Goal: Task Accomplishment & Management: Complete application form

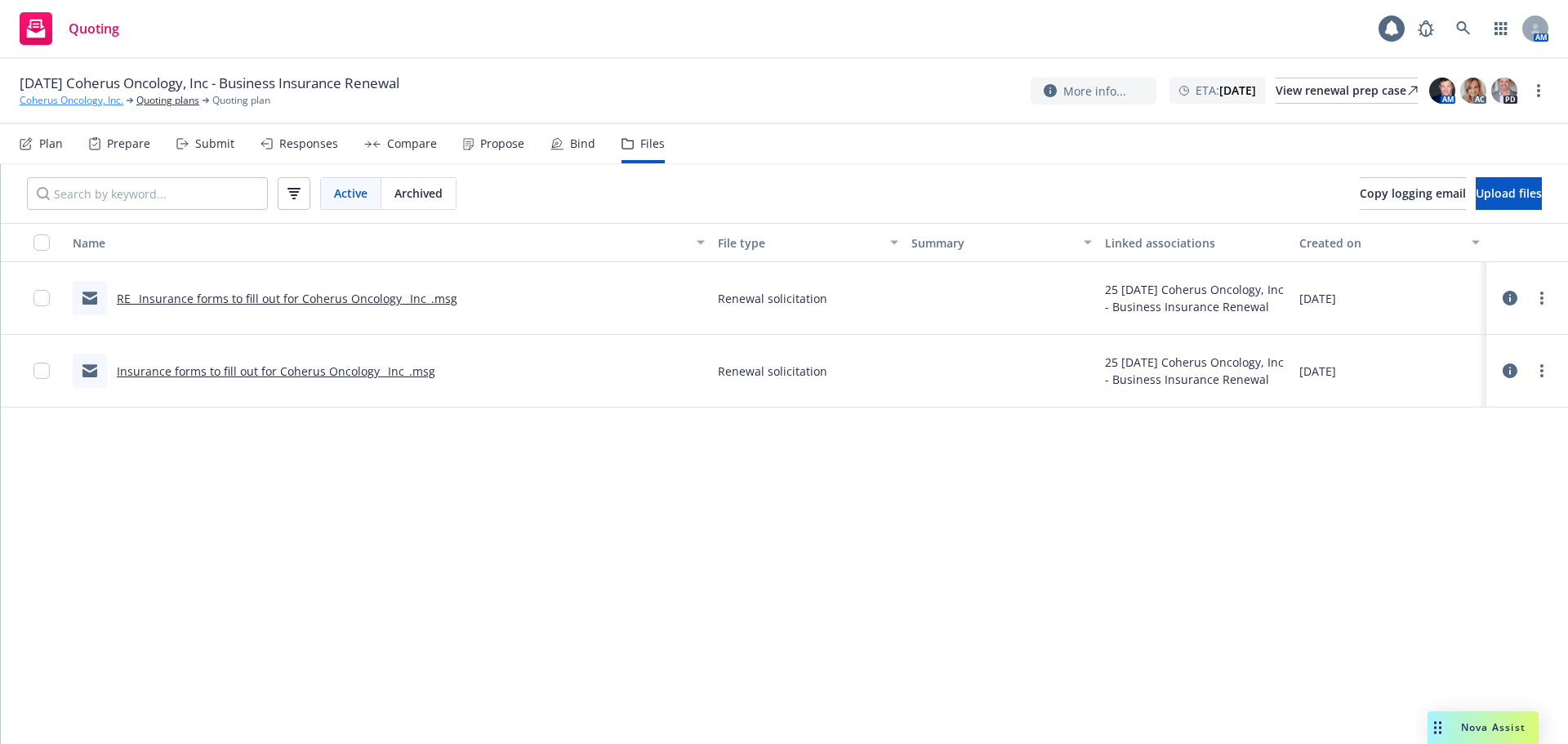
click at [88, 101] on link "Coherus Oncology, Inc." at bounding box center [70, 101] width 103 height 15
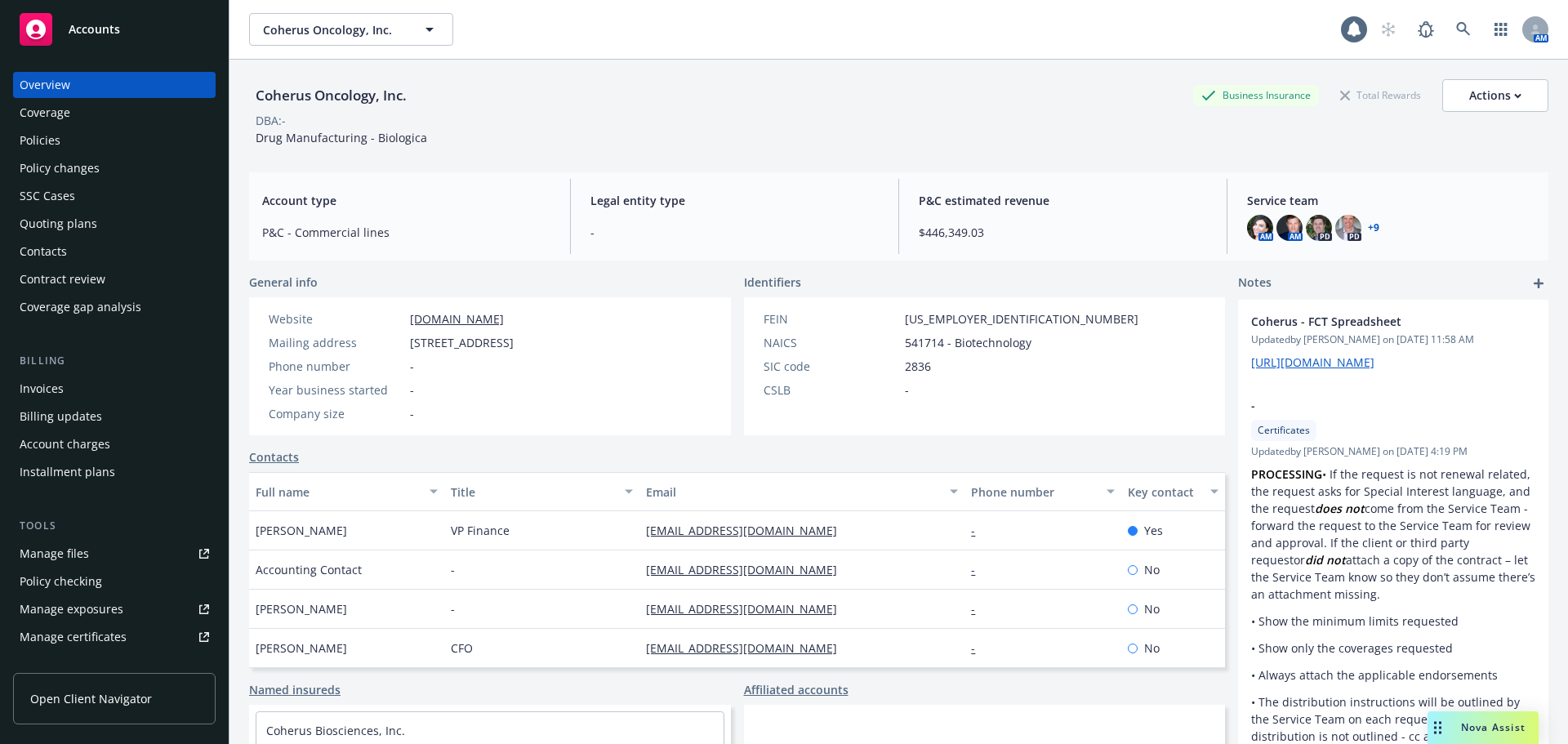
click at [106, 390] on div "Invoices" at bounding box center [113, 388] width 189 height 27
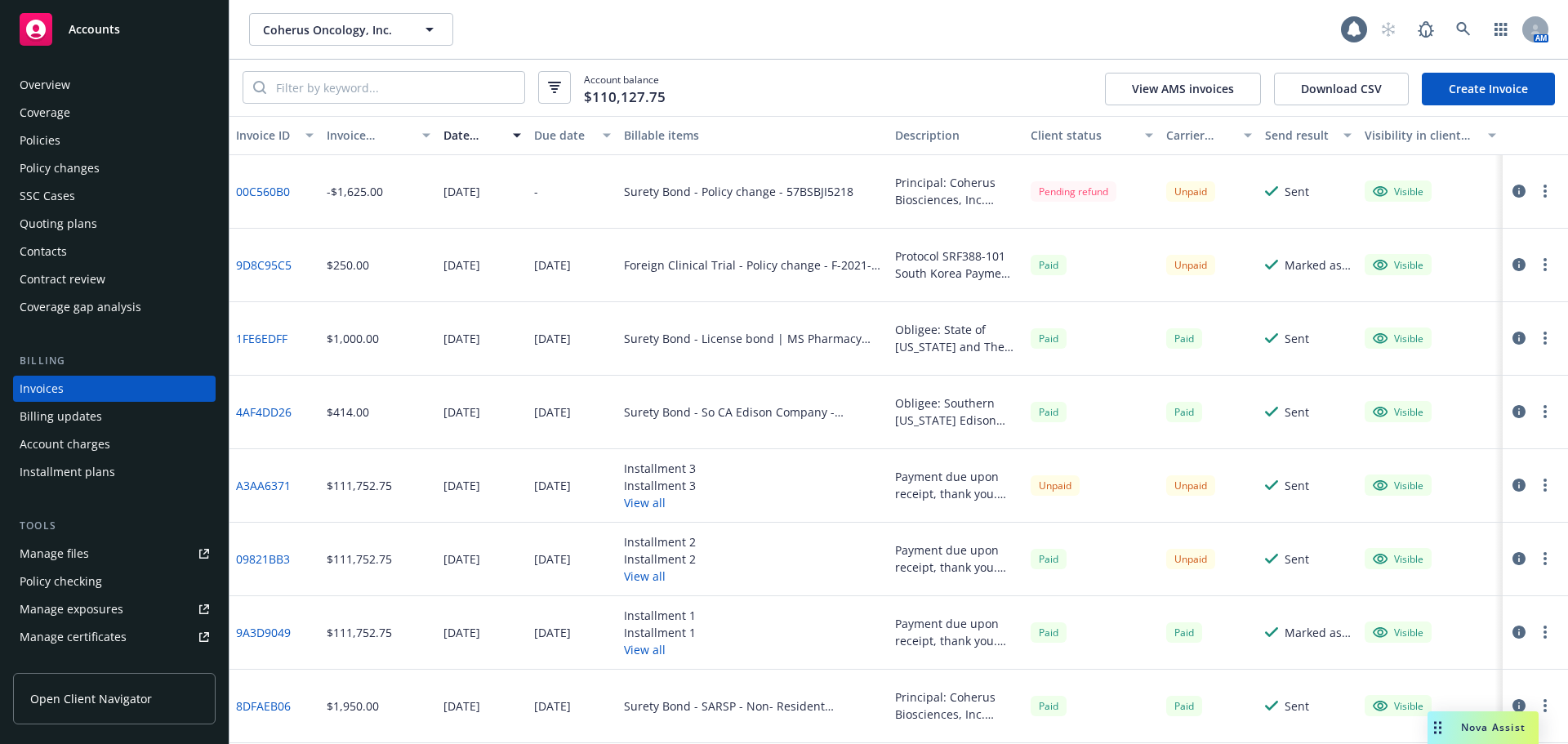
click at [87, 141] on div "Policies" at bounding box center [113, 140] width 189 height 27
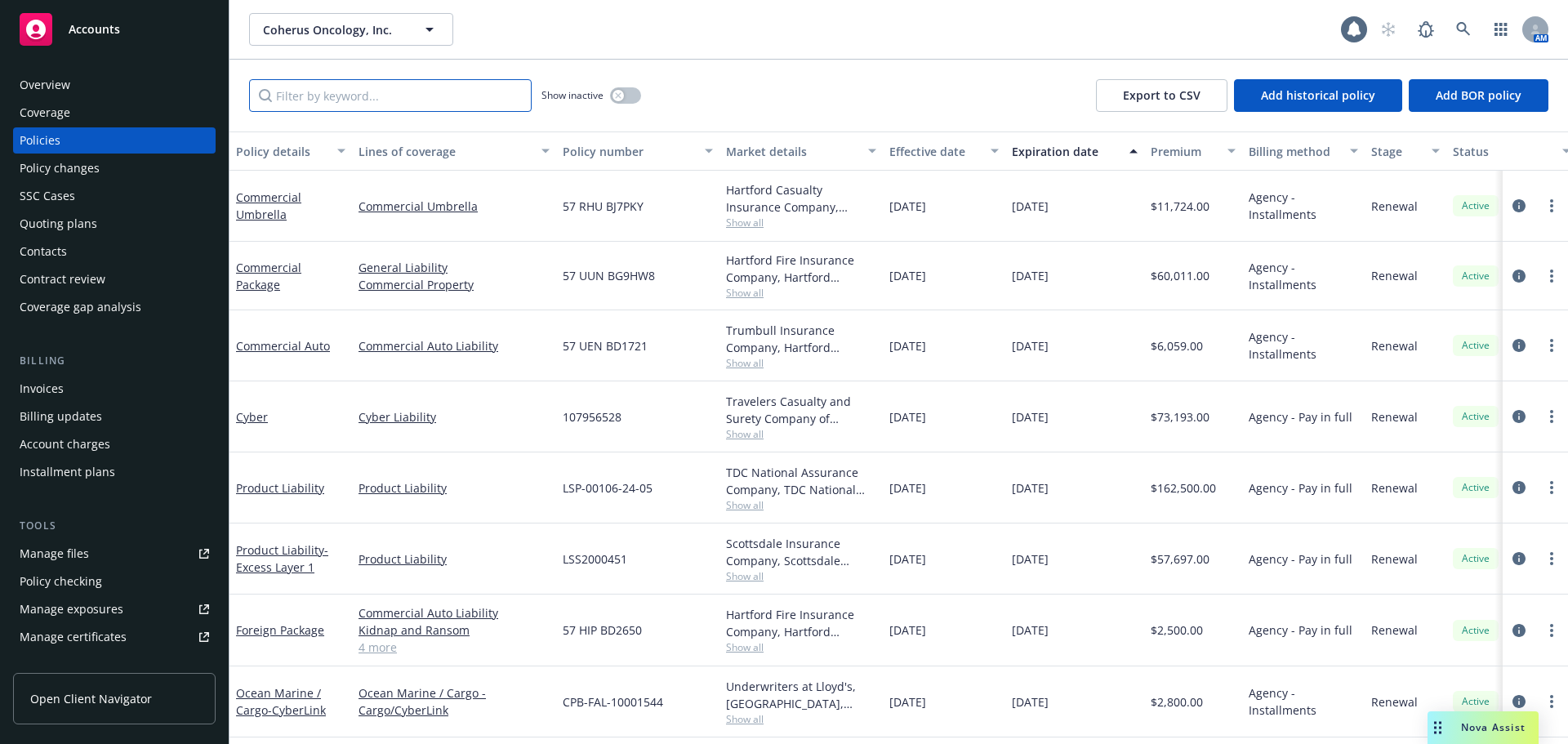
click at [332, 90] on input "Filter by keyword..." at bounding box center [389, 96] width 283 height 33
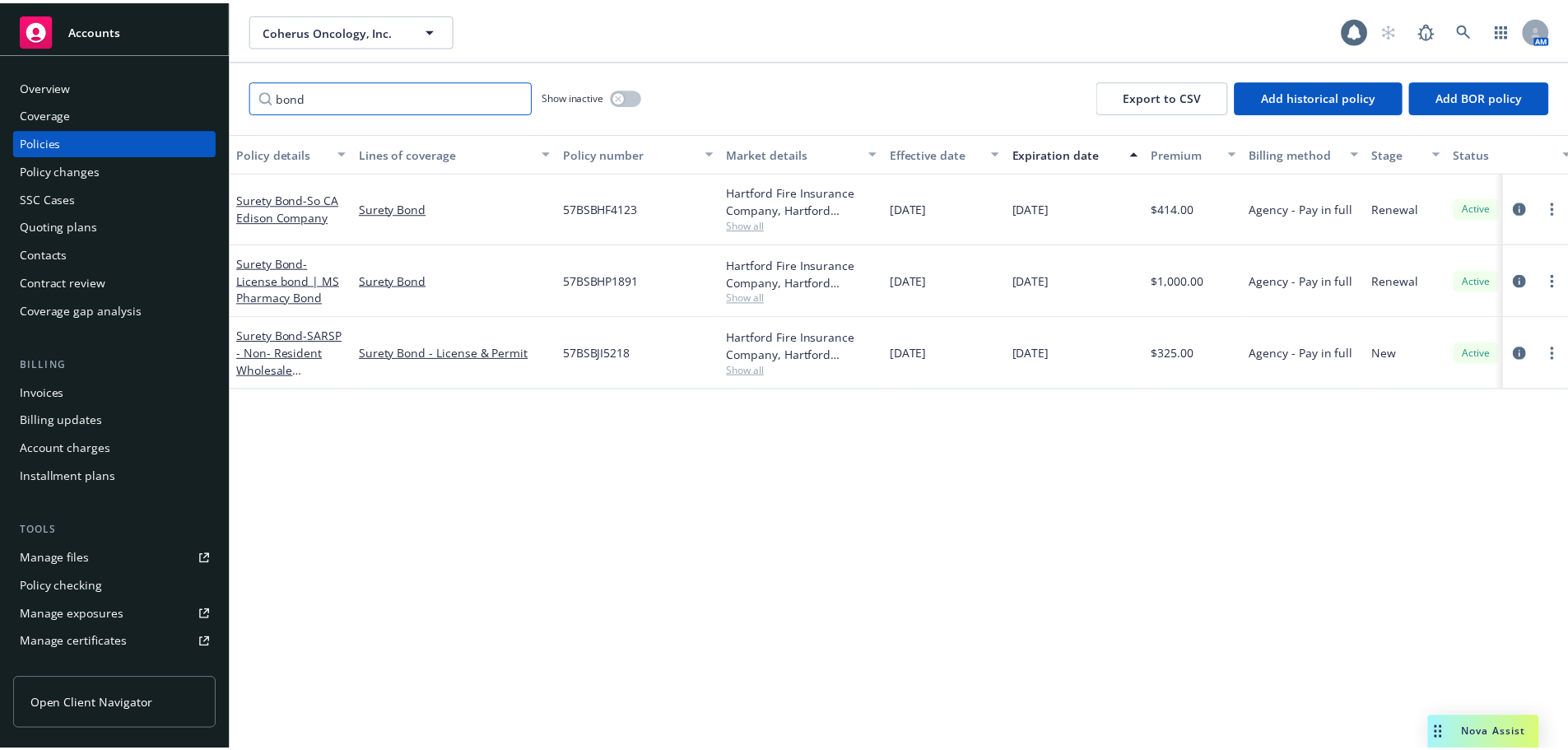
scroll to position [0, 240]
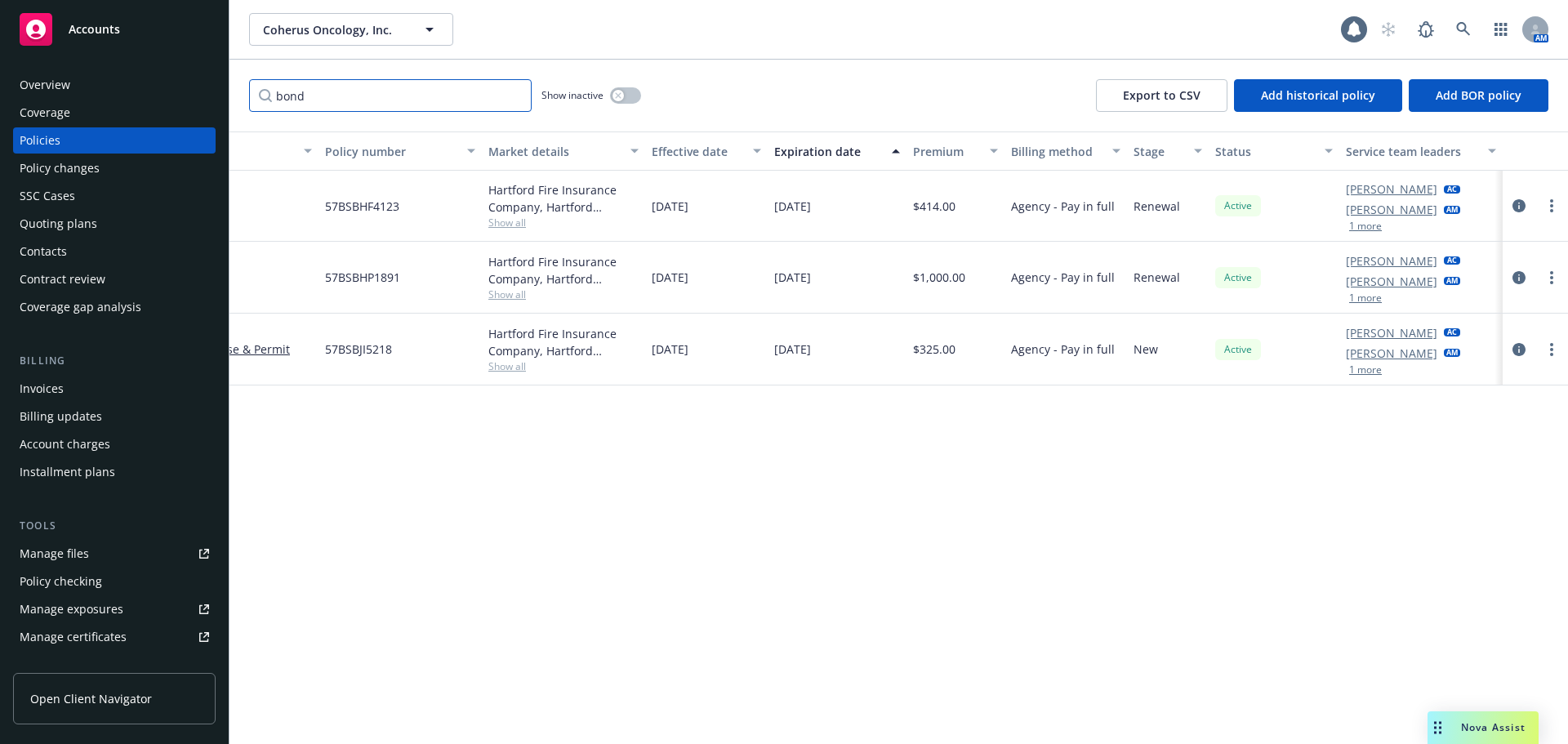
type input "bond"
click at [1370, 225] on button "1 more" at bounding box center [1365, 226] width 33 height 10
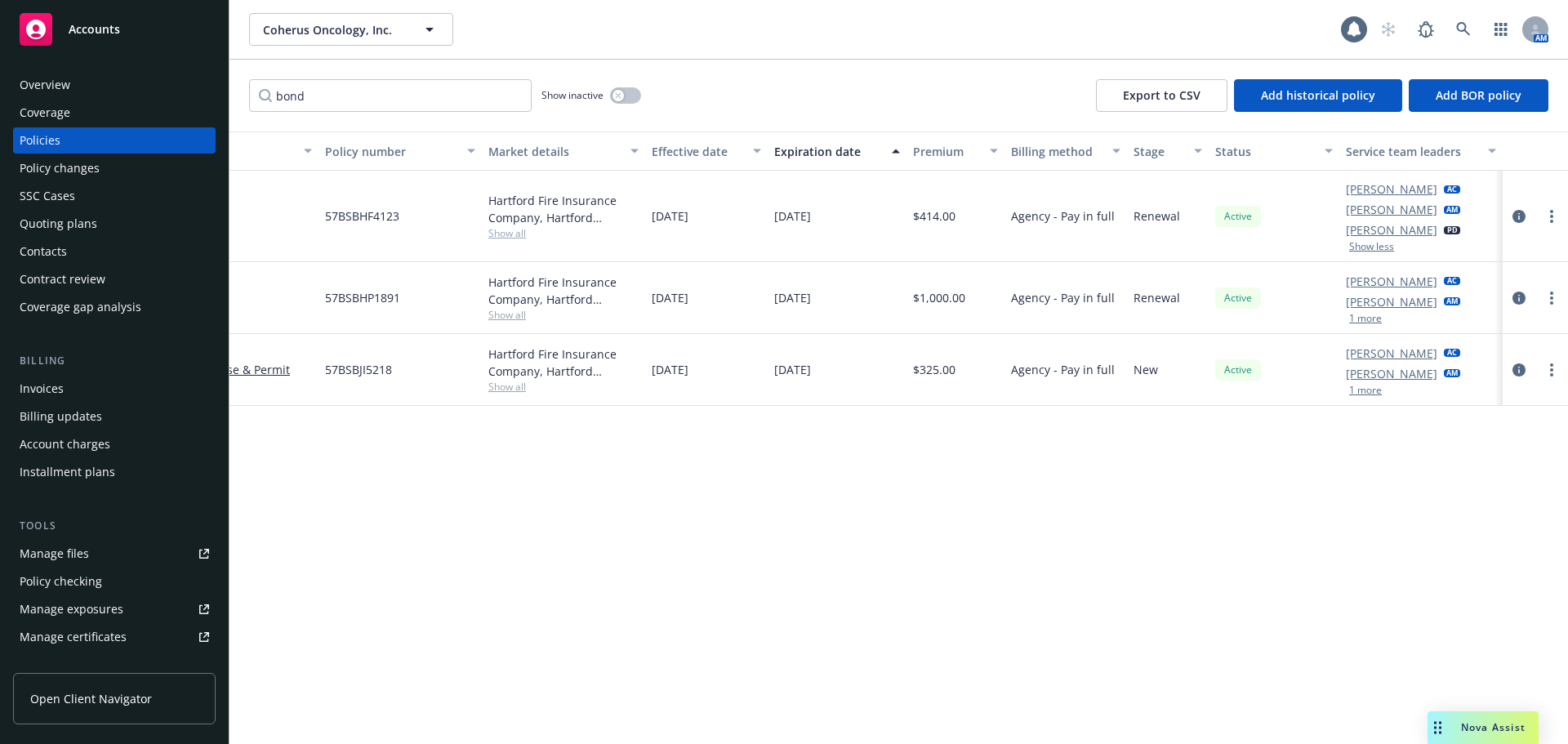
click at [1392, 187] on link "[PERSON_NAME]" at bounding box center [1392, 188] width 91 height 17
click at [69, 376] on div "Invoices" at bounding box center [113, 388] width 189 height 27
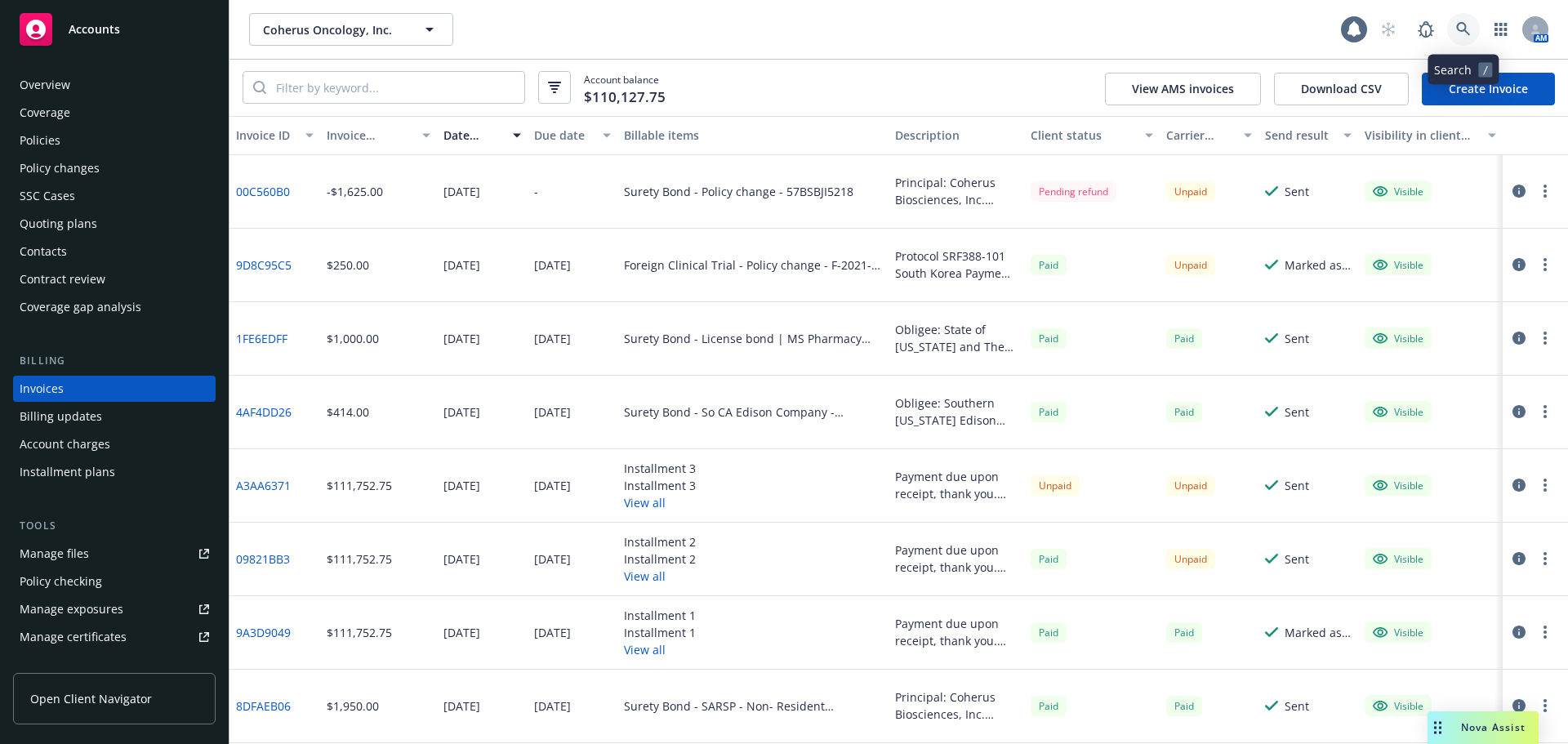
click at [1451, 27] on link at bounding box center [1464, 29] width 33 height 33
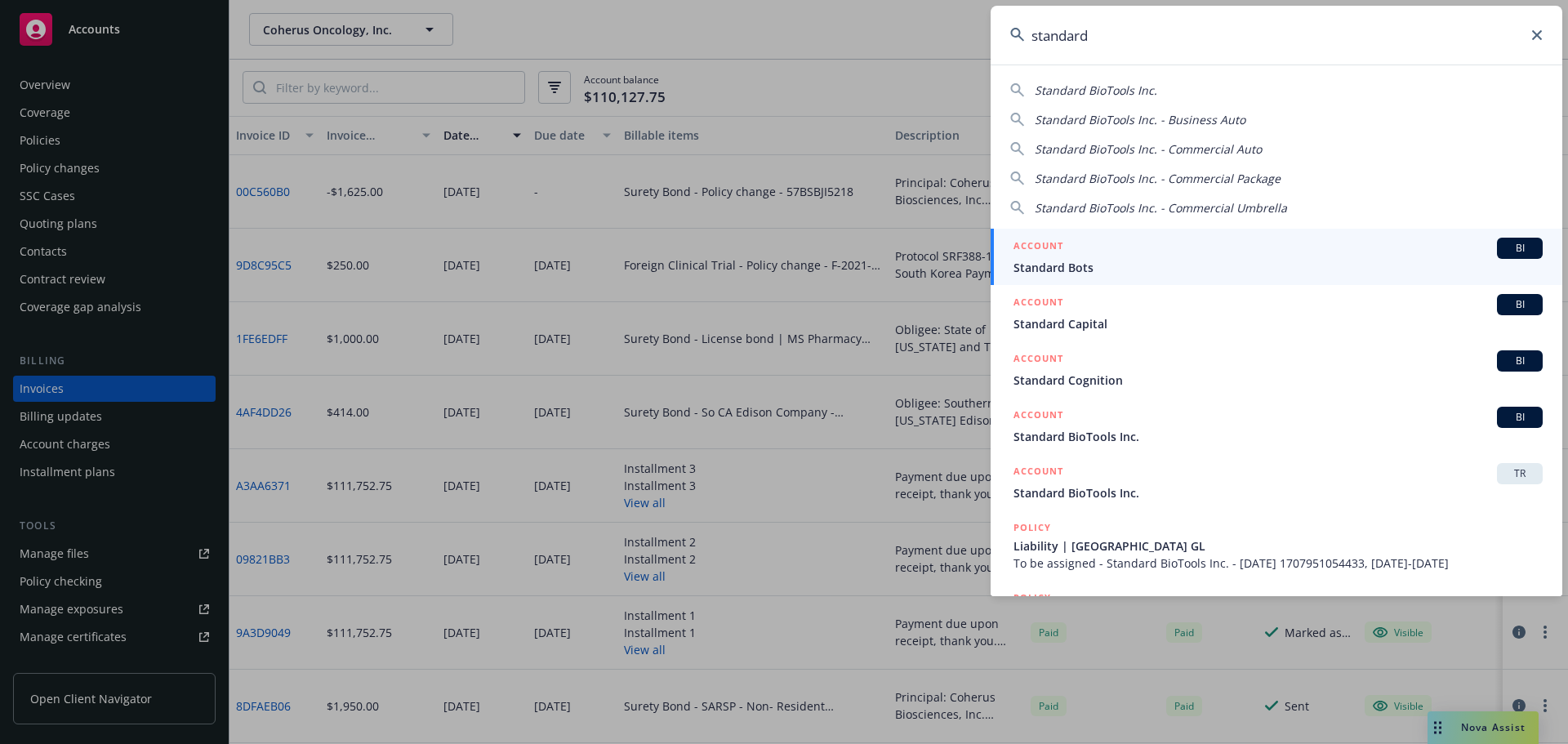
click at [1118, 93] on span "Standard BioTools Inc." at bounding box center [1096, 90] width 123 height 16
type input "Standard BioTools Inc."
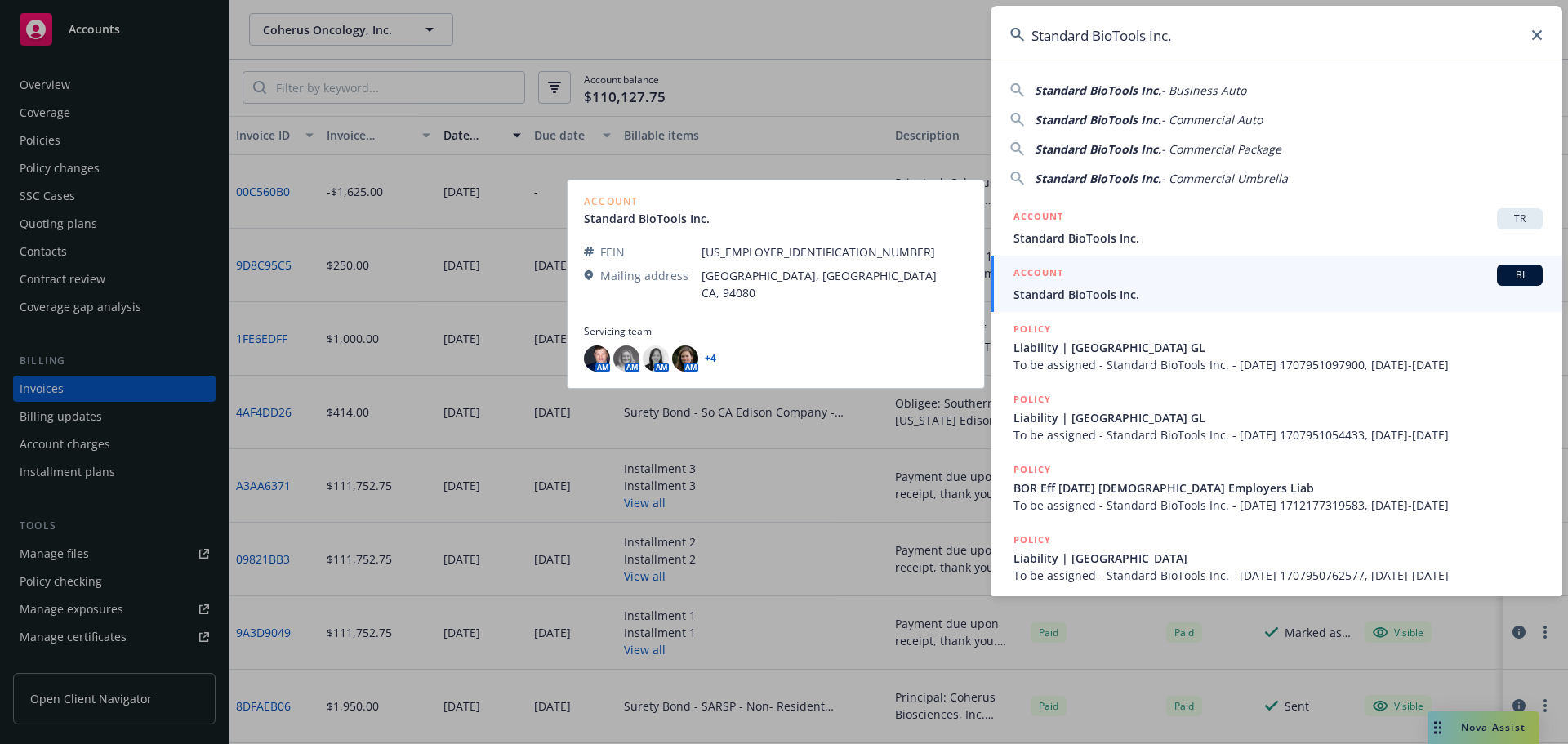
click at [1096, 290] on span "Standard BioTools Inc." at bounding box center [1277, 294] width 529 height 17
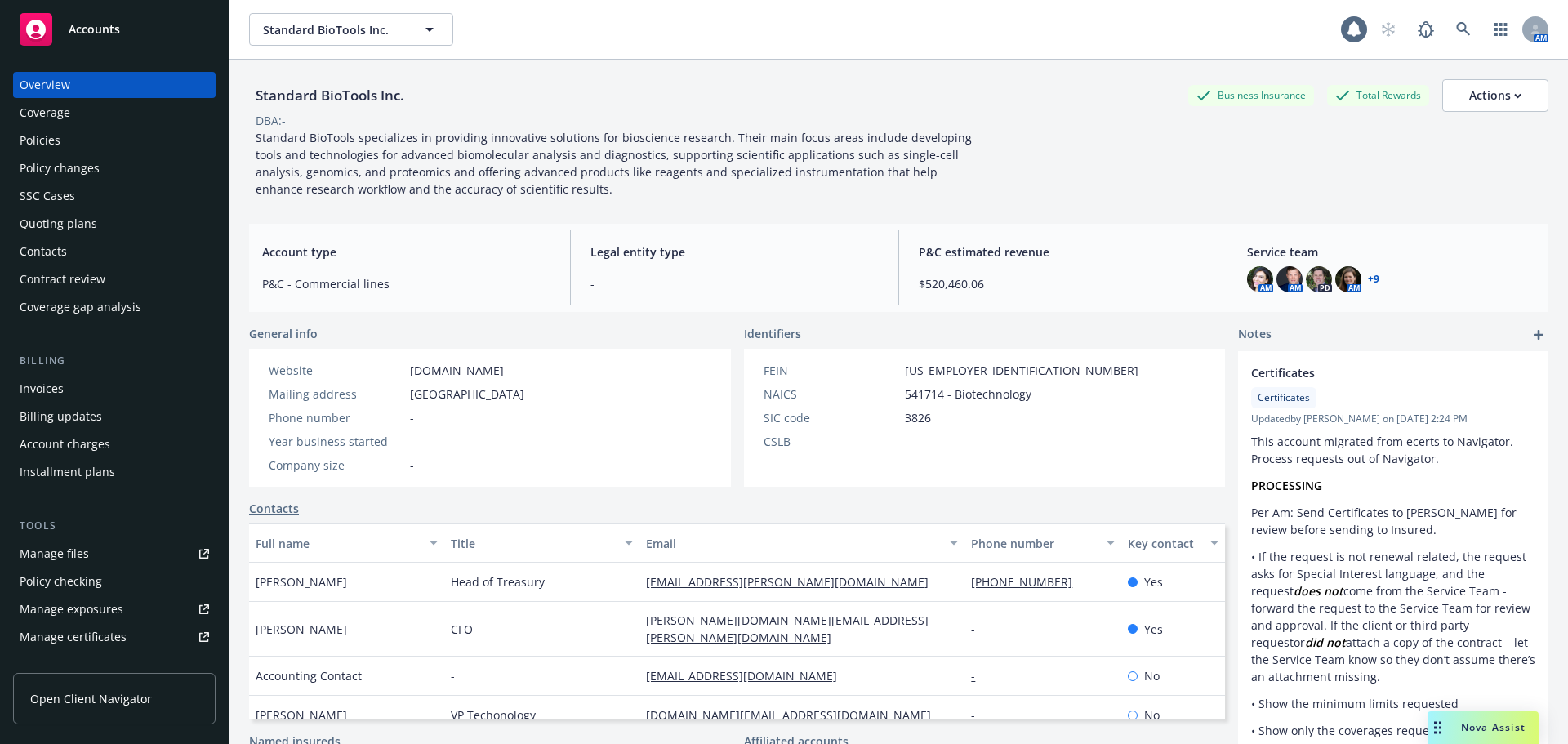
click at [72, 169] on div "Policy changes" at bounding box center [59, 168] width 80 height 27
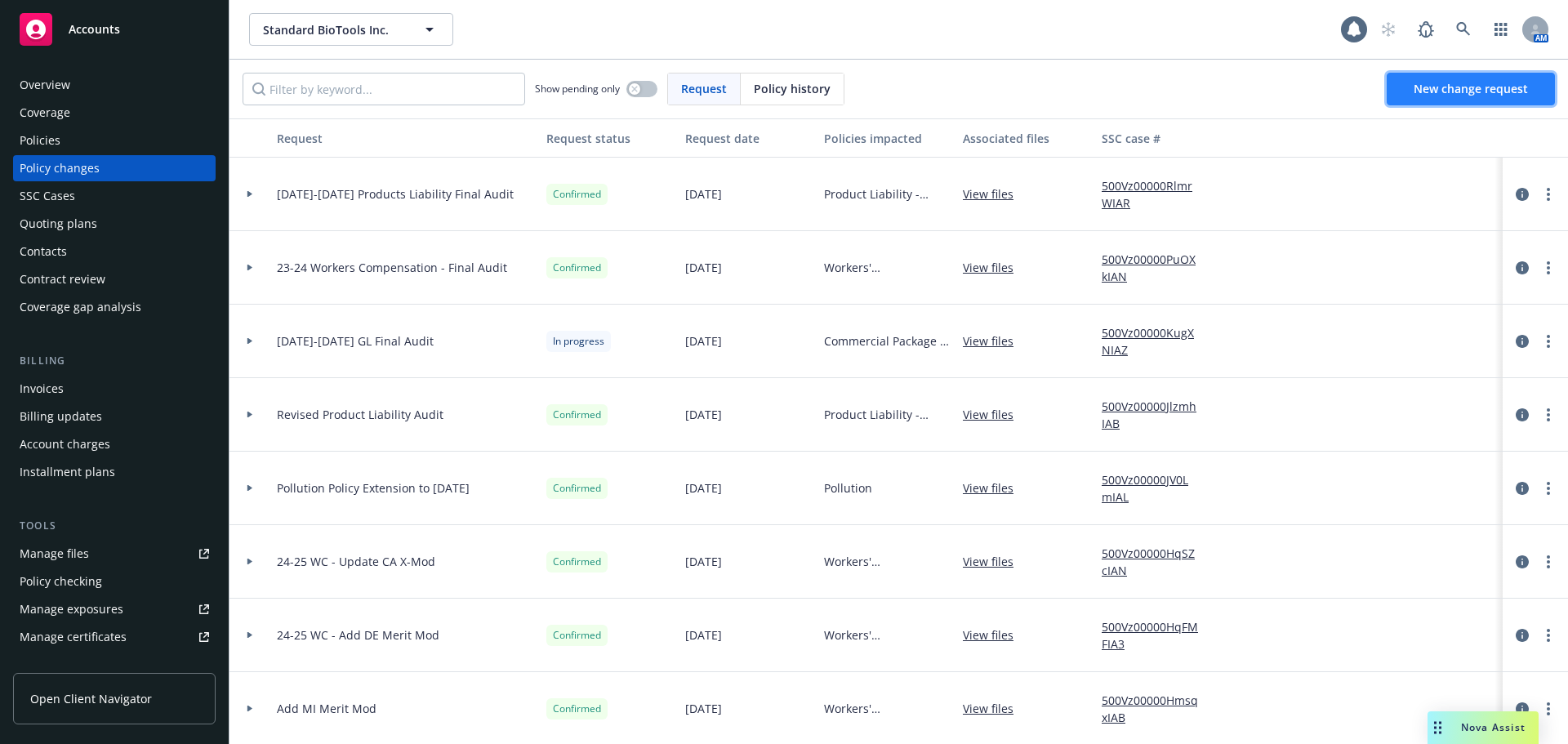
click at [1418, 95] on span "New change request" at bounding box center [1470, 88] width 114 height 16
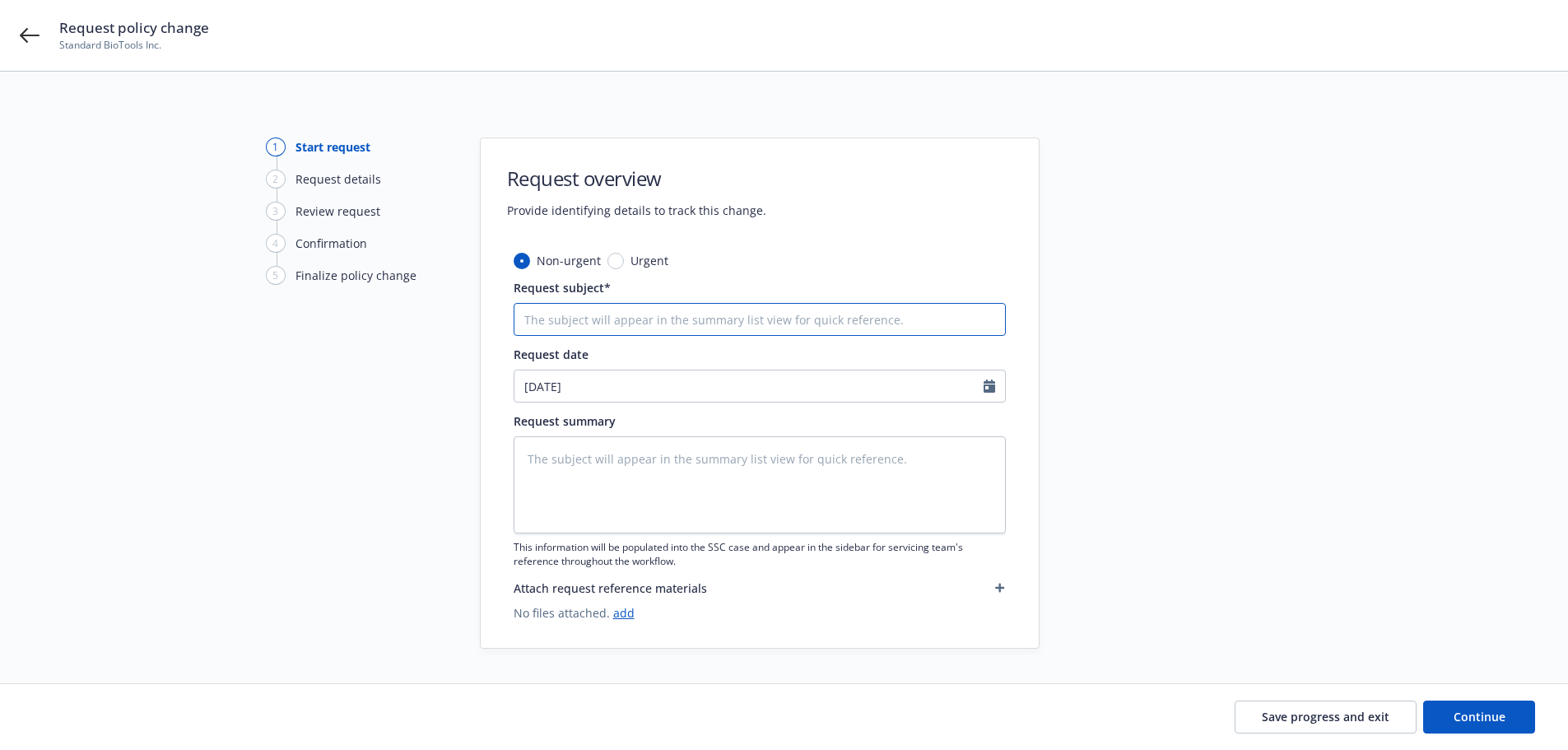
click at [601, 327] on input "Request subject*" at bounding box center [760, 320] width 492 height 33
type textarea "x"
type input "A"
type textarea "x"
type input "Ad"
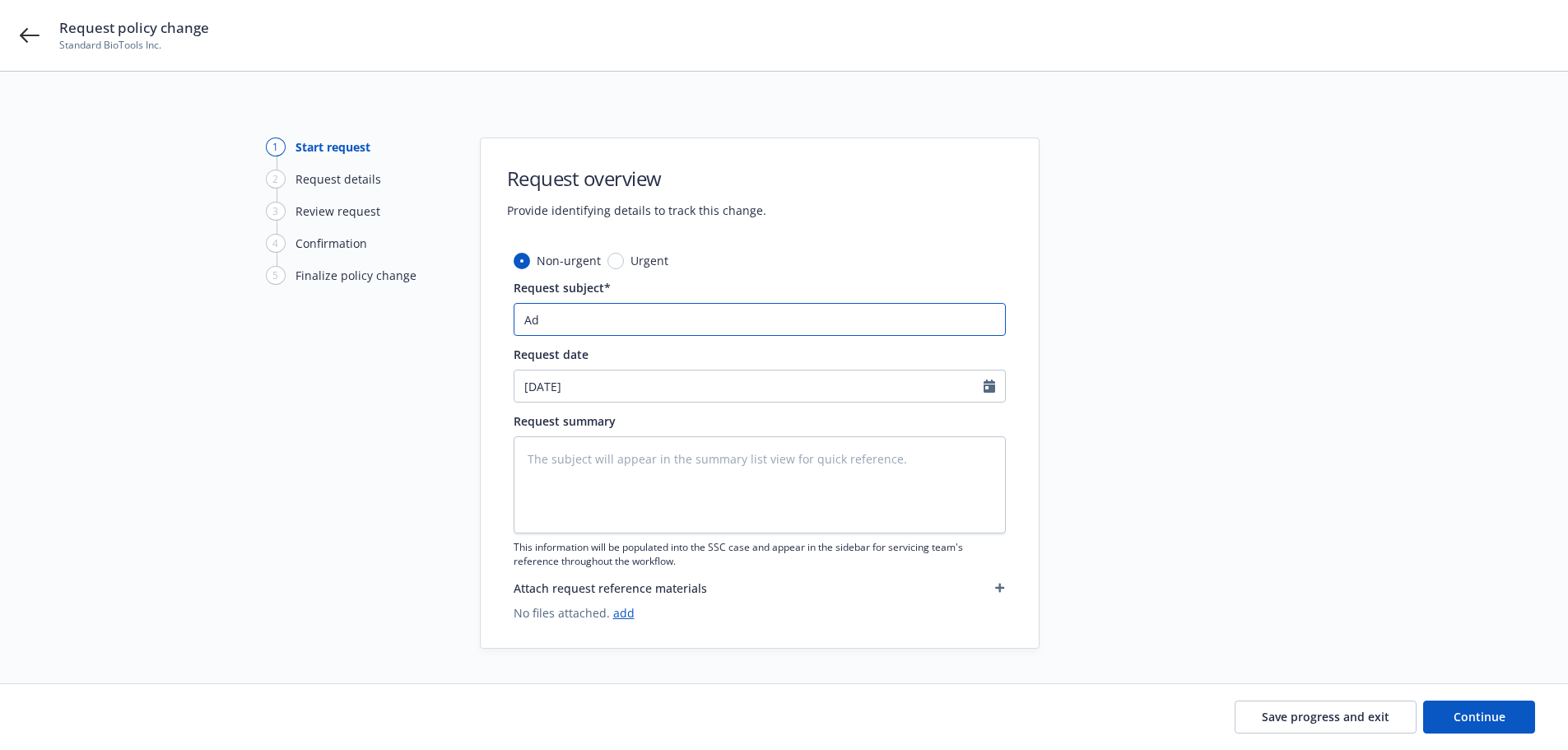
type textarea "x"
type input "Add"
type textarea "x"
type input "Add"
type textarea "x"
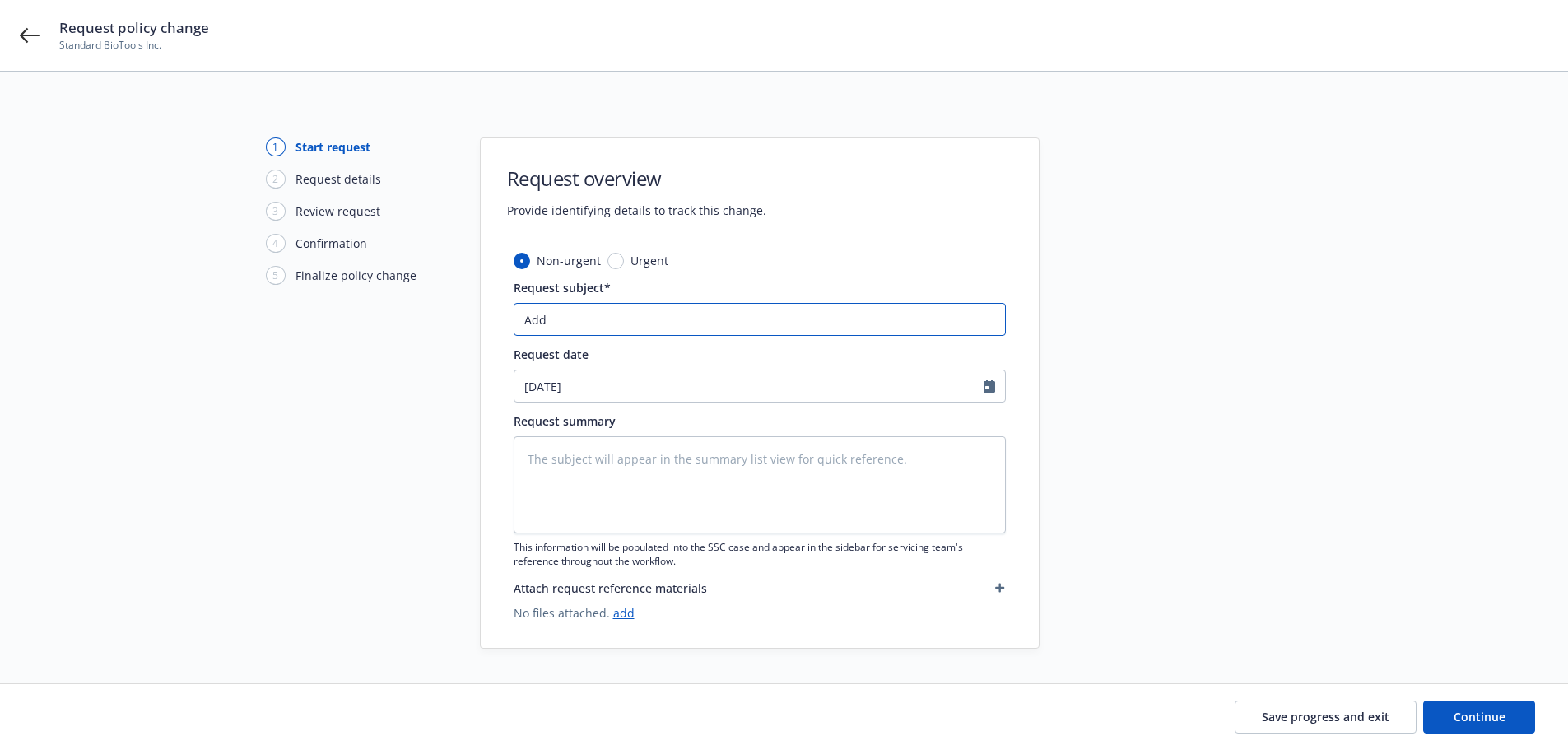
type input "Add C"
type textarea "x"
type input "Add Co"
type textarea "x"
type input "Add Cov"
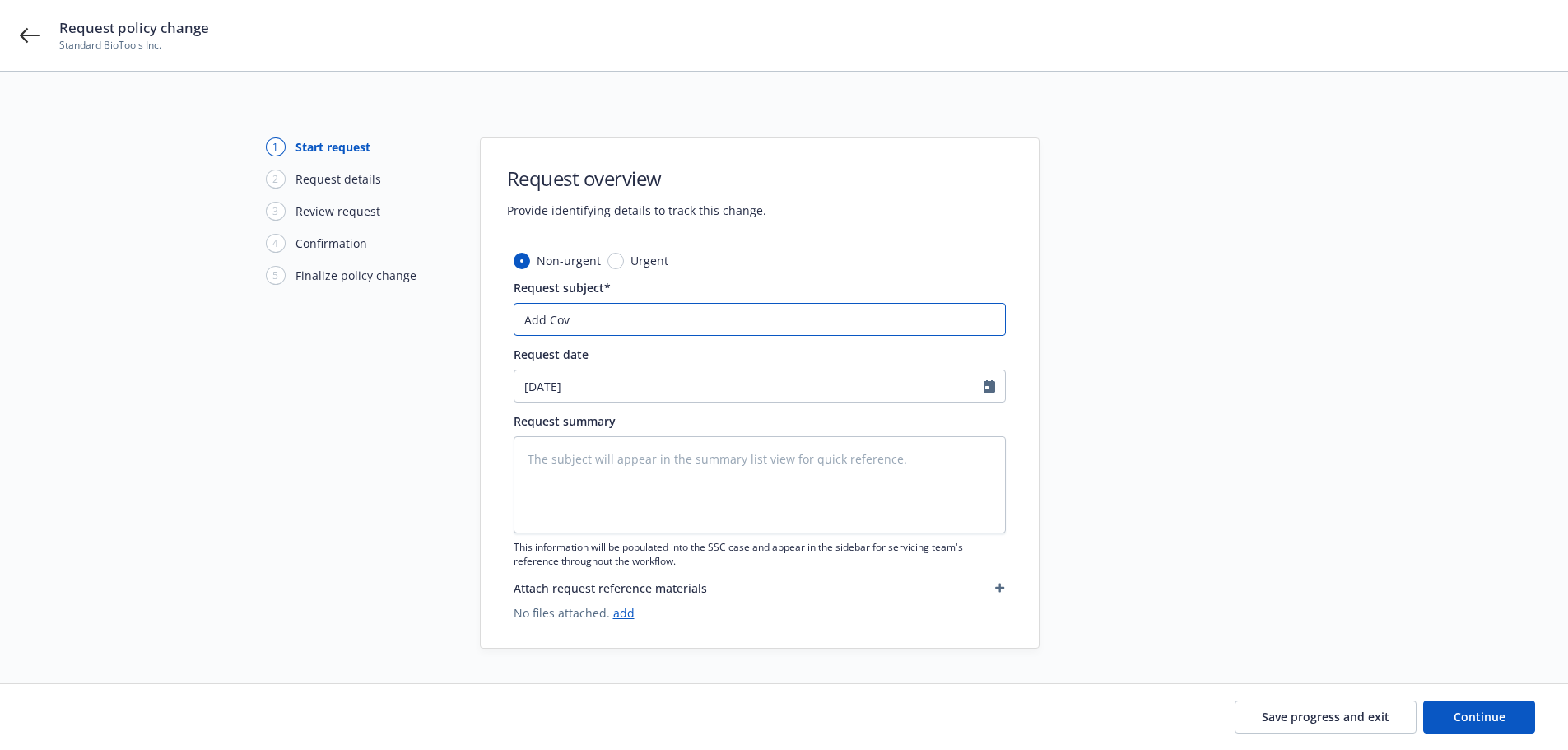
type textarea "x"
type input "Add Cove"
type textarea "x"
type input "Add Cover"
type textarea "x"
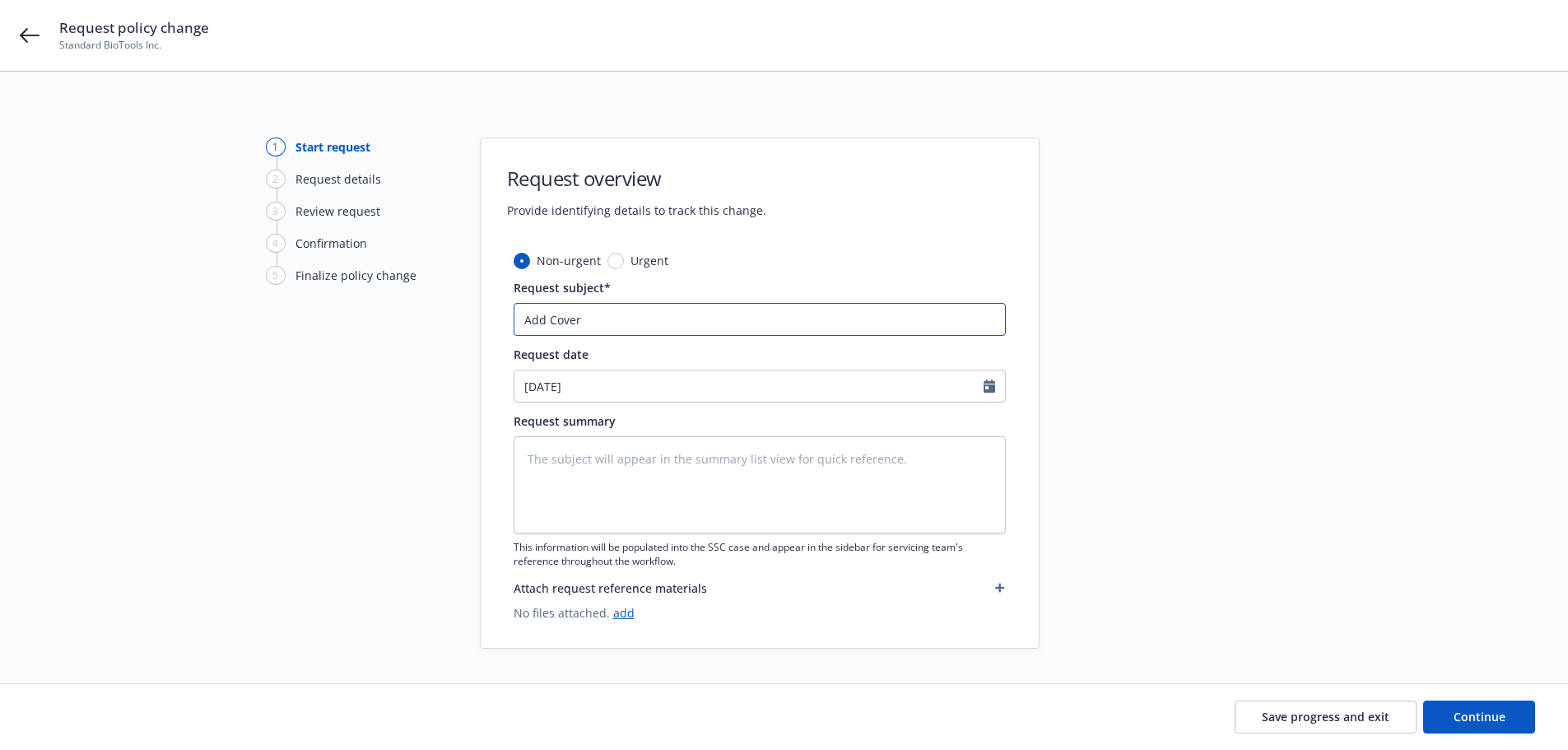
type input "Add Covera"
type textarea "x"
type input "Add Coverag"
type textarea "x"
type input "Add Coverage"
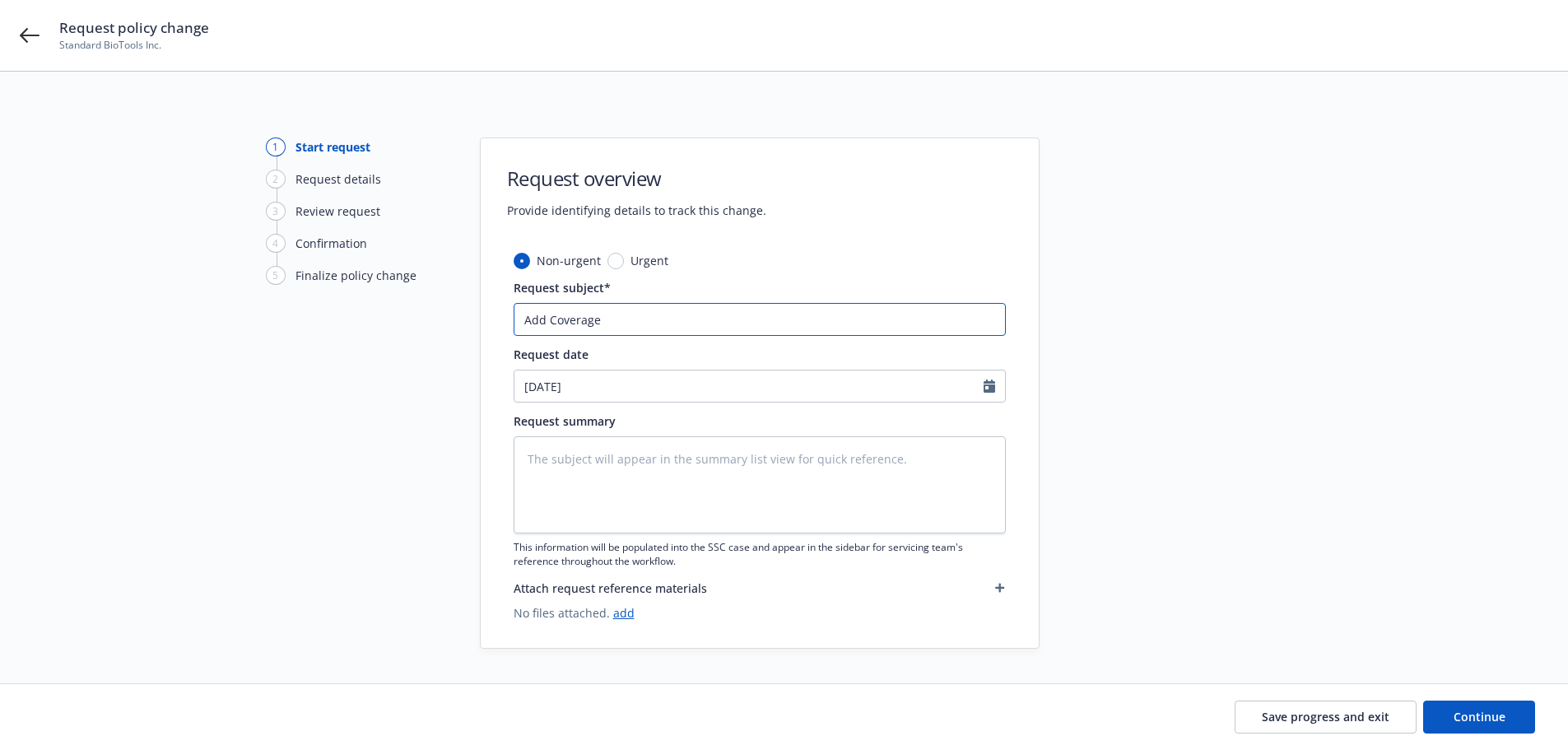
type textarea "x"
type input "Add Coverage"
type textarea "x"
type input "Add Coverage f"
type textarea "x"
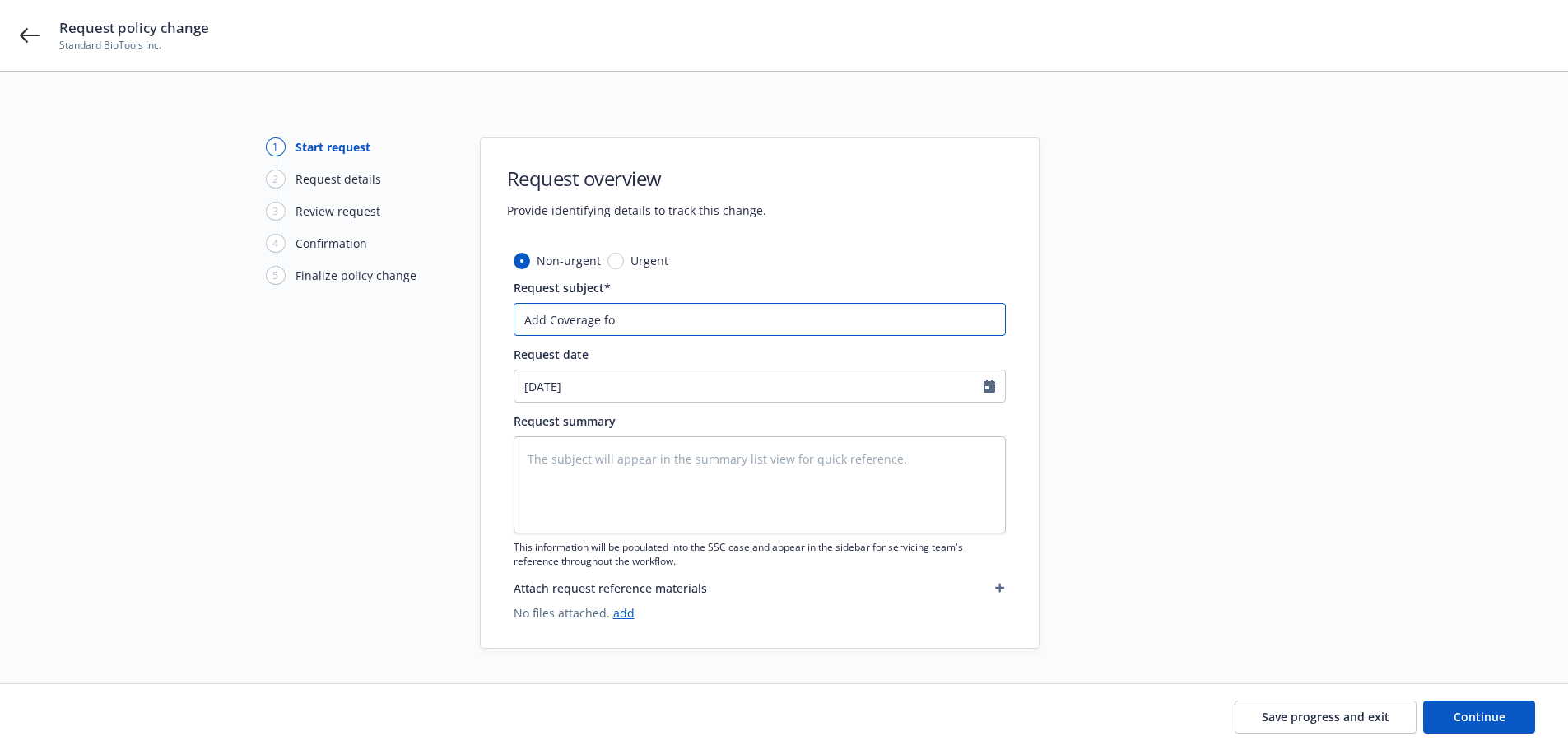
type input "Add Coverage for"
type textarea "x"
type input "Add Coverage for"
type textarea "x"
type input "Add Coverage for C"
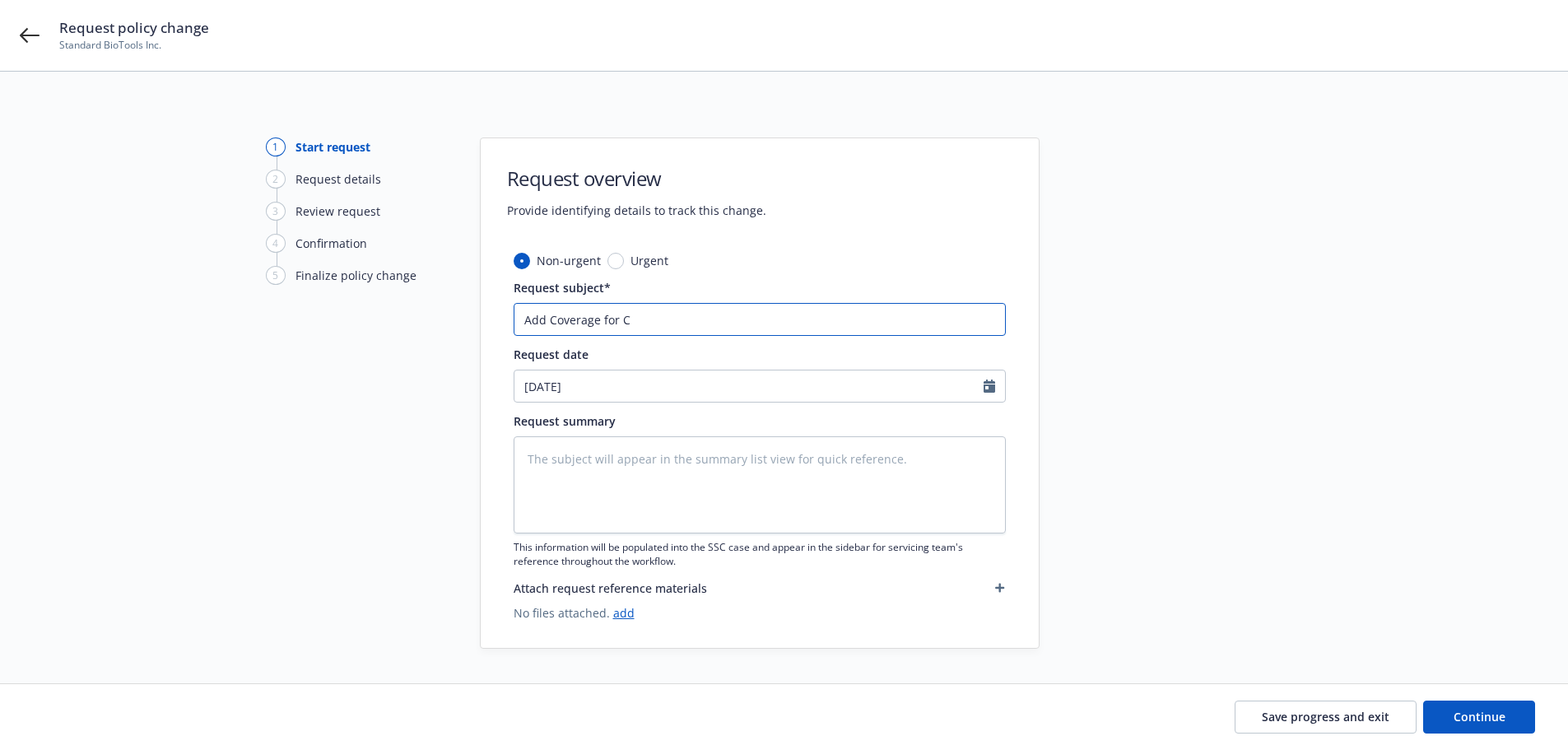
type textarea "x"
type input "Add Coverage for Cu"
type textarea "x"
type input "Add Coverage for Cus"
type textarea "x"
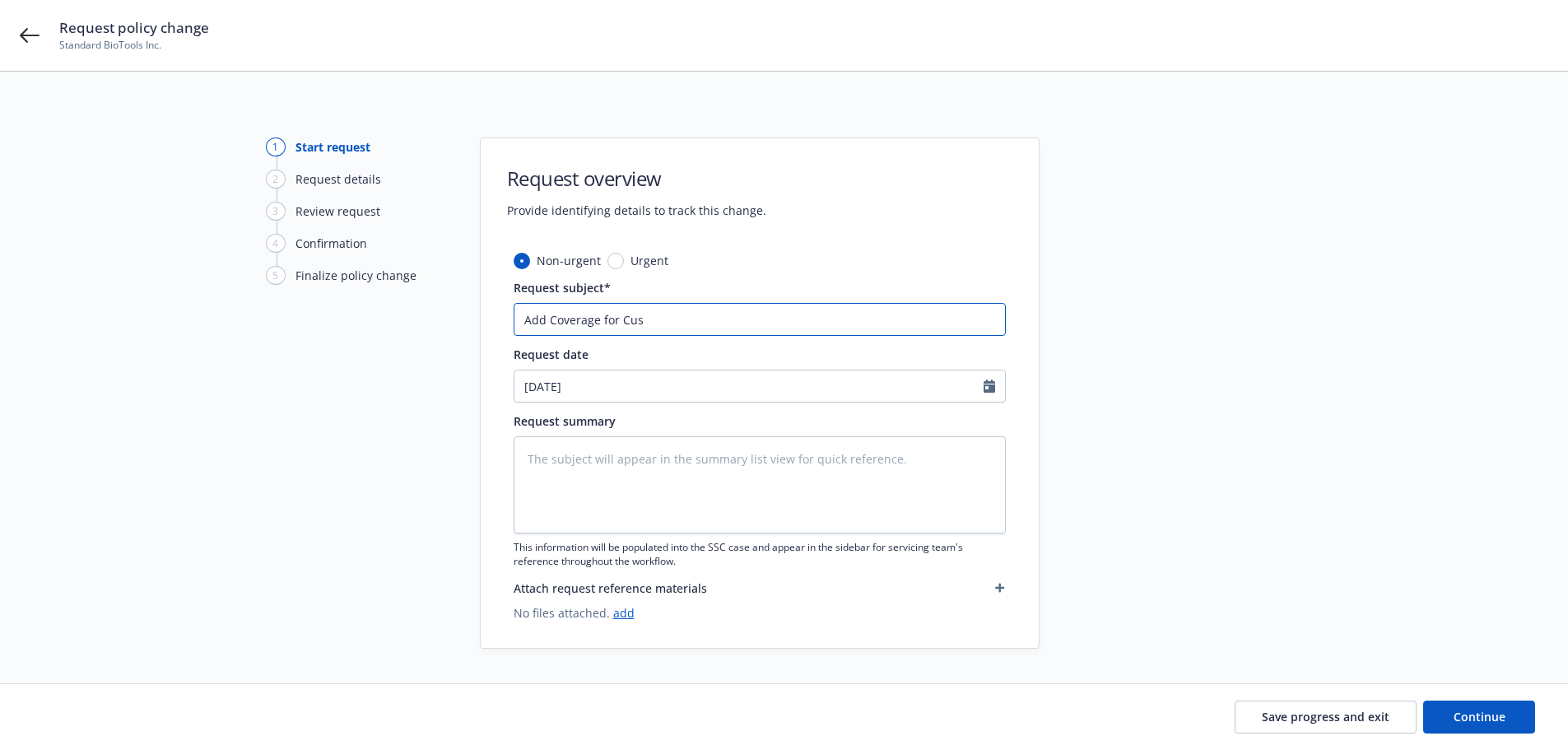
type input "Add Coverage for Cust"
type textarea "x"
type input "Add Coverage for Custo"
type textarea "x"
type input "Add Coverage for Custom"
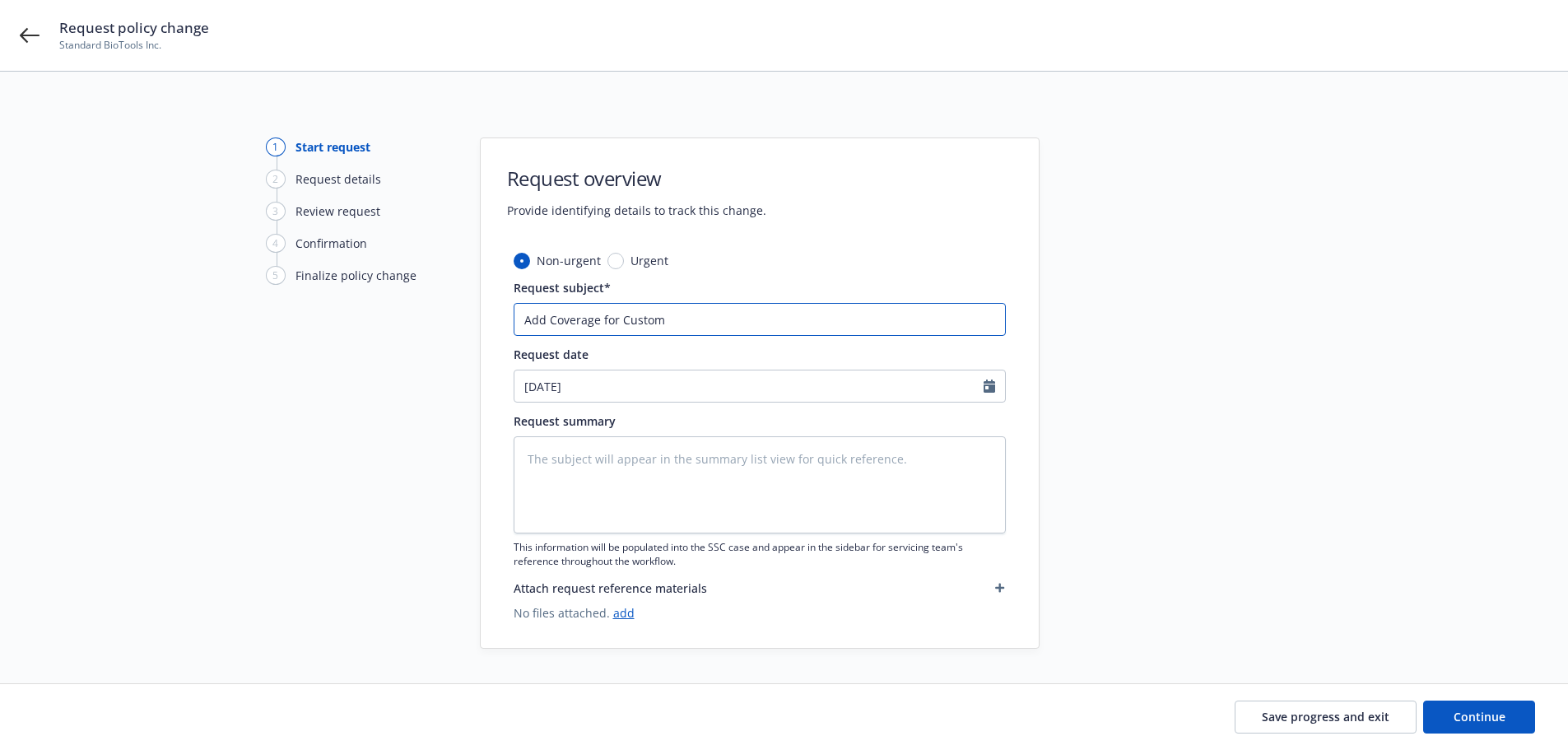
type textarea "x"
type input "Add Coverage for Custome"
type textarea "x"
type input "Add Coverage for Customer"
type textarea "x"
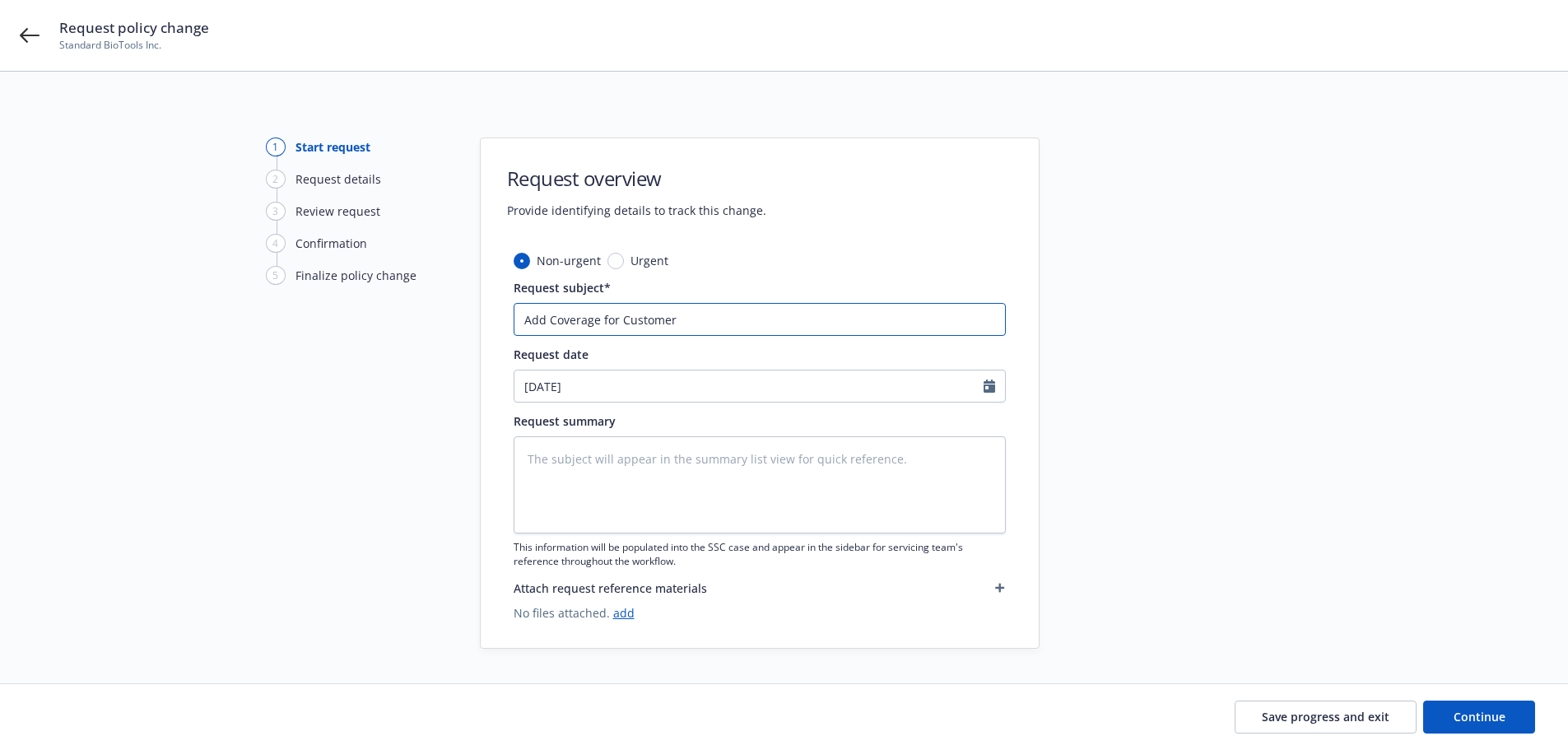
type input "Add Coverage for Customer"
type textarea "x"
type input "Add Coverage for Customer I"
type textarea "x"
type input "Add Coverage for Customer In"
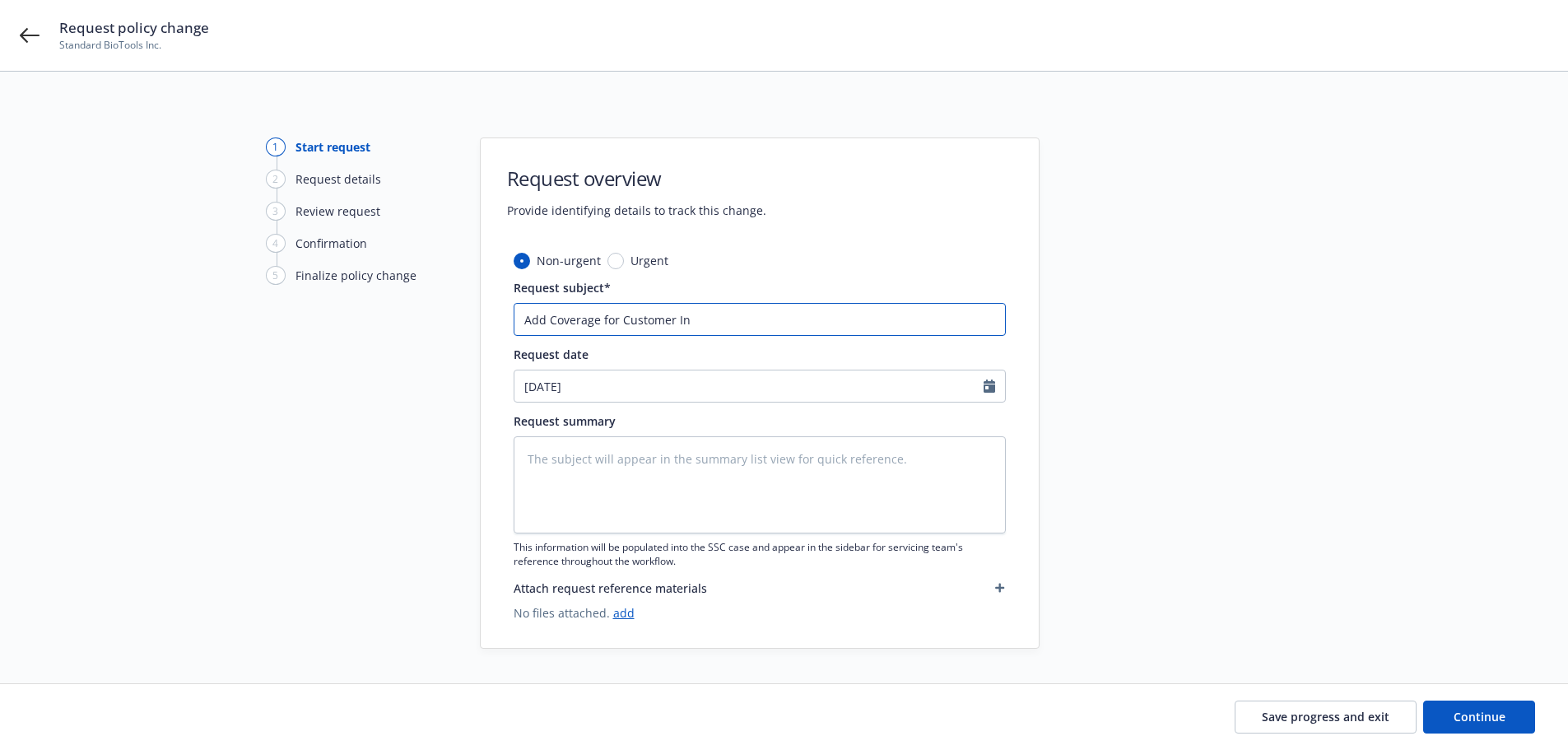
type textarea "x"
type input "Add Coverage for Customer Inst"
type textarea "x"
type input "Add Coverage for Customer Instr"
type textarea "x"
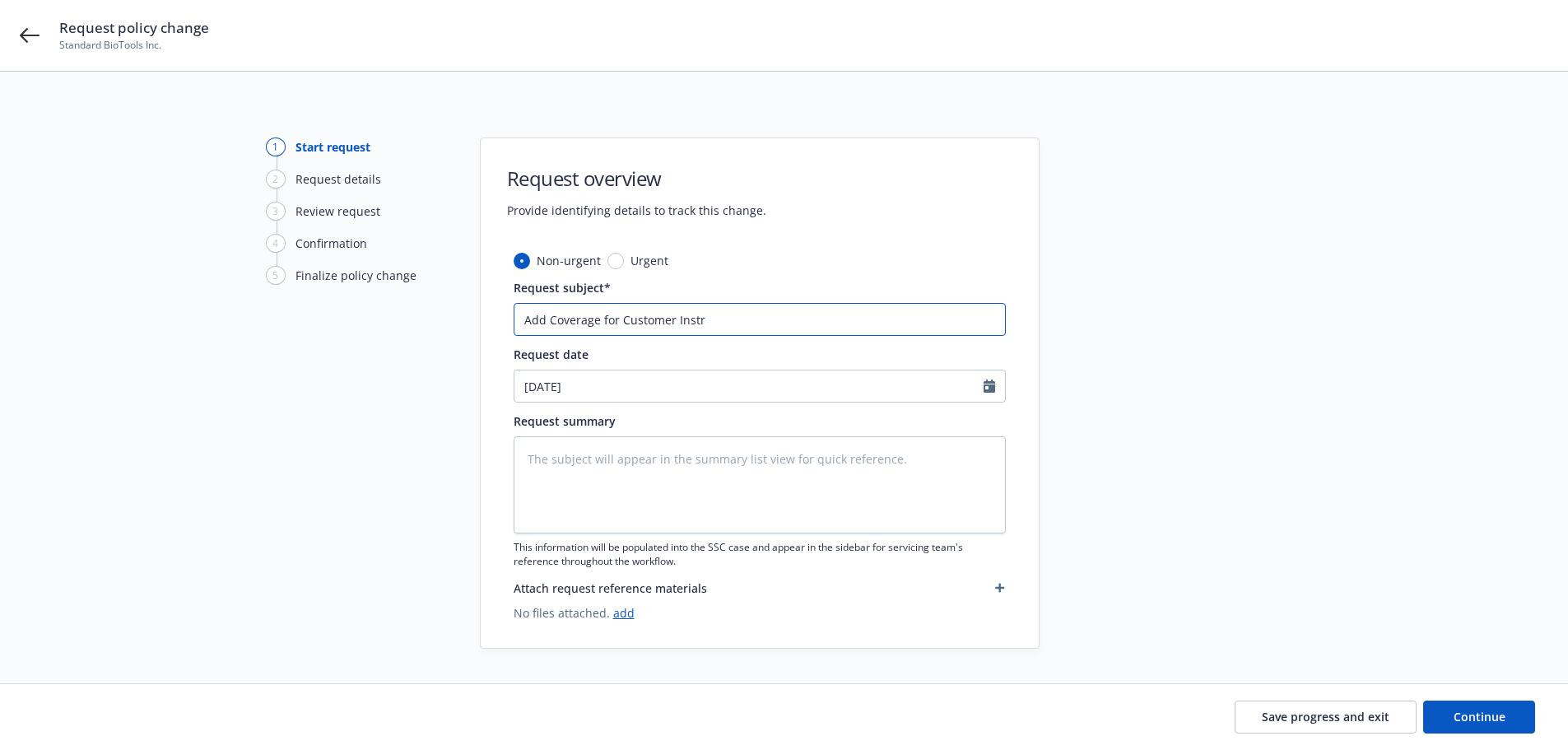
type input "Add Coverage for Customer Instru"
type textarea "x"
type input "Add Coverage for Customer Instrume"
type textarea "x"
type input "Add Coverage for Customer Instrument"
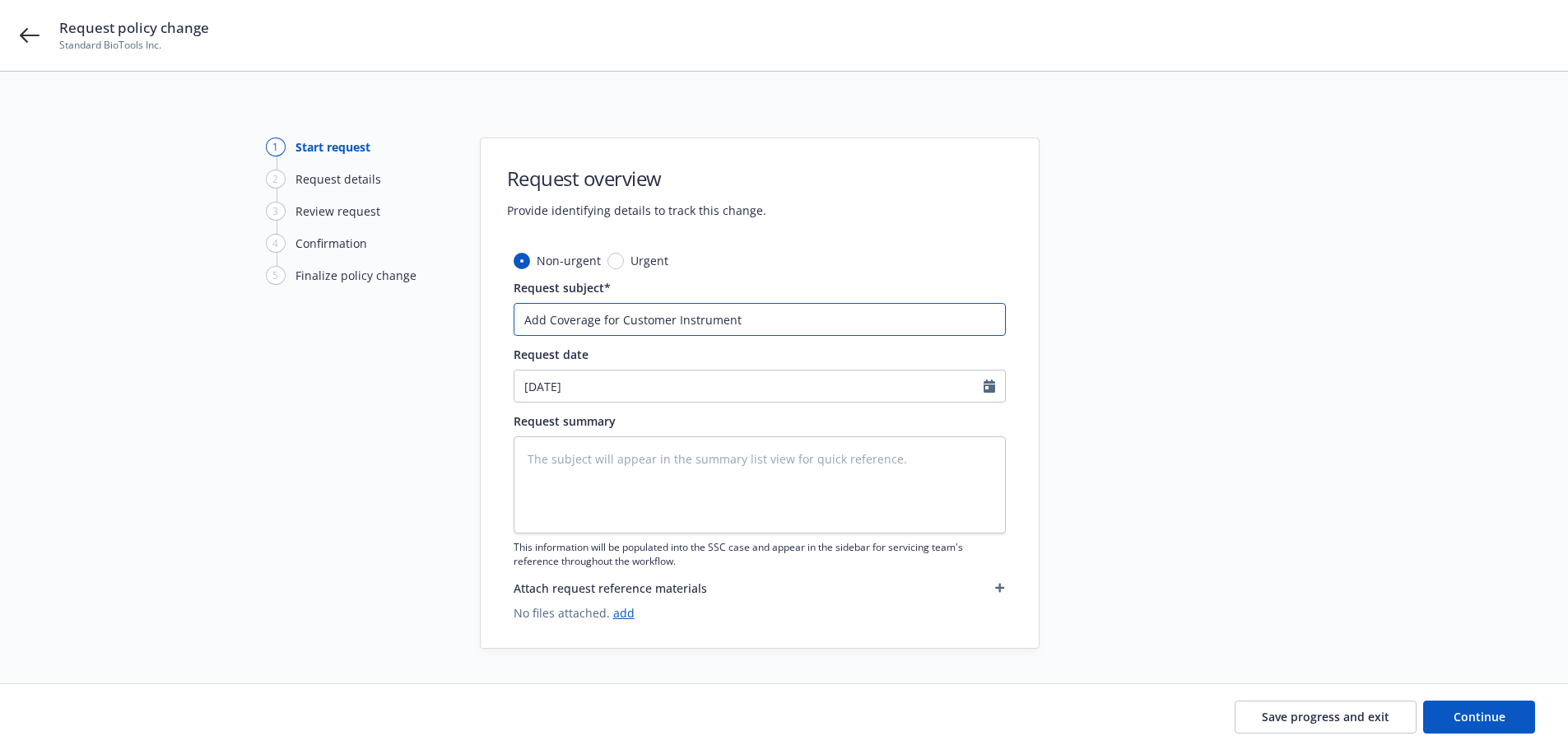
type textarea "x"
type input "Add Coverage for Customer Instrument"
click at [623, 615] on link "add" at bounding box center [623, 612] width 21 height 16
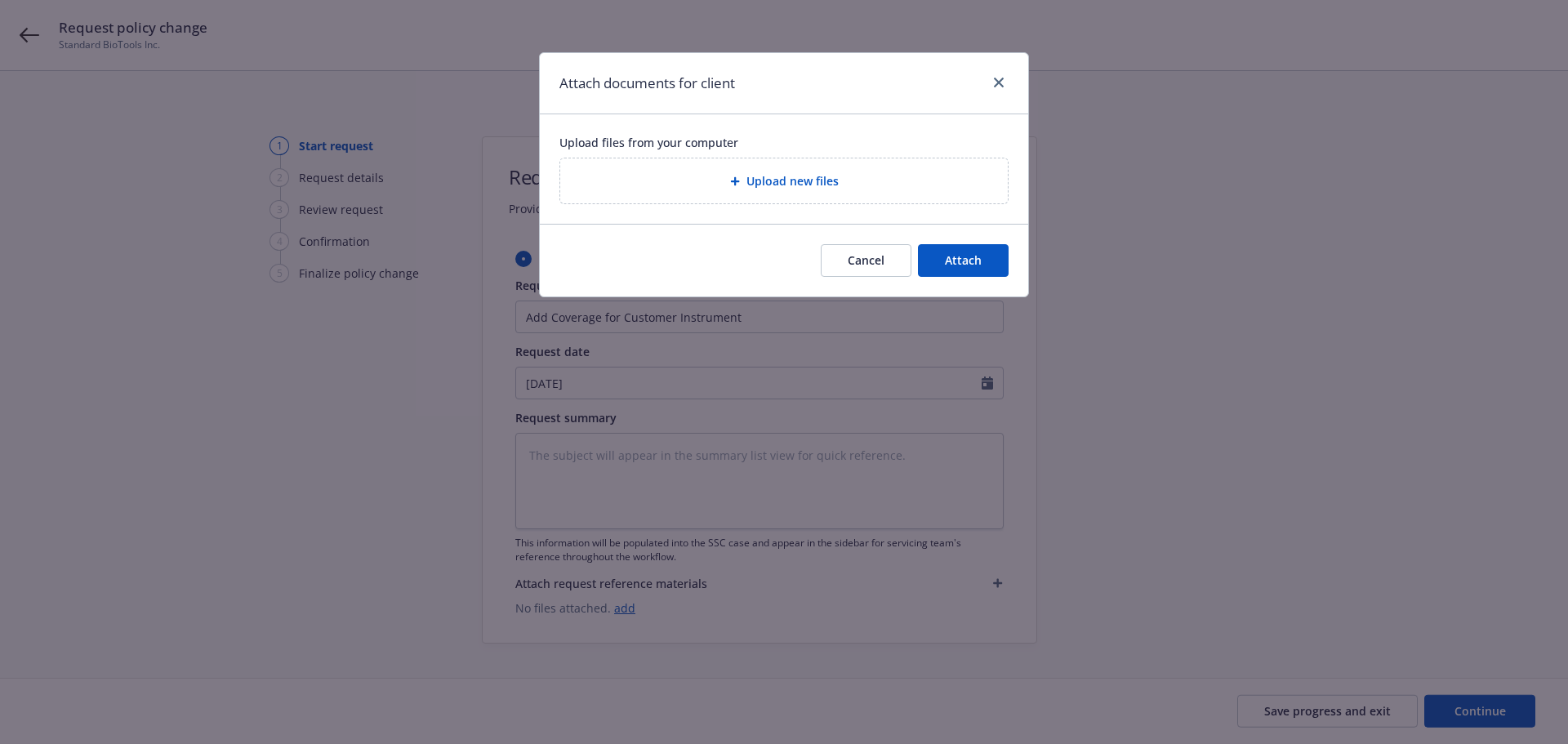
type textarea "x"
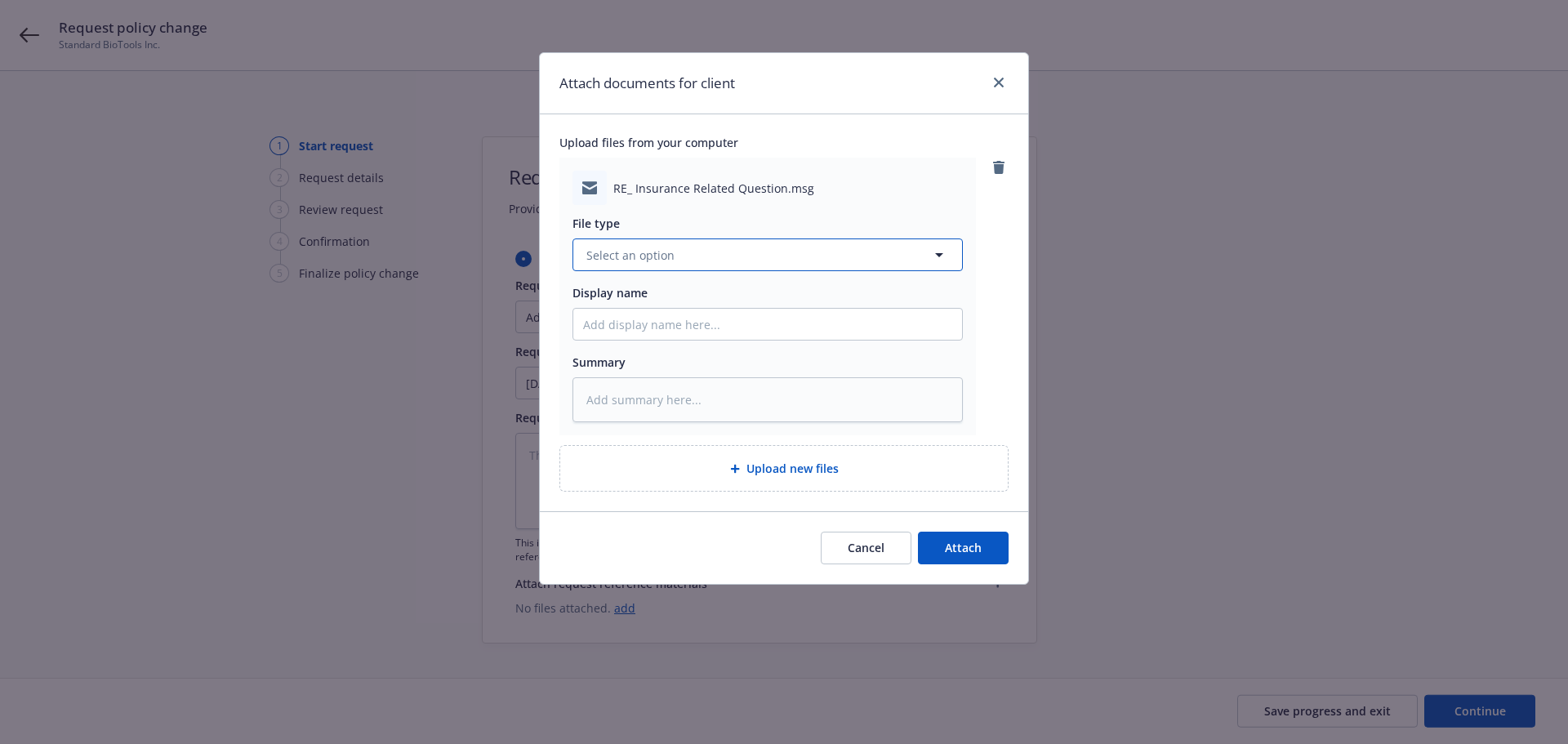
click at [628, 258] on span "Select an option" at bounding box center [630, 255] width 88 height 17
type input "req"
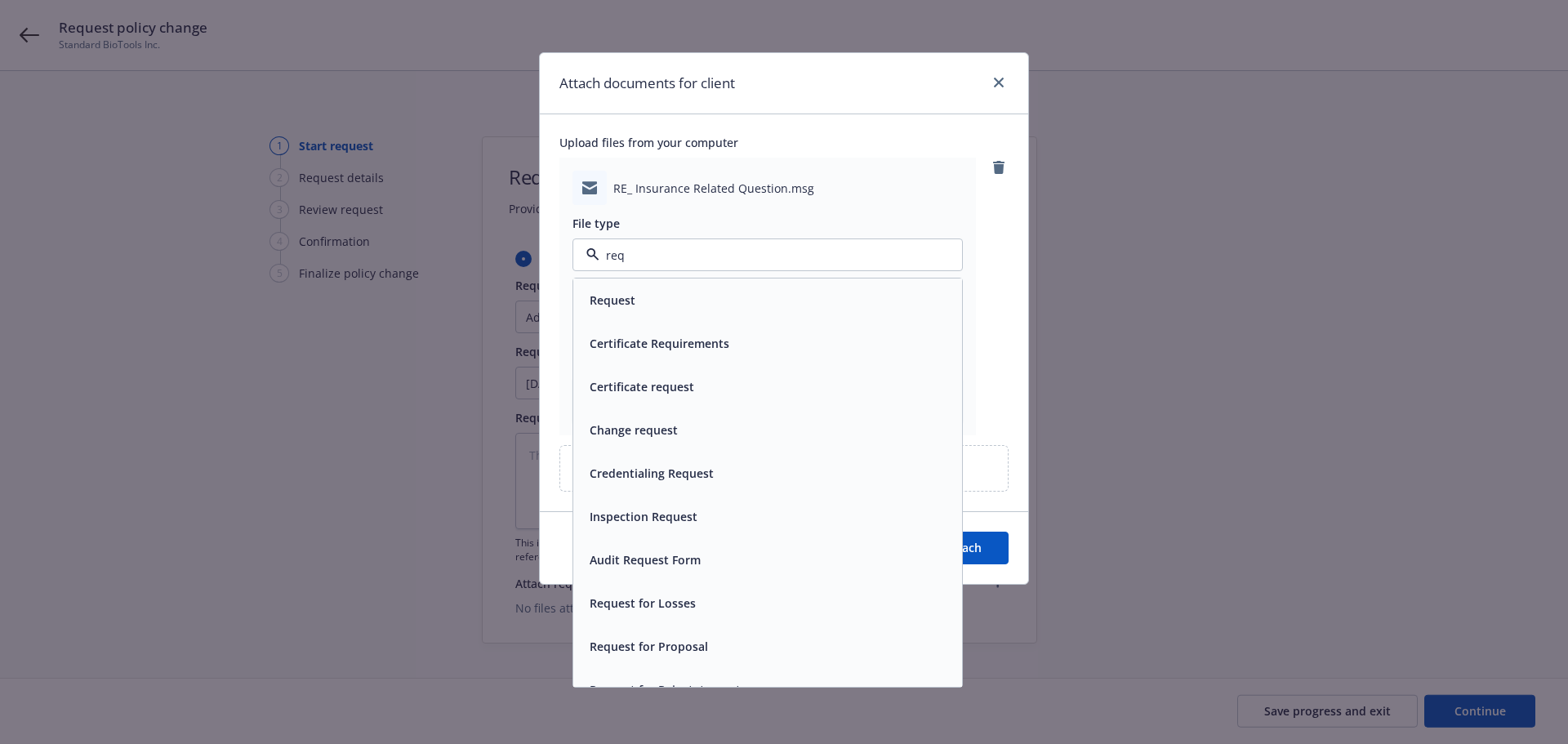
click at [580, 302] on div "Request" at bounding box center [767, 300] width 389 height 43
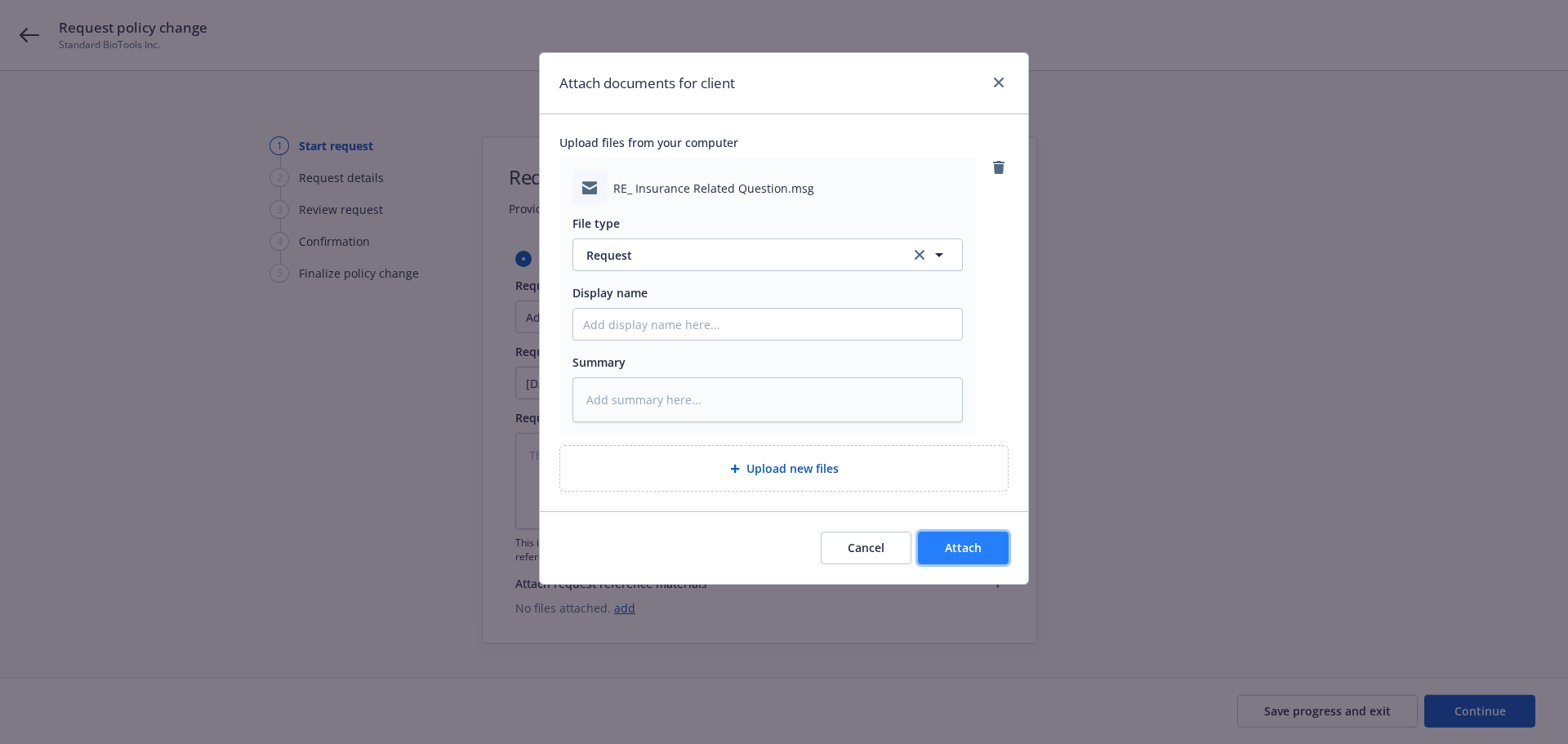
click at [951, 547] on span "Attach" at bounding box center [963, 547] width 37 height 16
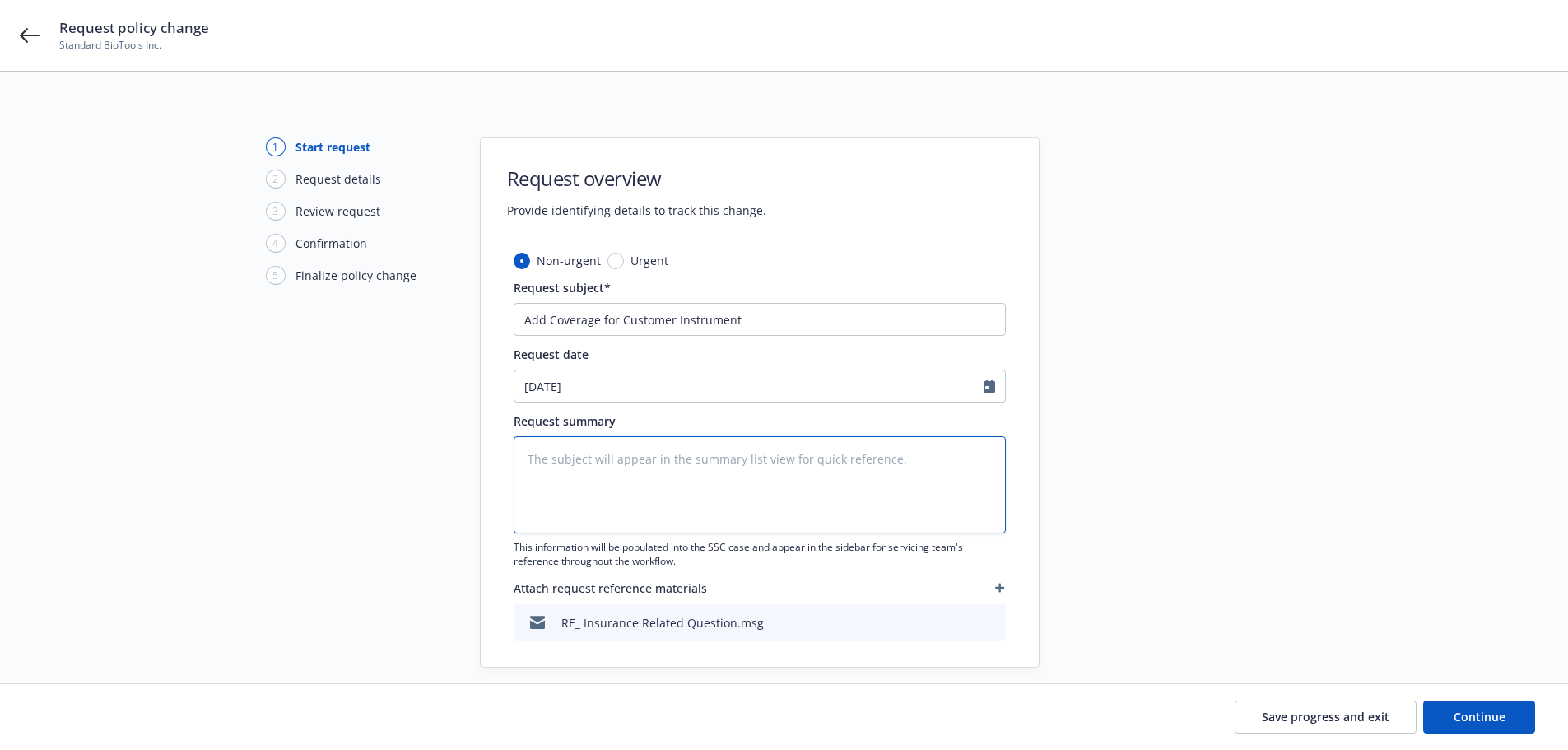
click at [566, 463] on textarea at bounding box center [760, 484] width 492 height 97
paste textarea "Storage location: Universitätsklinikum [GEOGRAPHIC_DATA] [STREET_ADDRESS]"
type textarea "x"
type textarea "Storage location: Universitätsklinikum [GEOGRAPHIC_DATA] [STREET_ADDRESS]"
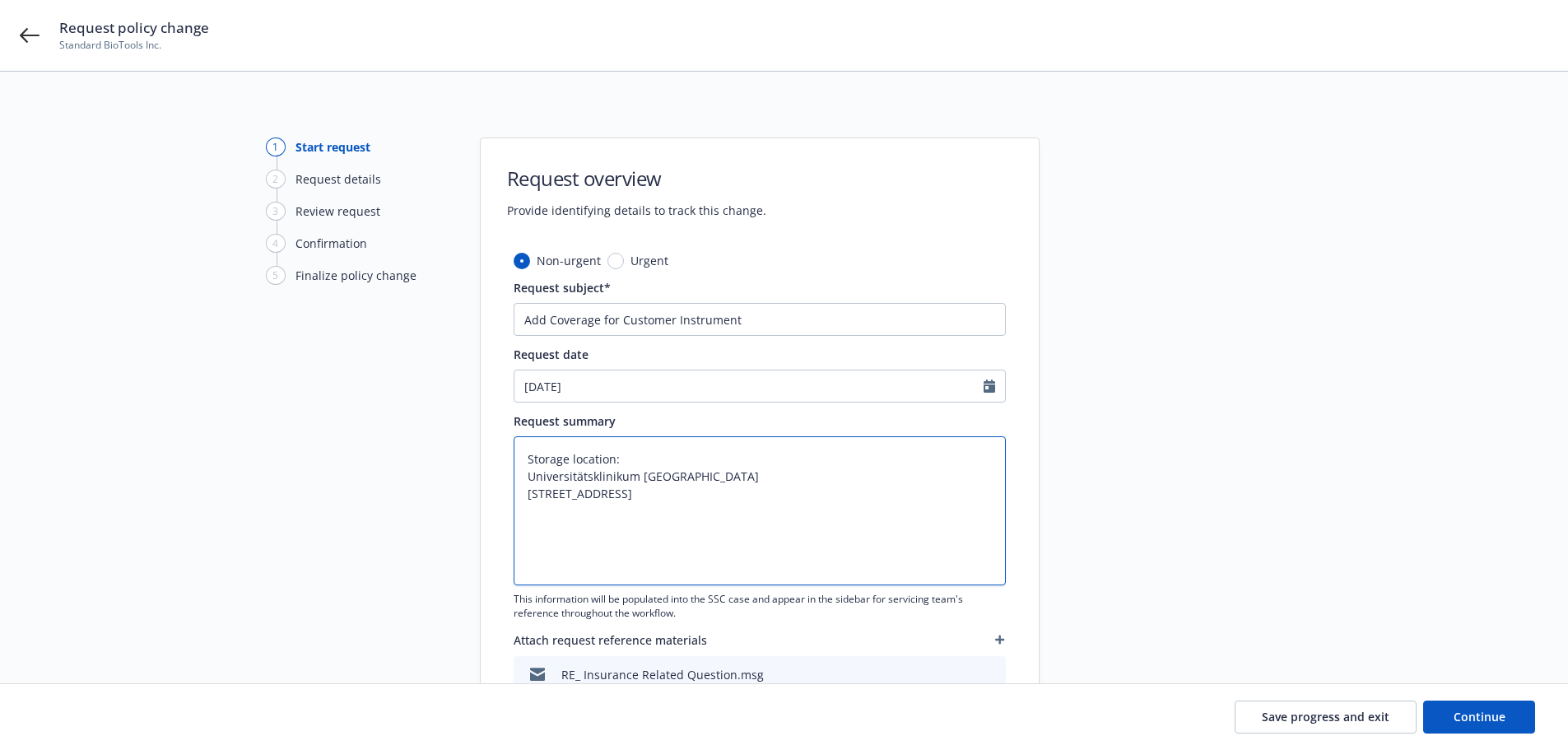
type textarea "x"
type textarea "Storage location: Universitätsklinikum [GEOGRAPHIC_DATA] [STREET_ADDRESS]"
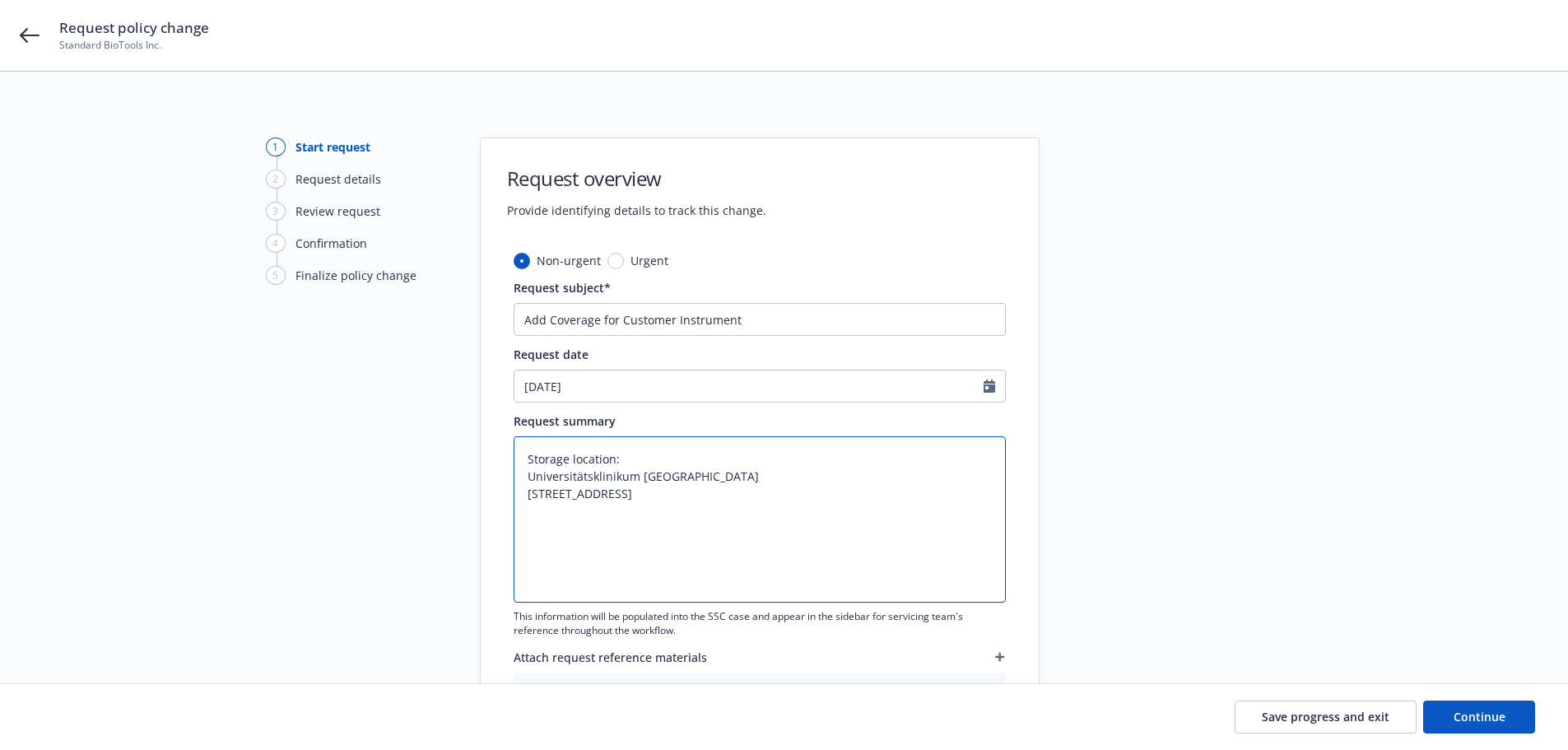
type textarea "x"
type textarea "Storage location: Universitätsklinikum [GEOGRAPHIC_DATA] [STREET_ADDRESS] $"
type textarea "x"
type textarea "Storage location: Universitätsklinikum [GEOGRAPHIC_DATA] [STREET_ADDRESS] $1"
type textarea "x"
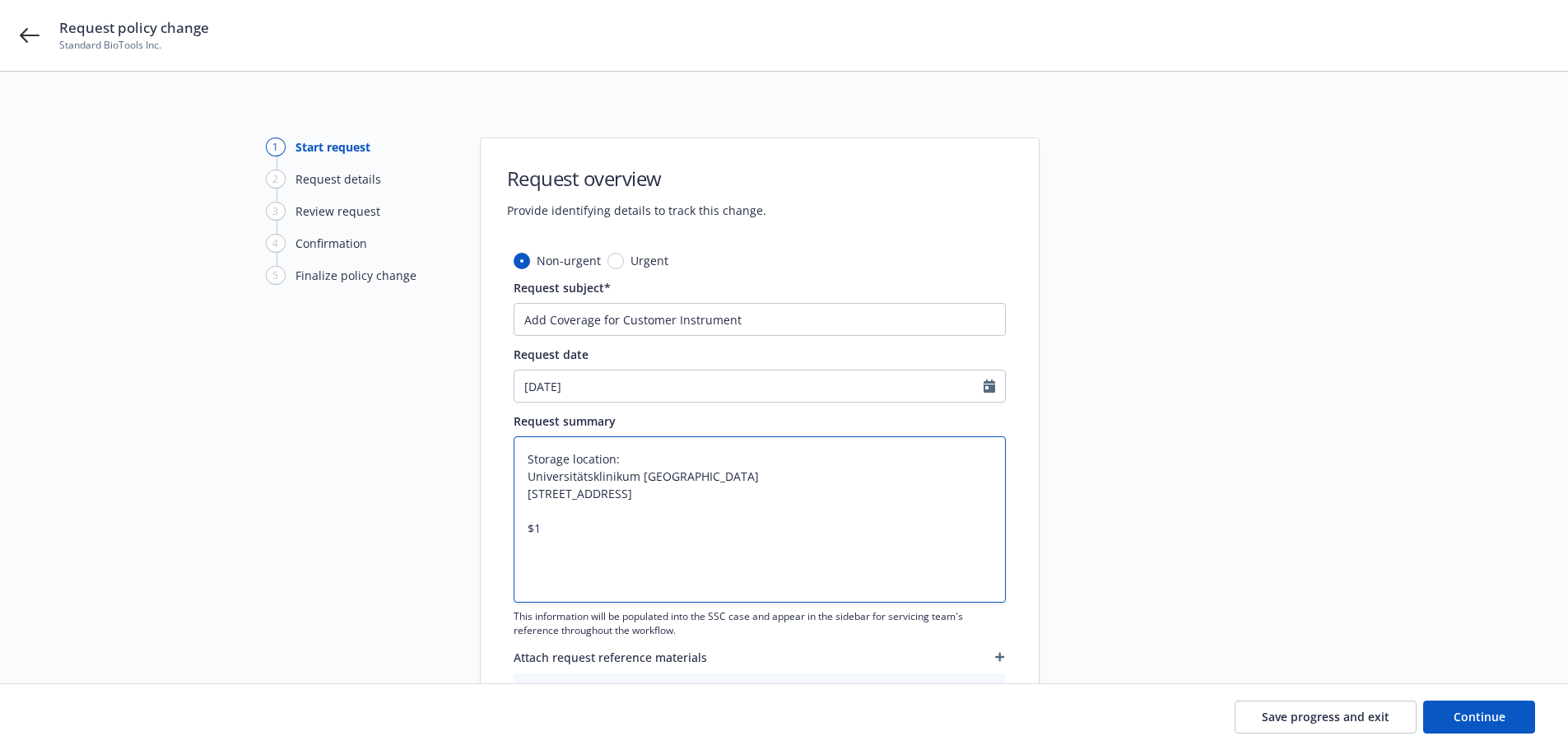
type textarea "Storage location: Universitätsklinikum [GEOGRAPHIC_DATA] [STREET_ADDRESS] $1,"
type textarea "x"
type textarea "Storage location: Universitätsklinikum [GEOGRAPHIC_DATA] [STREET_ADDRESS] $1,0"
type textarea "x"
type textarea "Storage location: Universitätsklinikum [GEOGRAPHIC_DATA] [STREET_ADDRESS] $1,00"
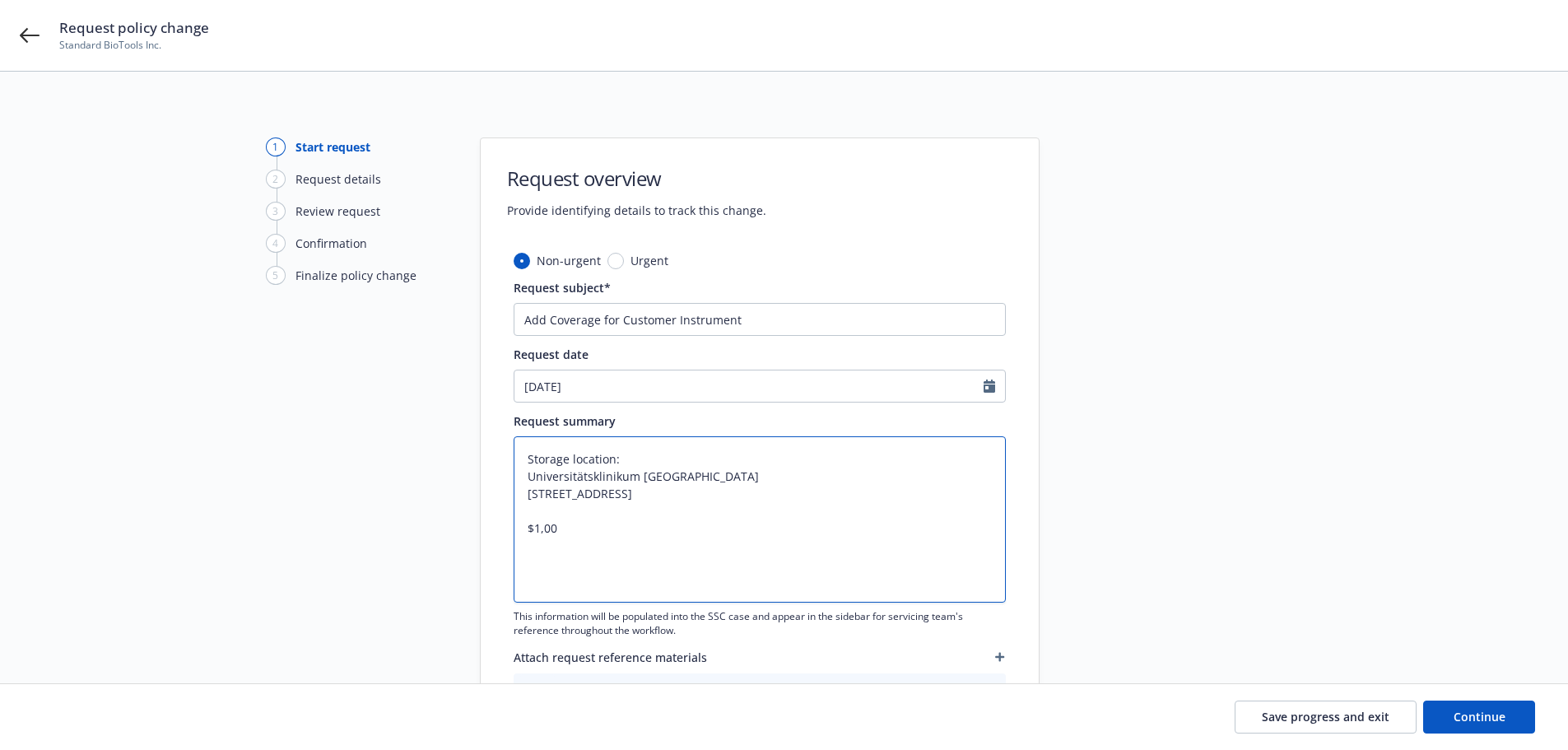
type textarea "x"
type textarea "Storage location: Universitätsklinikum [GEOGRAPHIC_DATA] [STREET_ADDRESS] $1,00,"
type textarea "x"
type textarea "Storage location: Universitätsklinikum [GEOGRAPHIC_DATA] [STREET_ADDRESS] $1,00"
type textarea "x"
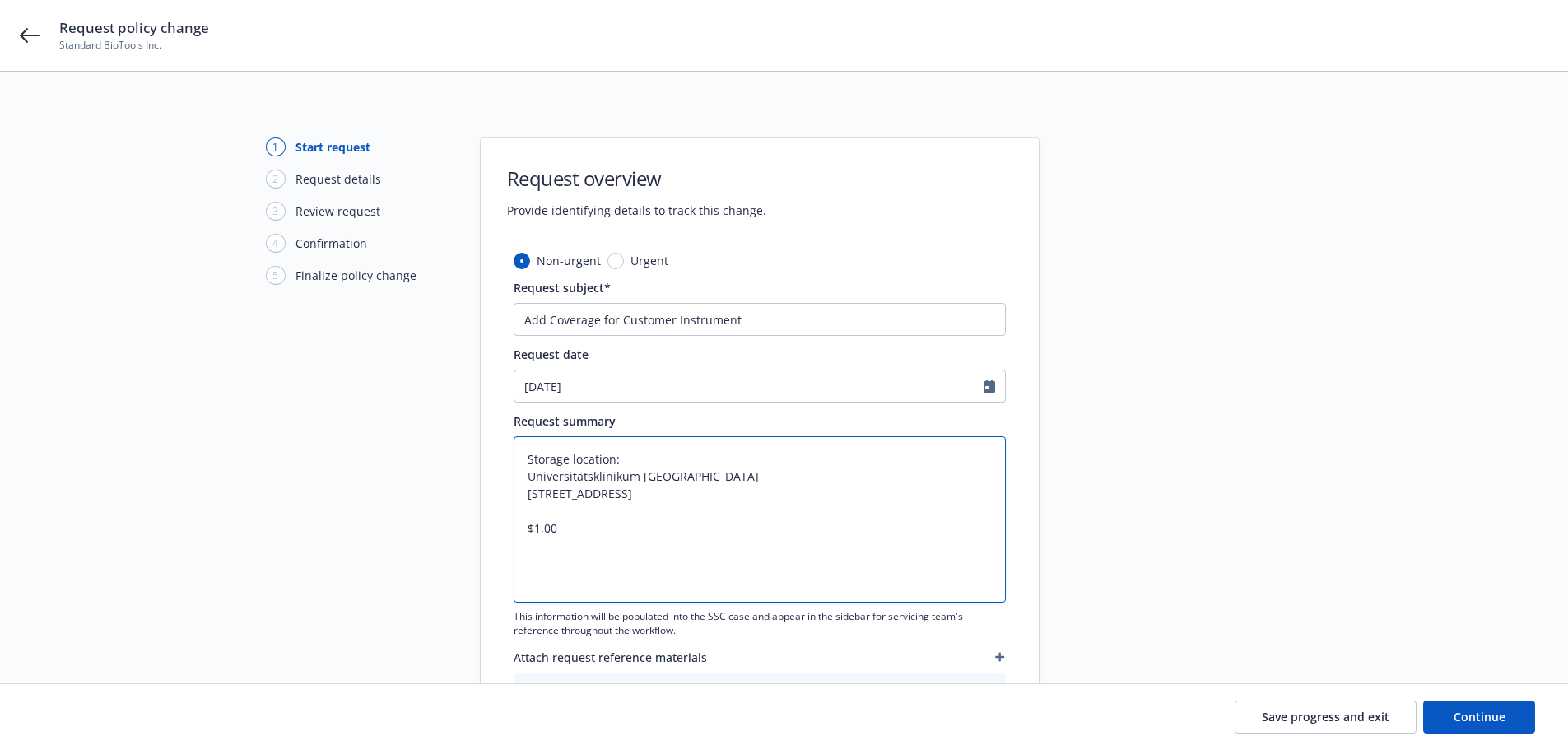
type textarea "Storage location: Universitätsklinikum [GEOGRAPHIC_DATA] [STREET_ADDRESS] $1,000"
type textarea "x"
type textarea "Storage location: Universitätsklinikum [GEOGRAPHIC_DATA] [STREET_ADDRESS] $1,00…"
type textarea "x"
type textarea "Storage location: Universitätsklinikum [GEOGRAPHIC_DATA] [STREET_ADDRESS] $1,00…"
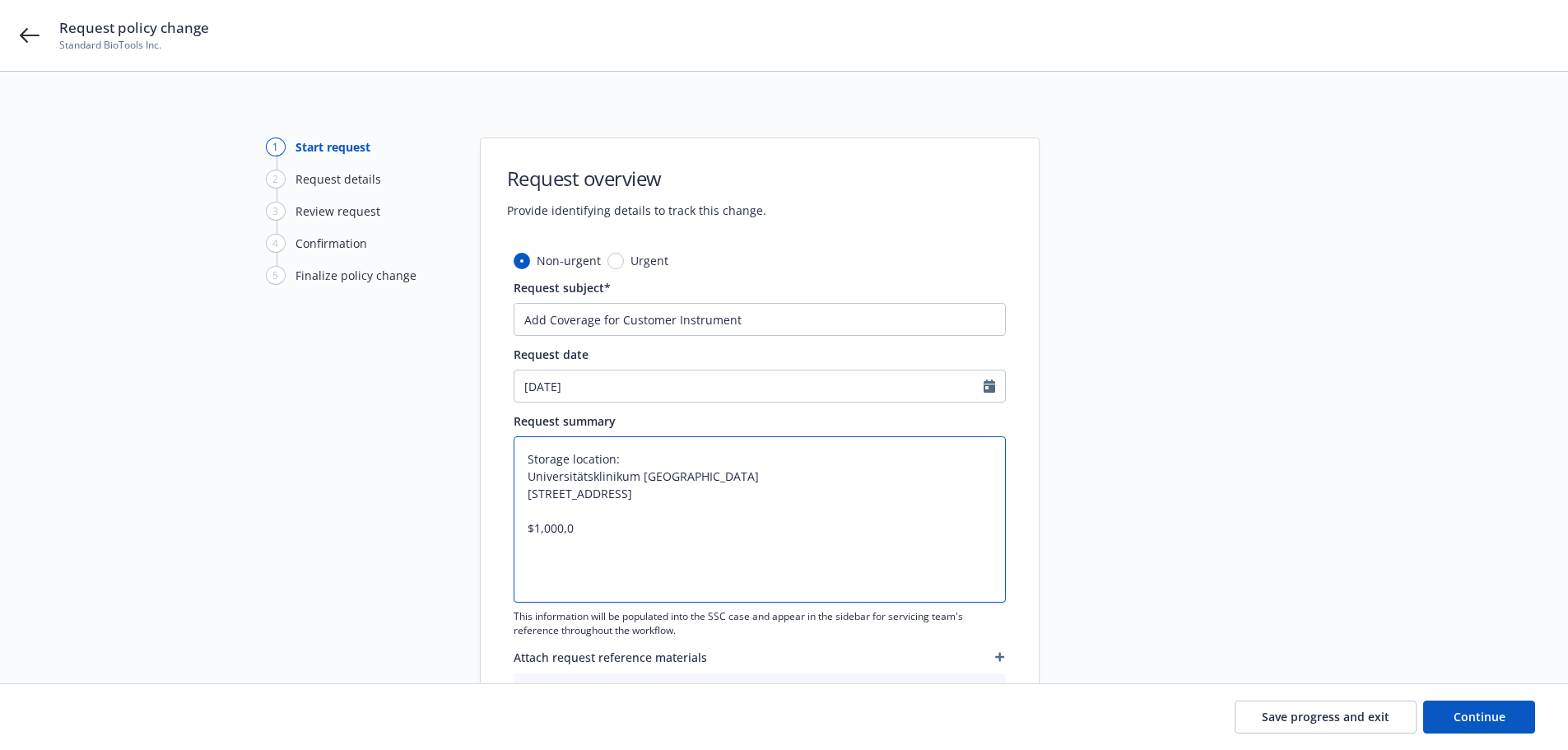
type textarea "x"
type textarea "Storage location: Universitätsklinikum [GEOGRAPHIC_DATA] [STREET_ADDRESS] $1,00…"
type textarea "x"
type textarea "Storage location: Universitätsklinikum [GEOGRAPHIC_DATA] [STREET_ADDRESS] $1,00…"
type textarea "x"
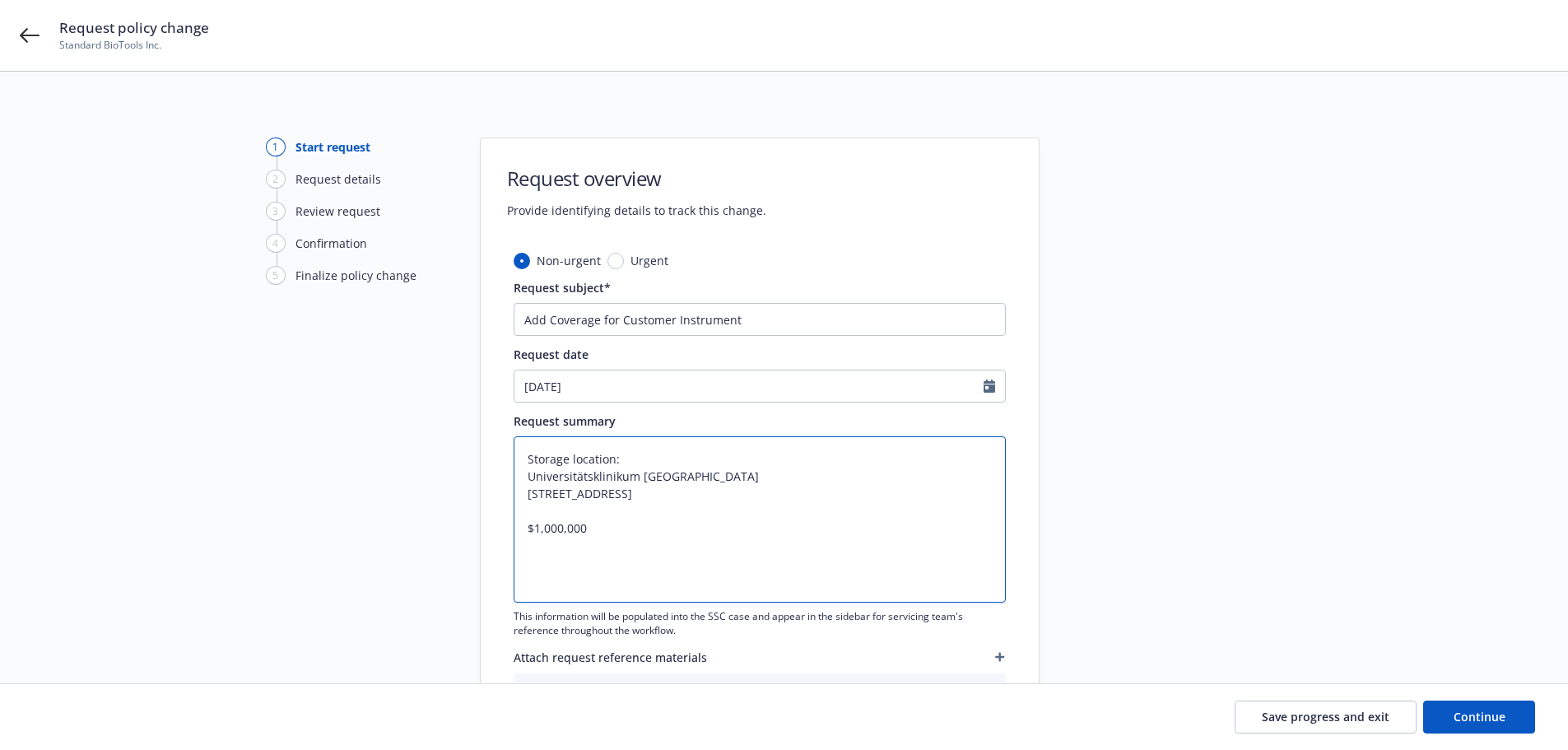
type textarea "Storage location: Universitätsklinikum [GEOGRAPHIC_DATA] [STREET_ADDRESS] $1,00…"
type textarea "x"
type textarea "Storage location: Universitätsklinikum [GEOGRAPHIC_DATA] [STREET_ADDRESS] $1,00…"
type textarea "x"
type textarea "Storage location: Universitätsklinikum [GEOGRAPHIC_DATA] [STREET_ADDRESS] $1,00…"
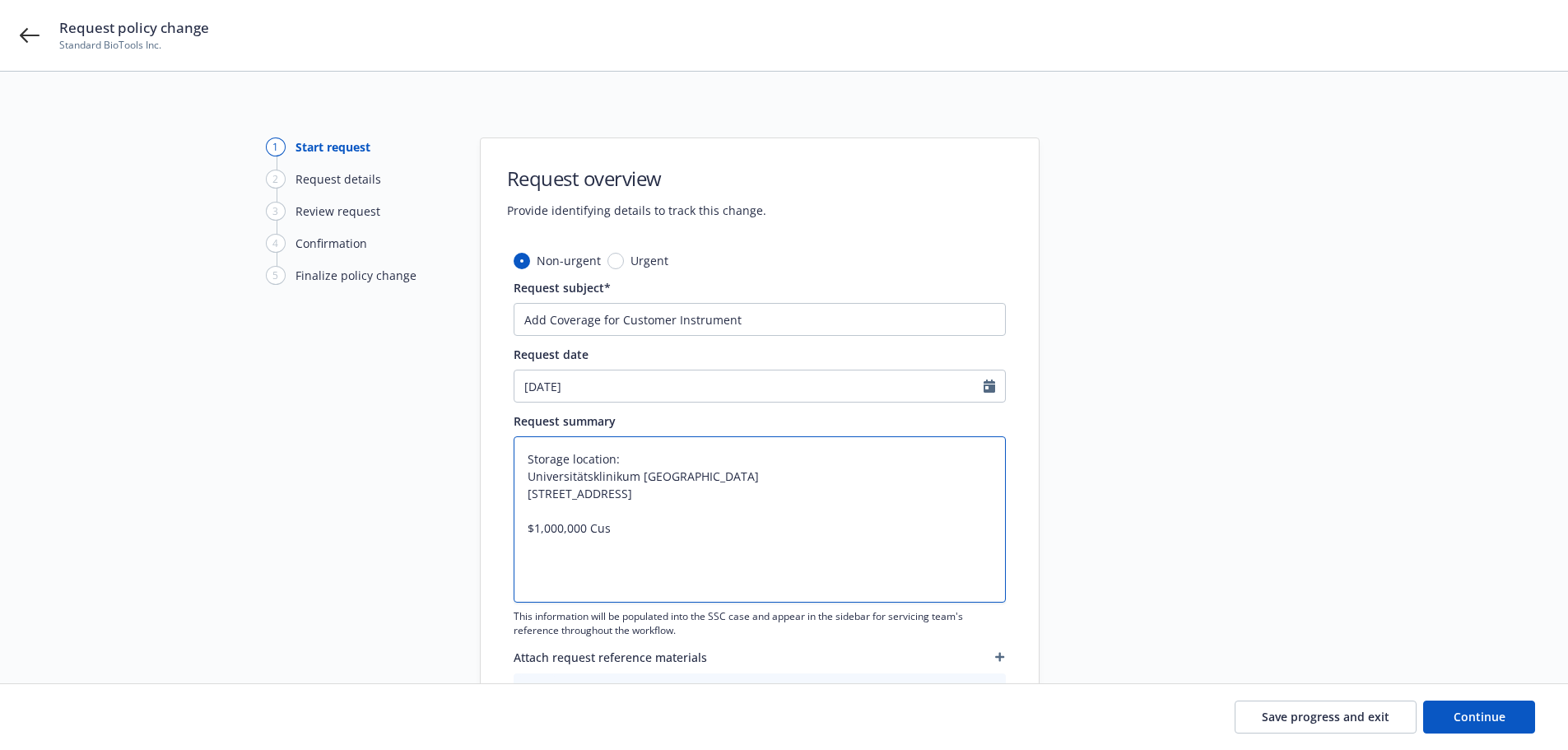
type textarea "x"
type textarea "Storage location: Universitätsklinikum [GEOGRAPHIC_DATA] [STREET_ADDRESS] $1,00…"
type textarea "x"
type textarea "Storage location: Universitätsklinikum [GEOGRAPHIC_DATA] [STREET_ADDRESS] $1,00…"
type textarea "x"
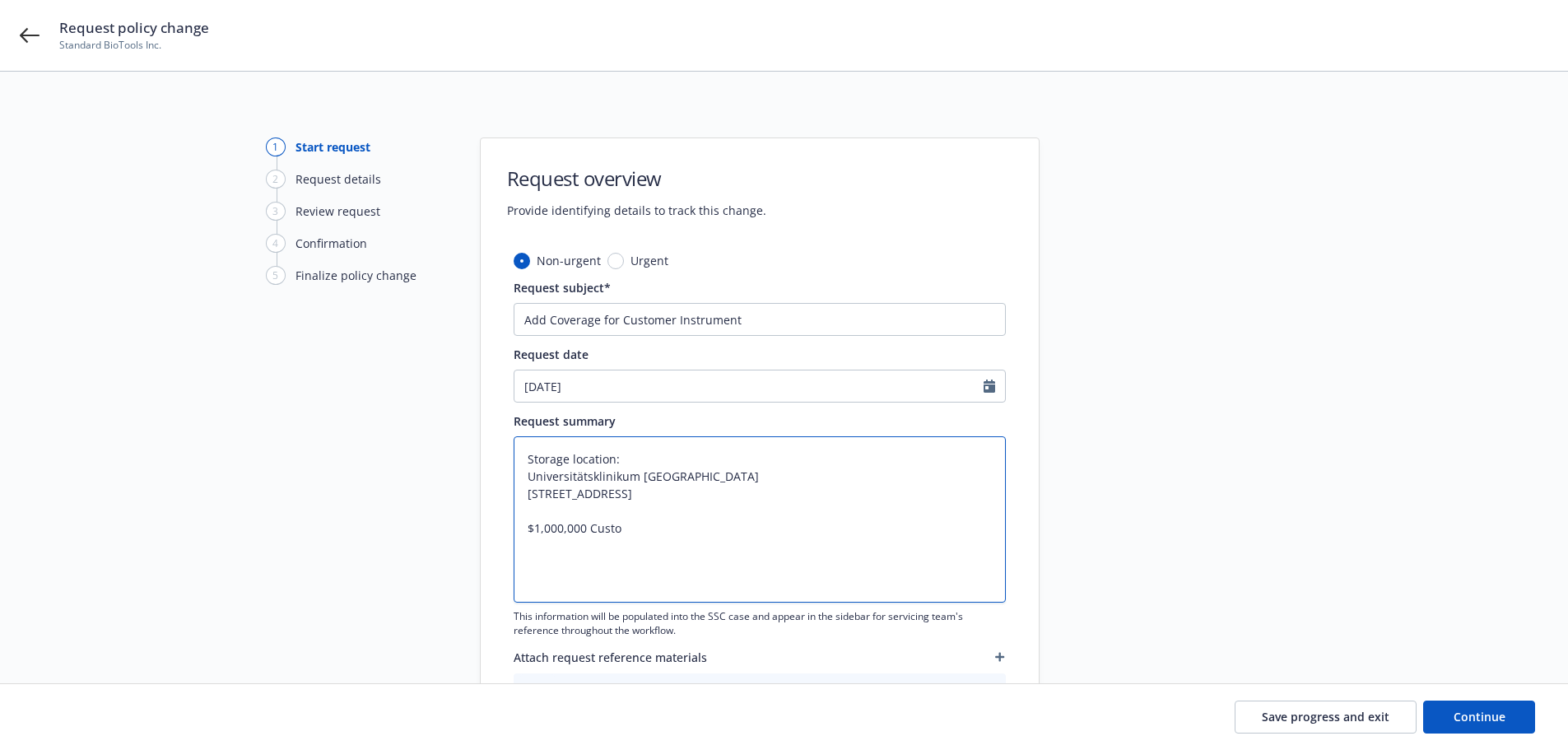
type textarea "Storage location: Universitätsklinikum [GEOGRAPHIC_DATA] [STREET_ADDRESS] $1,00…"
type textarea "x"
type textarea "Storage location: Universitätsklinikum [GEOGRAPHIC_DATA] [STREET_ADDRESS] $1,00…"
type textarea "x"
type textarea "Storage location: Universitätsklinikum [GEOGRAPHIC_DATA] [STREET_ADDRESS] $1,00…"
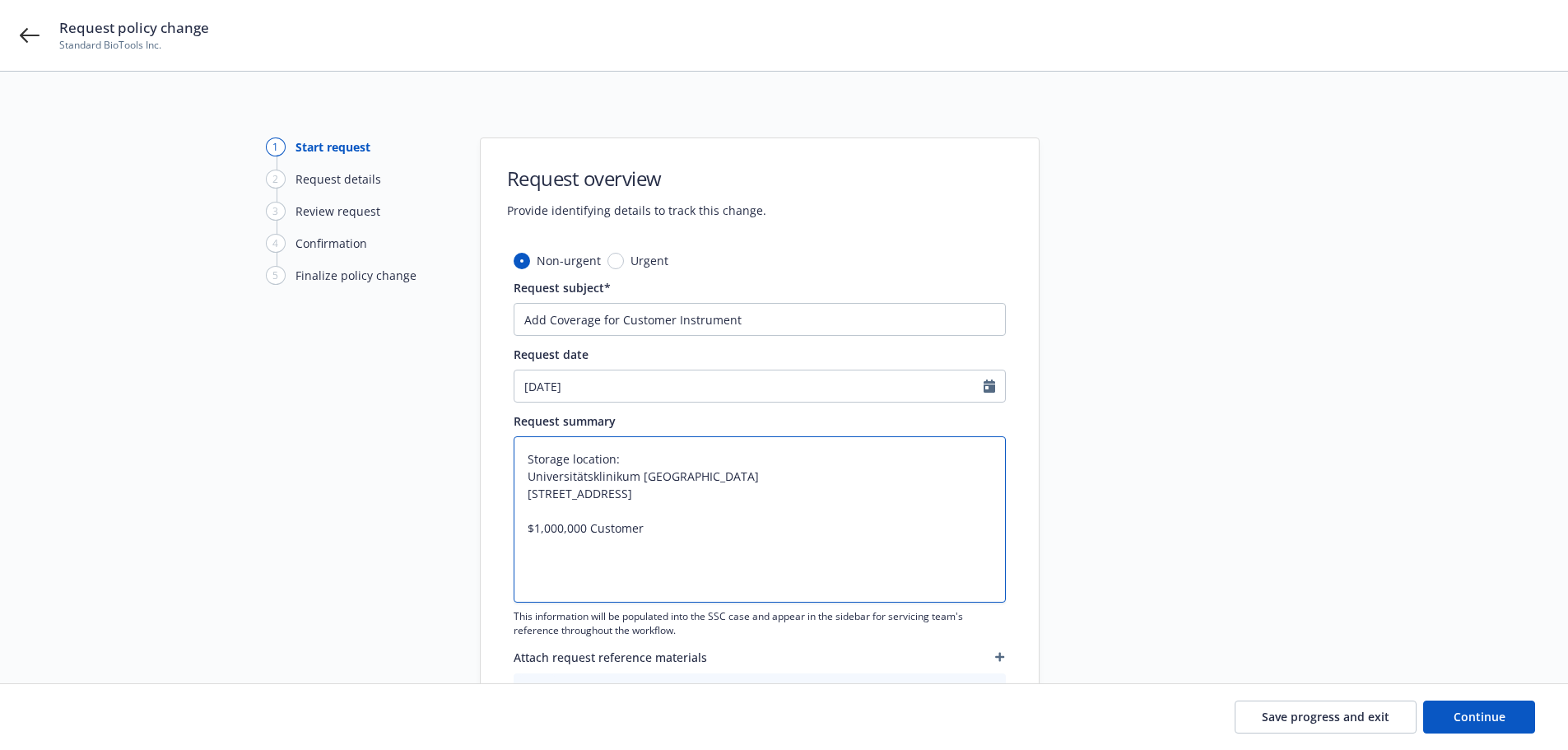
type textarea "x"
type textarea "Storage location: Universitätsklinikum [GEOGRAPHIC_DATA] [STREET_ADDRESS] $1,00…"
type textarea "x"
type textarea "Storage location: Universitätsklinikum [GEOGRAPHIC_DATA] [STREET_ADDRESS] $1,00…"
type textarea "x"
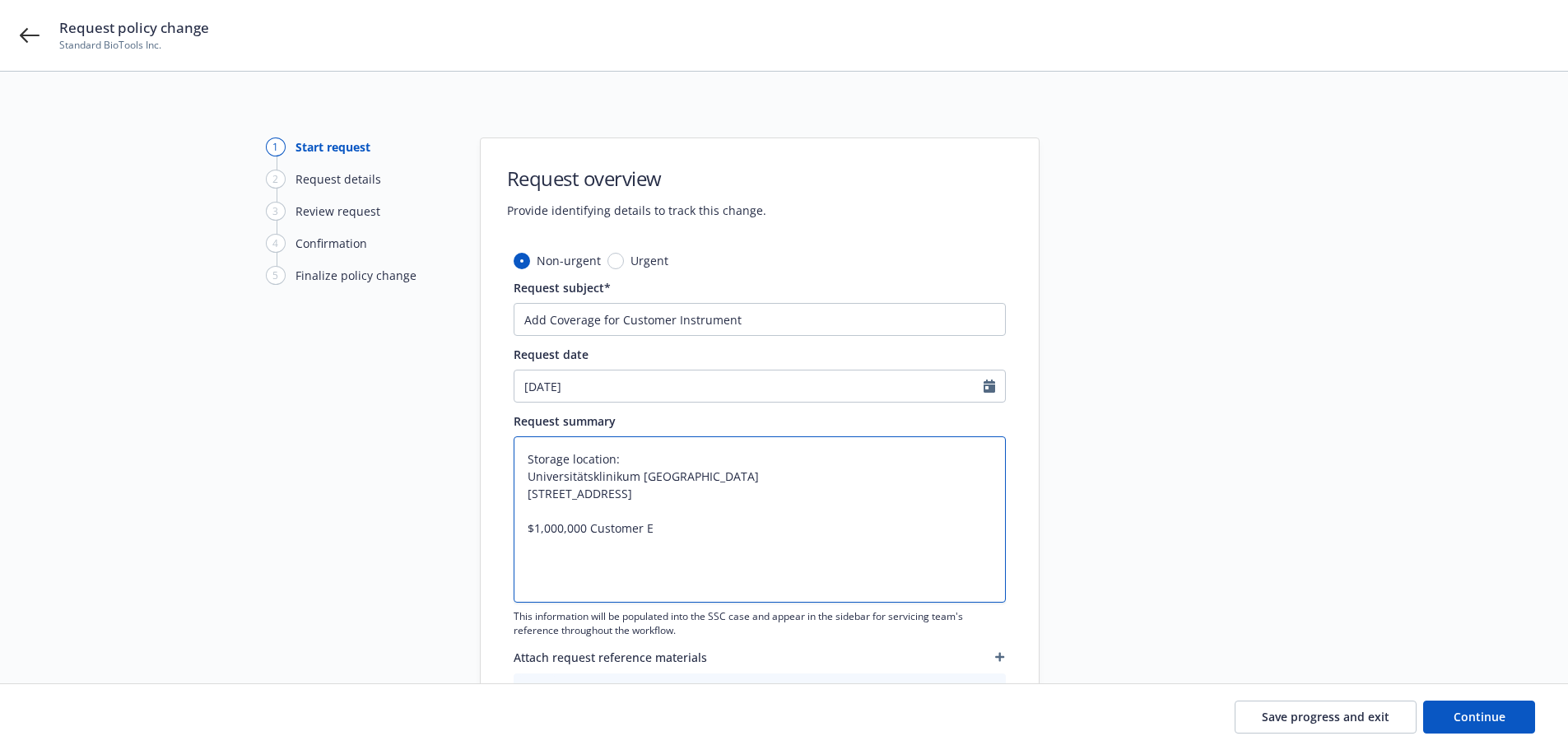
type textarea "Storage location: Universitätsklinikum [GEOGRAPHIC_DATA] [STREET_ADDRESS] $1,00…"
type textarea "x"
type textarea "Storage location: Universitätsklinikum [GEOGRAPHIC_DATA] [STREET_ADDRESS] $1,00…"
type textarea "x"
type textarea "Storage location: Universitätsklinikum [GEOGRAPHIC_DATA] [STREET_ADDRESS] $1,00…"
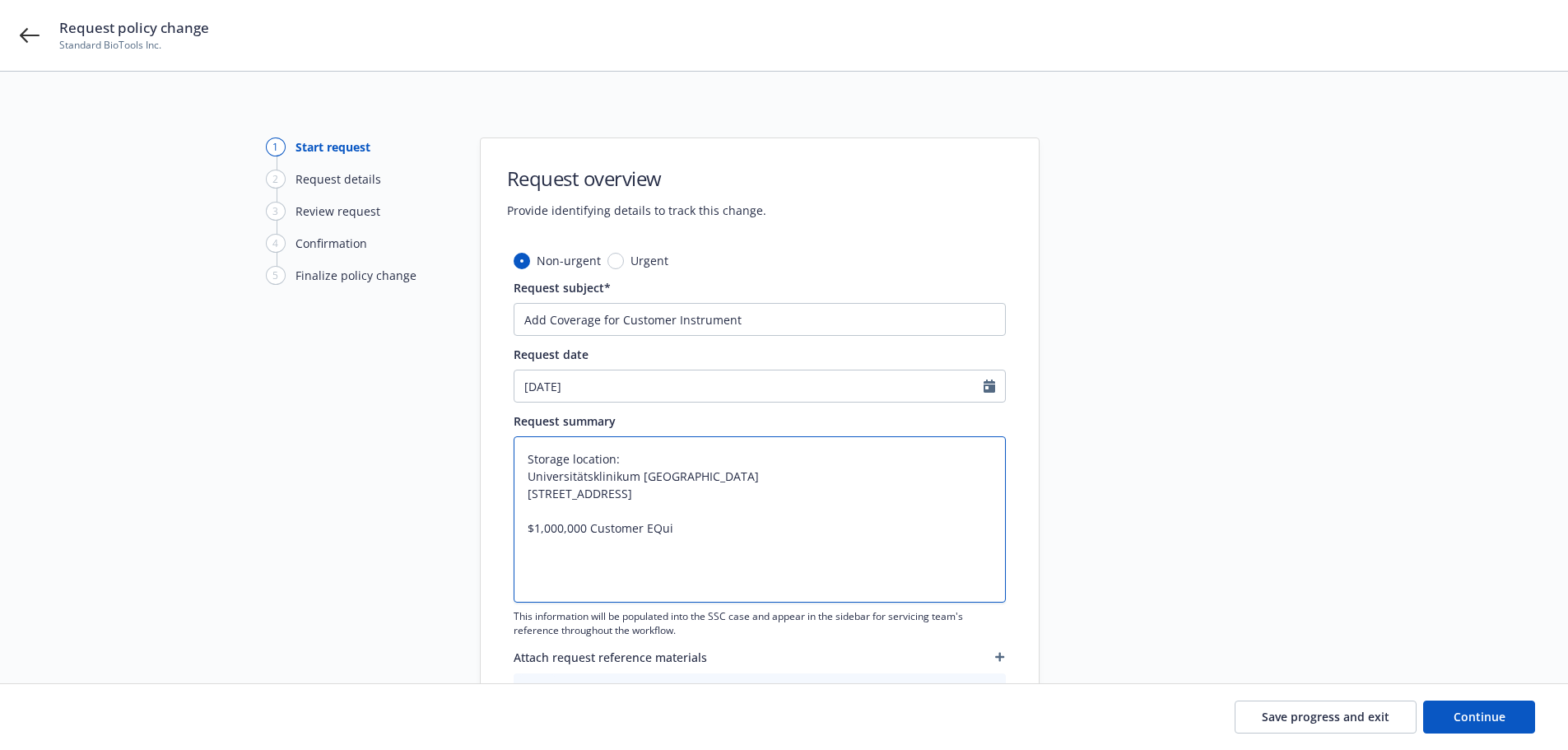
type textarea "x"
type textarea "Storage location: Universitätsklinikum [GEOGRAPHIC_DATA] [STREET_ADDRESS] $1,00…"
type textarea "x"
type textarea "Storage location: Universitätsklinikum [GEOGRAPHIC_DATA] [STREET_ADDRESS] $1,00…"
type textarea "x"
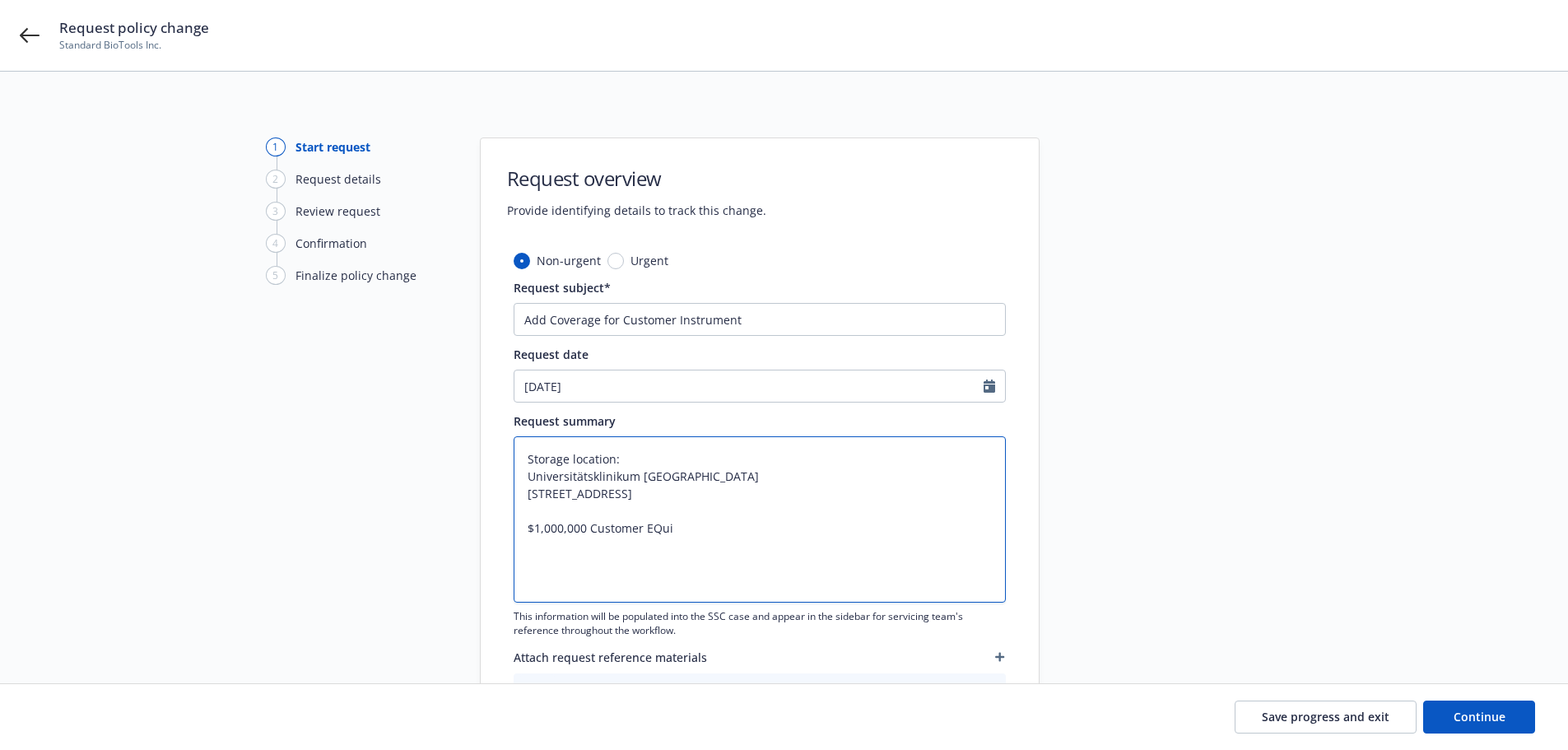
type textarea "Storage location: Universitätsklinikum [GEOGRAPHIC_DATA] [STREET_ADDRESS] $1,00…"
type textarea "x"
type textarea "Storage location: Universitätsklinikum [GEOGRAPHIC_DATA] [STREET_ADDRESS] $1,00…"
type textarea "x"
type textarea "Storage location: Universitätsklinikum [GEOGRAPHIC_DATA] [STREET_ADDRESS] $1,00…"
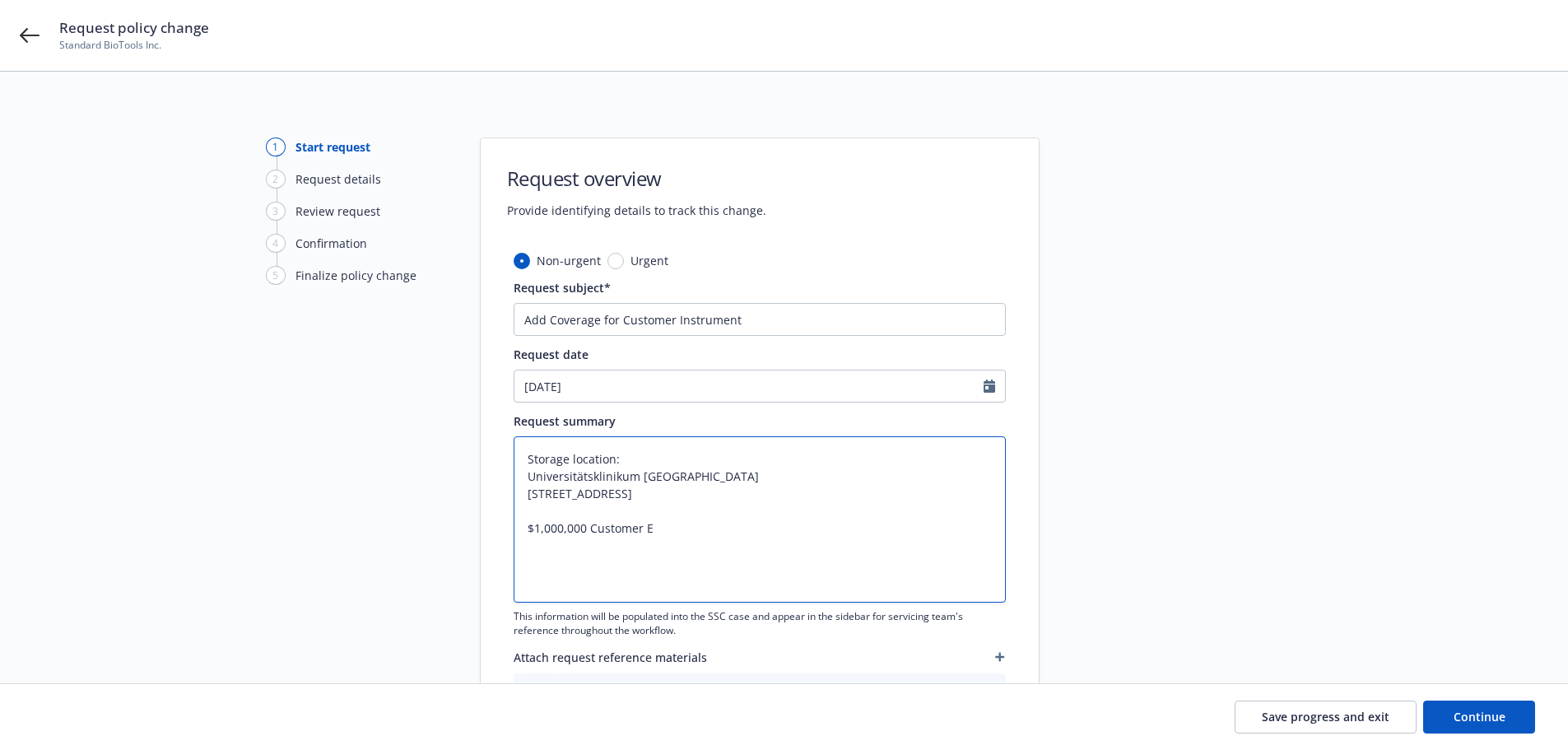
type textarea "x"
type textarea "Storage location: Universitätsklinikum [GEOGRAPHIC_DATA] [STREET_ADDRESS] $1,00…"
type textarea "x"
type textarea "Storage location: Universitätsklinikum [GEOGRAPHIC_DATA] [STREET_ADDRESS] $1,00…"
type textarea "x"
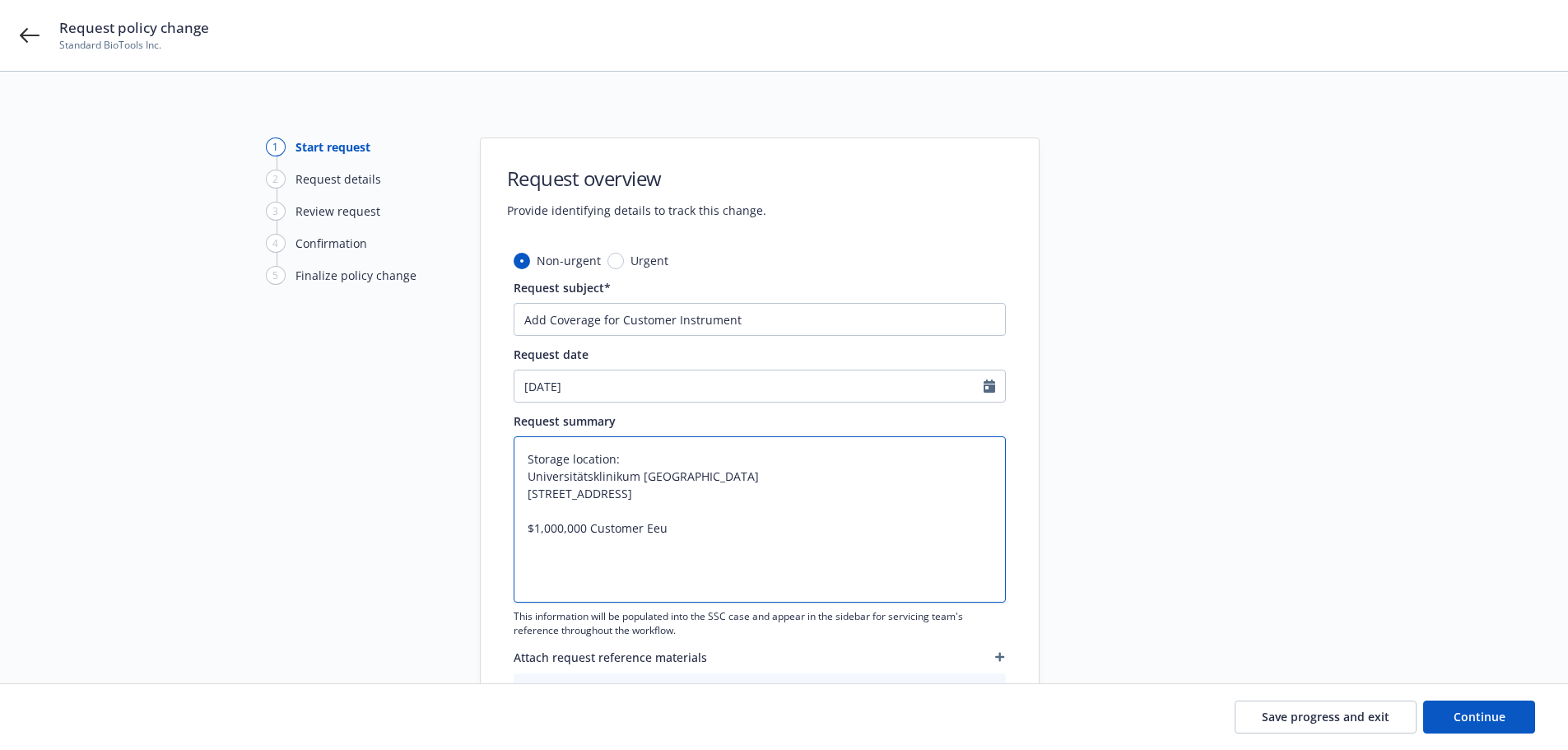
type textarea "Storage location: Universitätsklinikum [GEOGRAPHIC_DATA] [STREET_ADDRESS] $1,00…"
type textarea "x"
type textarea "Storage location: Universitätsklinikum [GEOGRAPHIC_DATA] [STREET_ADDRESS] $1,00…"
type textarea "x"
type textarea "Storage location: Universitätsklinikum [GEOGRAPHIC_DATA] [STREET_ADDRESS] $1,00…"
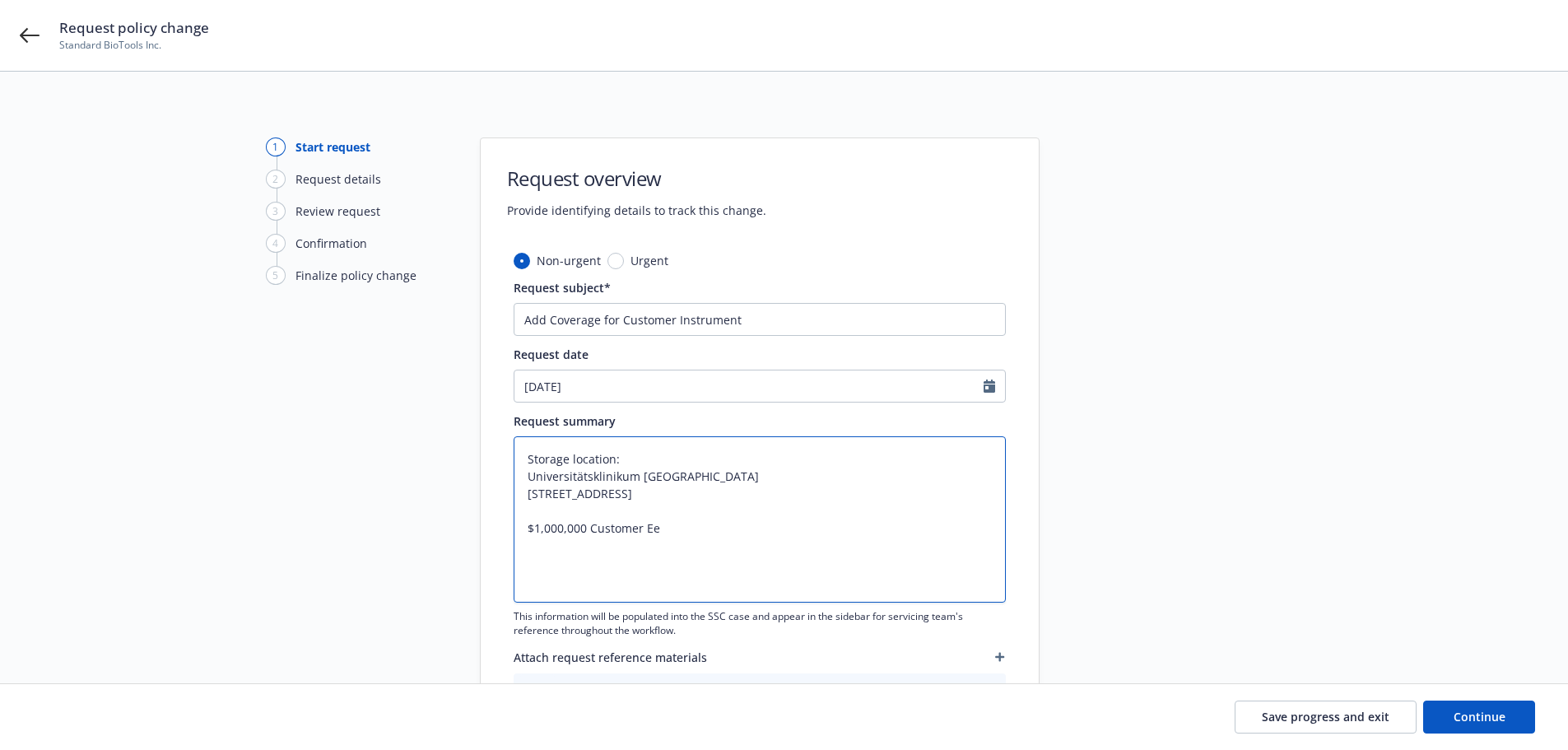
type textarea "x"
type textarea "Storage location: Universitätsklinikum [GEOGRAPHIC_DATA] [STREET_ADDRESS] $1,00…"
type textarea "x"
type textarea "Storage location: Universitätsklinikum [GEOGRAPHIC_DATA] [STREET_ADDRESS] $1,00…"
type textarea "x"
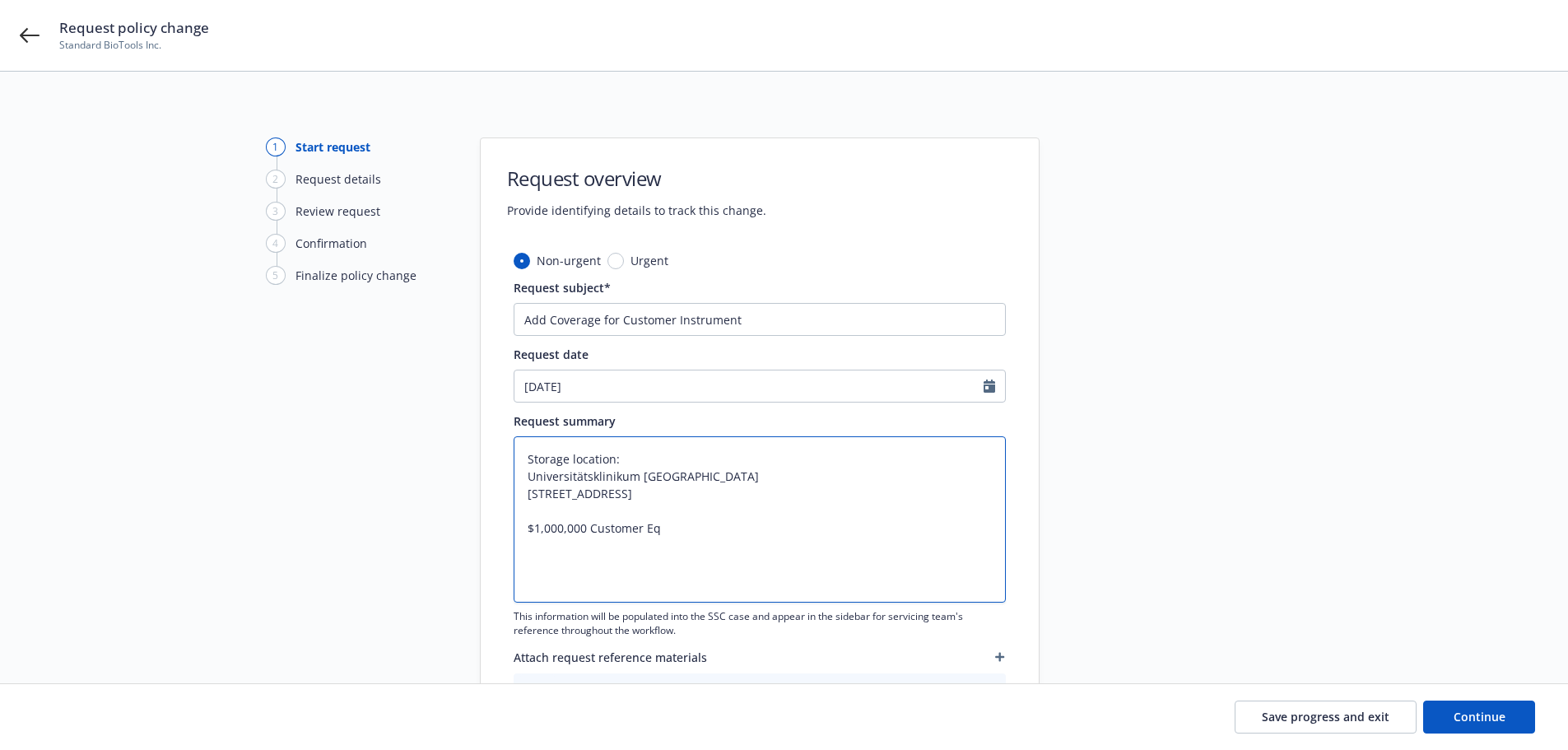
type textarea "Storage location: Universitätsklinikum [GEOGRAPHIC_DATA] [STREET_ADDRESS] $1,00…"
type textarea "x"
type textarea "Storage location: Universitätsklinikum [GEOGRAPHIC_DATA] [STREET_ADDRESS] $1,00…"
type textarea "x"
type textarea "Storage location: Universitätsklinikum [GEOGRAPHIC_DATA] [STREET_ADDRESS] $1,00…"
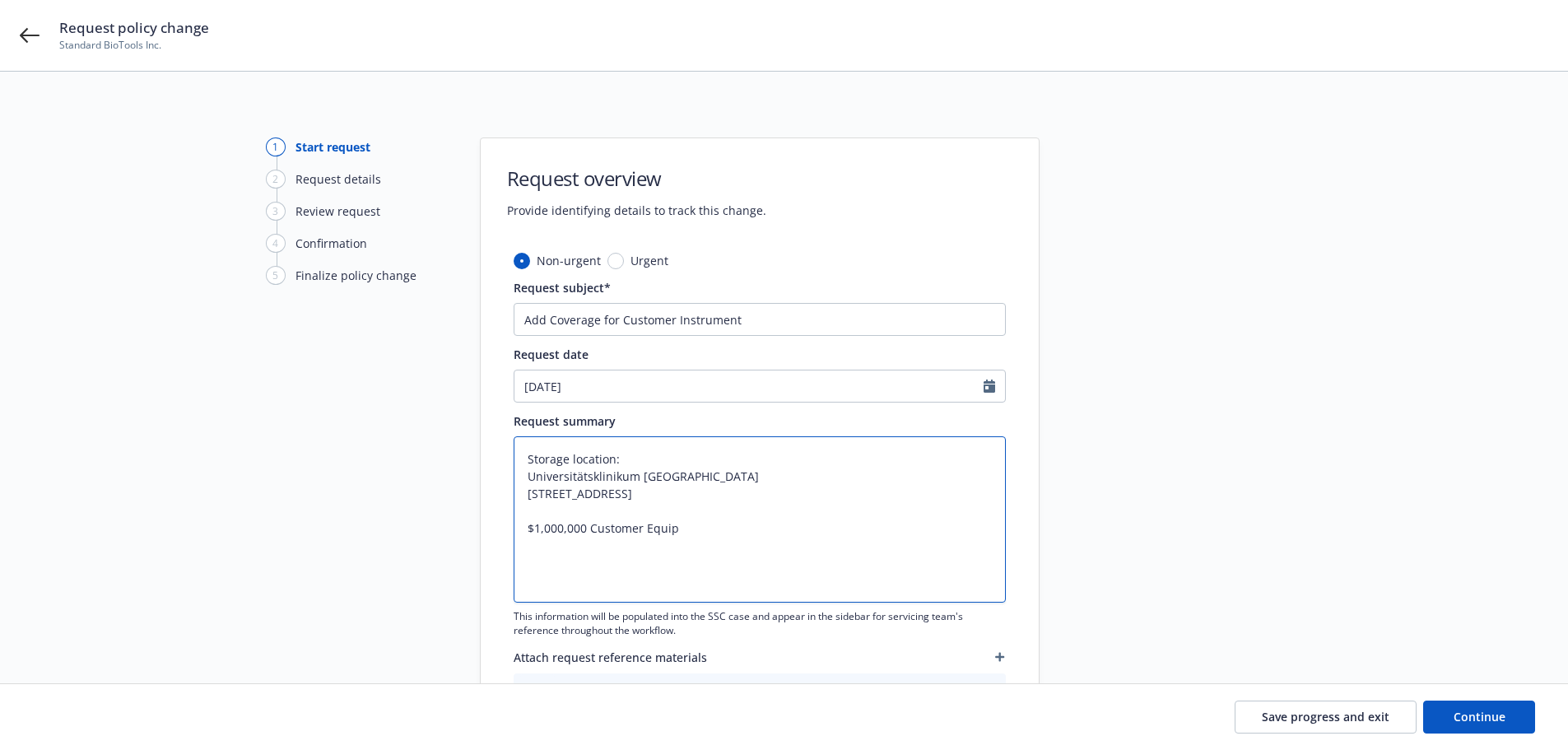
type textarea "x"
type textarea "Storage location: Universitätsklinikum [GEOGRAPHIC_DATA] [STREET_ADDRESS] $1,00…"
type textarea "x"
type textarea "Storage location: Universitätsklinikum [GEOGRAPHIC_DATA] [STREET_ADDRESS] $1,00…"
type textarea "x"
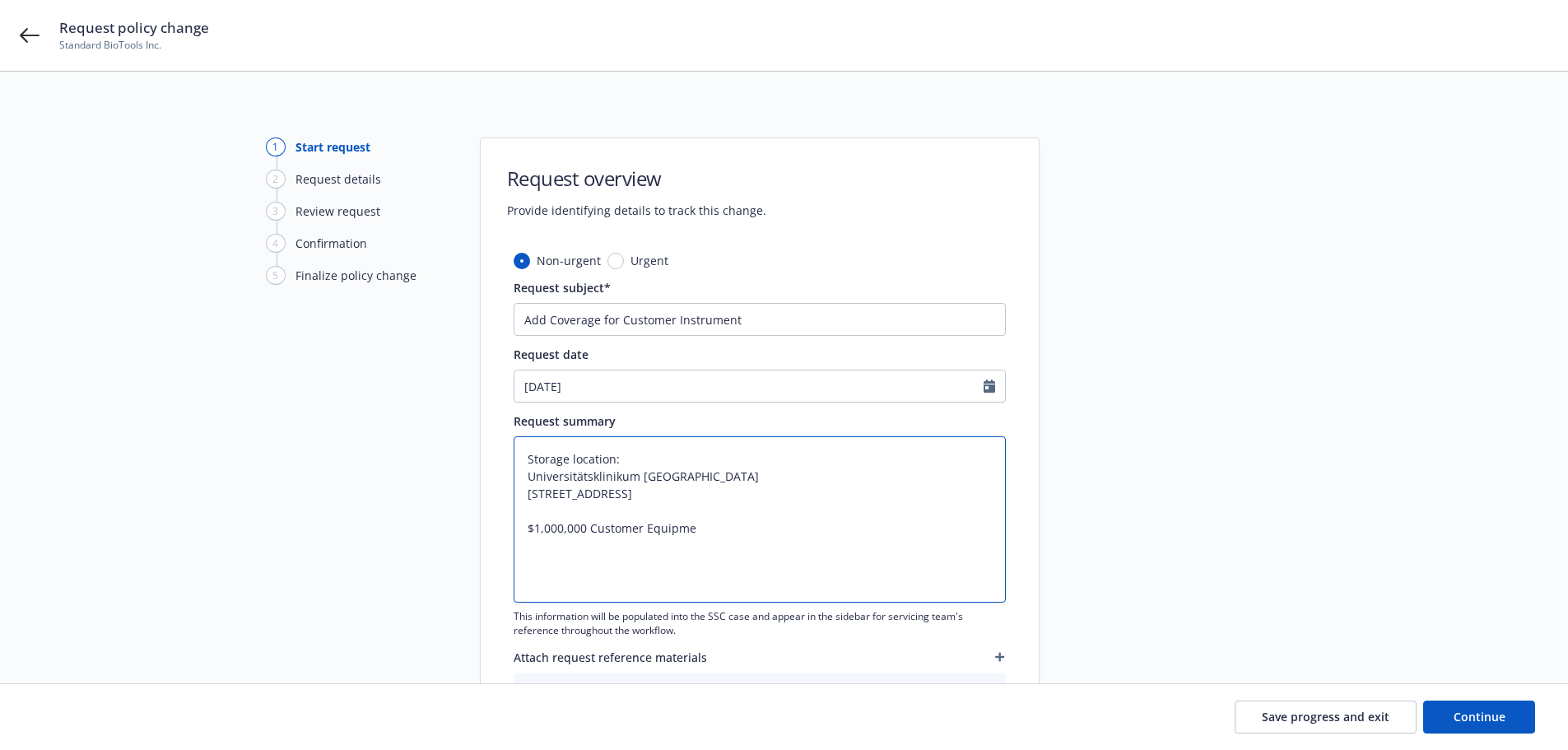
type textarea "Storage location: Universitätsklinikum [GEOGRAPHIC_DATA] [STREET_ADDRESS] $1,00…"
type textarea "x"
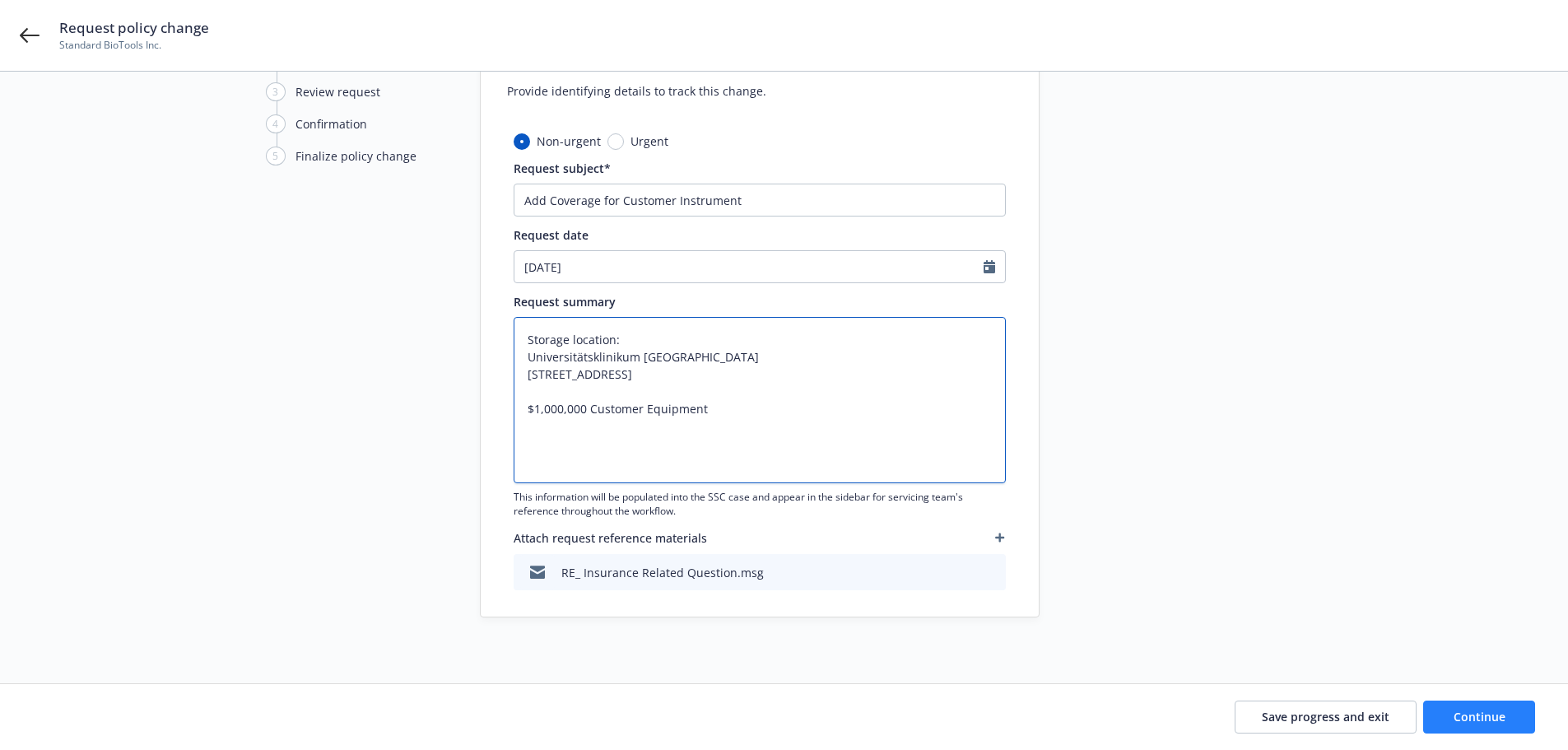
type textarea "Storage location: Universitätsklinikum [GEOGRAPHIC_DATA] [STREET_ADDRESS] $1,00…"
click at [1477, 720] on span "Continue" at bounding box center [1480, 716] width 52 height 16
type textarea "x"
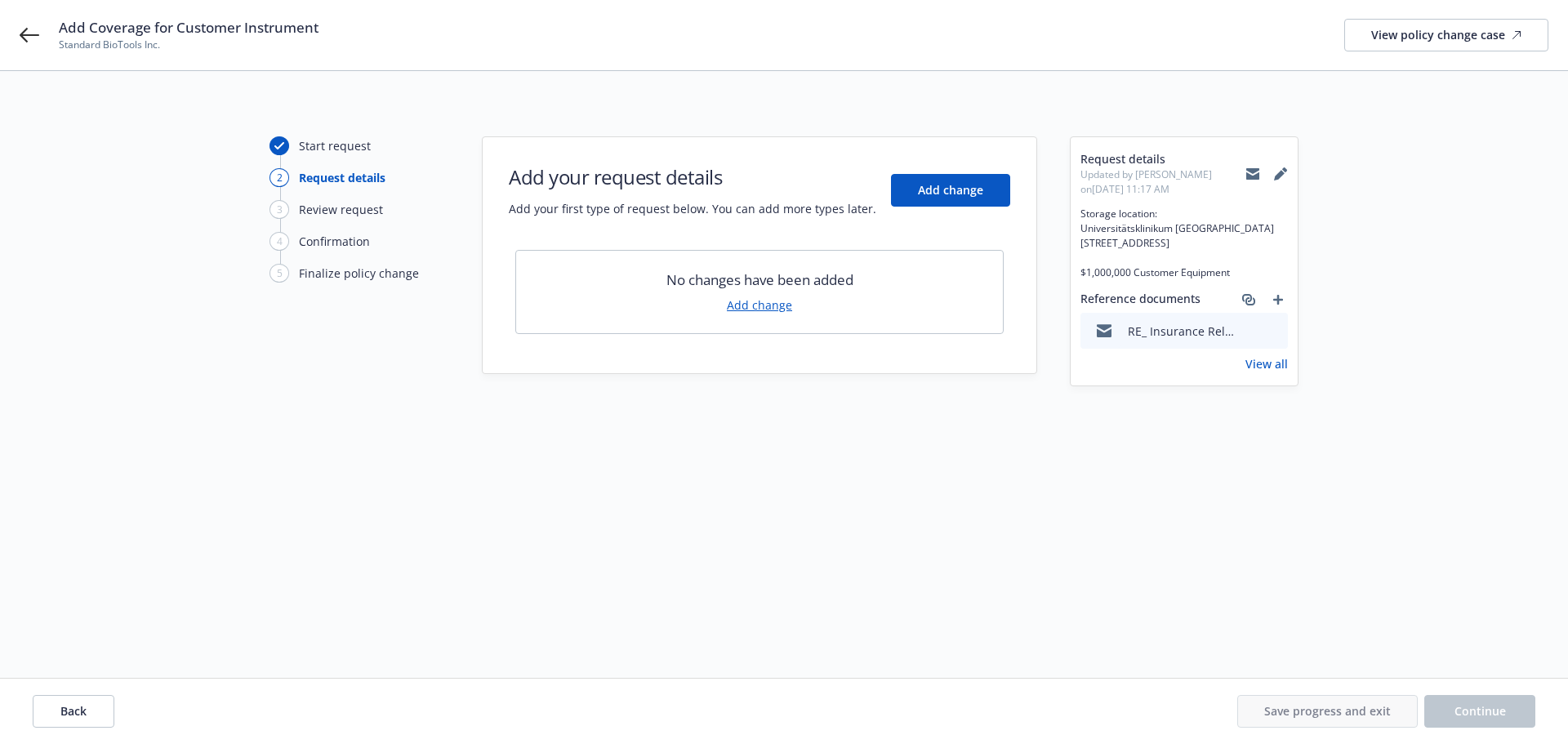
click at [763, 314] on div "No changes have been added Add change" at bounding box center [760, 292] width 488 height 84
click at [765, 303] on link "Add change" at bounding box center [759, 304] width 65 height 17
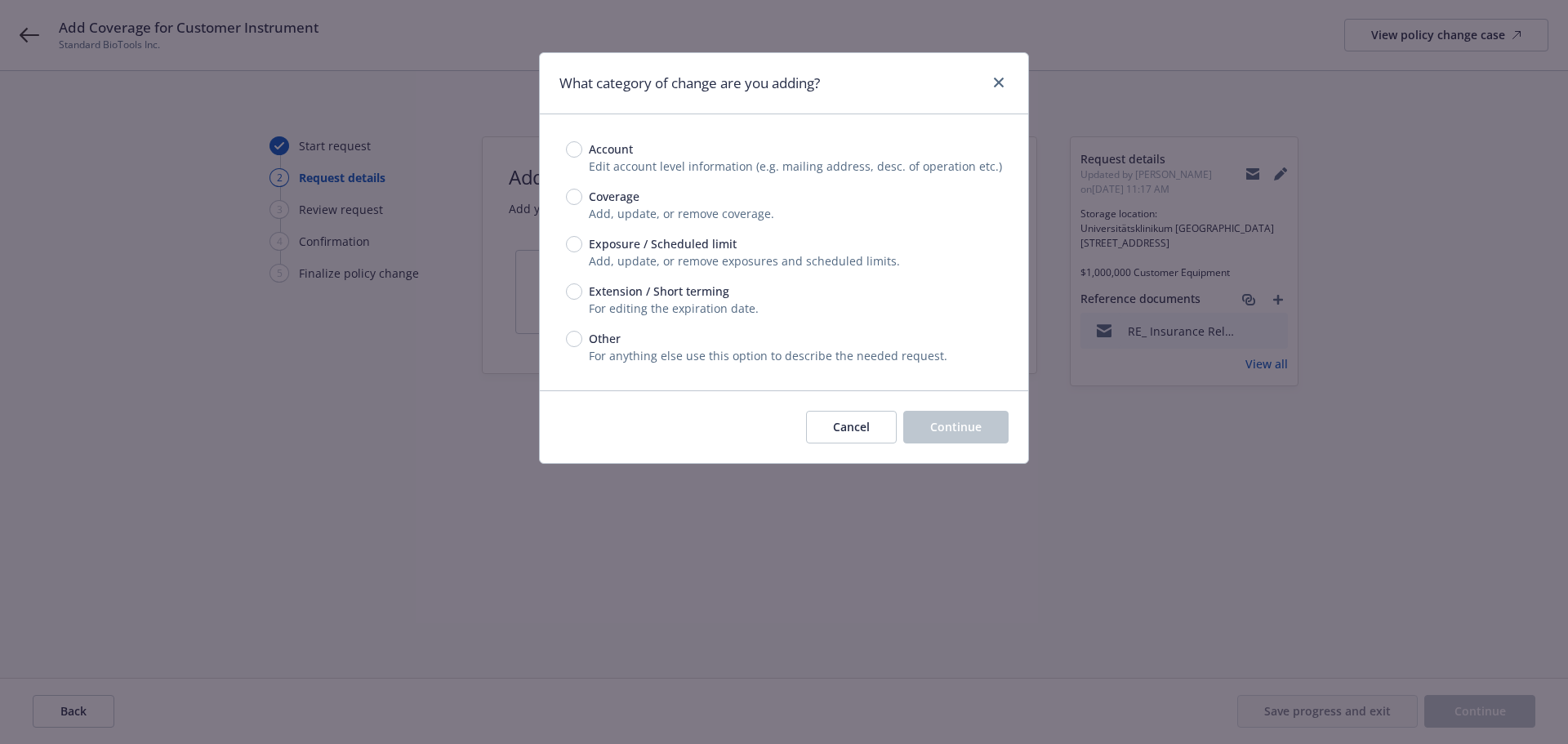
click at [612, 201] on span "Coverage" at bounding box center [613, 196] width 50 height 17
click at [582, 201] on input "Coverage" at bounding box center [574, 197] width 16 height 16
radio input "true"
click at [964, 431] on span "Continue" at bounding box center [955, 426] width 51 height 16
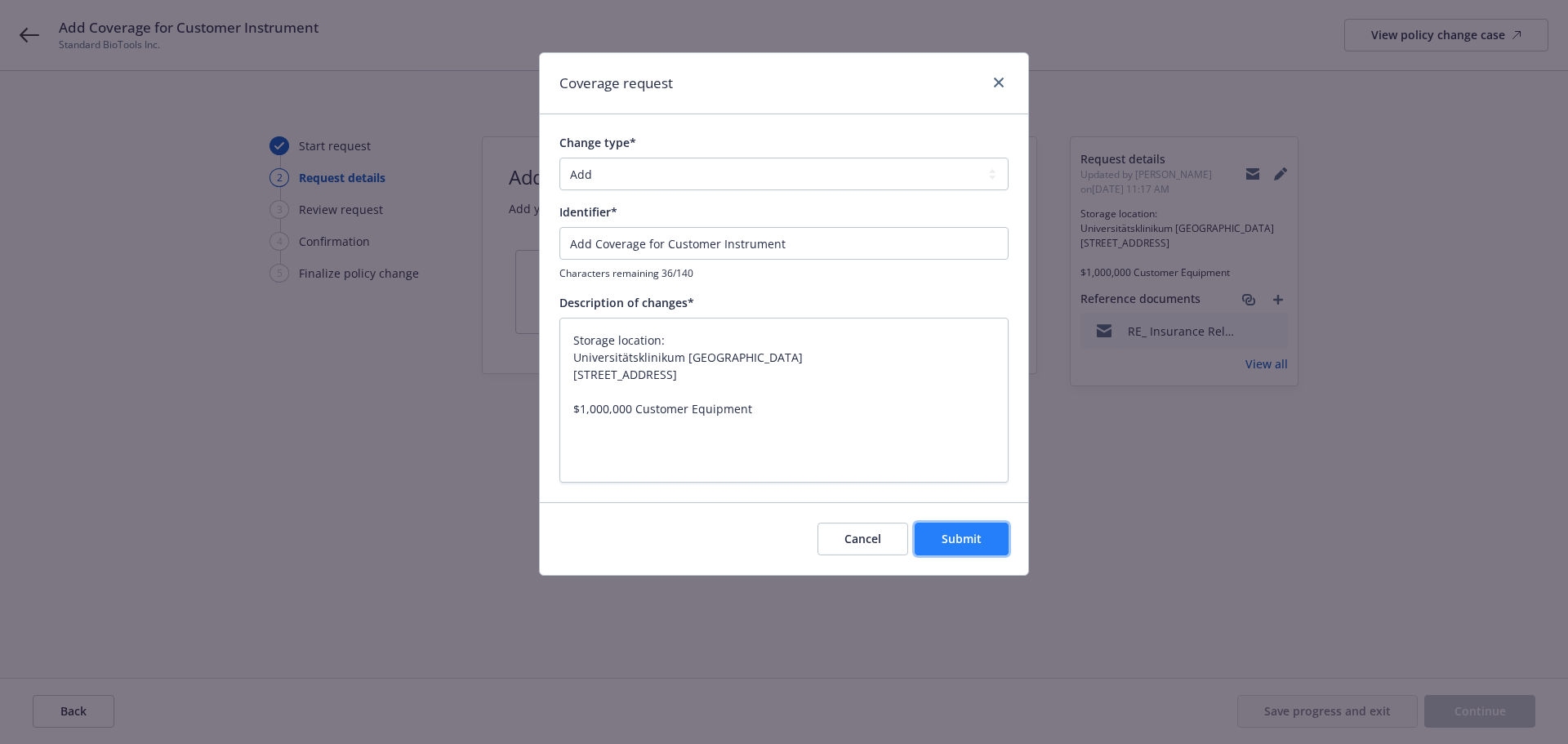
click at [949, 531] on span "Submit" at bounding box center [962, 538] width 40 height 16
type textarea "x"
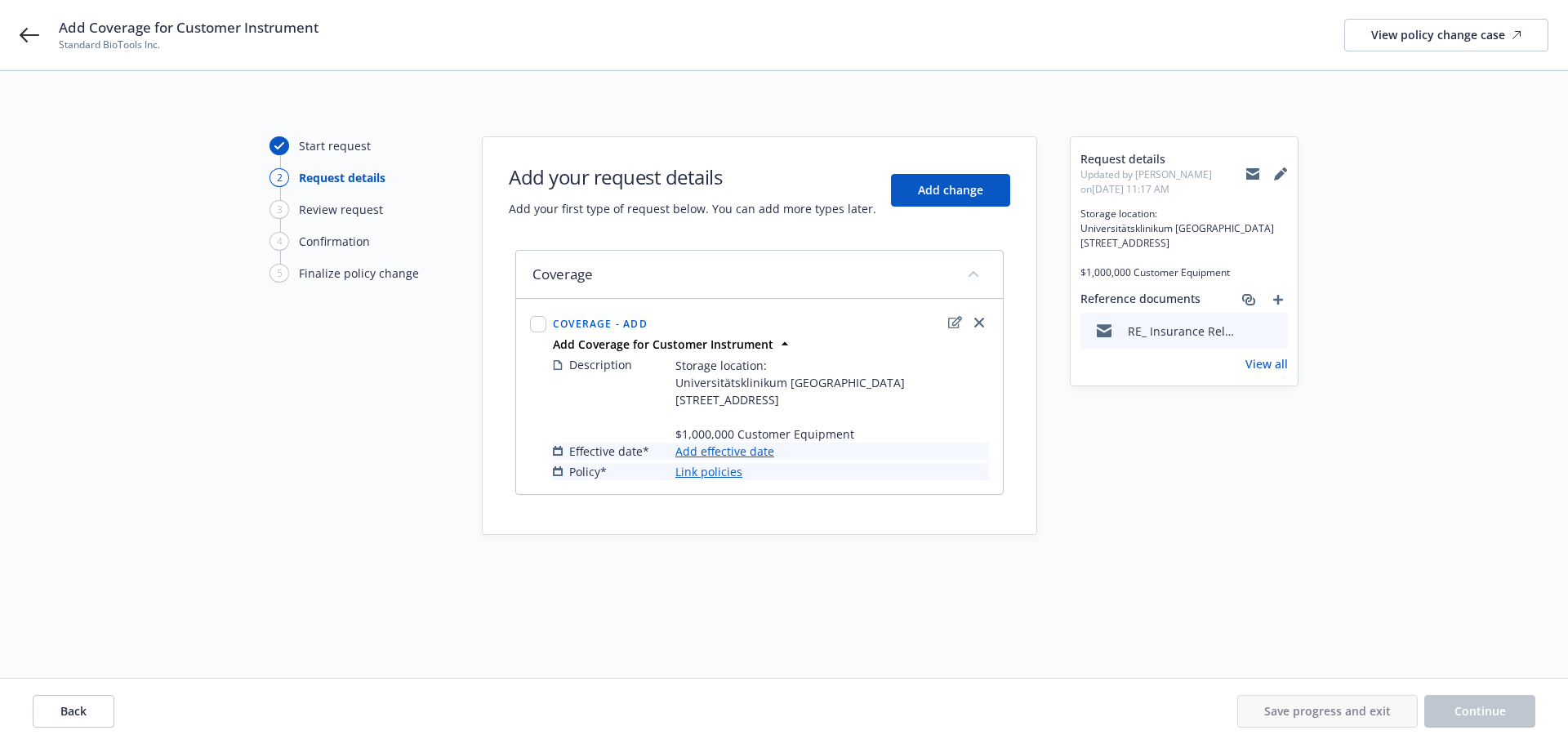
click at [756, 460] on link "Add effective date" at bounding box center [725, 451] width 99 height 17
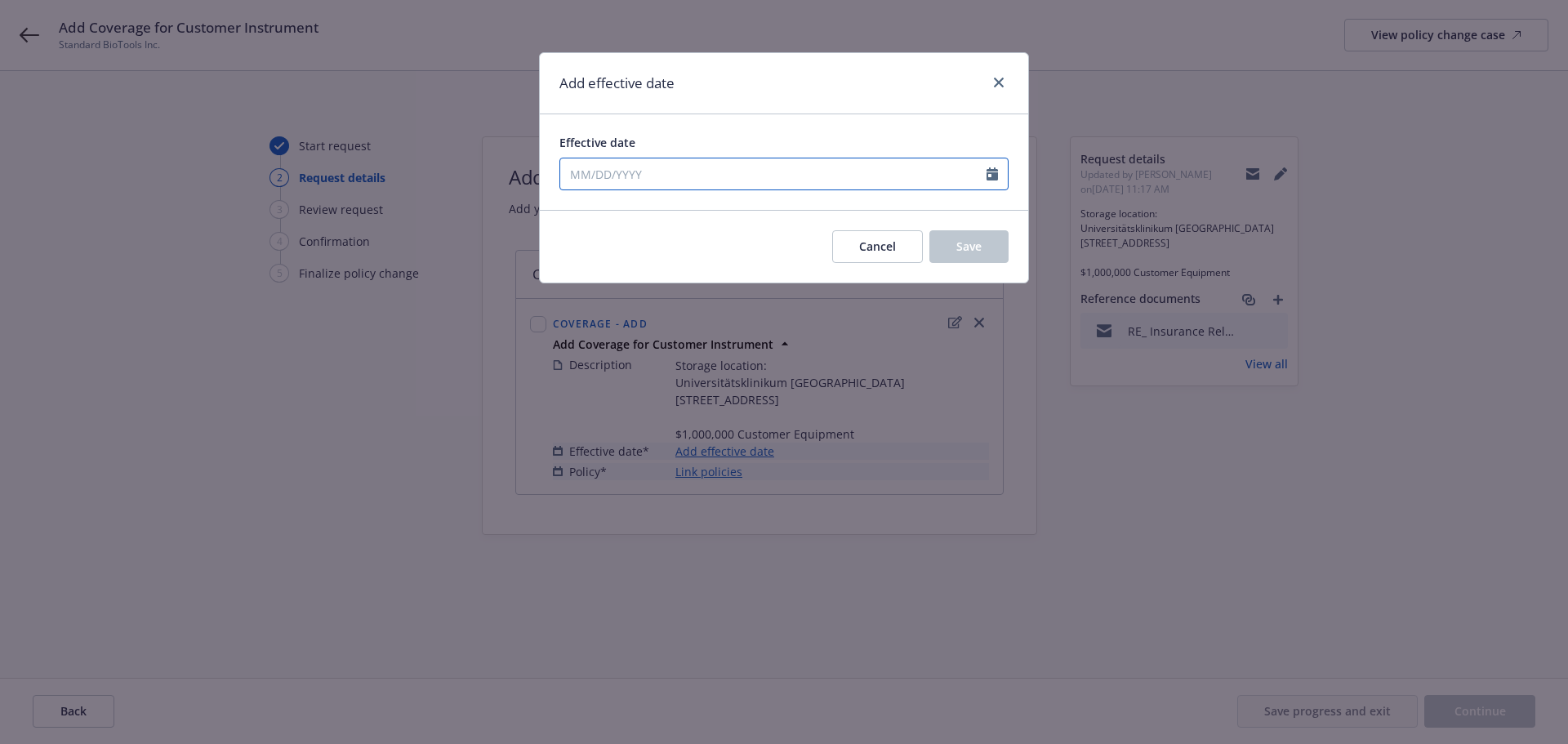
select select "9"
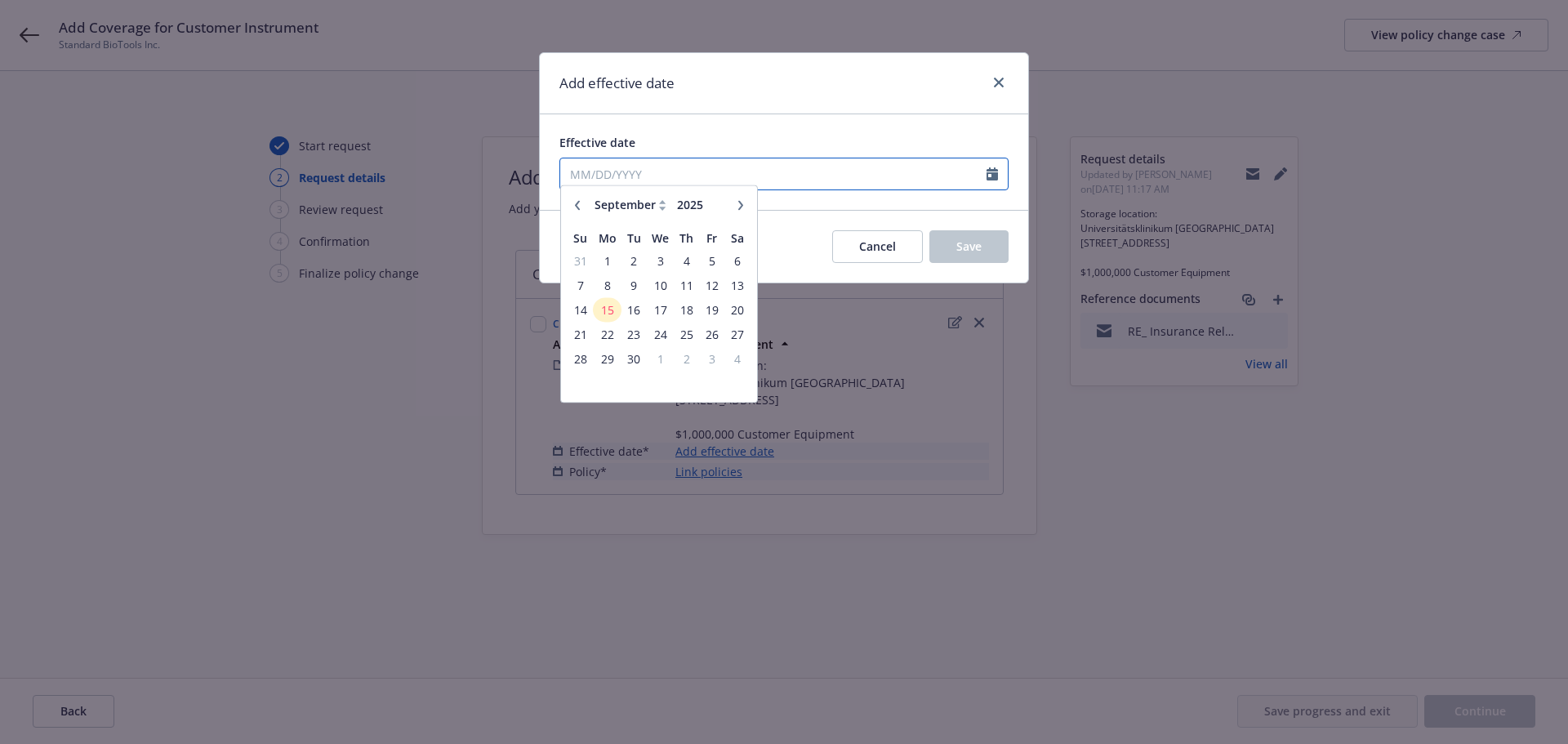
click at [714, 171] on input "Effective date" at bounding box center [773, 174] width 426 height 31
click at [602, 323] on span "15" at bounding box center [606, 318] width 25 height 20
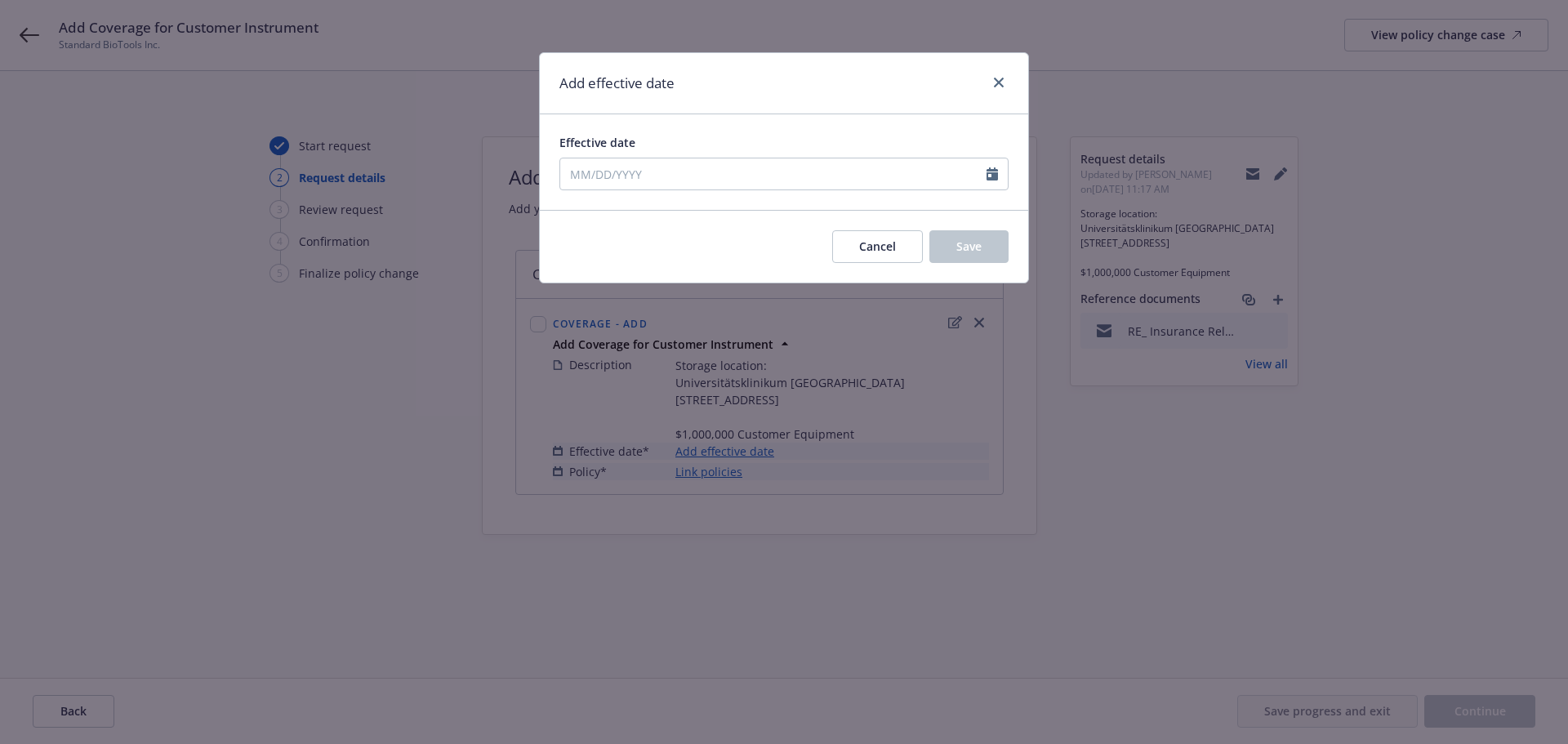
type input "[DATE]"
click at [955, 244] on button "Save" at bounding box center [968, 247] width 80 height 33
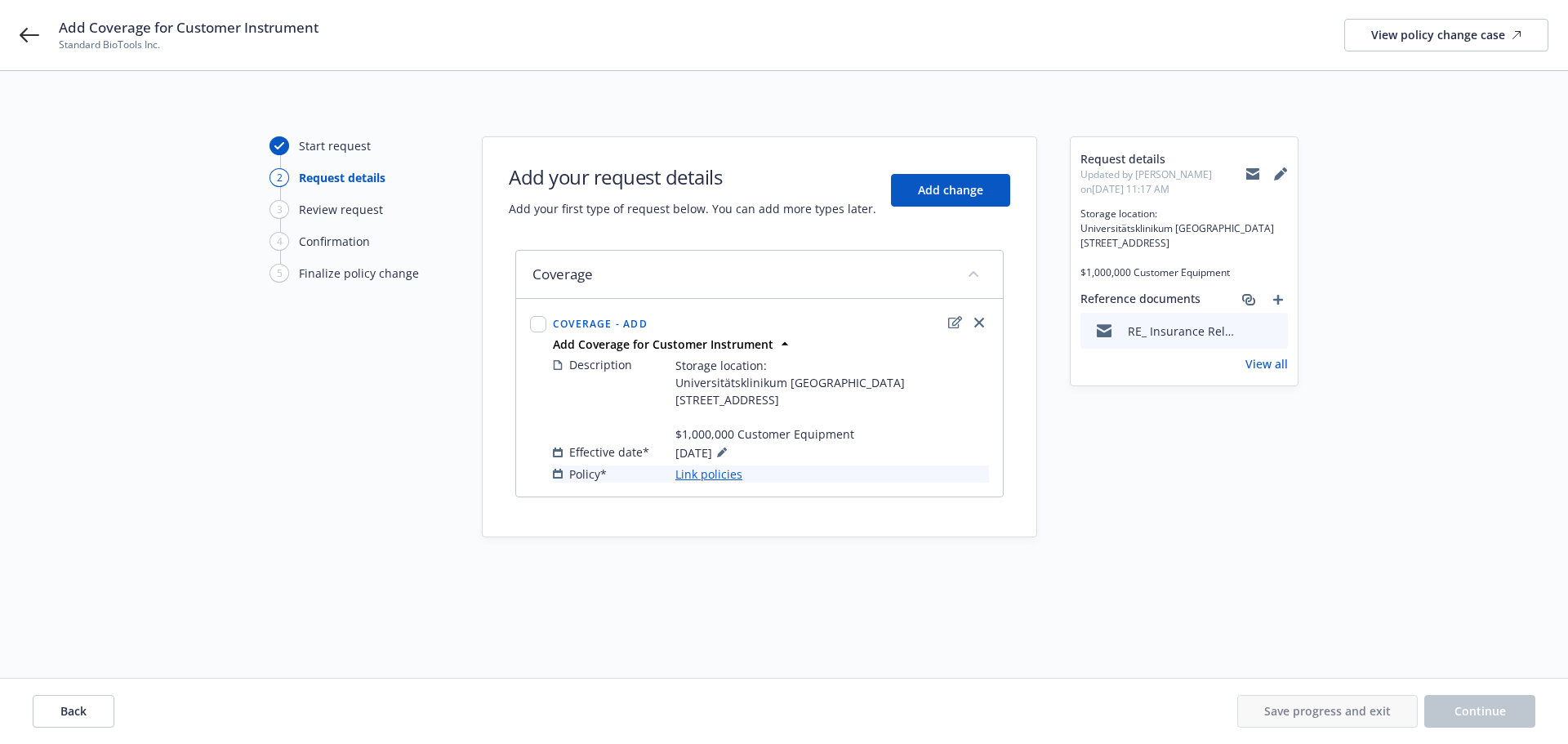
click at [720, 483] on link "Link policies" at bounding box center [709, 473] width 67 height 17
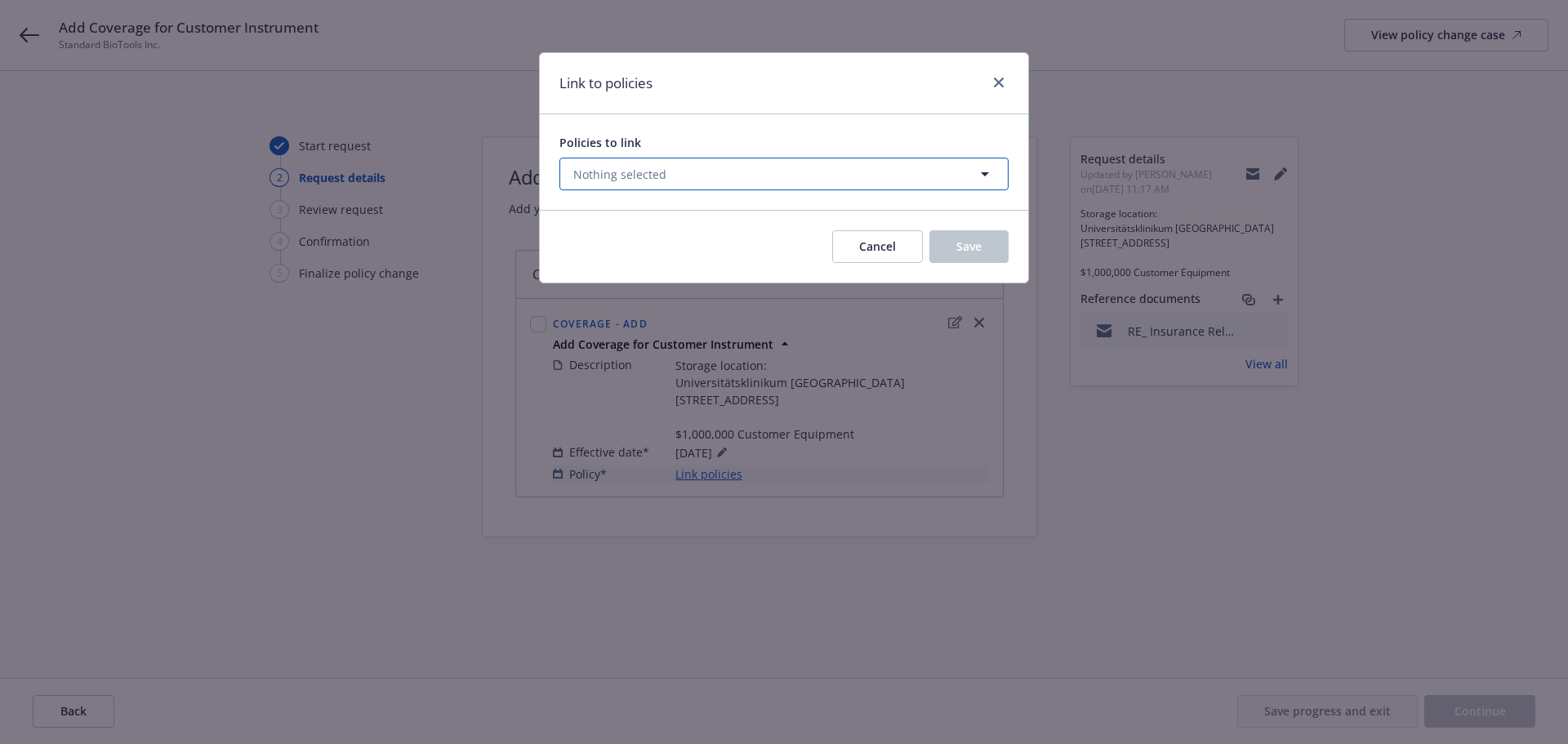
click at [659, 170] on span "Nothing selected" at bounding box center [620, 174] width 93 height 17
select select "ACTIVE"
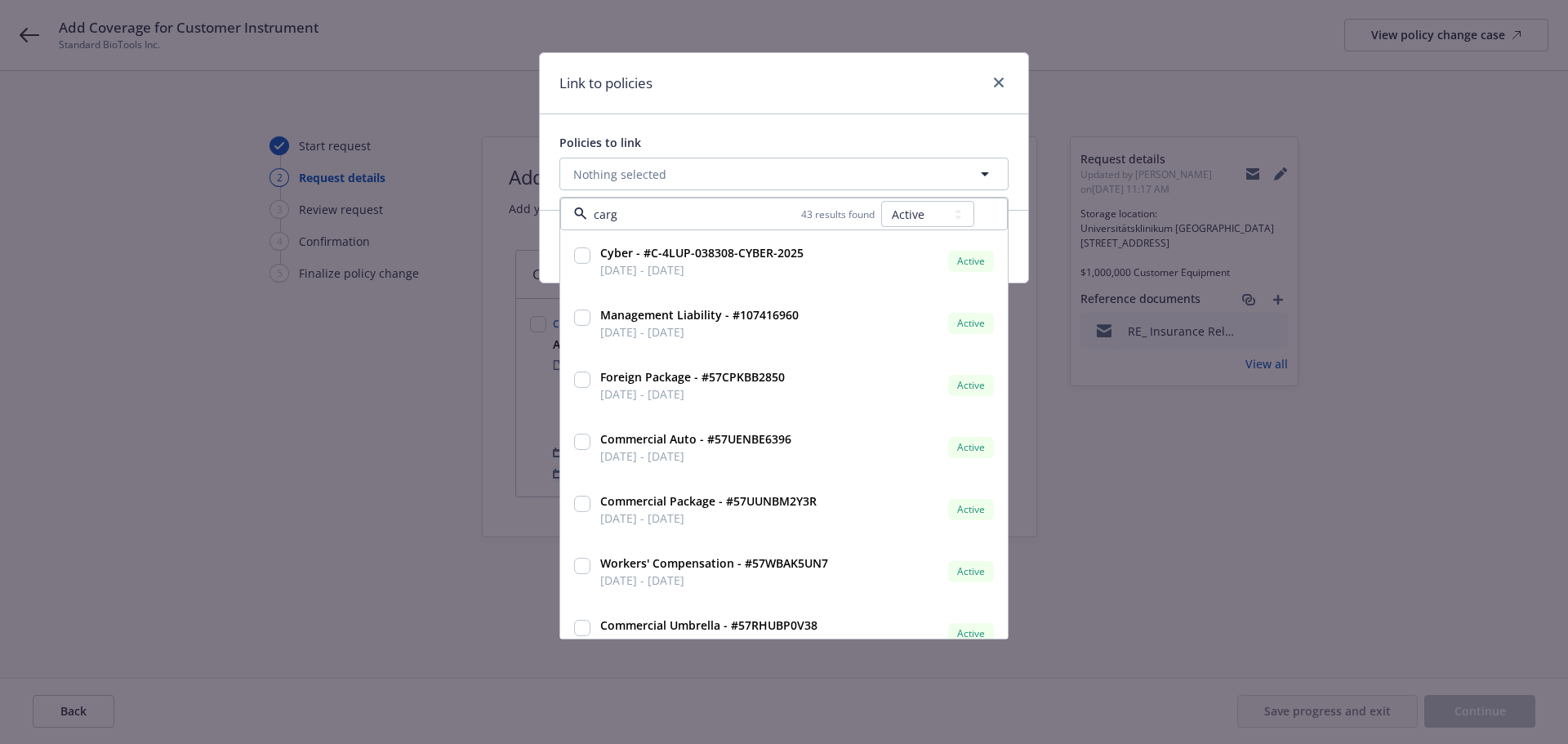
type input "cargo"
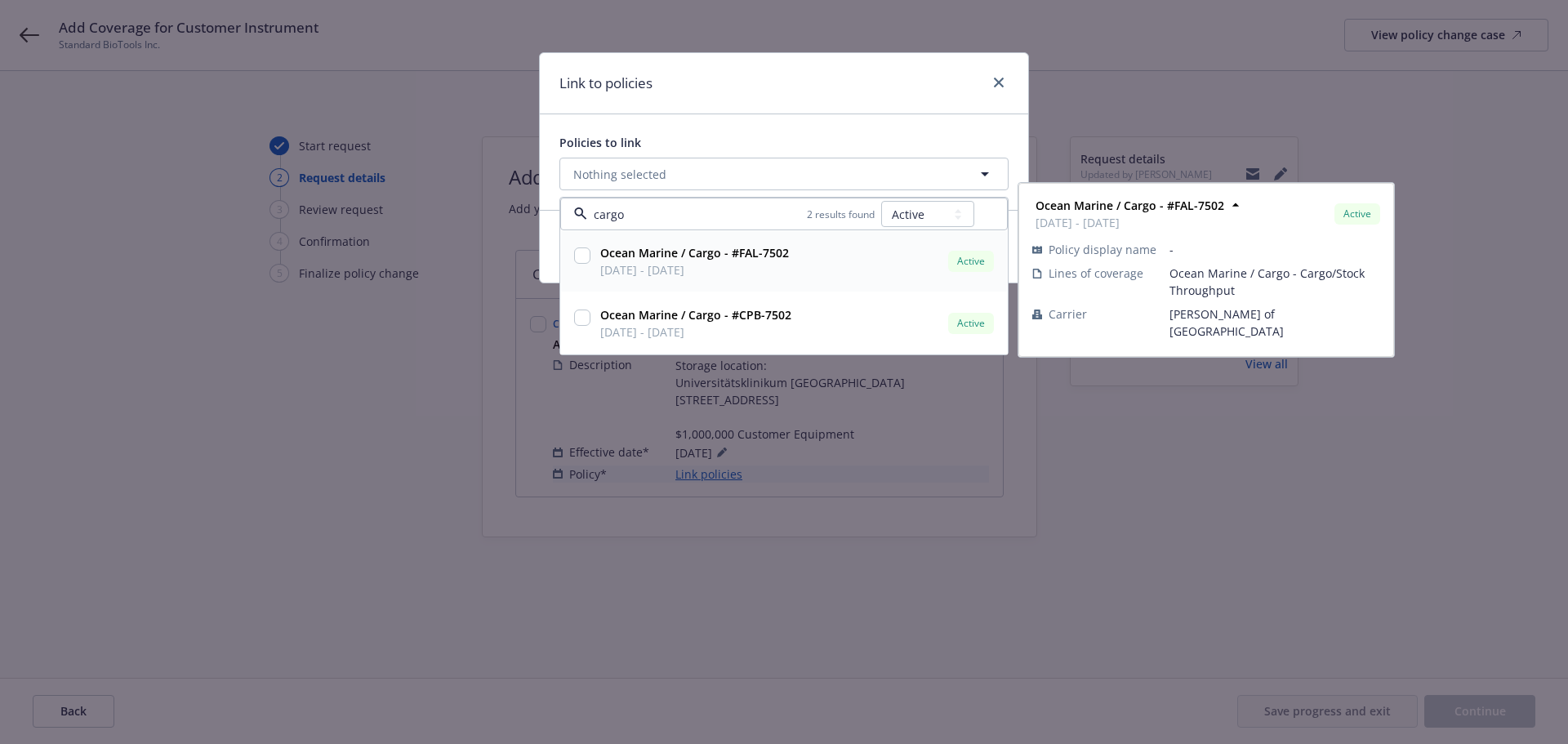
click at [578, 258] on input "checkbox" at bounding box center [582, 256] width 16 height 16
checkbox input "true"
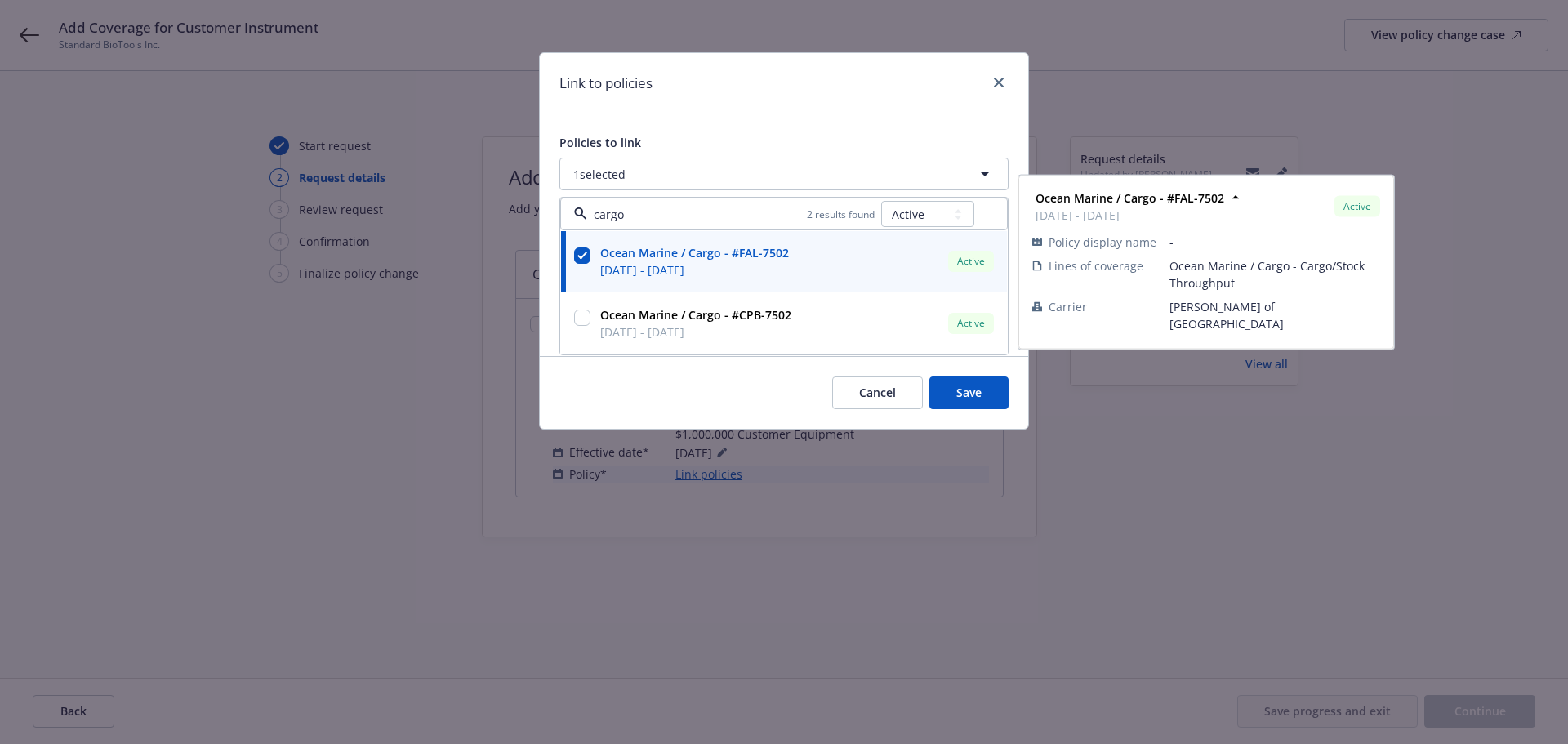
type input "cargo"
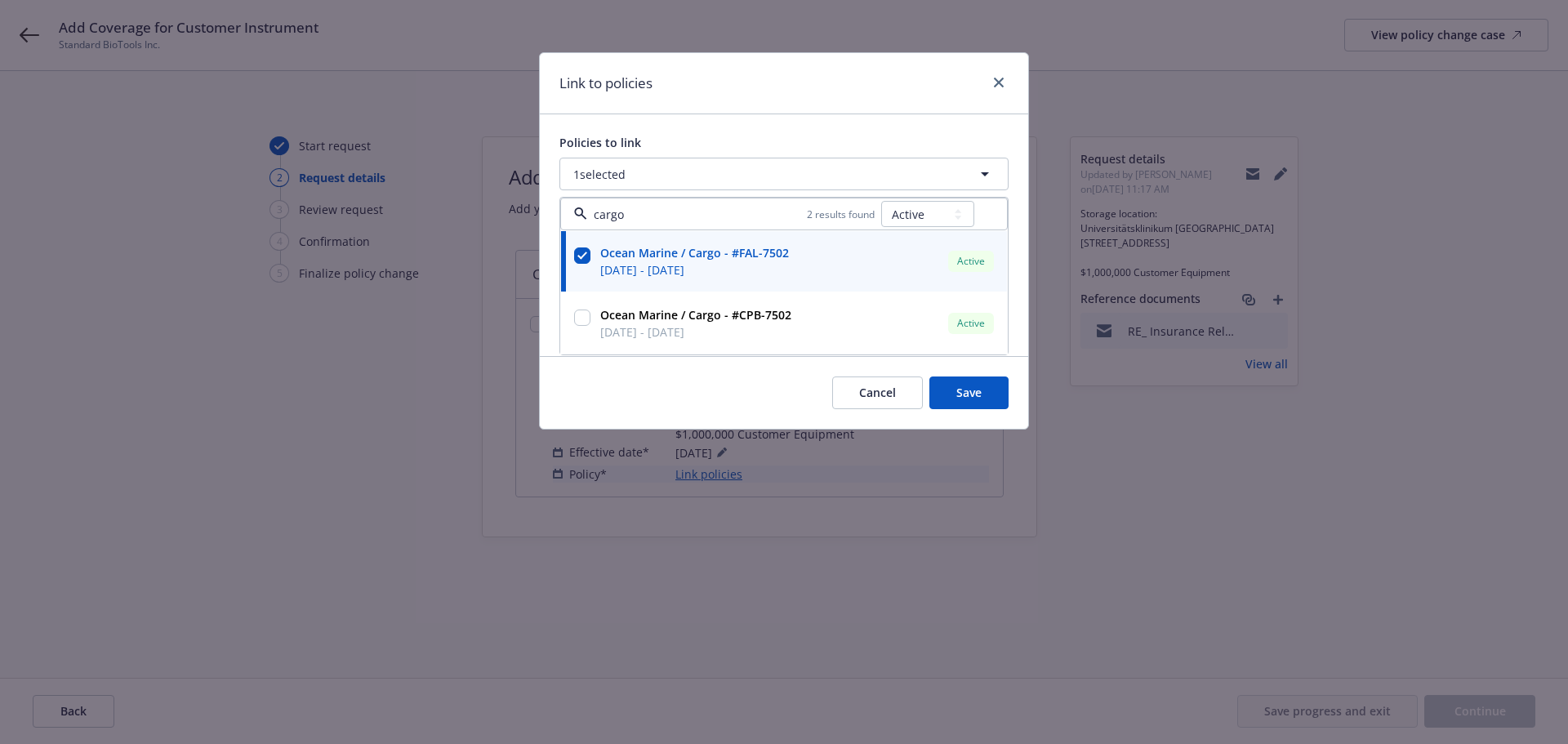
click at [793, 114] on div "Policies to link 1 selected cargo 2 results found All Active Upcoming Expired C…" at bounding box center [784, 235] width 488 height 241
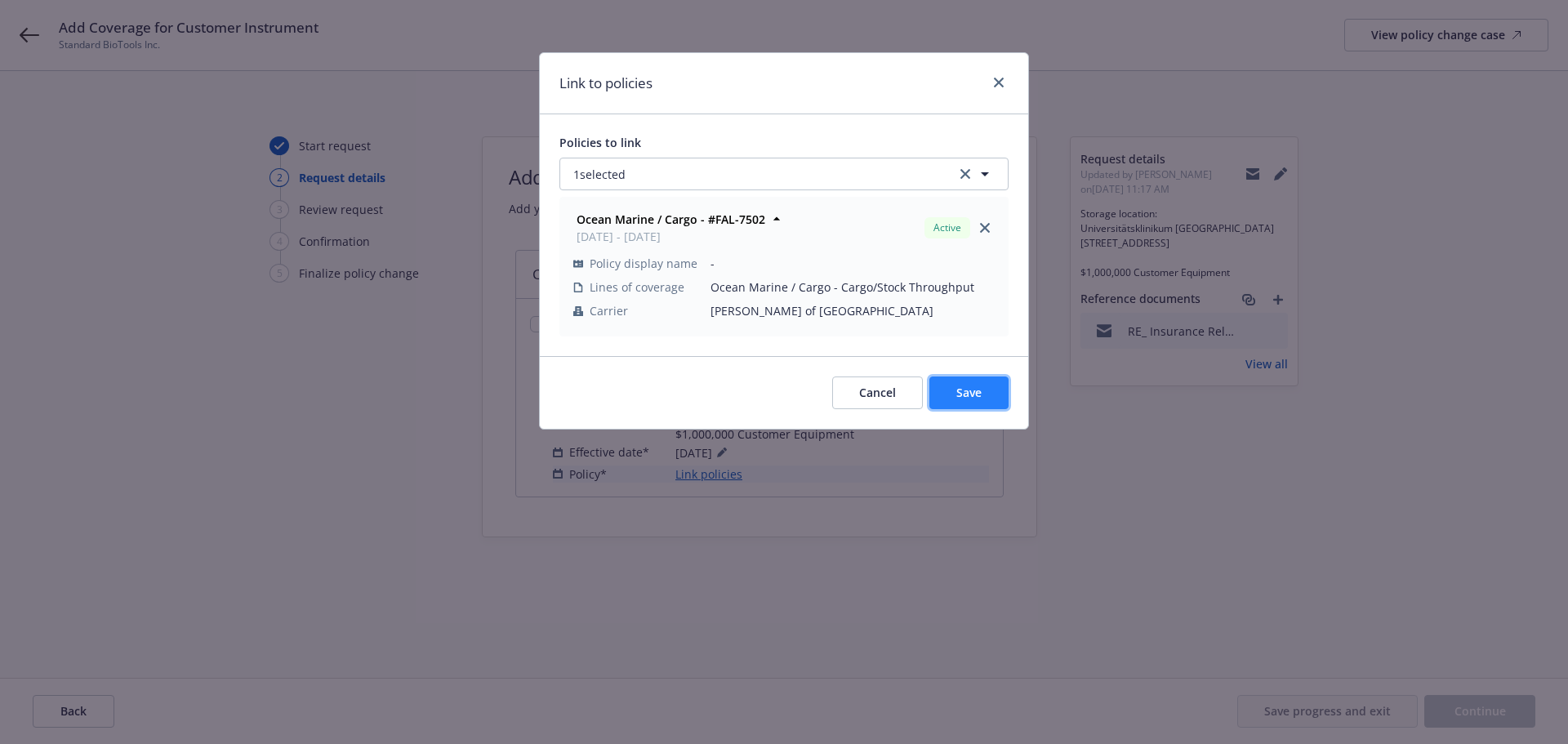
click at [977, 399] on span "Save" at bounding box center [969, 392] width 26 height 16
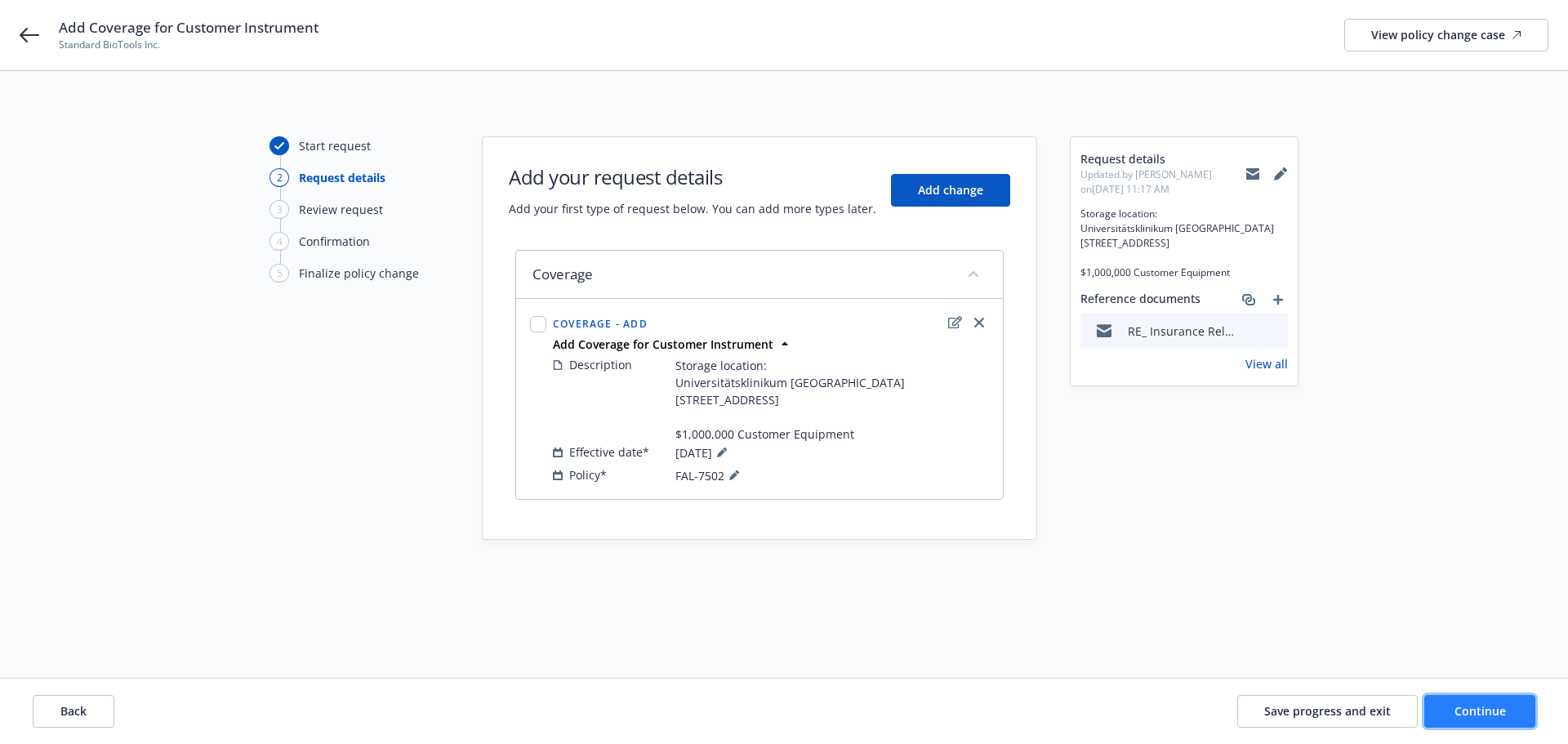
click at [1494, 708] on span "Continue" at bounding box center [1480, 710] width 51 height 16
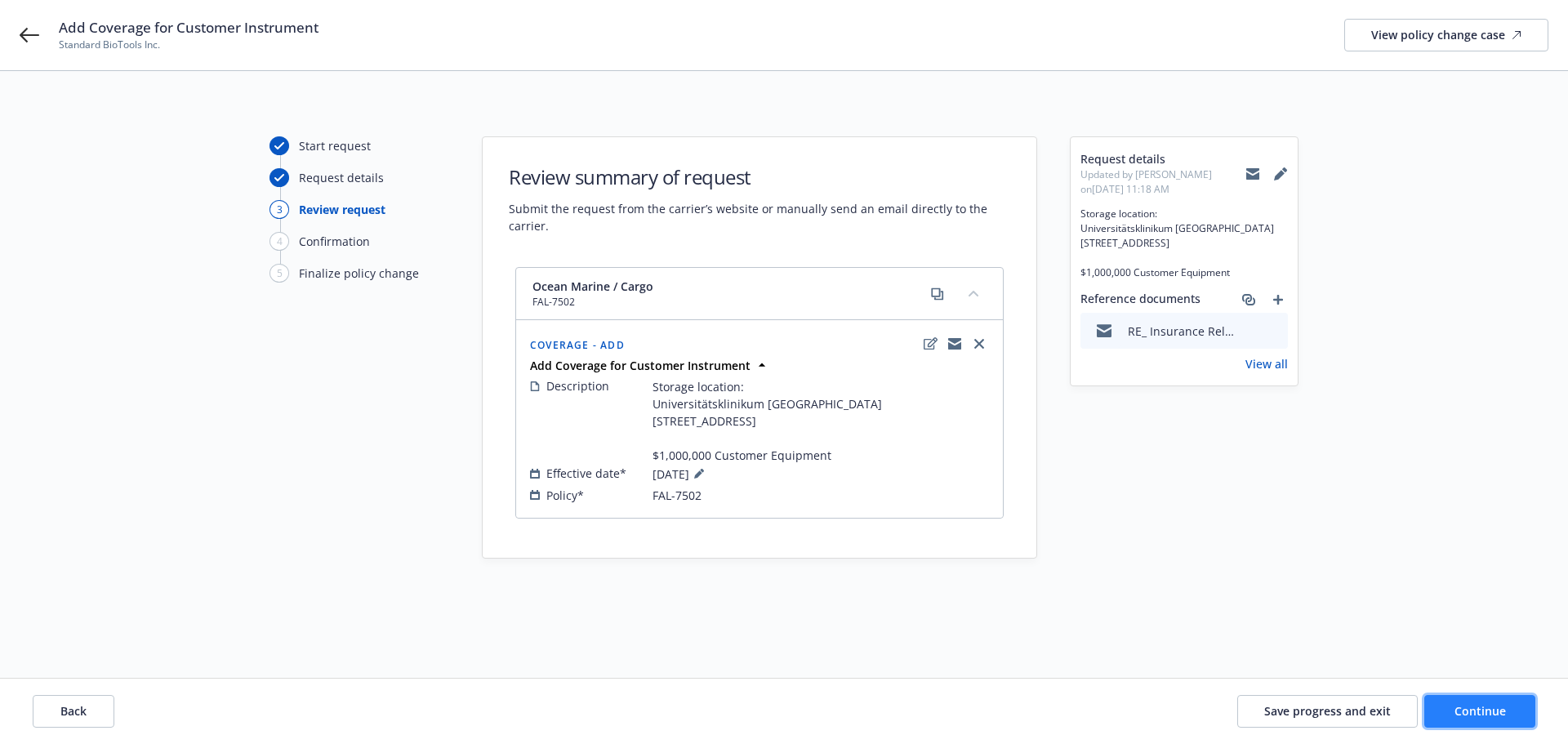
click at [1494, 708] on span "Continue" at bounding box center [1480, 710] width 51 height 16
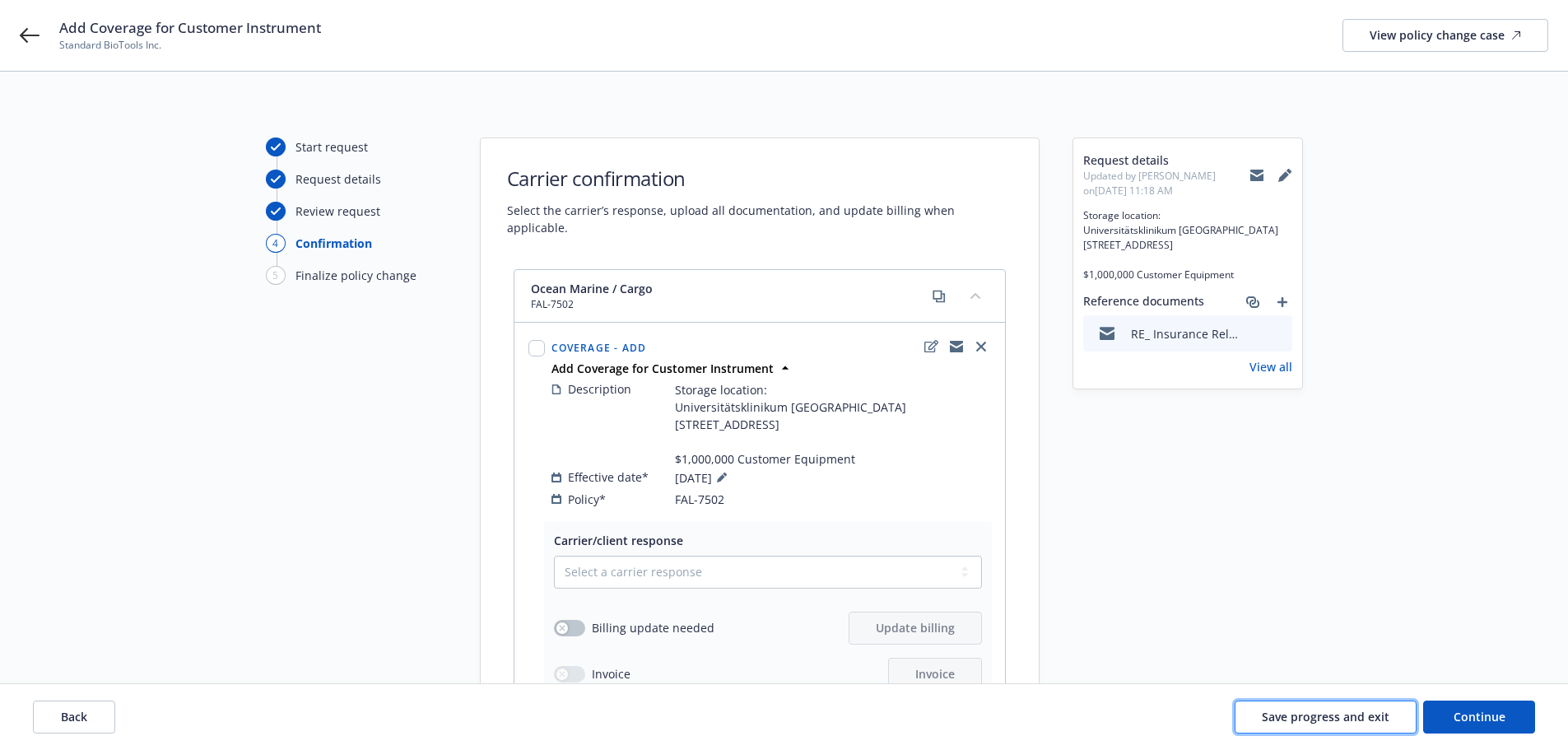
click at [1298, 708] on button "Save progress and exit" at bounding box center [1326, 717] width 182 height 33
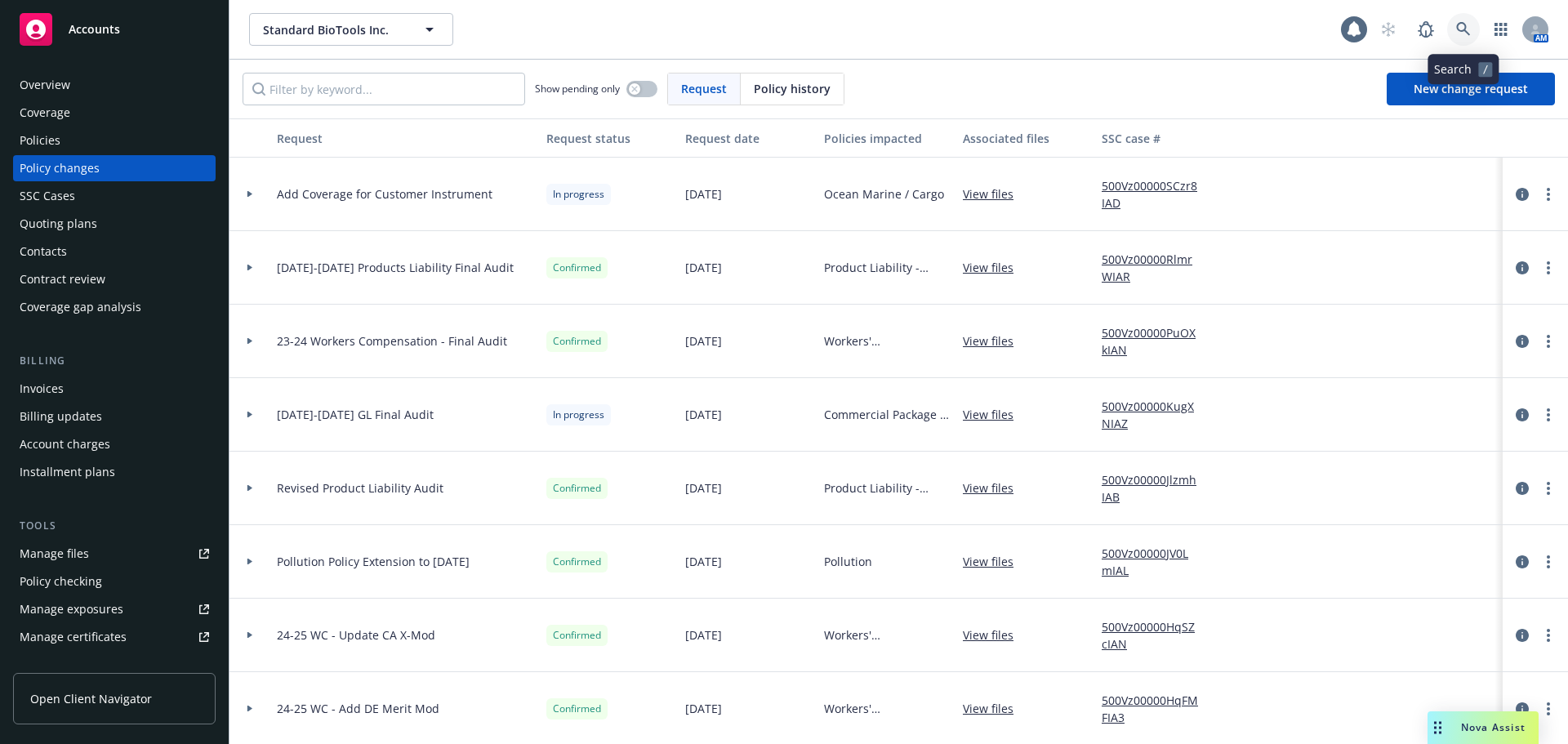
click at [1471, 27] on link at bounding box center [1464, 29] width 33 height 33
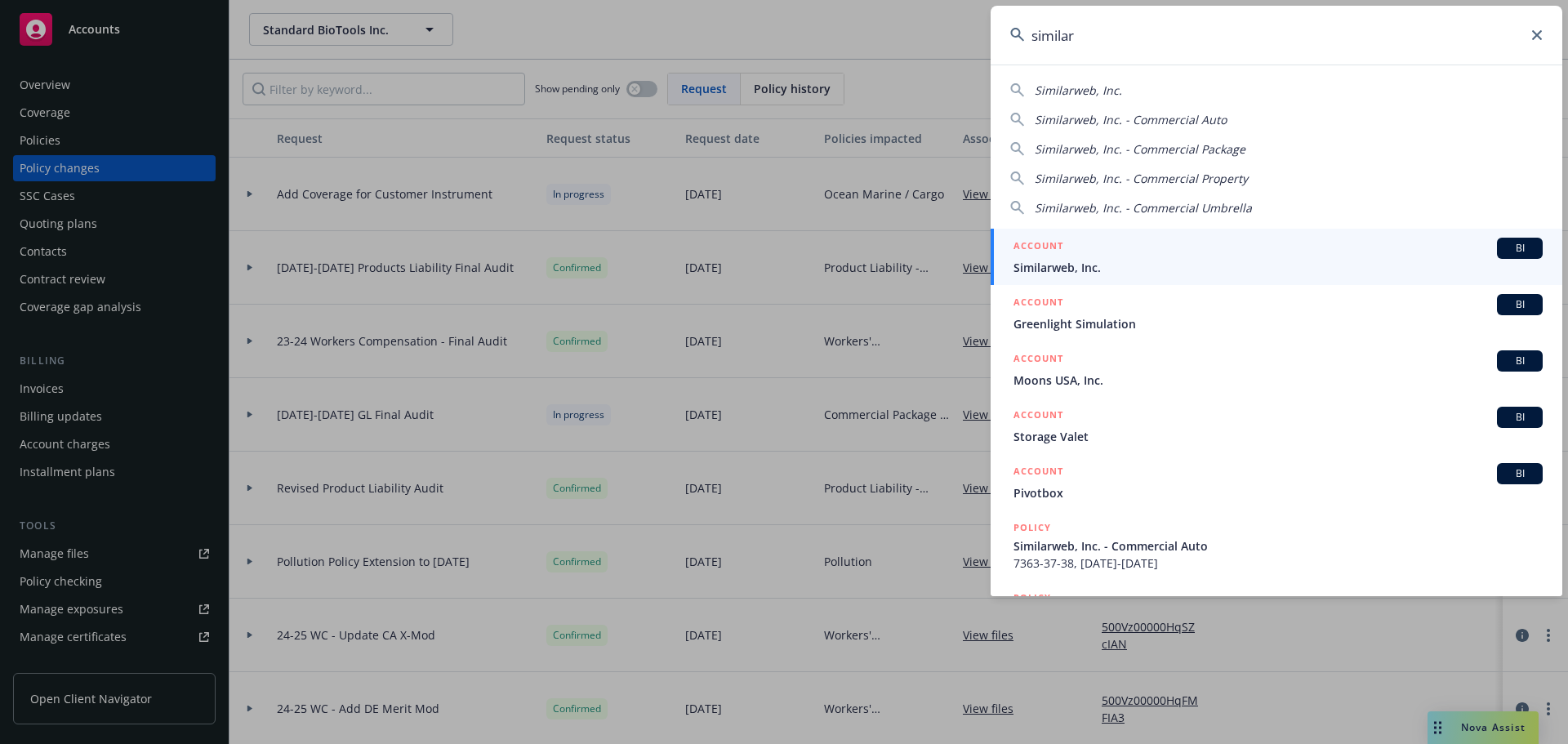
type input "similar"
click at [1159, 254] on div "ACCOUNT BI" at bounding box center [1277, 248] width 529 height 21
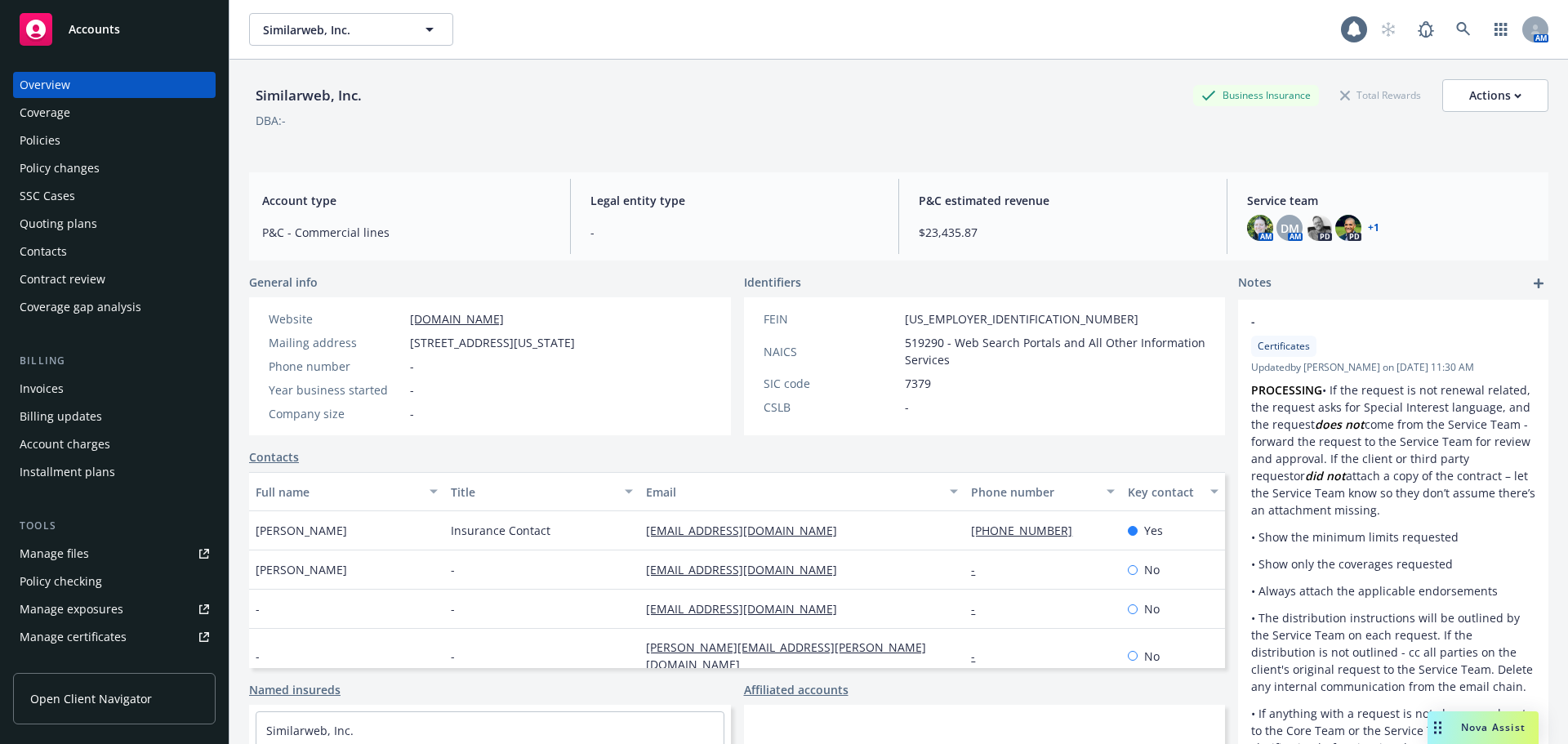
scroll to position [133, 0]
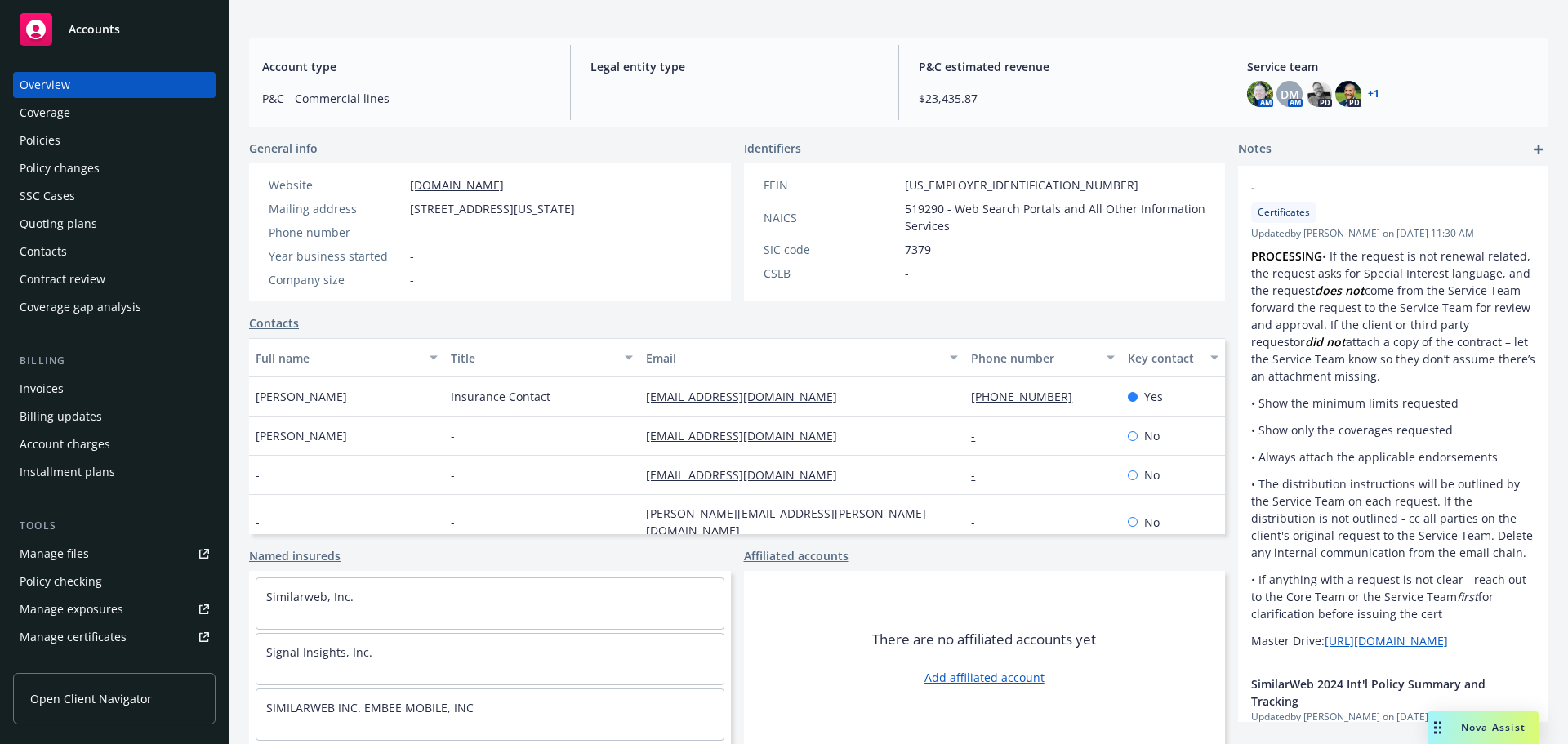
click at [124, 135] on div "Policies" at bounding box center [113, 140] width 189 height 27
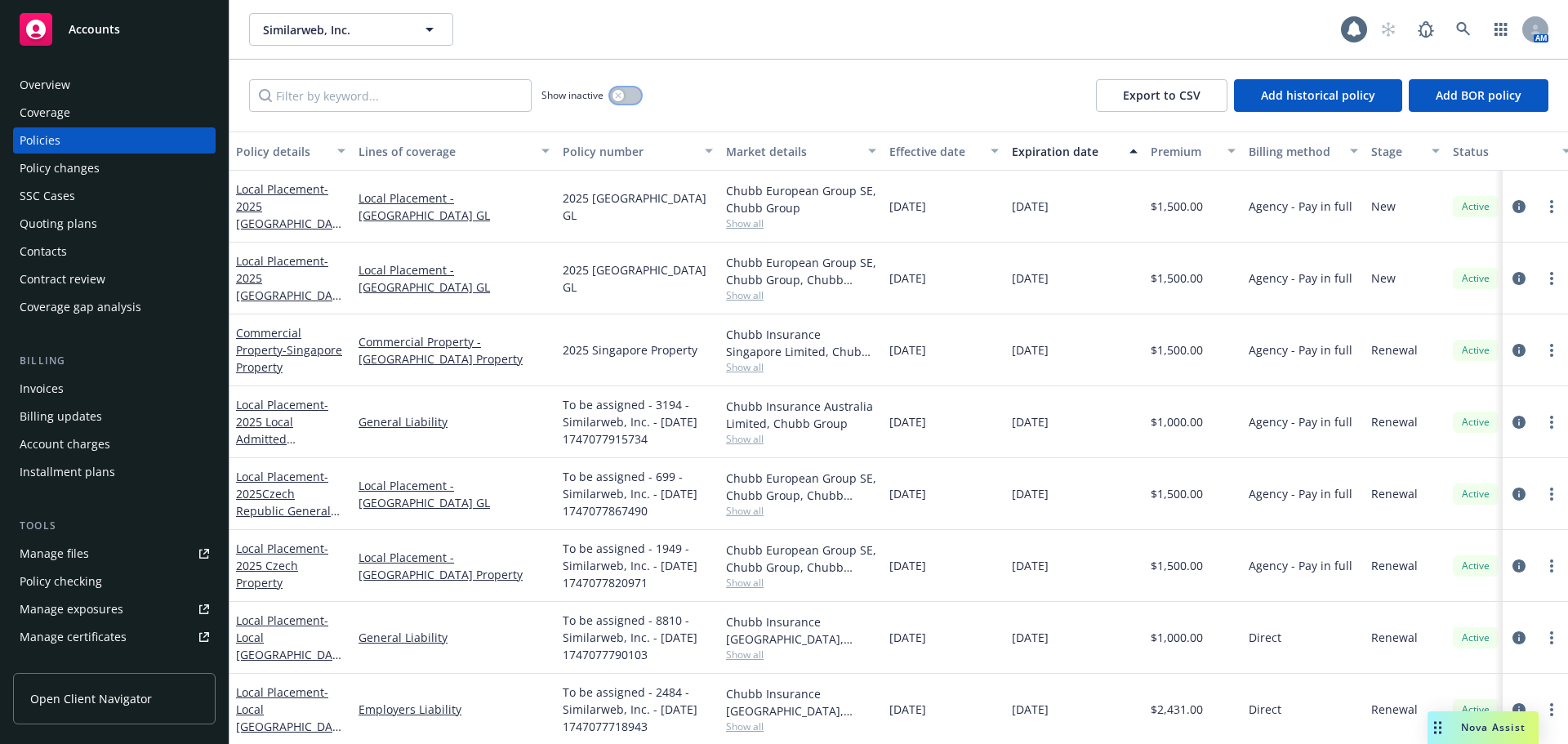
click at [622, 97] on icon "button" at bounding box center [618, 95] width 6 height 6
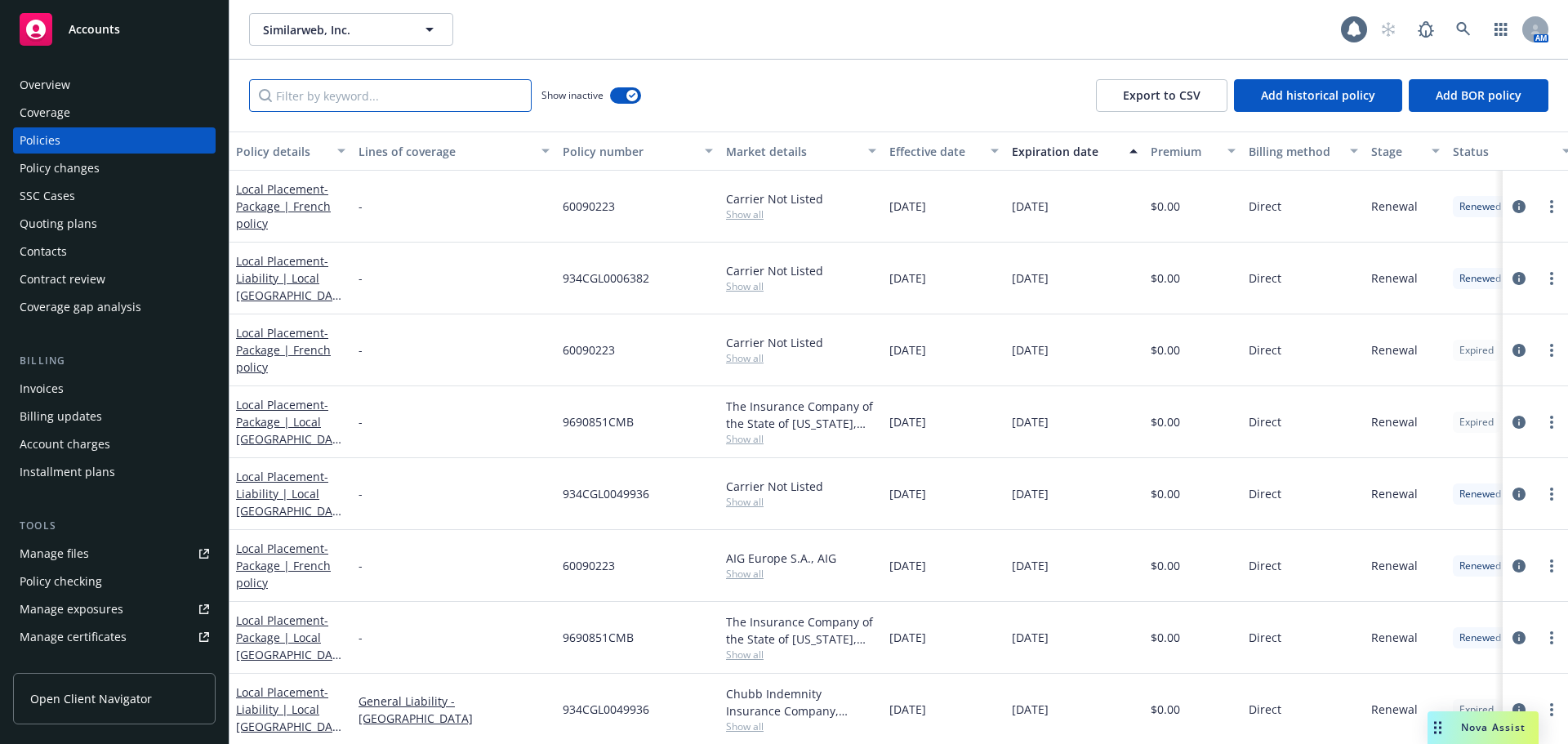
click at [505, 96] on input "Filter by keyword..." at bounding box center [389, 96] width 283 height 33
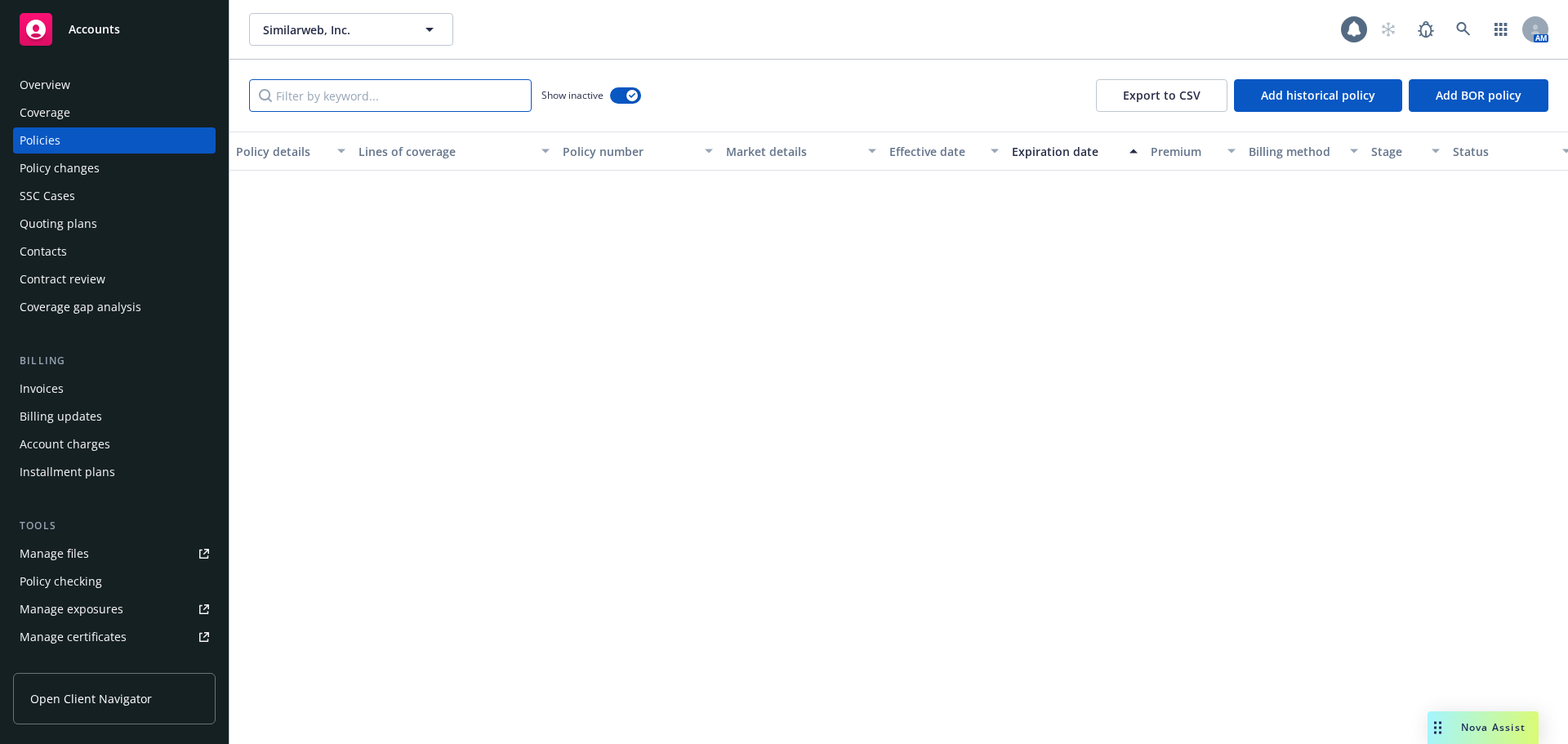
scroll to position [3945, 0]
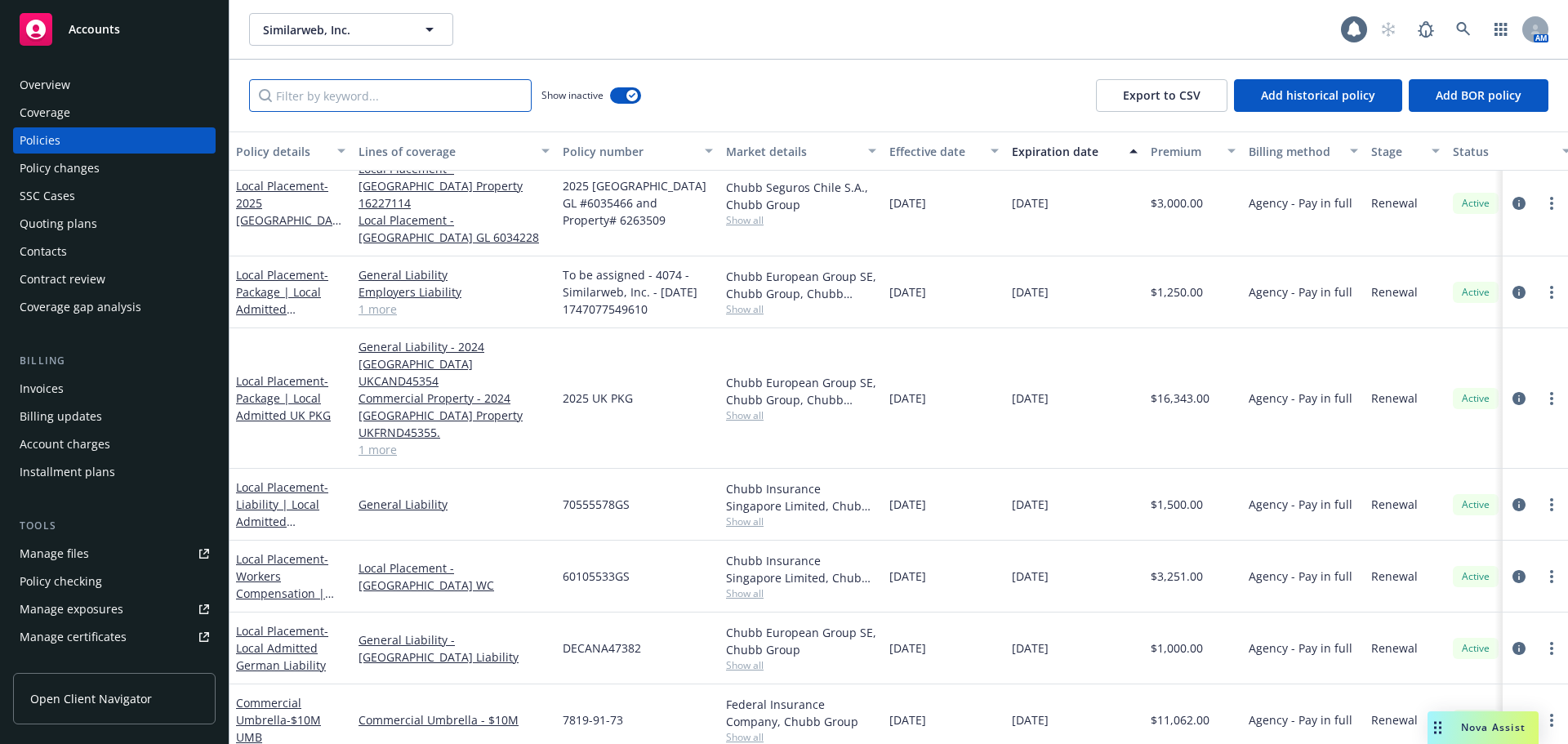
click at [368, 100] on input "Filter by keyword..." at bounding box center [389, 96] width 283 height 33
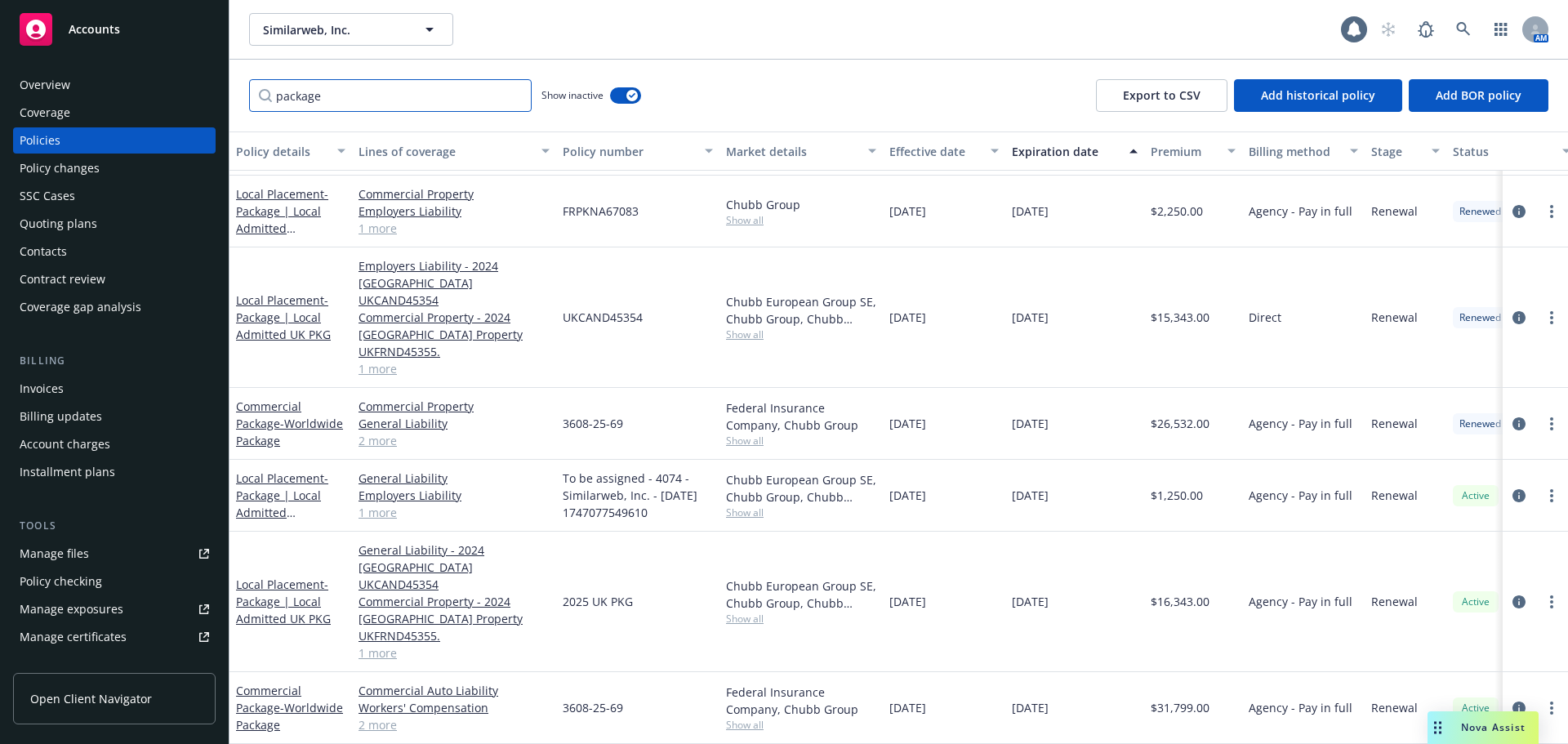
scroll to position [792, 0]
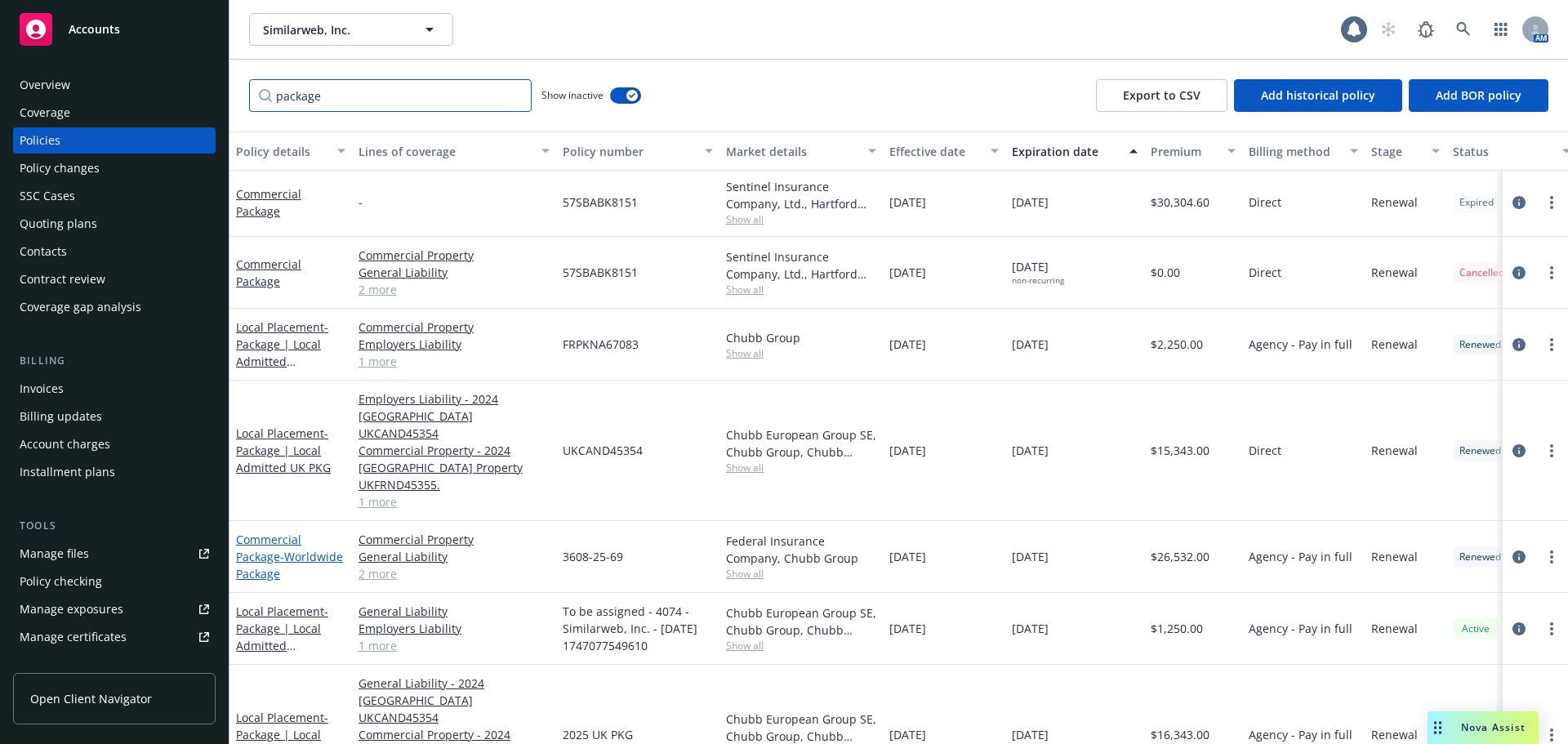
type input "package"
click at [261, 531] on link "Commercial Package - Worldwide Package" at bounding box center [289, 556] width 107 height 49
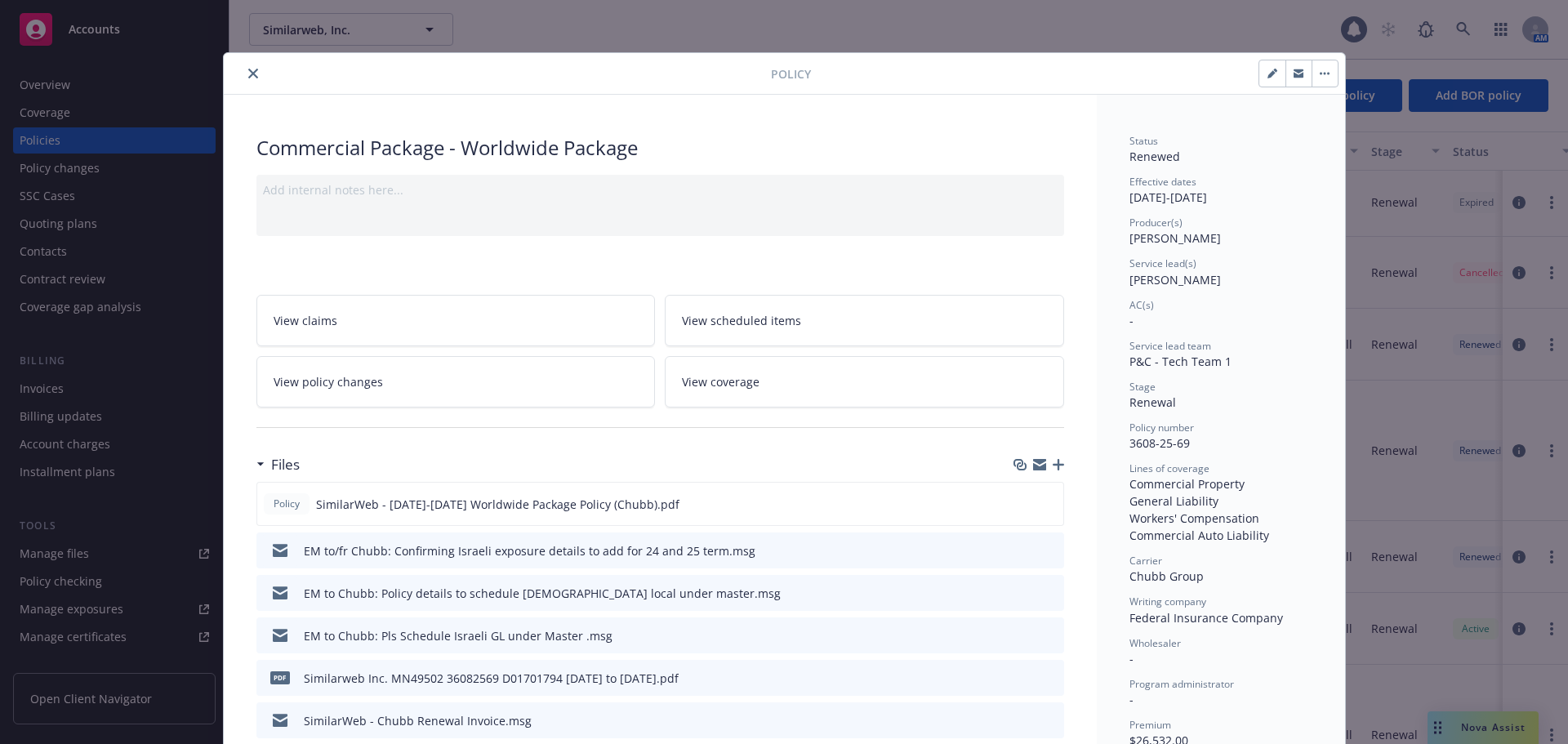
click at [1043, 719] on icon "preview file" at bounding box center [1049, 719] width 15 height 12
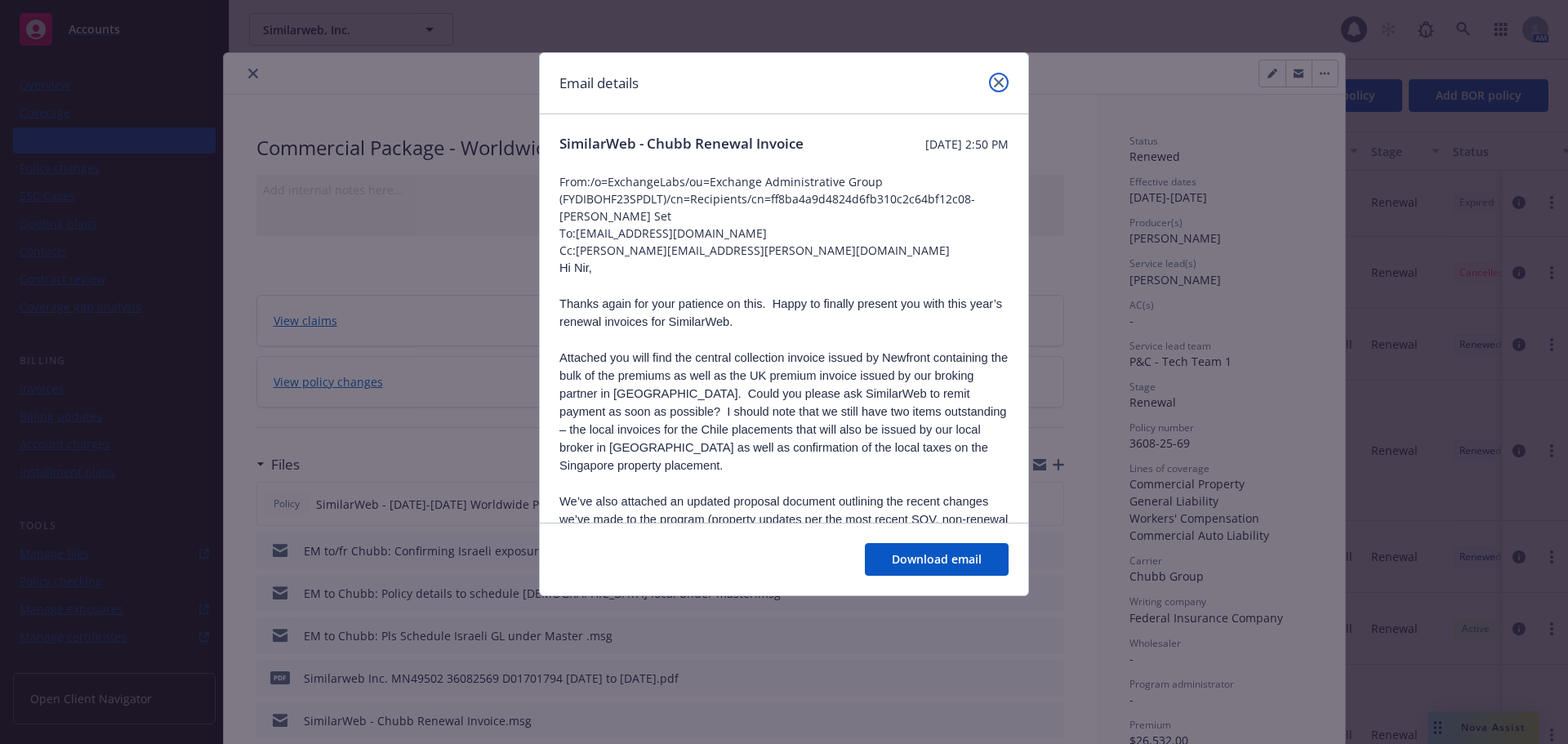
click at [1000, 80] on icon "close" at bounding box center [998, 82] width 10 height 10
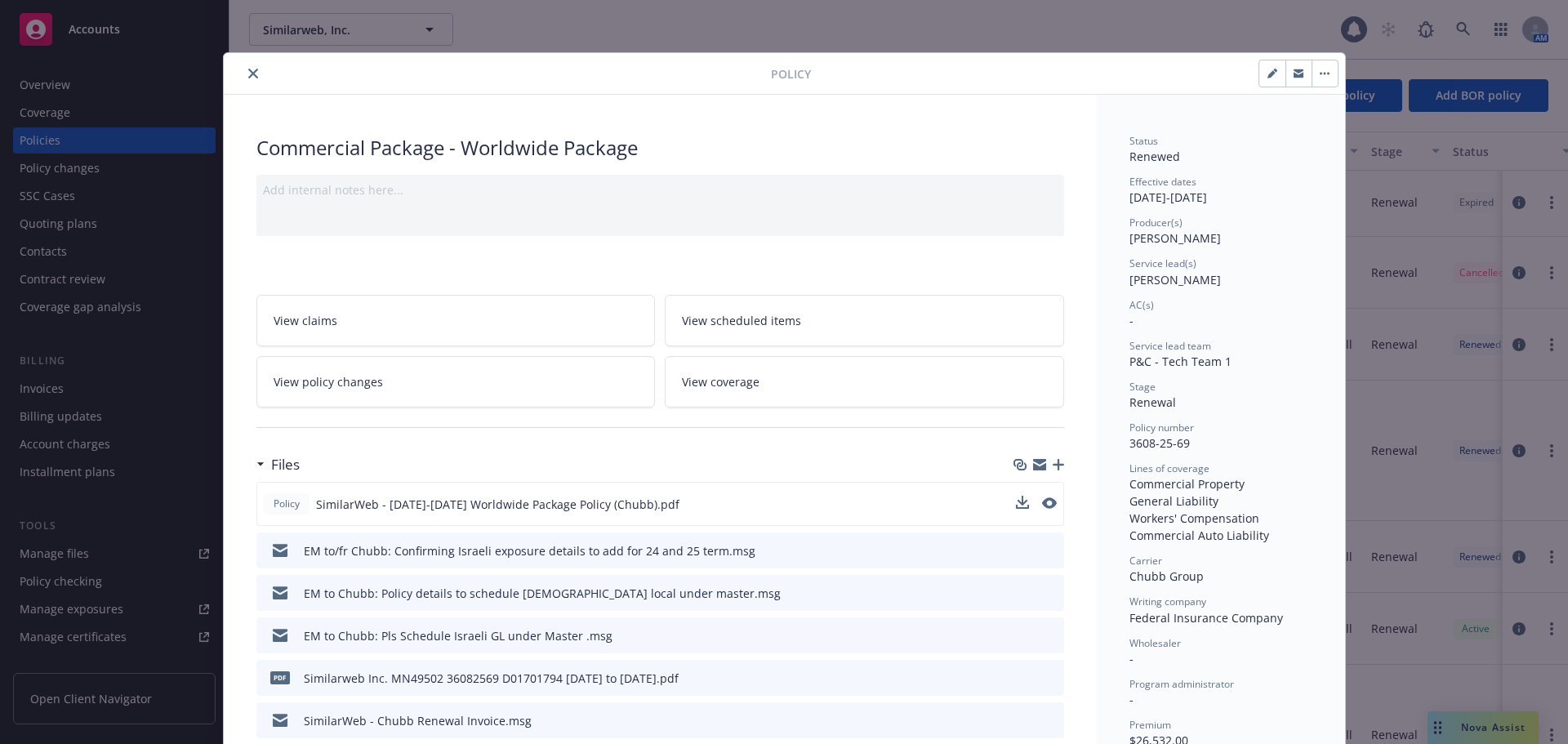
scroll to position [651, 0]
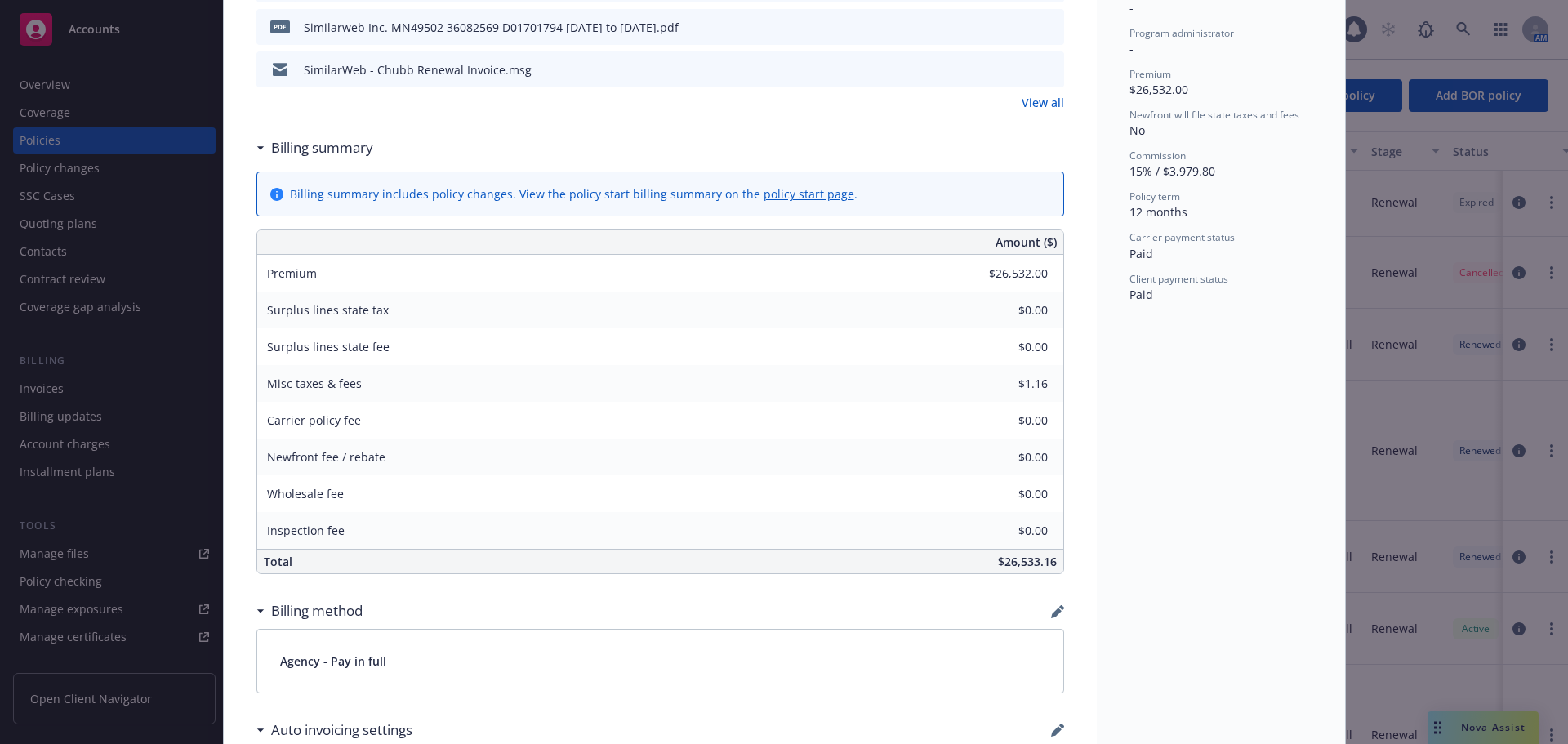
click at [1031, 102] on link "View all" at bounding box center [1042, 102] width 42 height 17
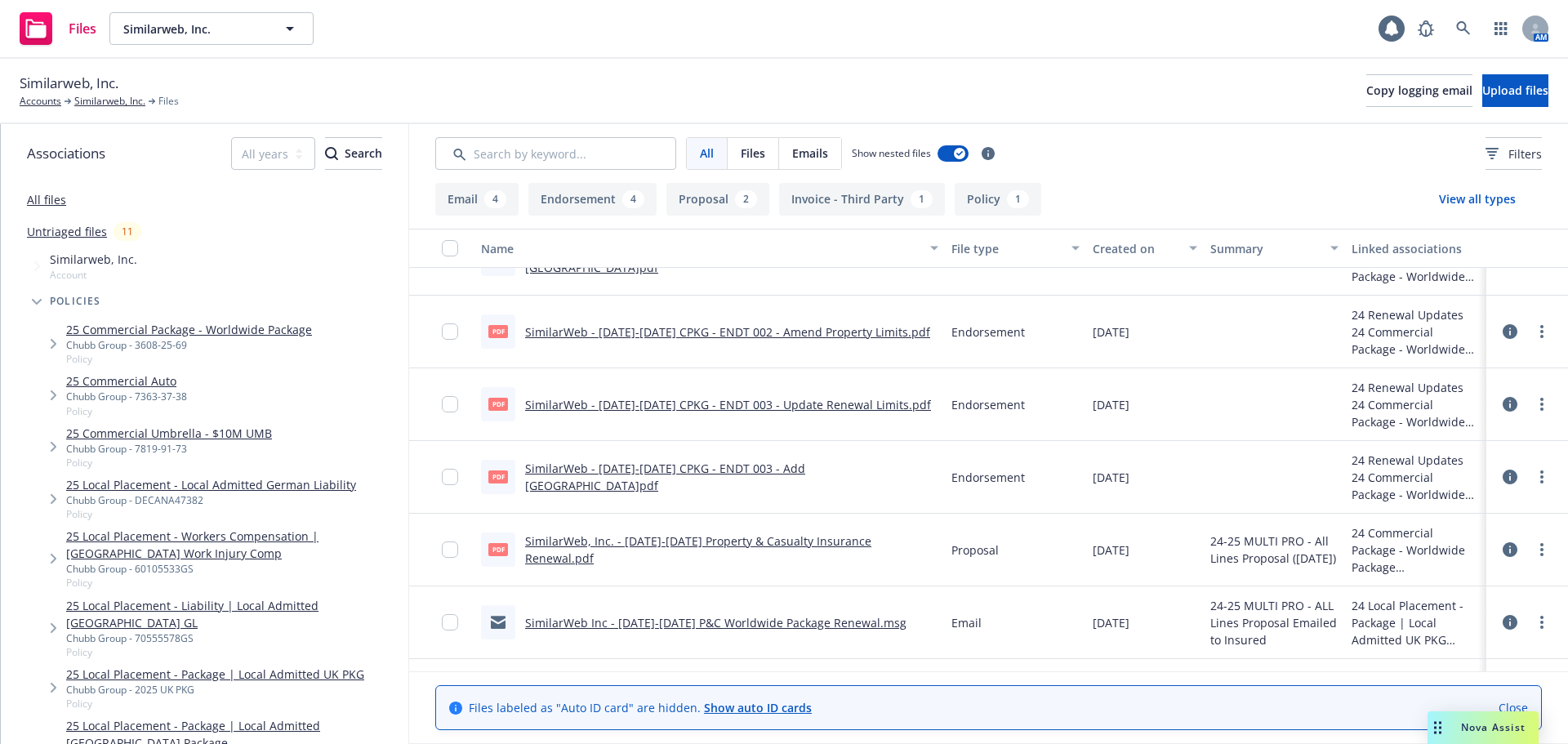
scroll to position [349, 0]
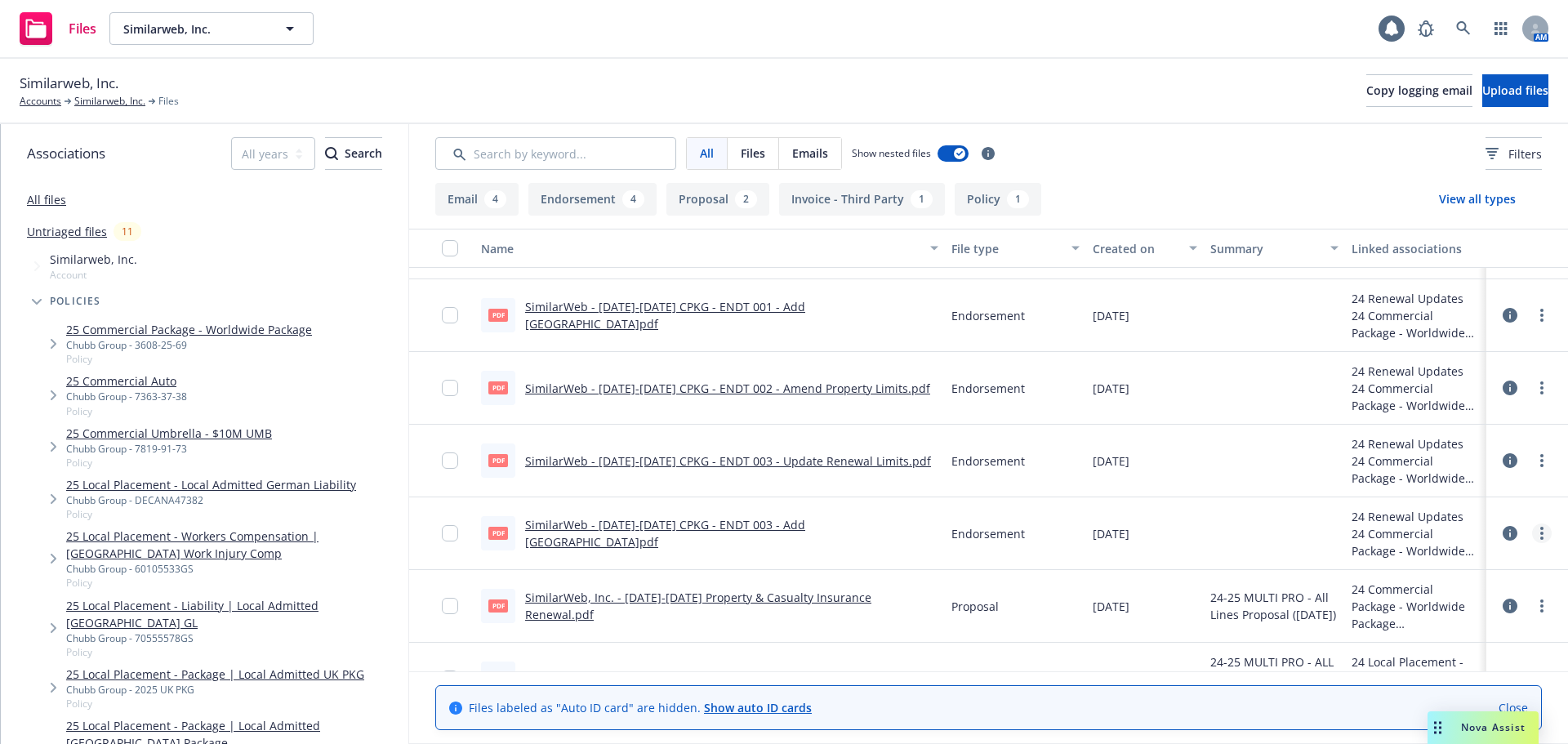
click at [1540, 536] on icon "more" at bounding box center [1541, 533] width 4 height 13
click at [1428, 632] on link "Edit" at bounding box center [1457, 632] width 163 height 33
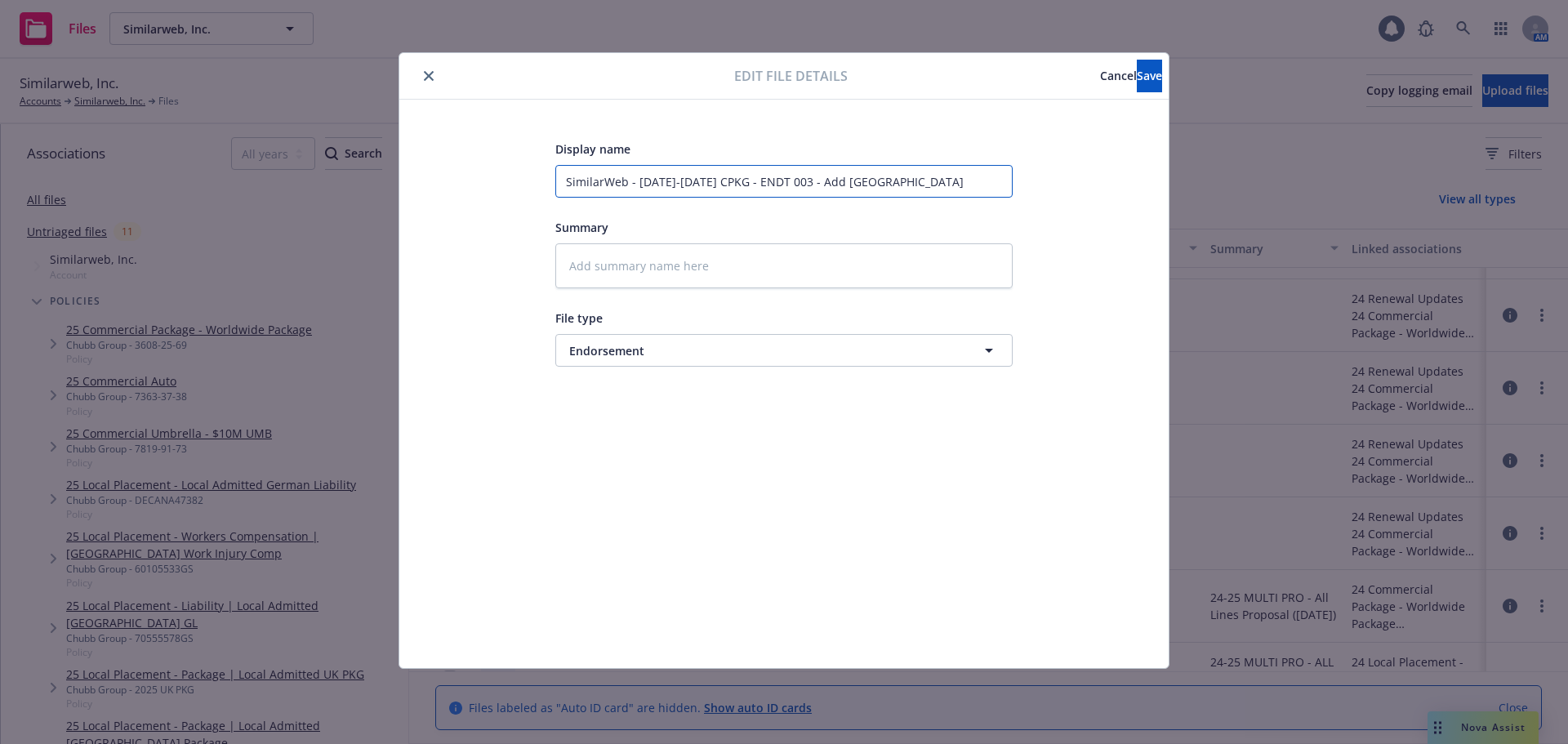
click at [784, 183] on input "SimilarWeb - 2024-2025 CPKG - ENDT 003 - Add Czech Republic" at bounding box center [784, 181] width 457 height 33
type textarea "x"
type input "SimilarWeb - 2024-2025 CPKG - ENDT 00 - Add Czech Republic"
type textarea "x"
type input "SimilarWeb - 2024-2025 CPKG - ENDT 004 - Add Czech Republic"
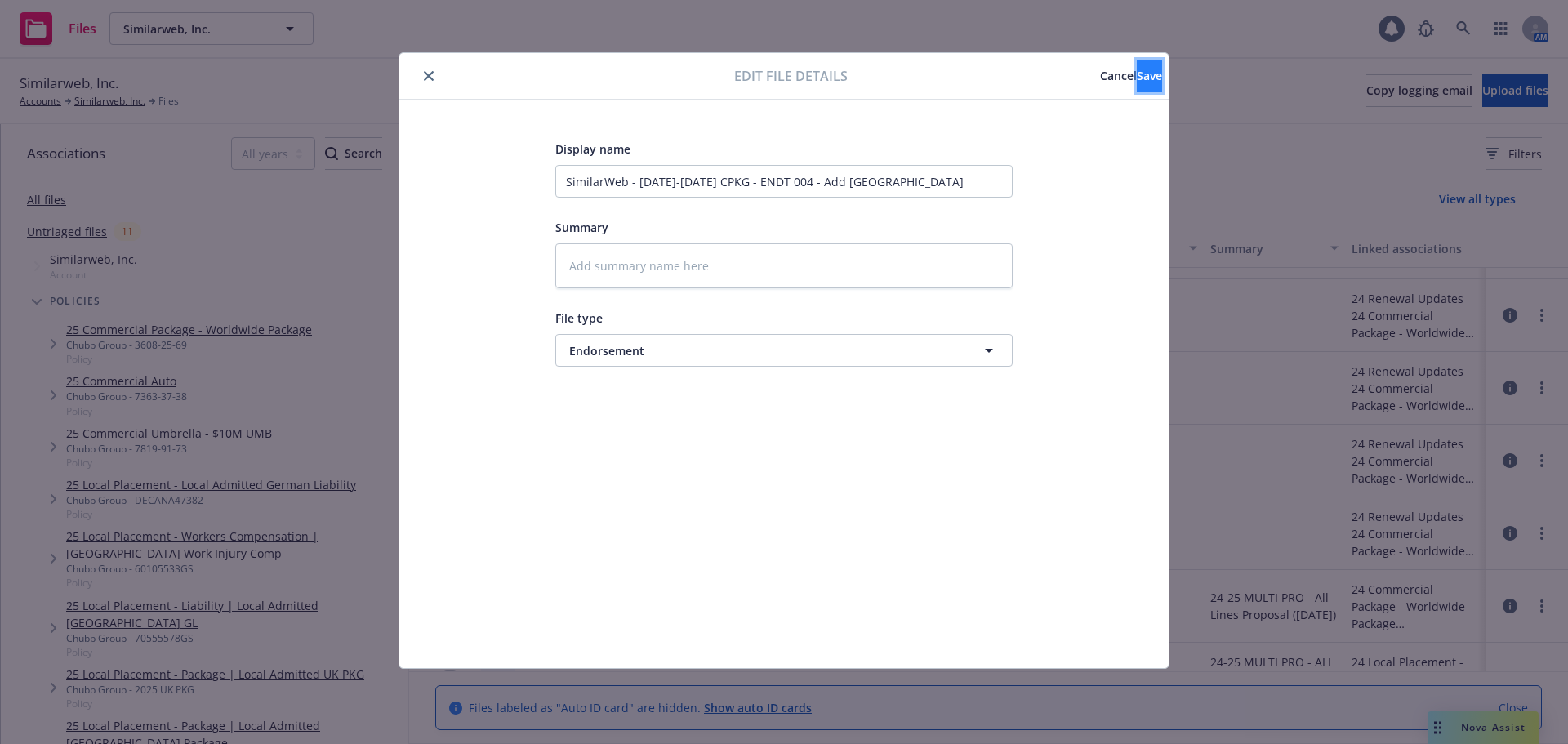
click at [1136, 69] on span "Save" at bounding box center [1149, 75] width 26 height 16
type textarea "x"
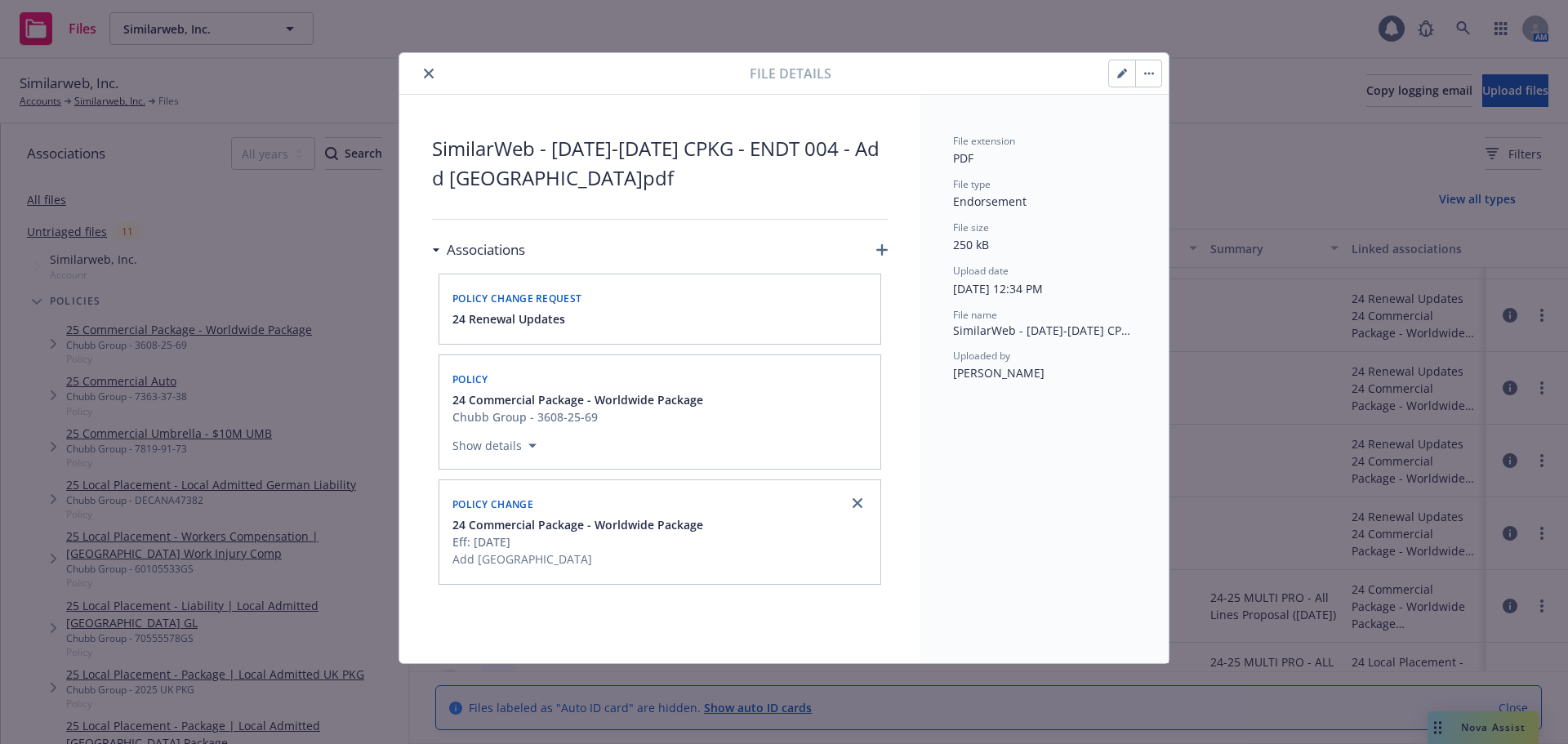
click at [432, 75] on button "close" at bounding box center [428, 73] width 19 height 19
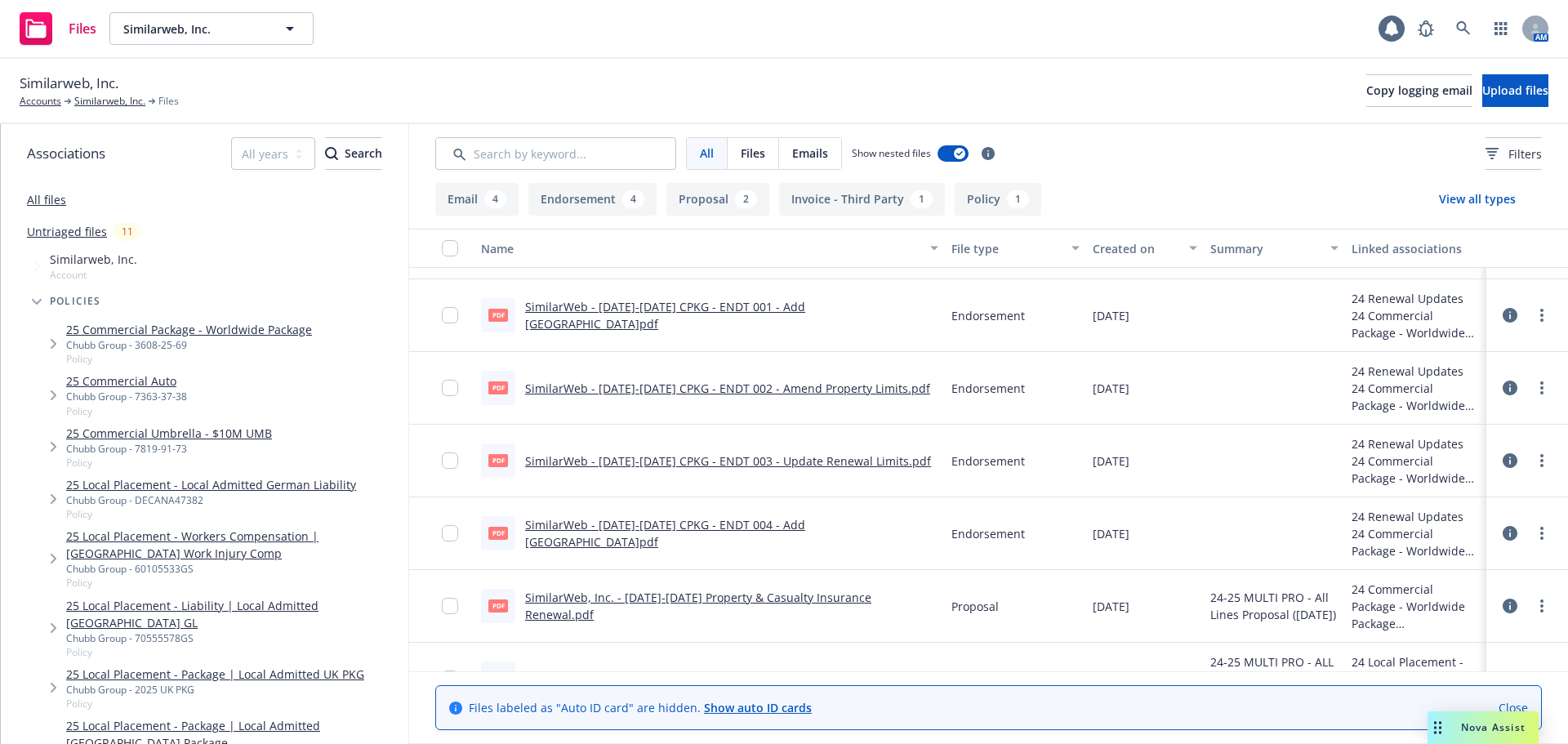
click at [603, 197] on button "Endorsement 4" at bounding box center [592, 199] width 128 height 33
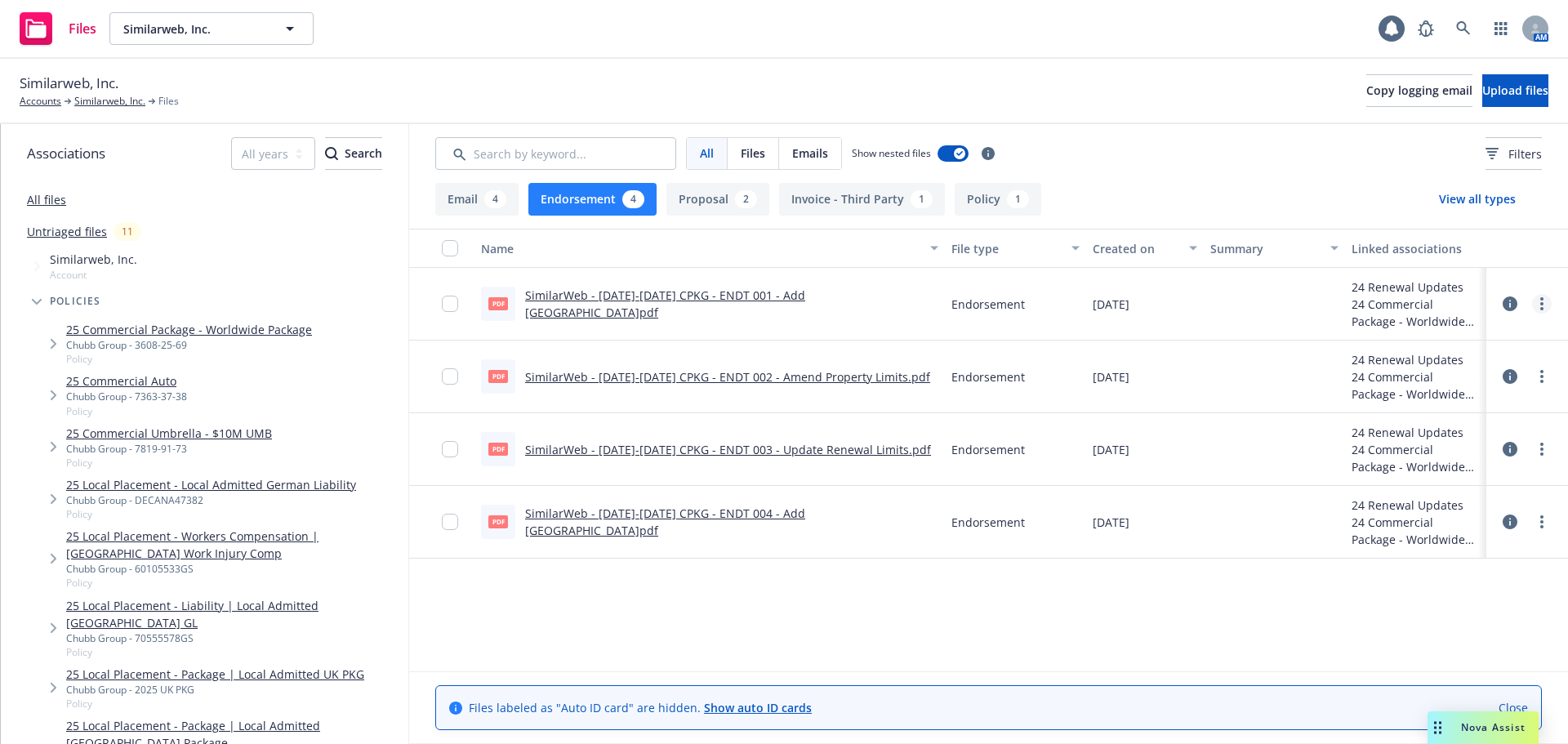
click at [1540, 306] on link "more" at bounding box center [1541, 303] width 19 height 19
click at [1471, 373] on link "Download" at bounding box center [1469, 370] width 163 height 33
click at [1540, 373] on icon "more" at bounding box center [1541, 377] width 4 height 13
click at [1461, 437] on link "Download" at bounding box center [1469, 442] width 163 height 33
click at [1540, 448] on icon "more" at bounding box center [1541, 449] width 4 height 13
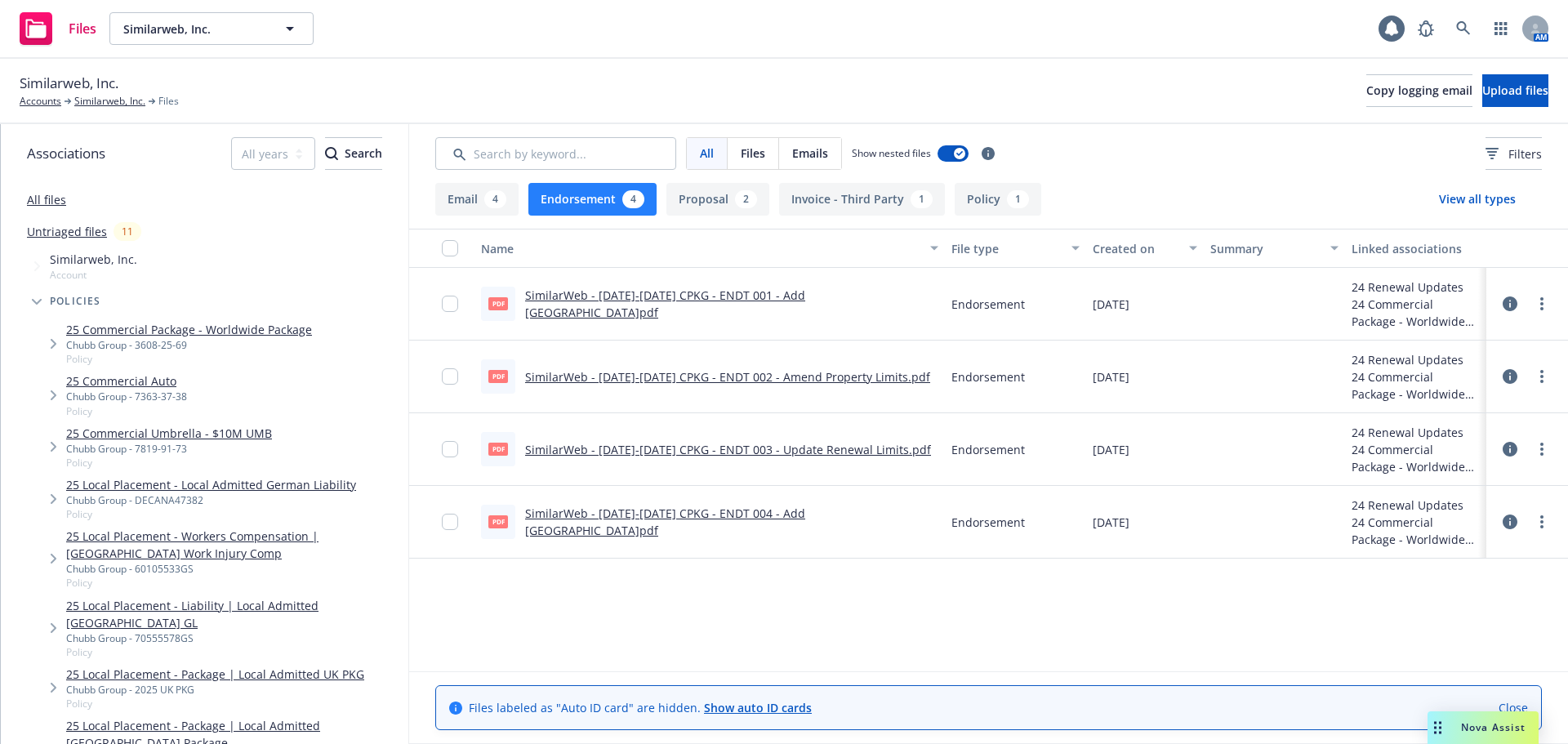
click at [1451, 506] on link "Download" at bounding box center [1469, 515] width 163 height 33
click at [1538, 519] on link "more" at bounding box center [1541, 521] width 19 height 19
click at [1439, 577] on link "Download" at bounding box center [1469, 588] width 163 height 33
click at [1476, 24] on link at bounding box center [1464, 28] width 33 height 33
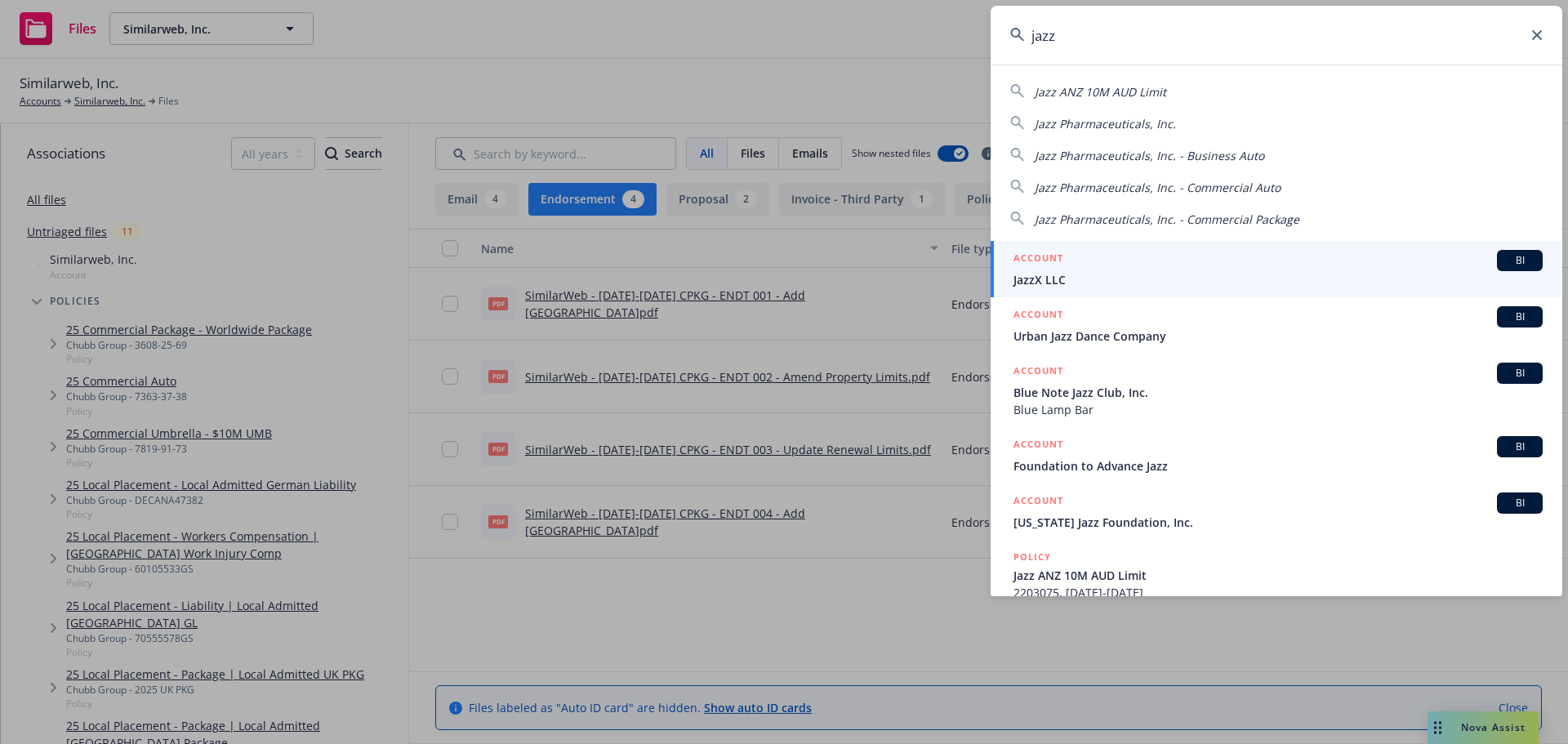
click at [1171, 122] on div "Jazz Pharmaceuticals, Inc." at bounding box center [1276, 122] width 532 height 19
type input "Jazz Pharmaceuticals, Inc."
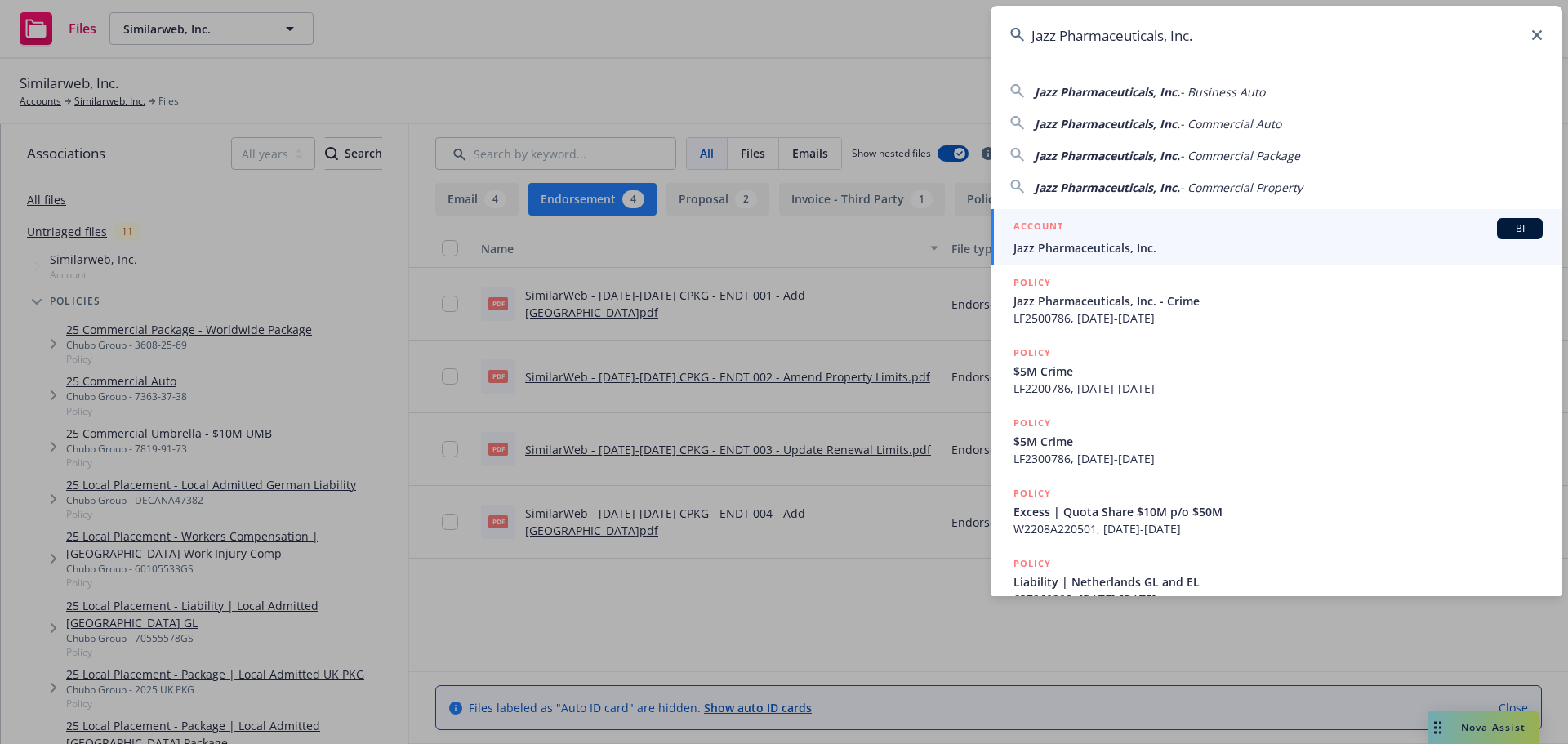
click at [1166, 231] on div "ACCOUNT BI" at bounding box center [1277, 228] width 529 height 21
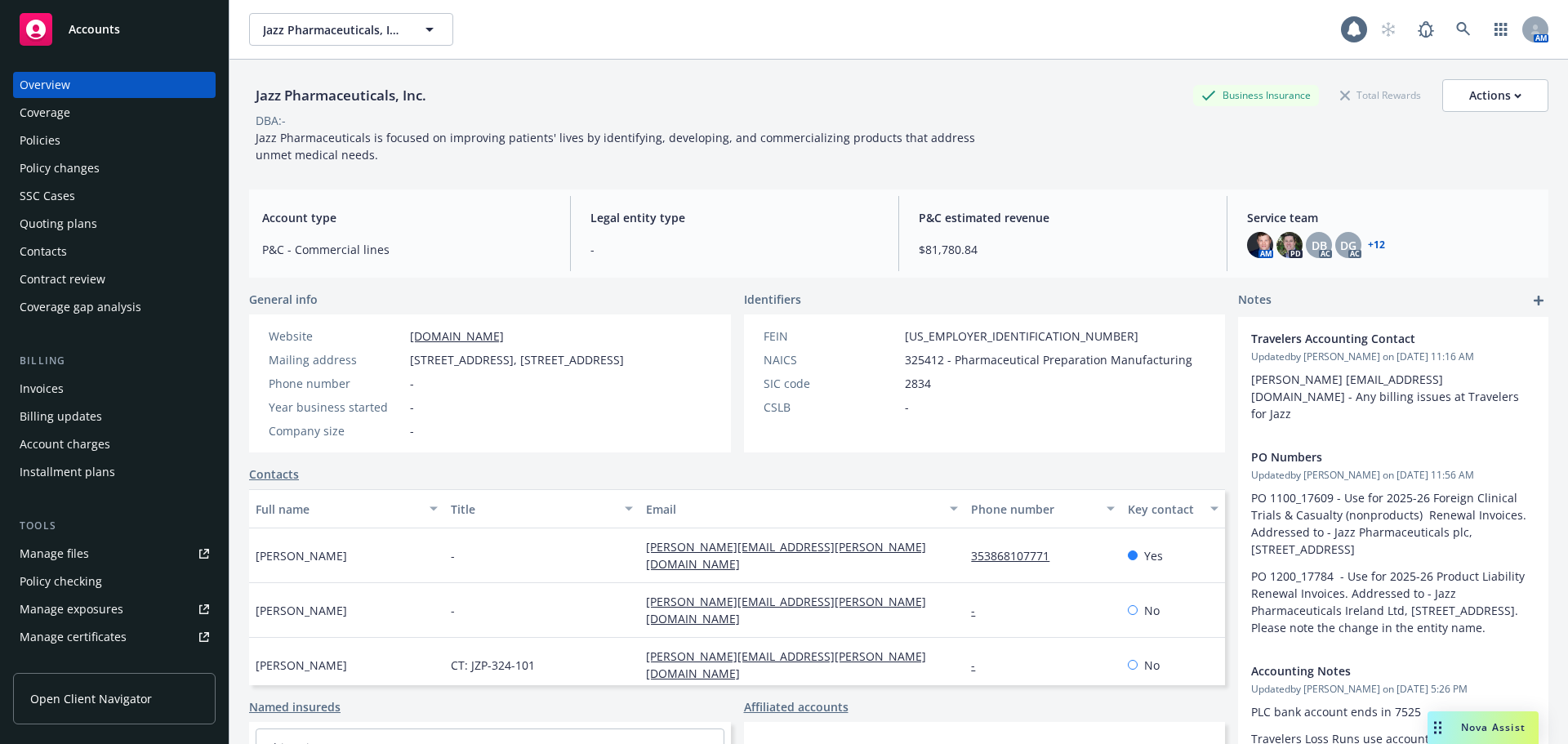
click at [80, 172] on div "Policy changes" at bounding box center [59, 168] width 80 height 27
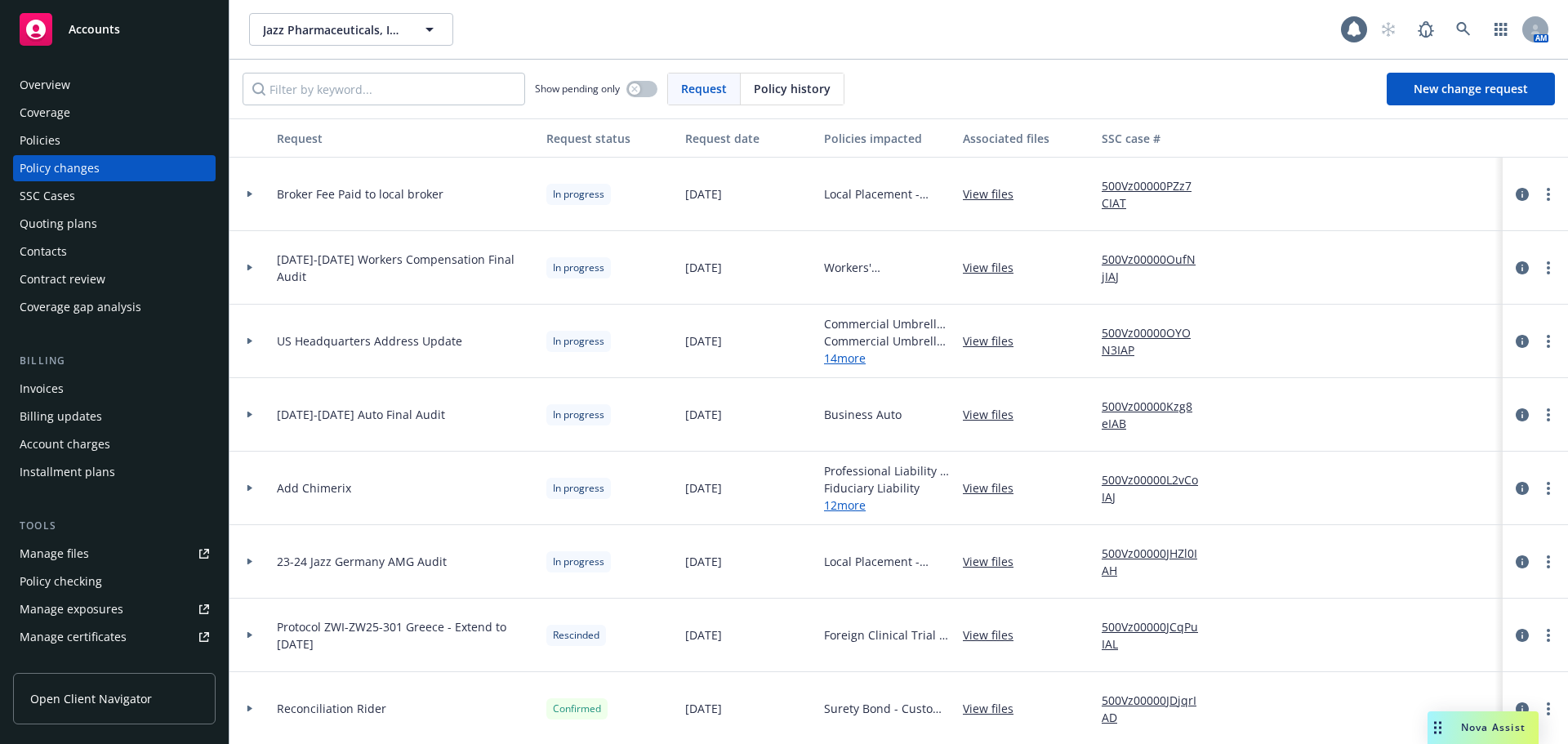
click at [88, 141] on div "Policies" at bounding box center [113, 140] width 189 height 27
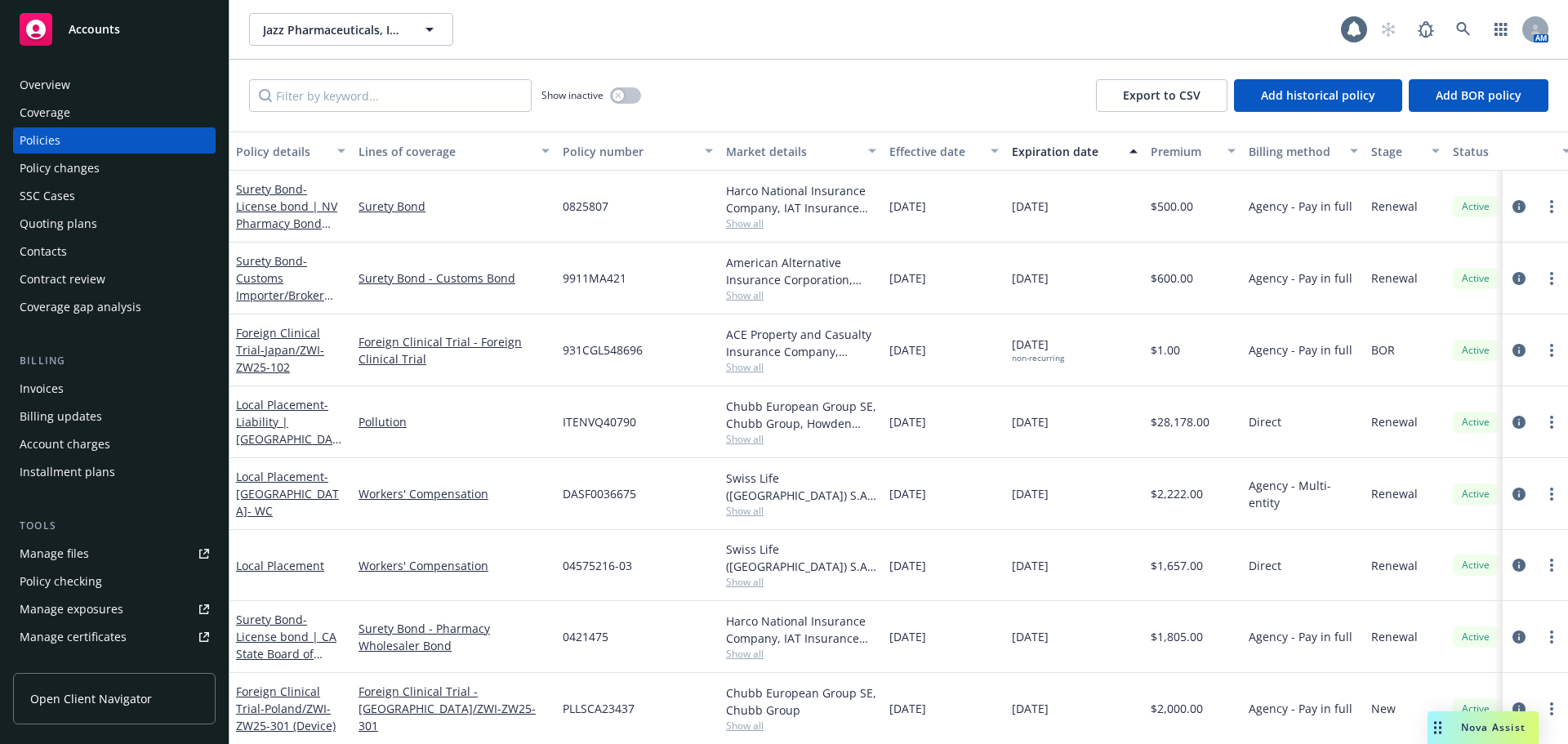
click at [83, 165] on div "Policy changes" at bounding box center [59, 168] width 80 height 27
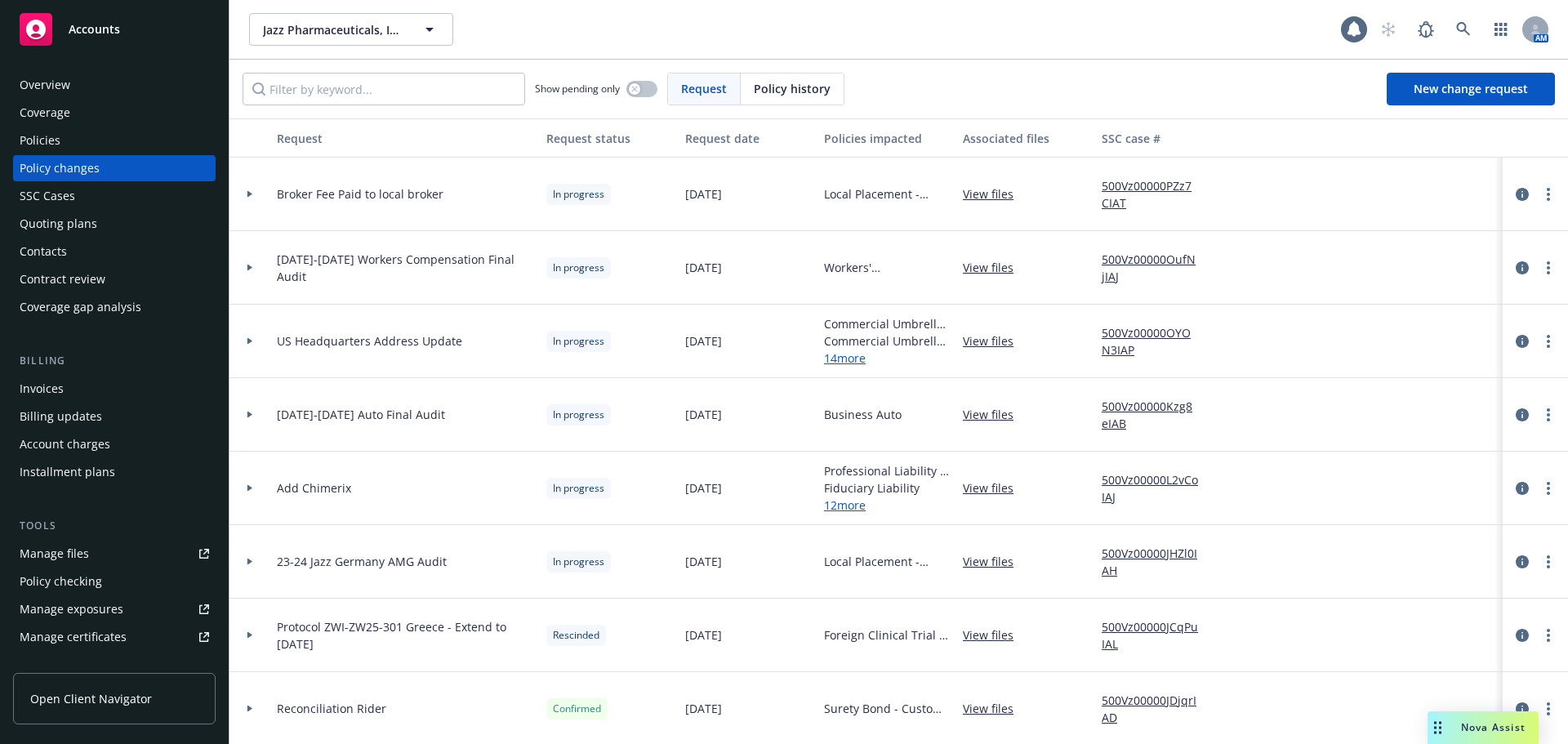
click at [324, 107] on div "Show pending only Request Policy history New change request" at bounding box center [899, 89] width 1339 height 58
click at [324, 99] on input "Filter by keyword..." at bounding box center [383, 89] width 283 height 33
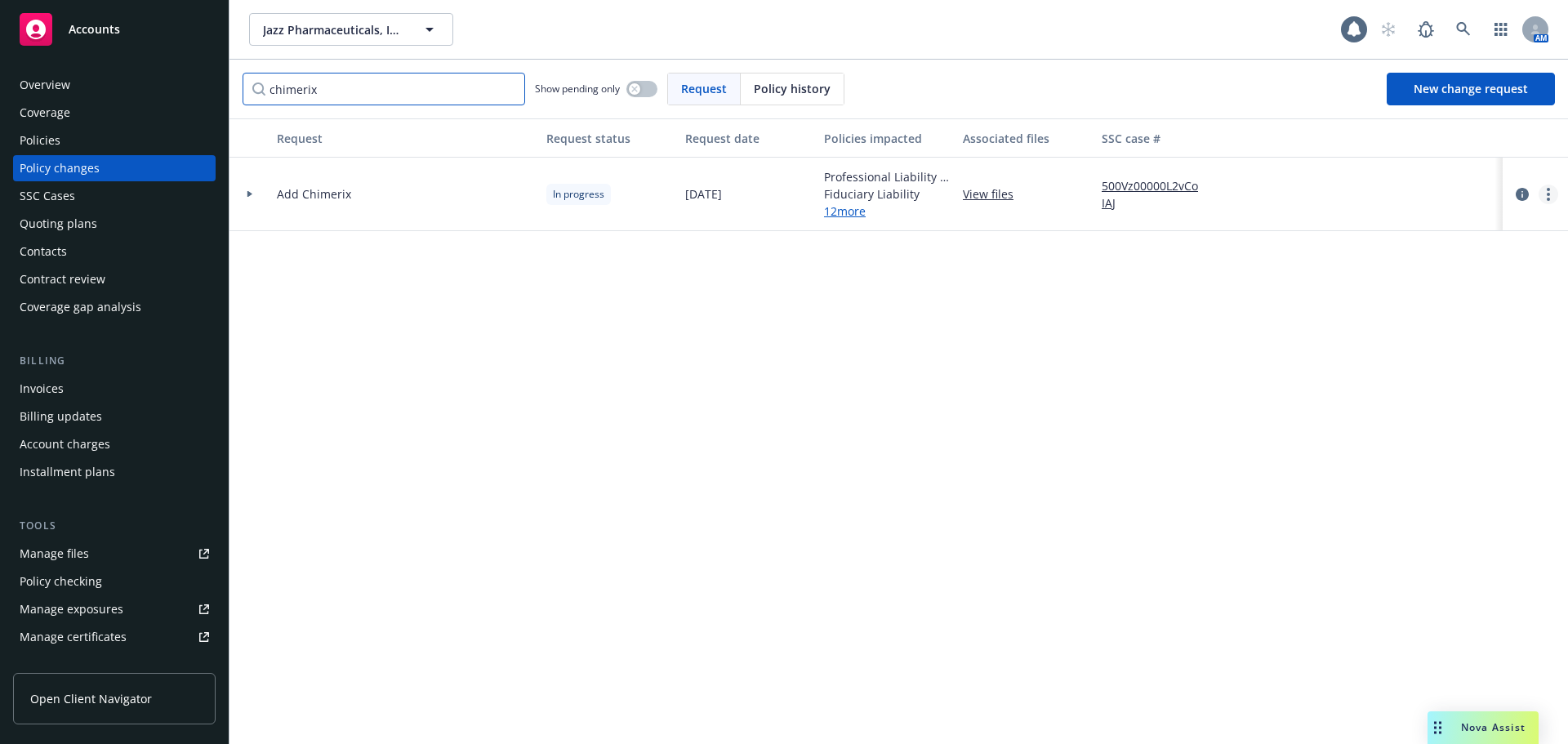
type input "chimerix"
click at [1544, 195] on link "more" at bounding box center [1548, 194] width 19 height 19
click at [1361, 324] on link "Resume workflow" at bounding box center [1417, 325] width 280 height 33
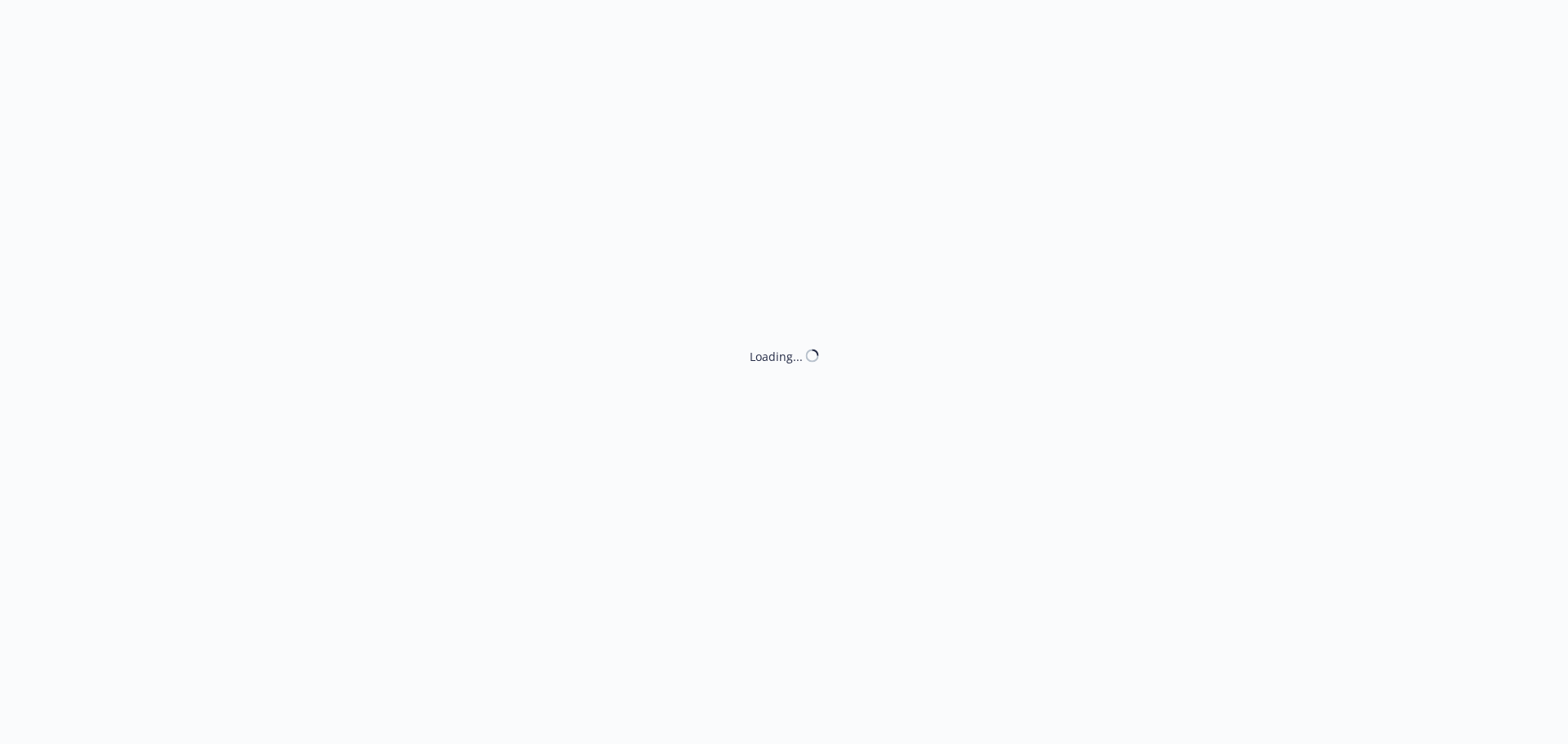
select select "NO_ENDORSEMENT_NEEDED"
select select "ACCEPTED"
select select "NO_ENDORSEMENT_NEEDED"
select select "ACCEPTED"
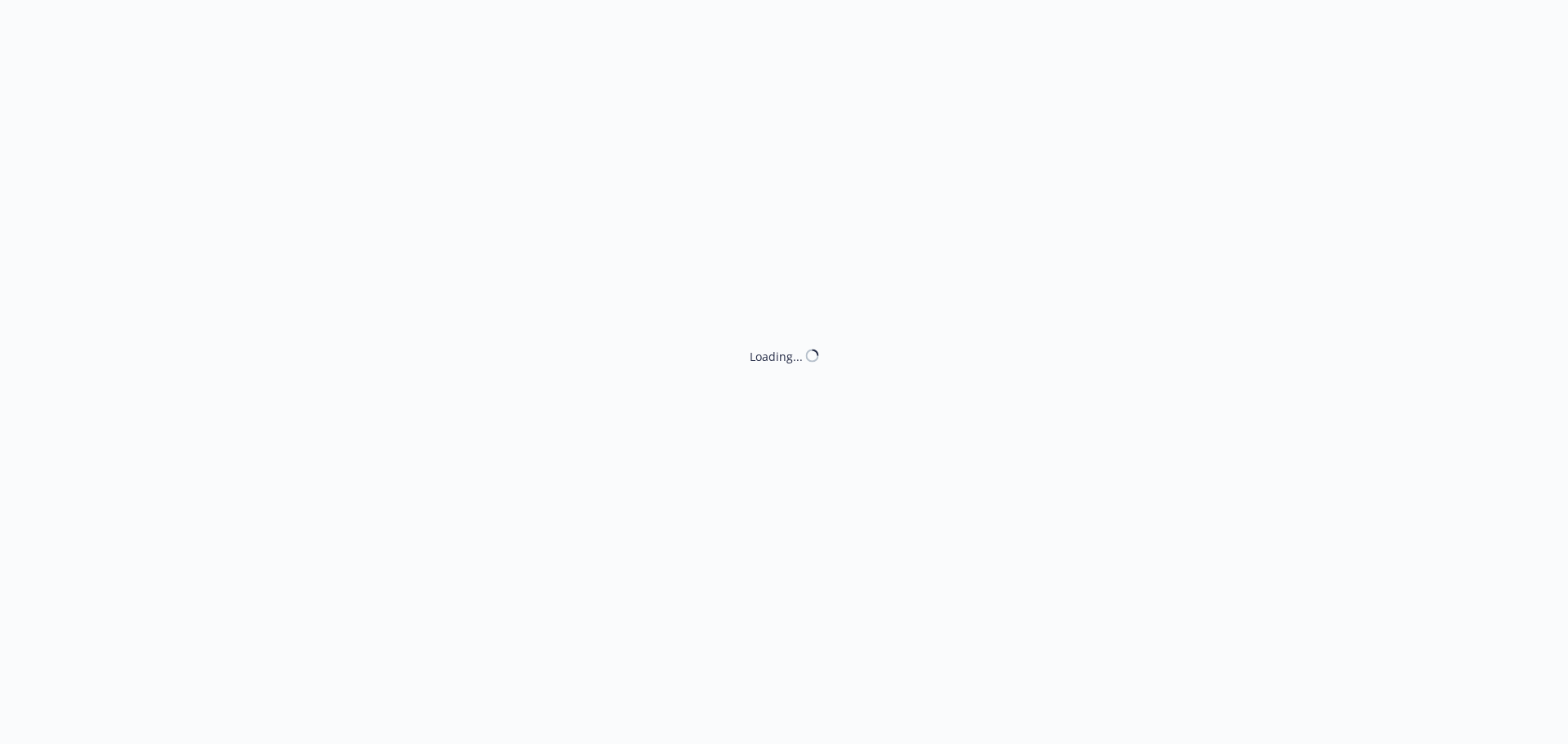
select select "ACCEPTED"
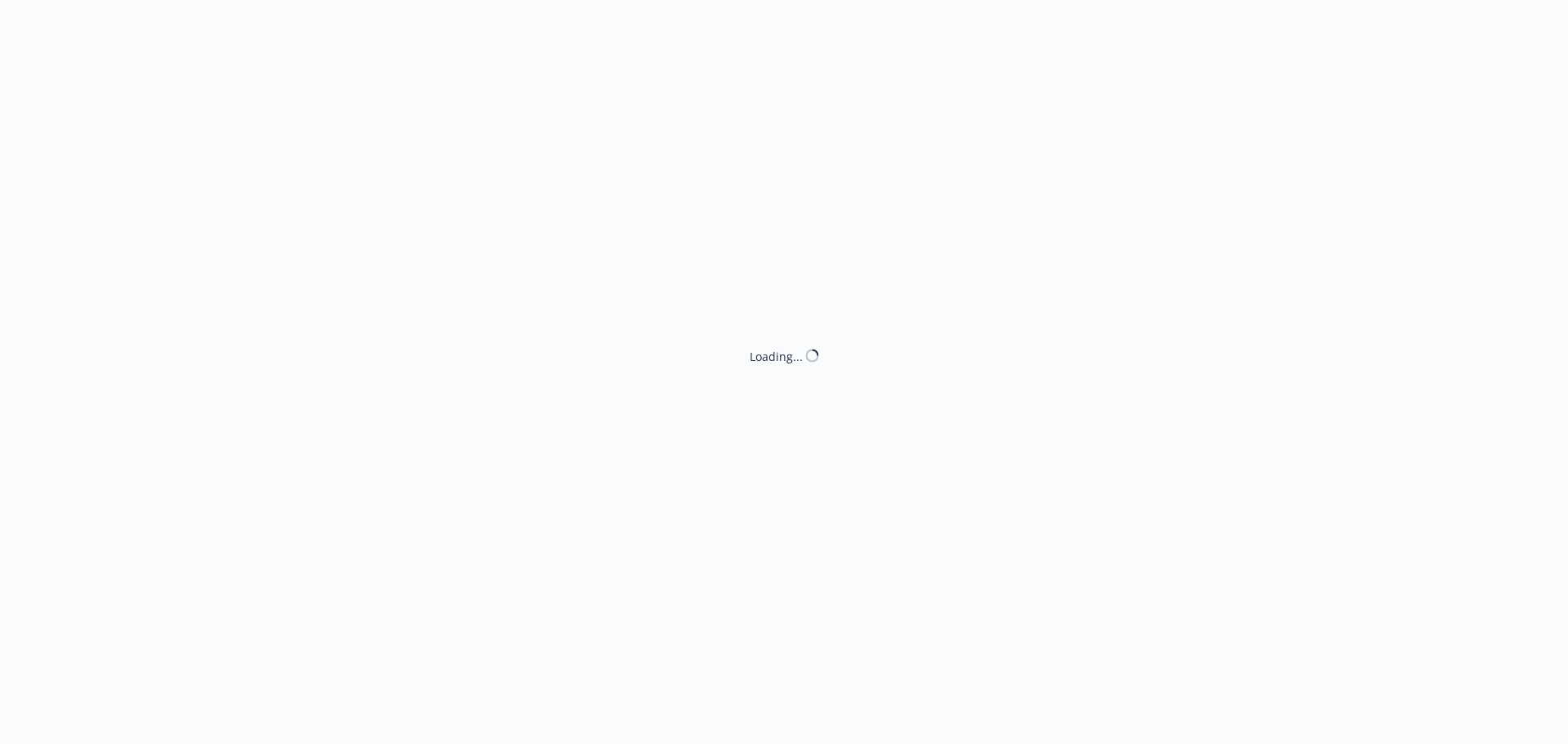
select select "ACCEPTED"
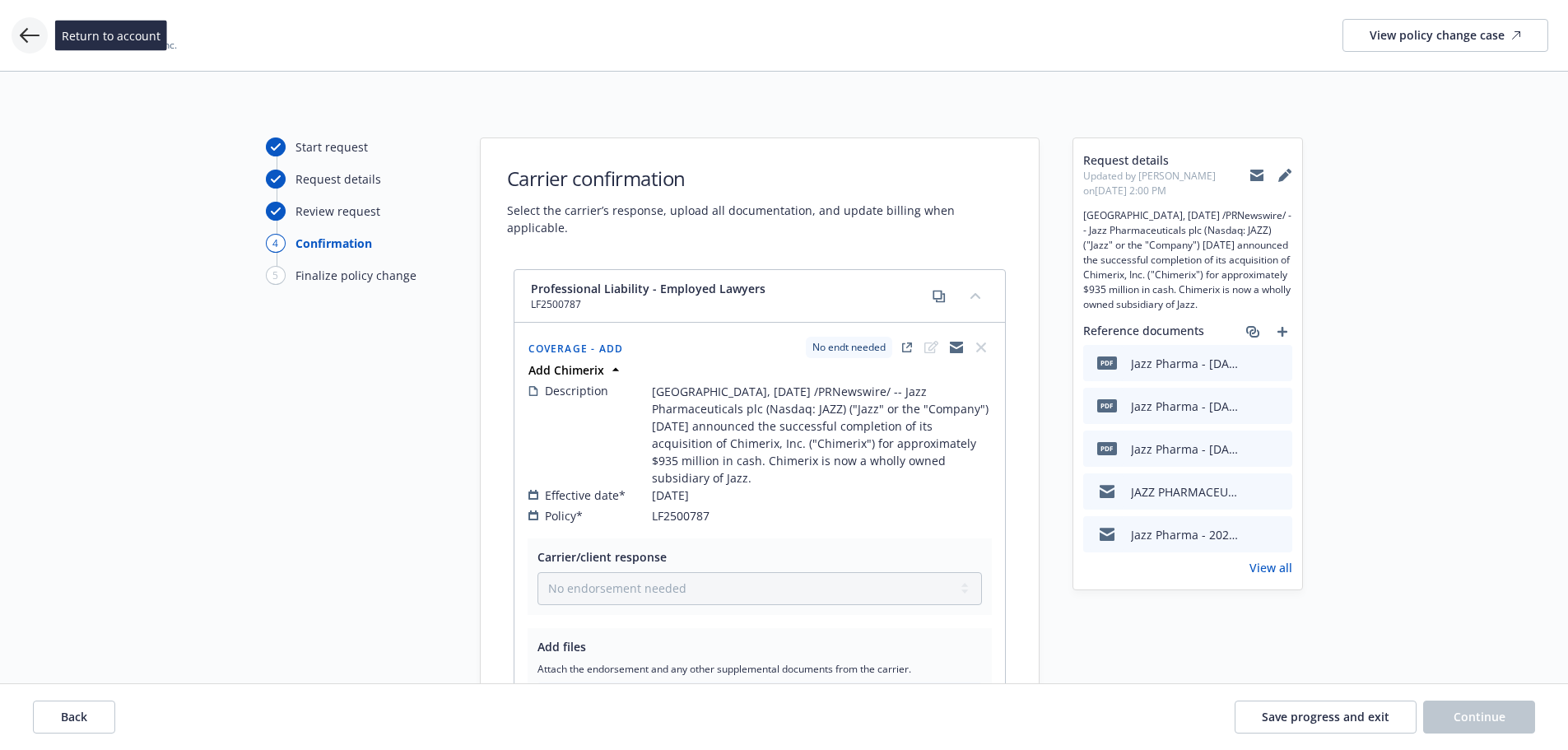
click at [34, 38] on icon at bounding box center [29, 35] width 19 height 19
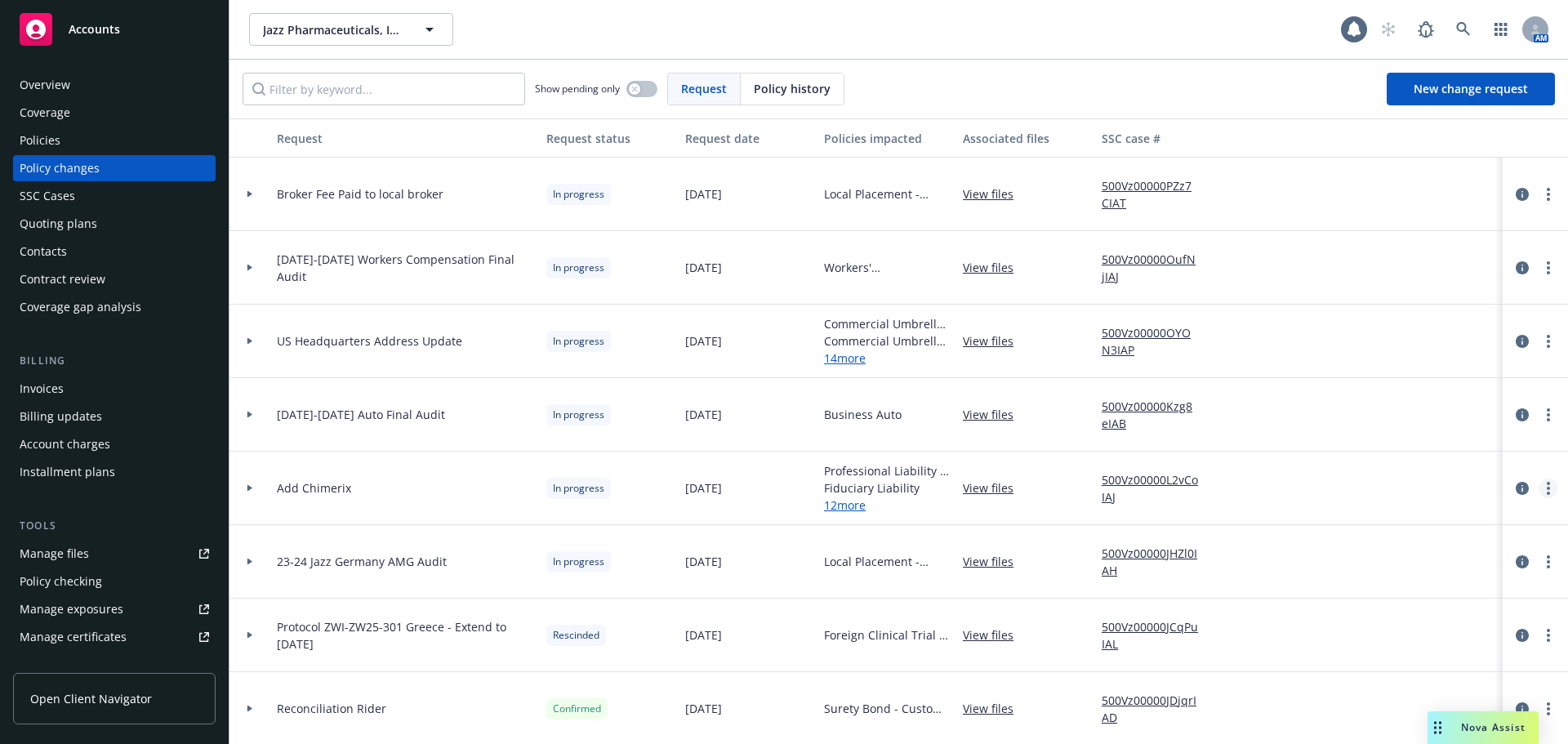
click at [1539, 493] on link "more" at bounding box center [1548, 487] width 19 height 19
click at [1371, 616] on link "Resume workflow" at bounding box center [1404, 620] width 280 height 33
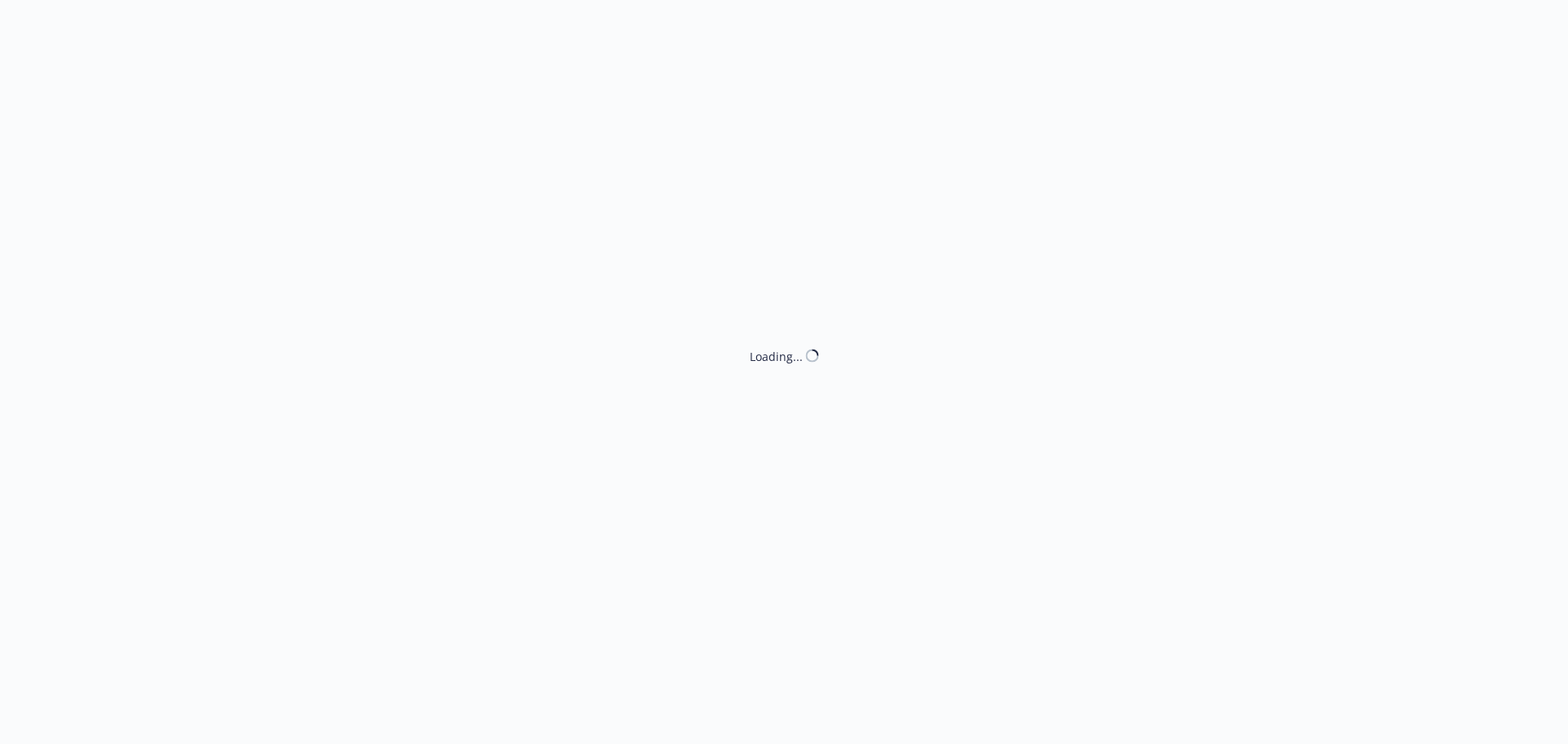
select select "NO_ENDORSEMENT_NEEDED"
select select "ACCEPTED"
select select "NO_ENDORSEMENT_NEEDED"
select select "ACCEPTED"
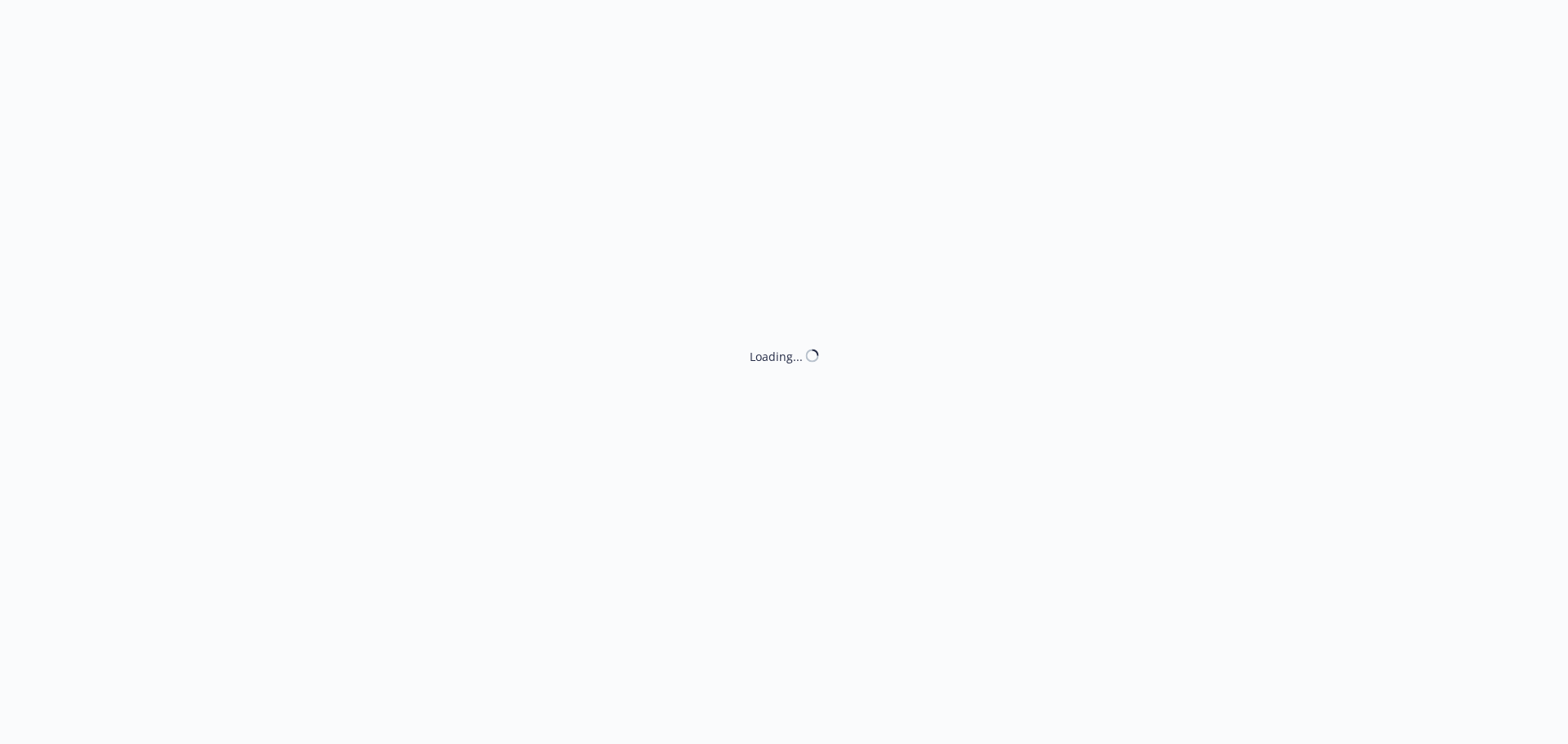
select select "ACCEPTED"
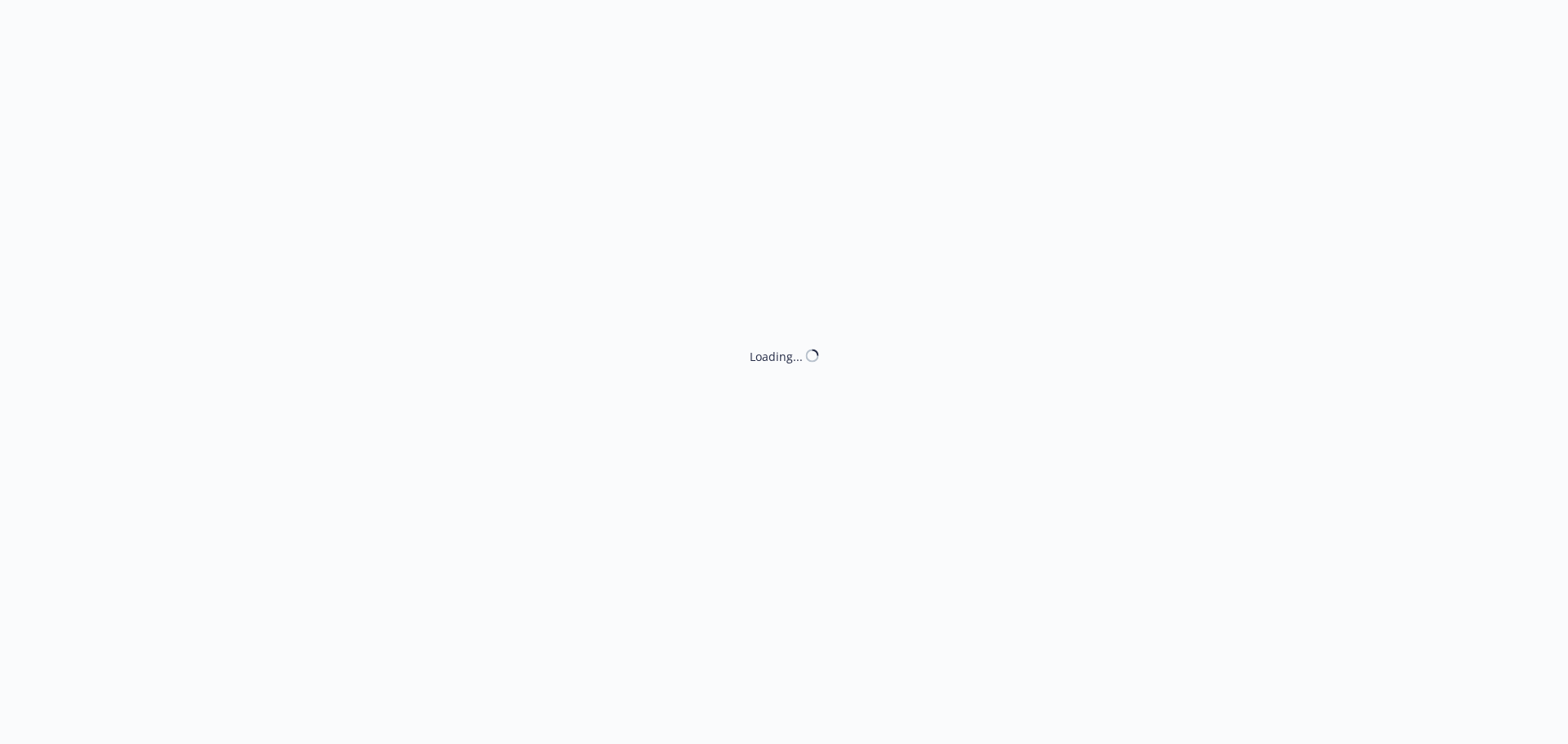
select select "ACCEPTED"
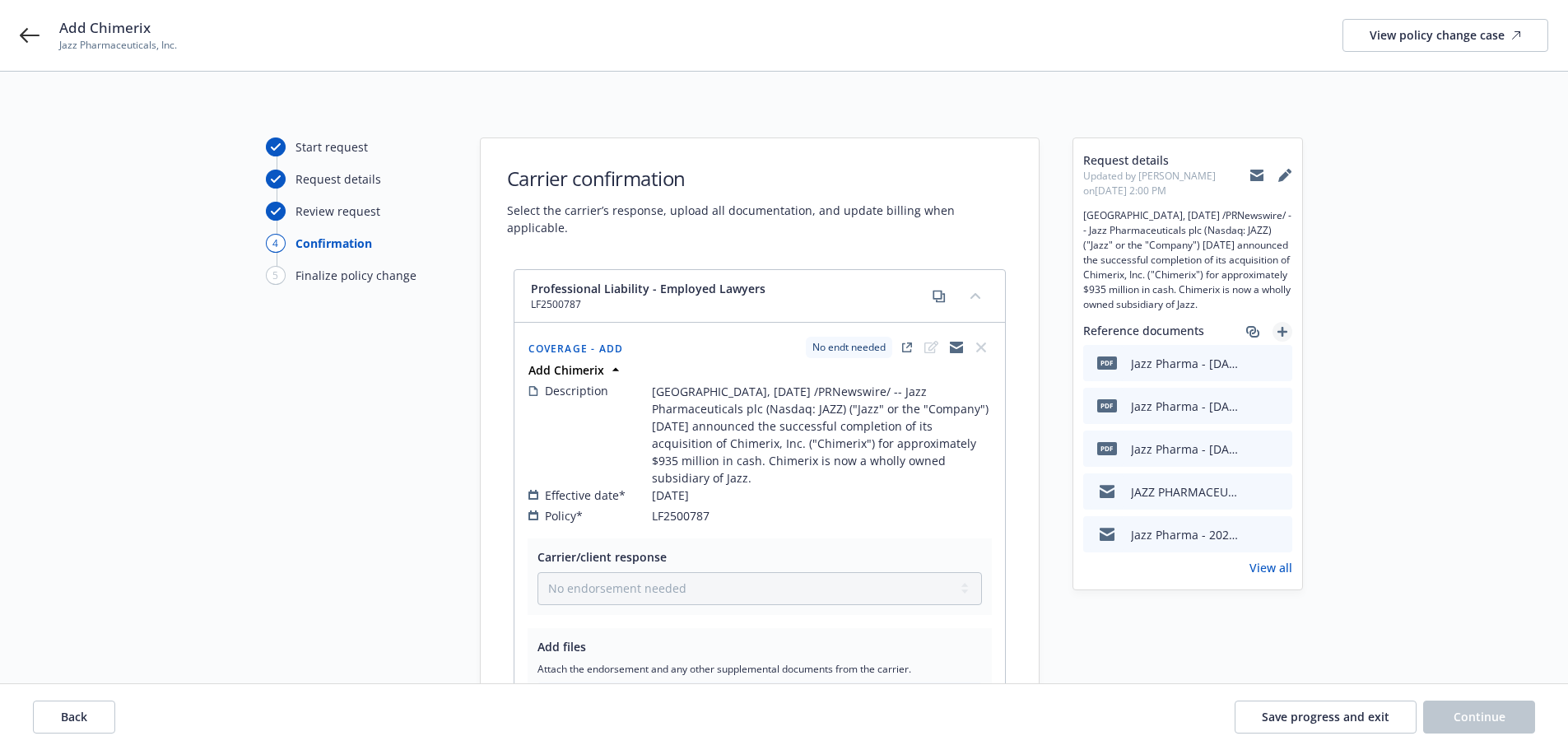
click at [1286, 334] on icon "add" at bounding box center [1282, 332] width 10 height 10
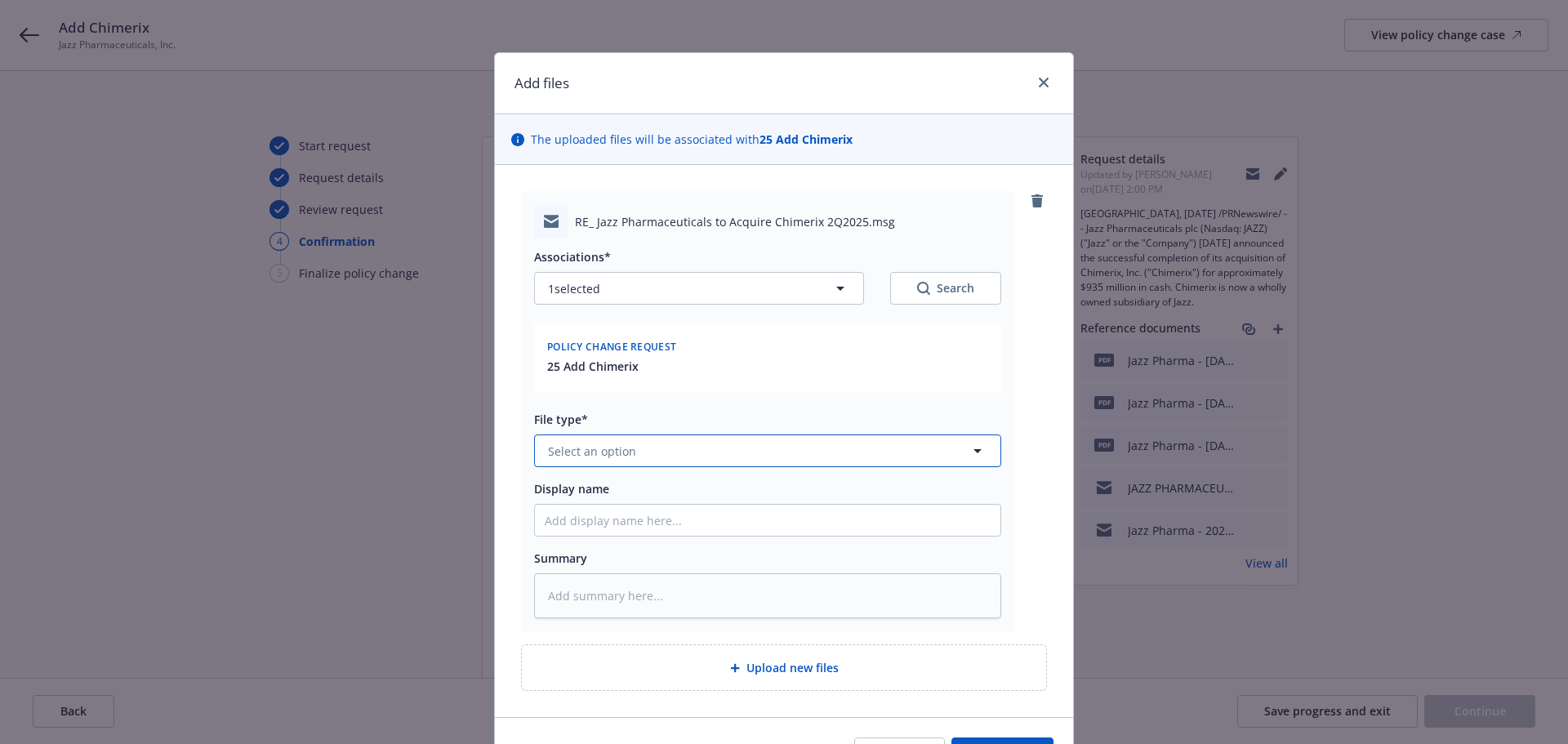
click at [618, 457] on span "Select an option" at bounding box center [592, 451] width 88 height 17
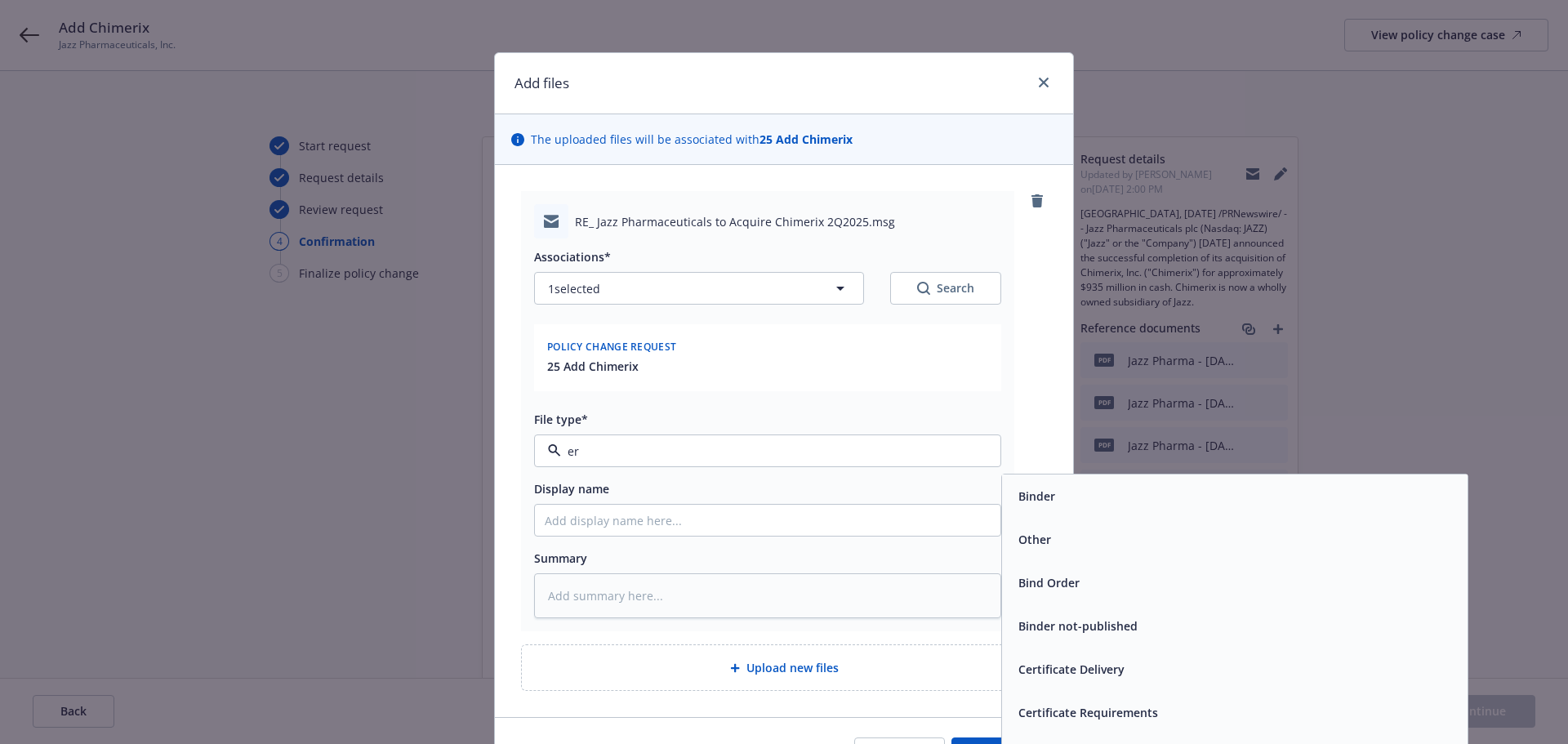
type input "e"
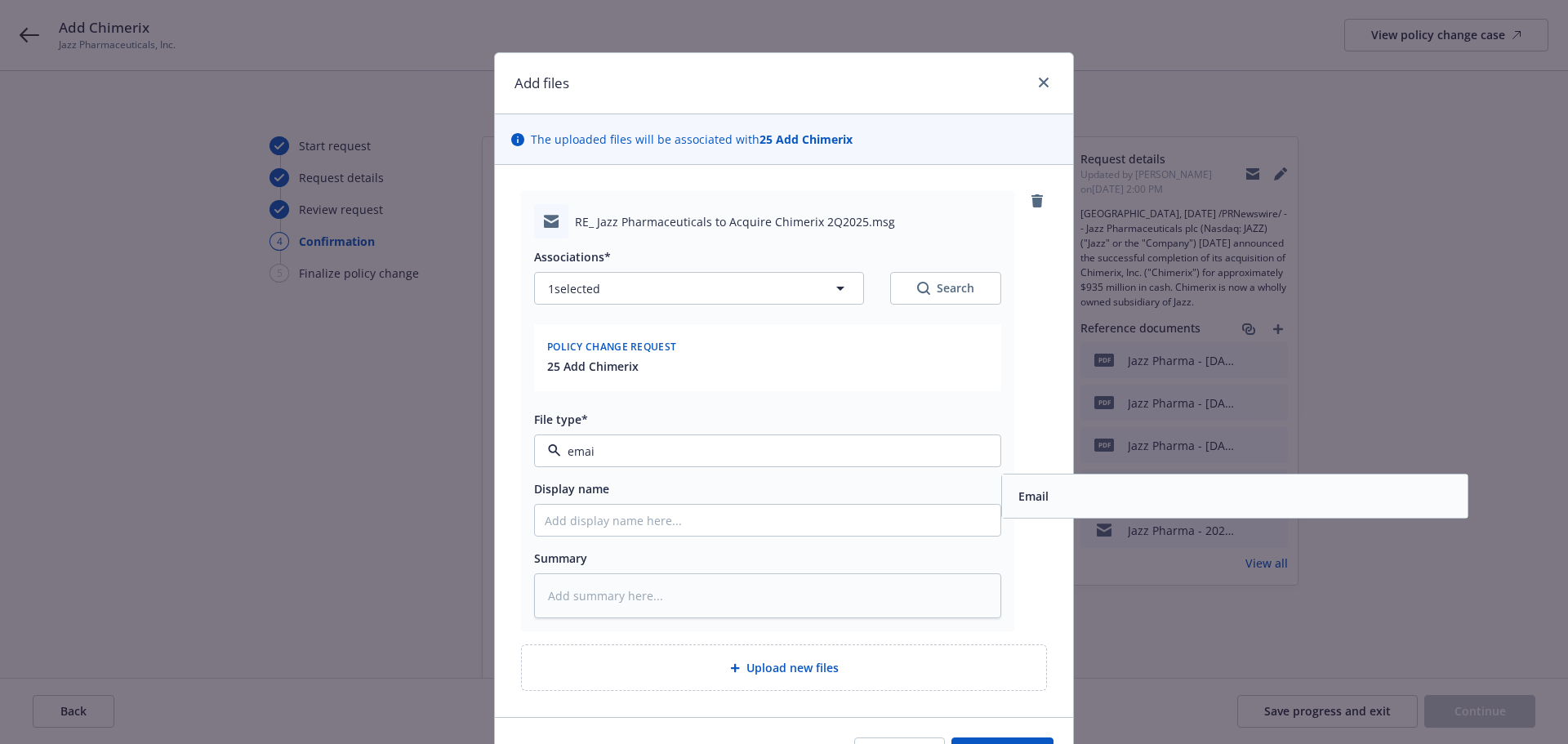
type input "email"
click at [1057, 498] on div "Email" at bounding box center [1235, 496] width 446 height 24
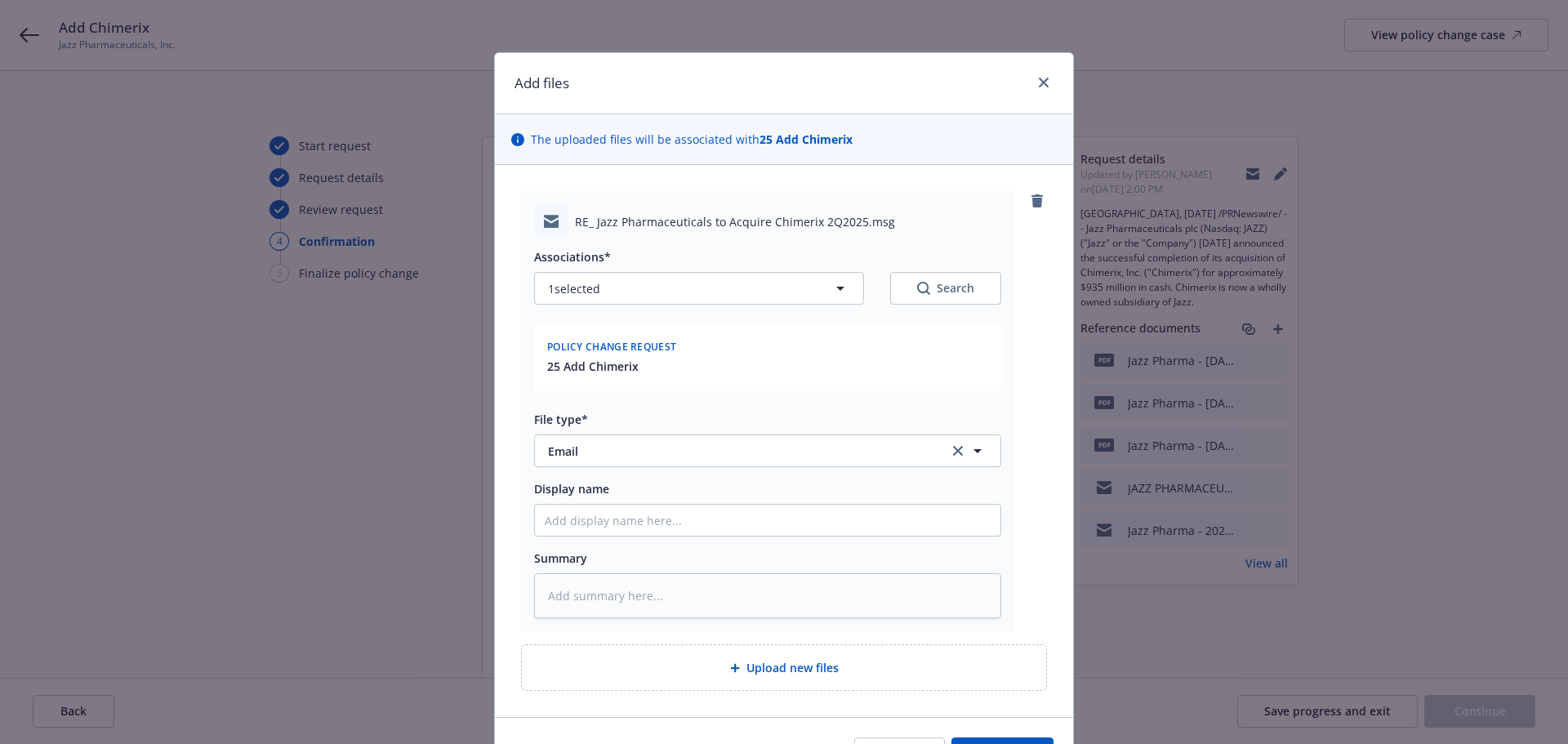
scroll to position [99, 0]
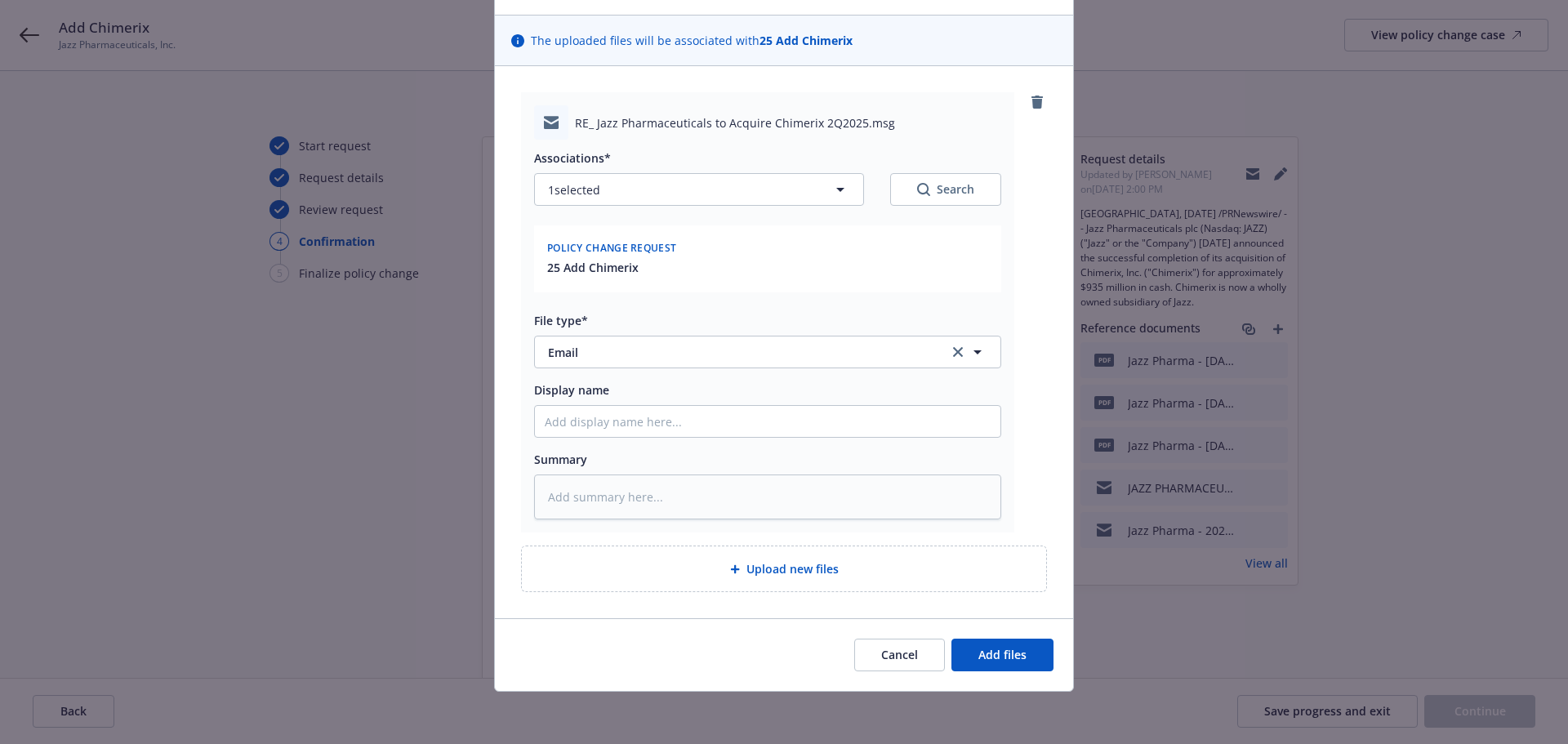
click at [865, 584] on div "Upload new files" at bounding box center [784, 569] width 524 height 45
type textarea "x"
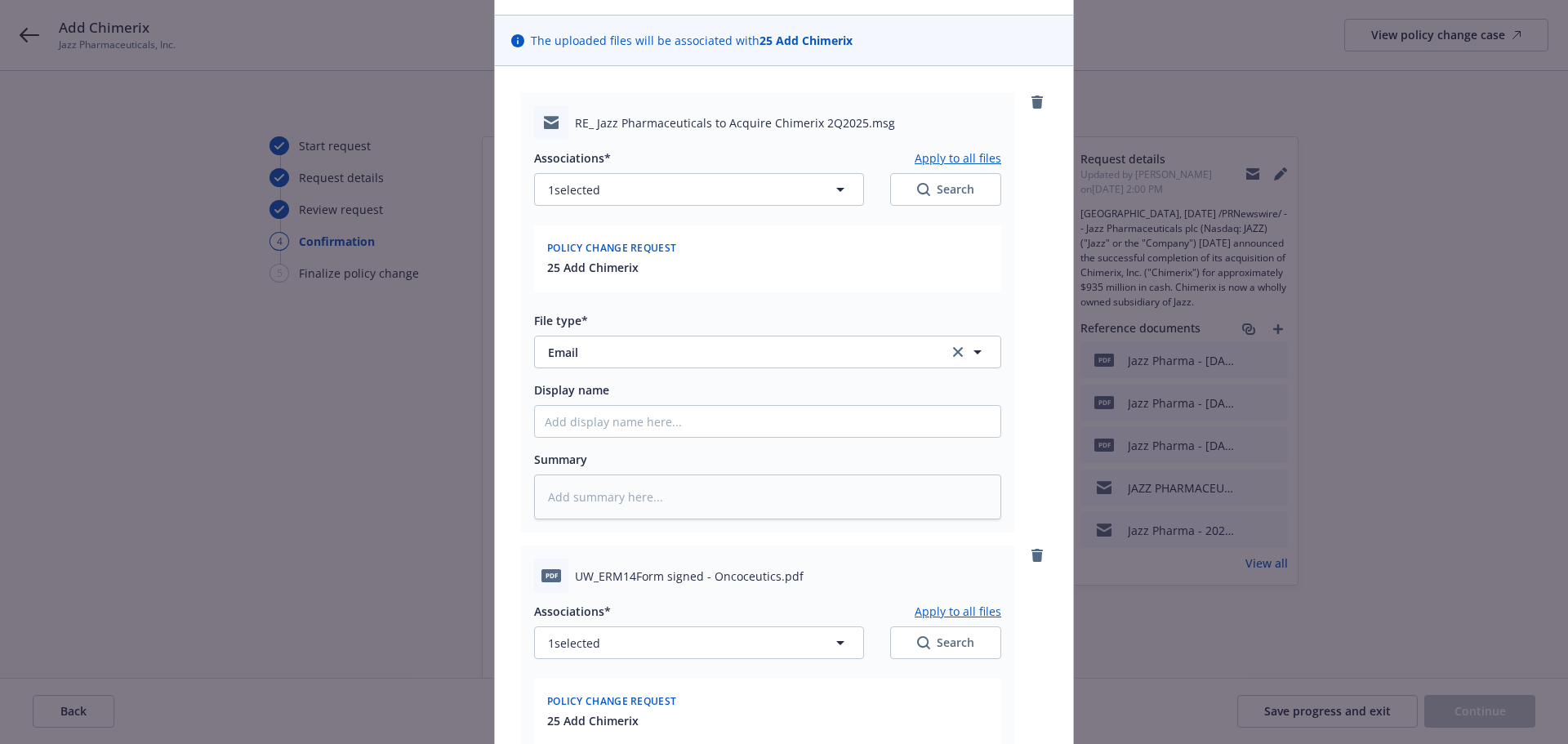
scroll to position [552, 0]
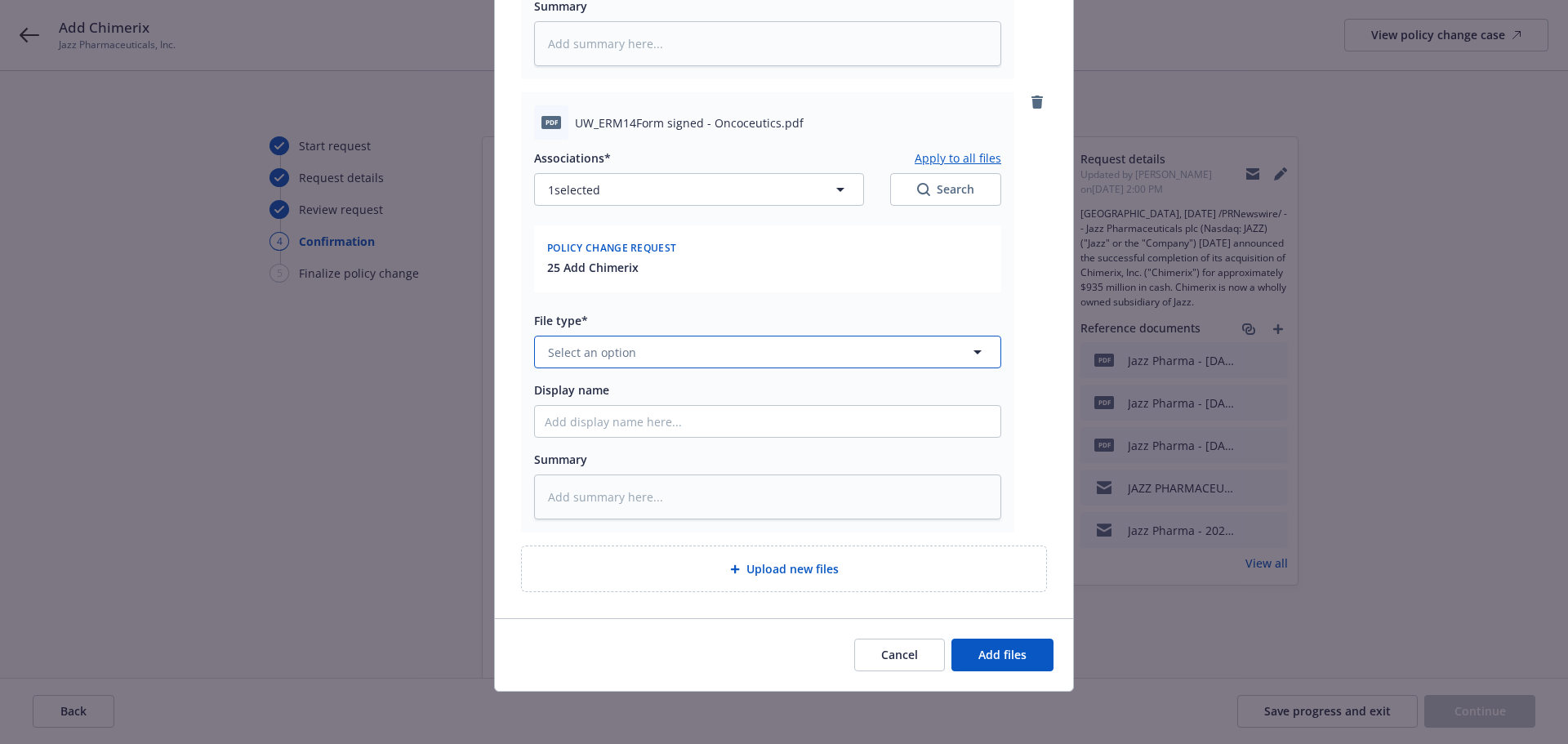
click at [586, 345] on span "Select an option" at bounding box center [592, 352] width 88 height 17
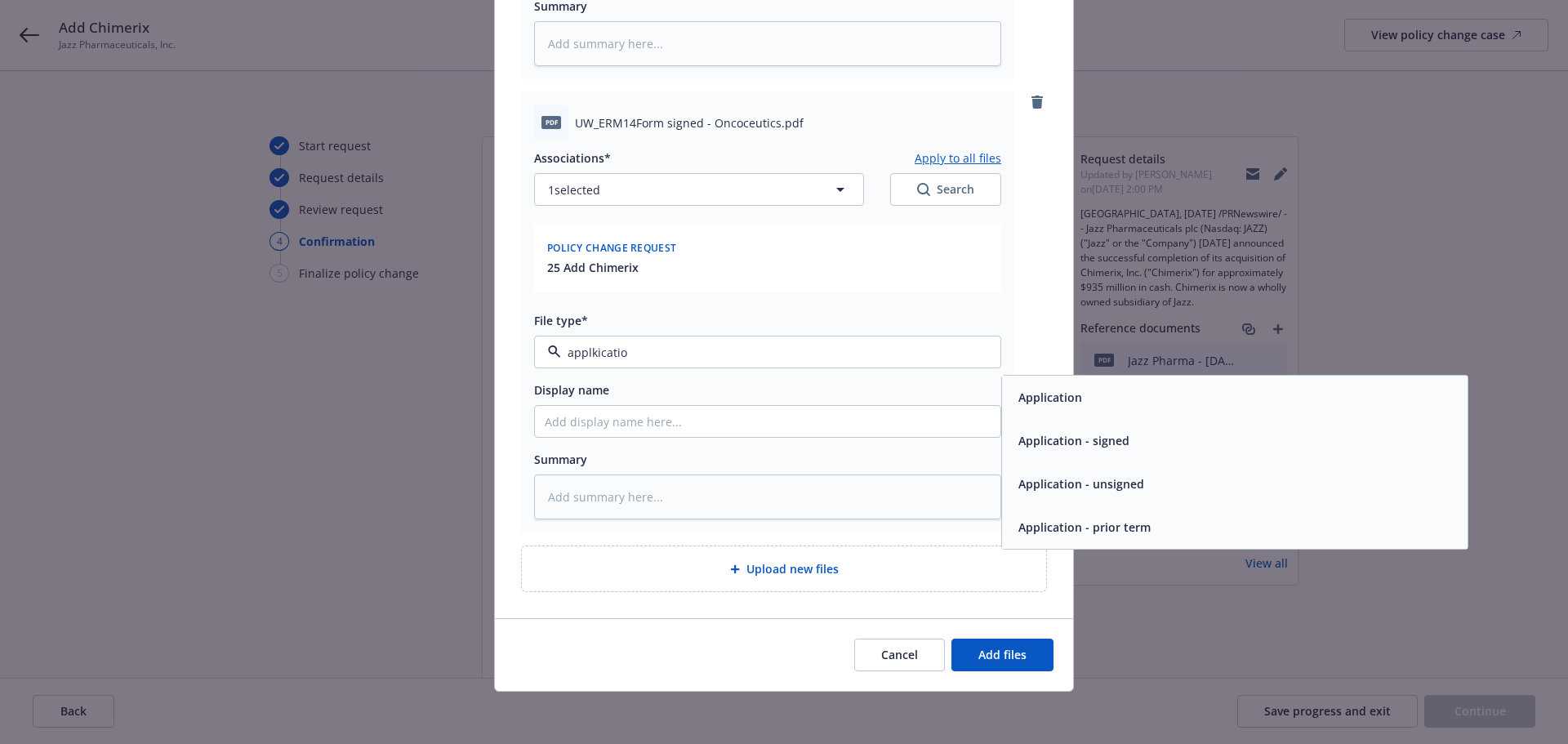
type input "applkication"
click at [1012, 431] on div "Application - signed" at bounding box center [1072, 441] width 121 height 24
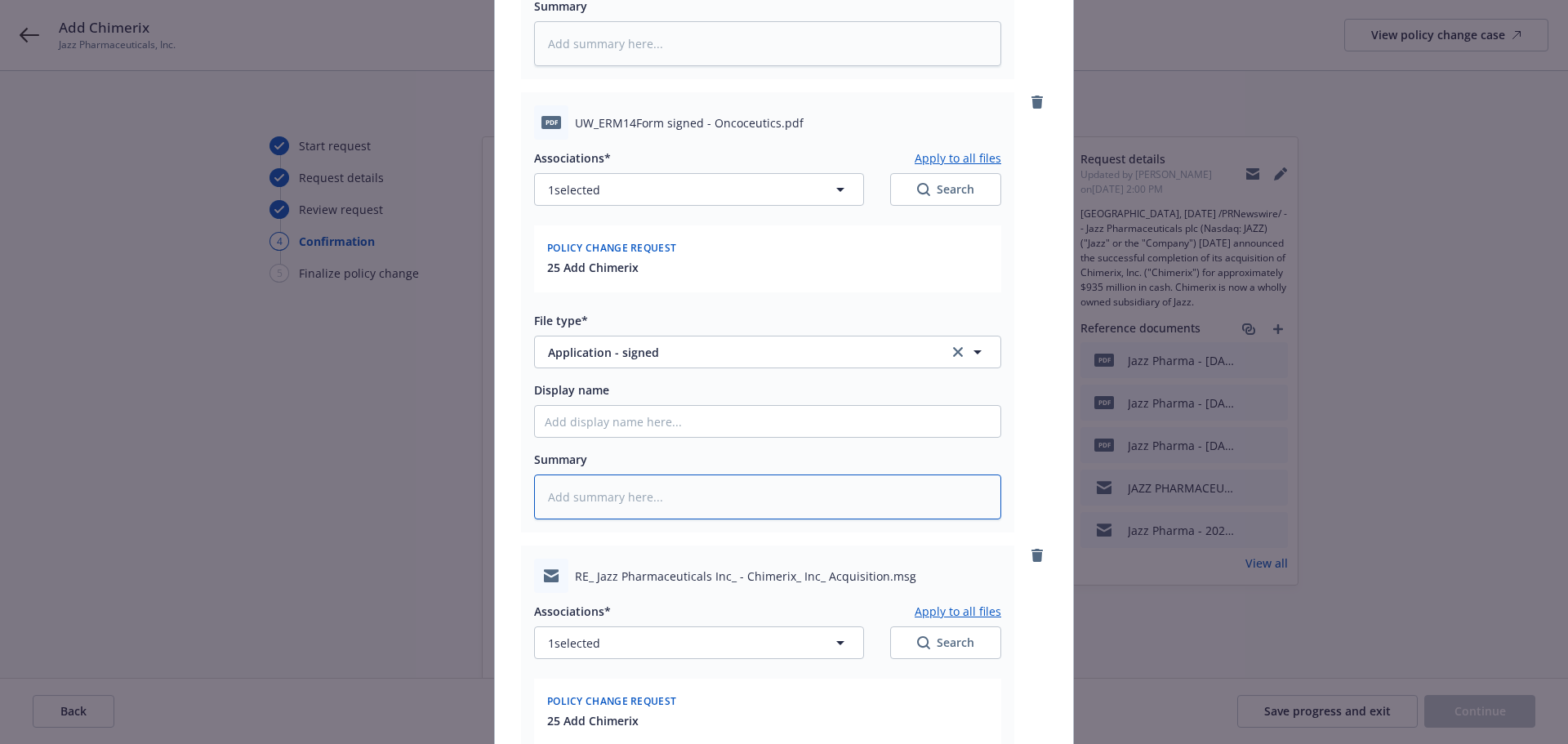
click at [674, 510] on textarea at bounding box center [767, 496] width 467 height 45
type textarea "x"
type textarea "O"
type textarea "x"
type textarea "On"
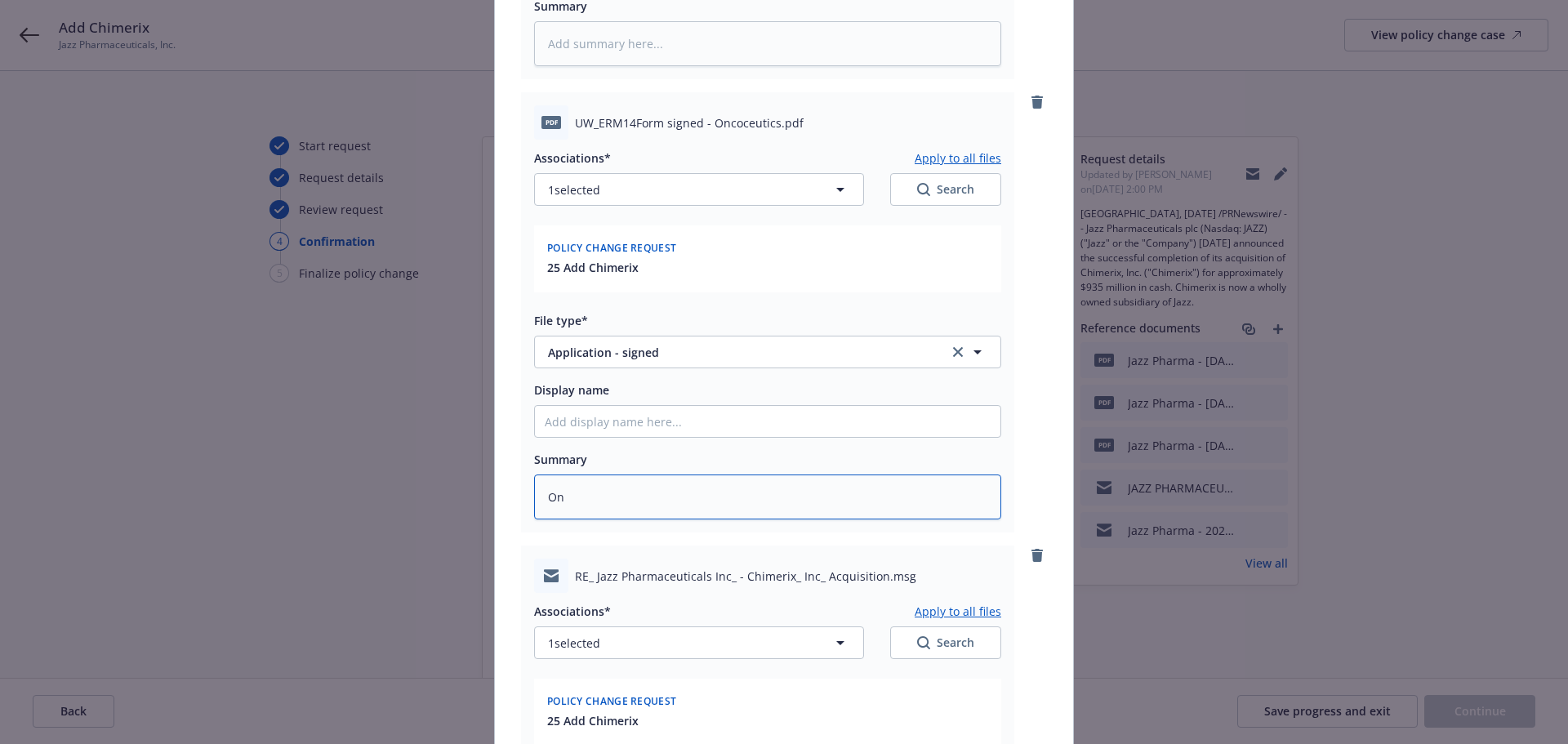
type textarea "x"
type textarea "Onco"
type textarea "x"
type textarea "Oncoc"
type textarea "x"
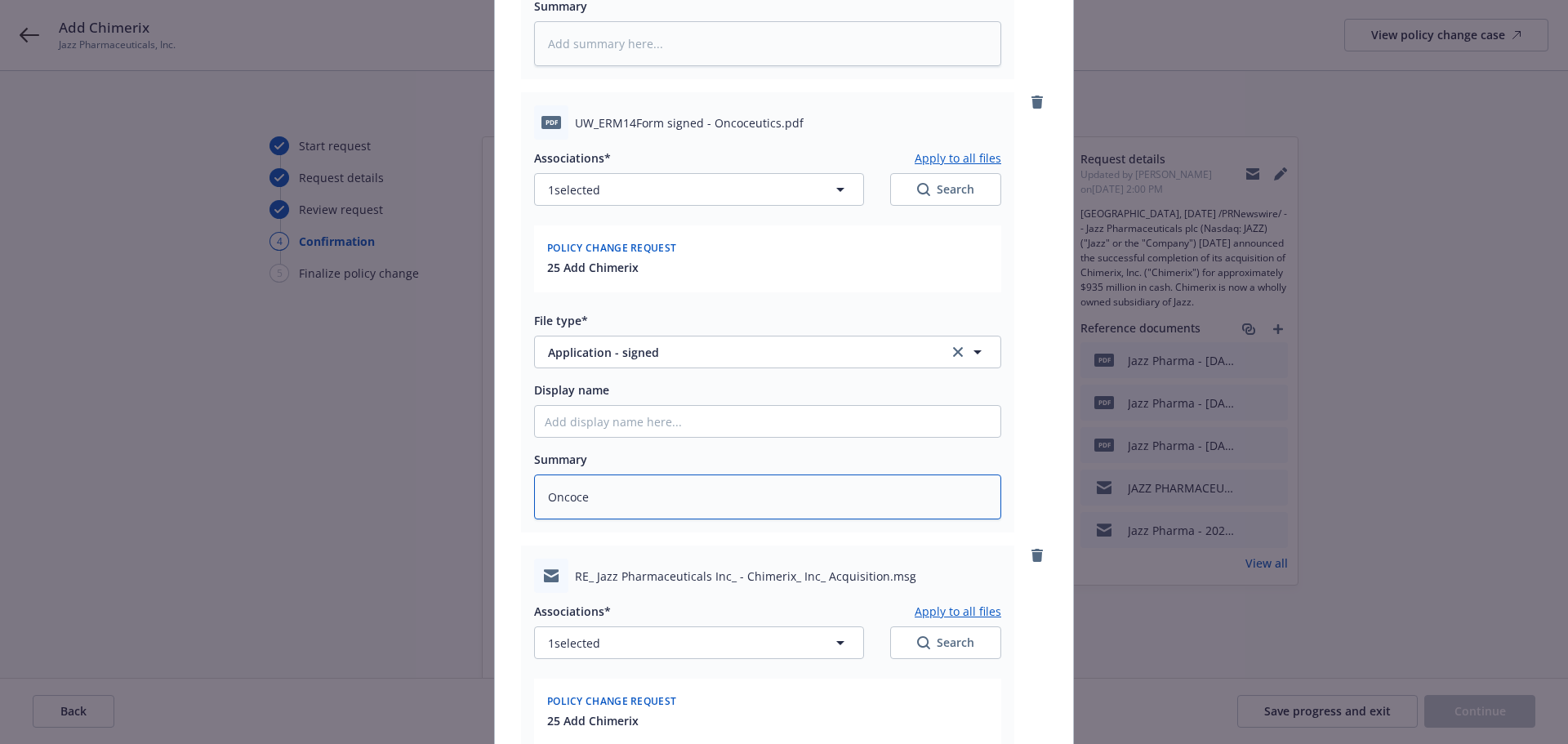
type textarea "Oncoceu"
type textarea "x"
type textarea "Oncoceuti"
type textarea "x"
type textarea "Oncoceutic"
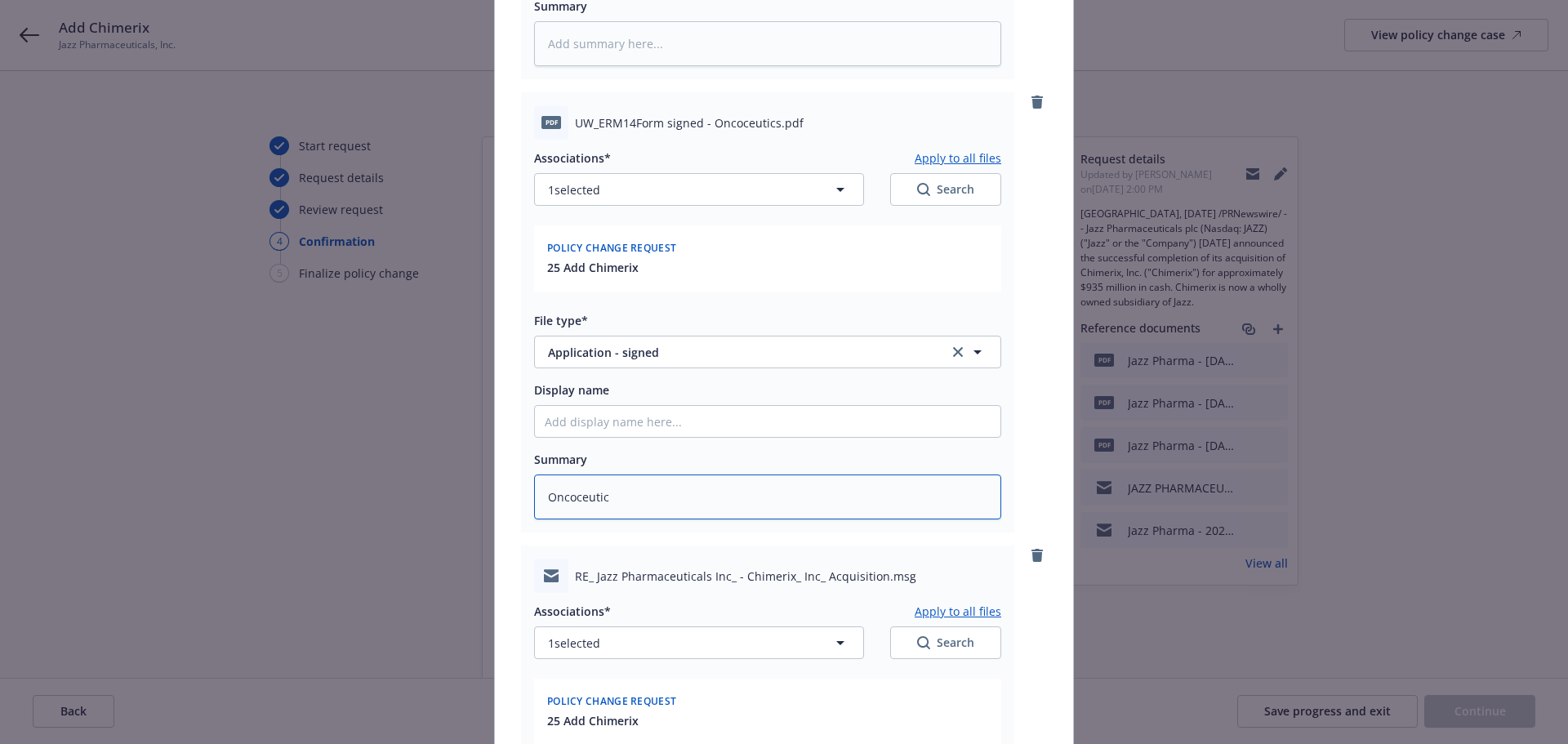
type textarea "x"
type textarea "Oncoceutics"
type textarea "x"
type textarea "Oncoceutics"
type textarea "x"
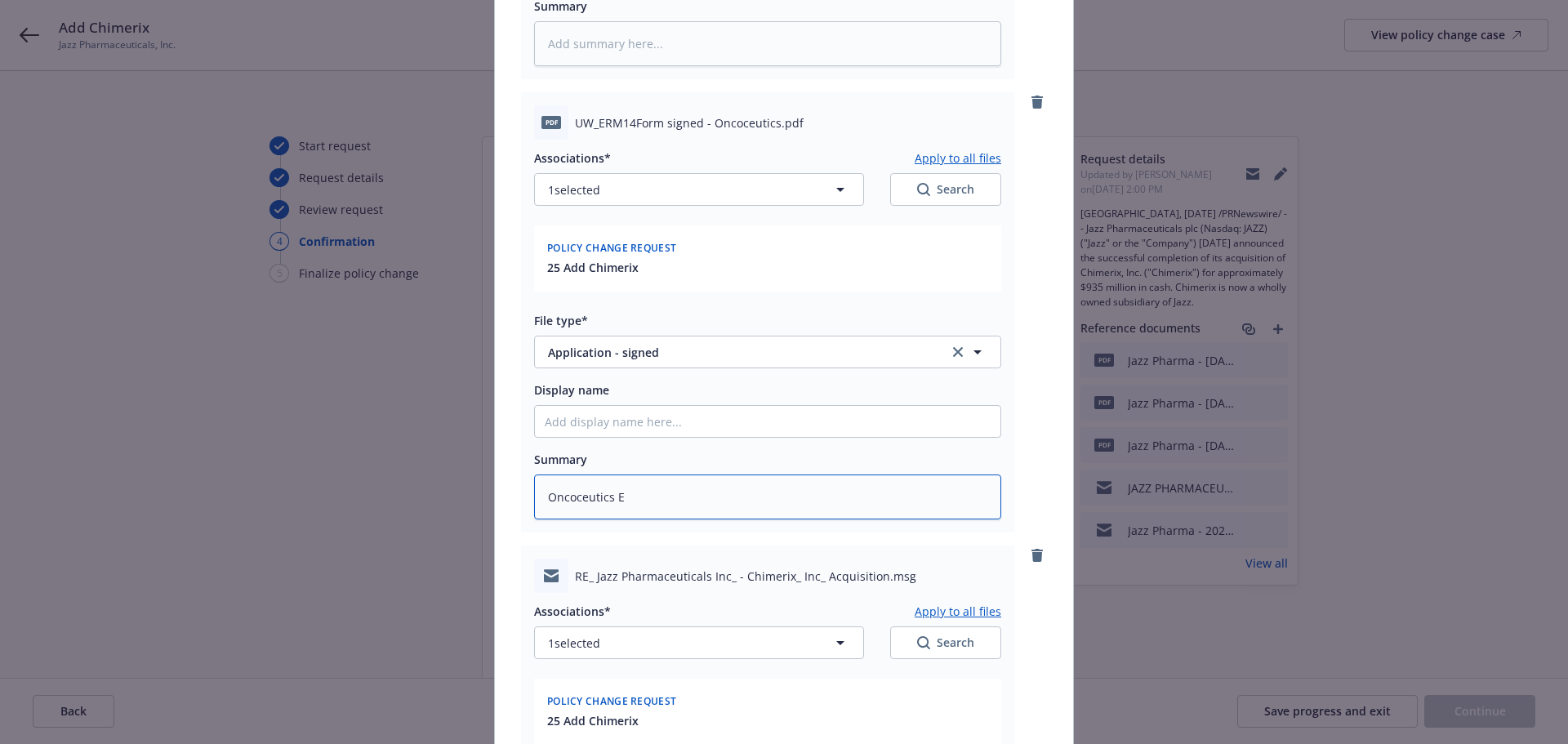
type textarea "Oncoceutics ER"
type textarea "x"
type textarea "Oncoceutics ERM"
type textarea "x"
type textarea "Oncoceutics ERM-"
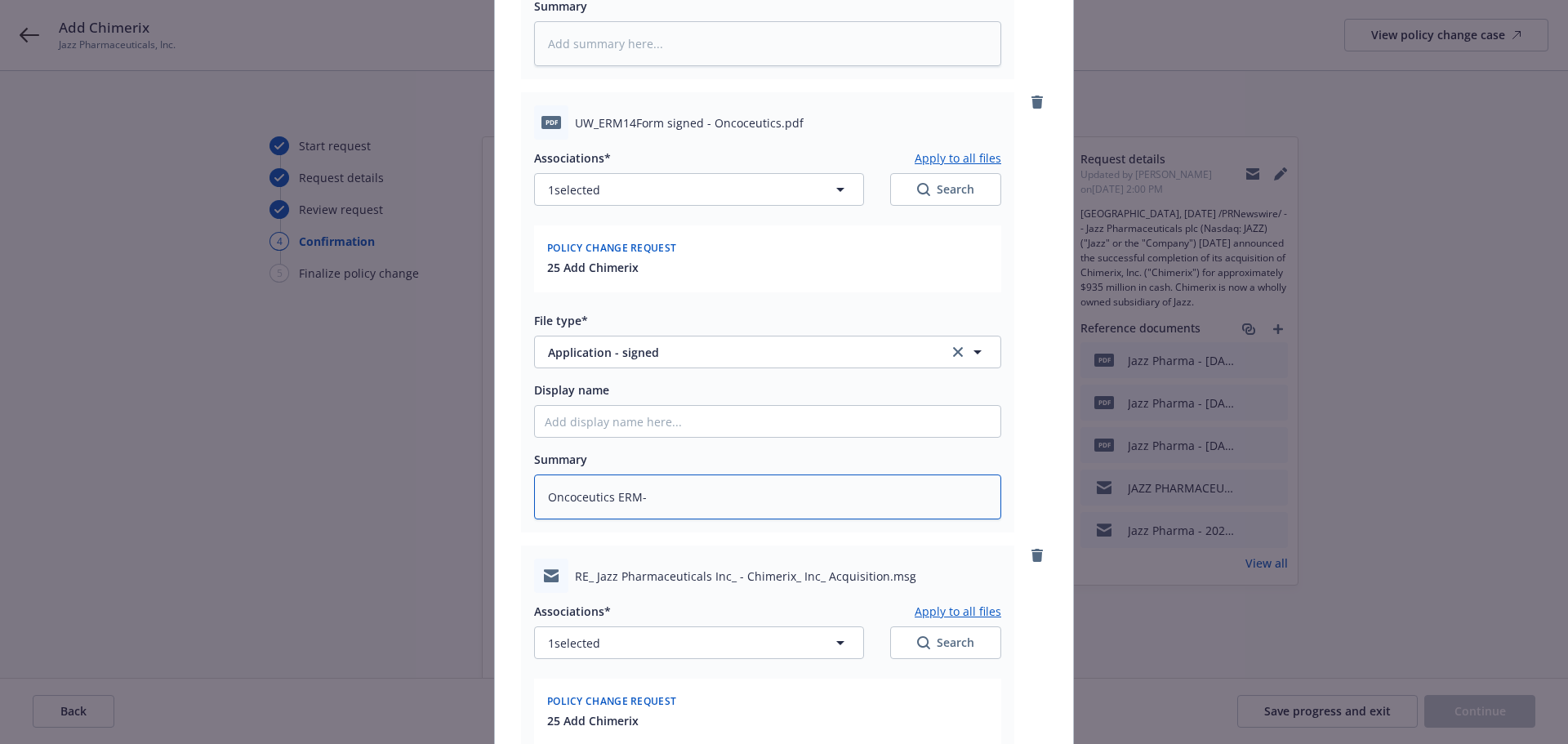
type textarea "x"
type textarea "Oncoceutics ERM-1"
type textarea "x"
type textarea "Oncoceutics ERM-14\"
type textarea "x"
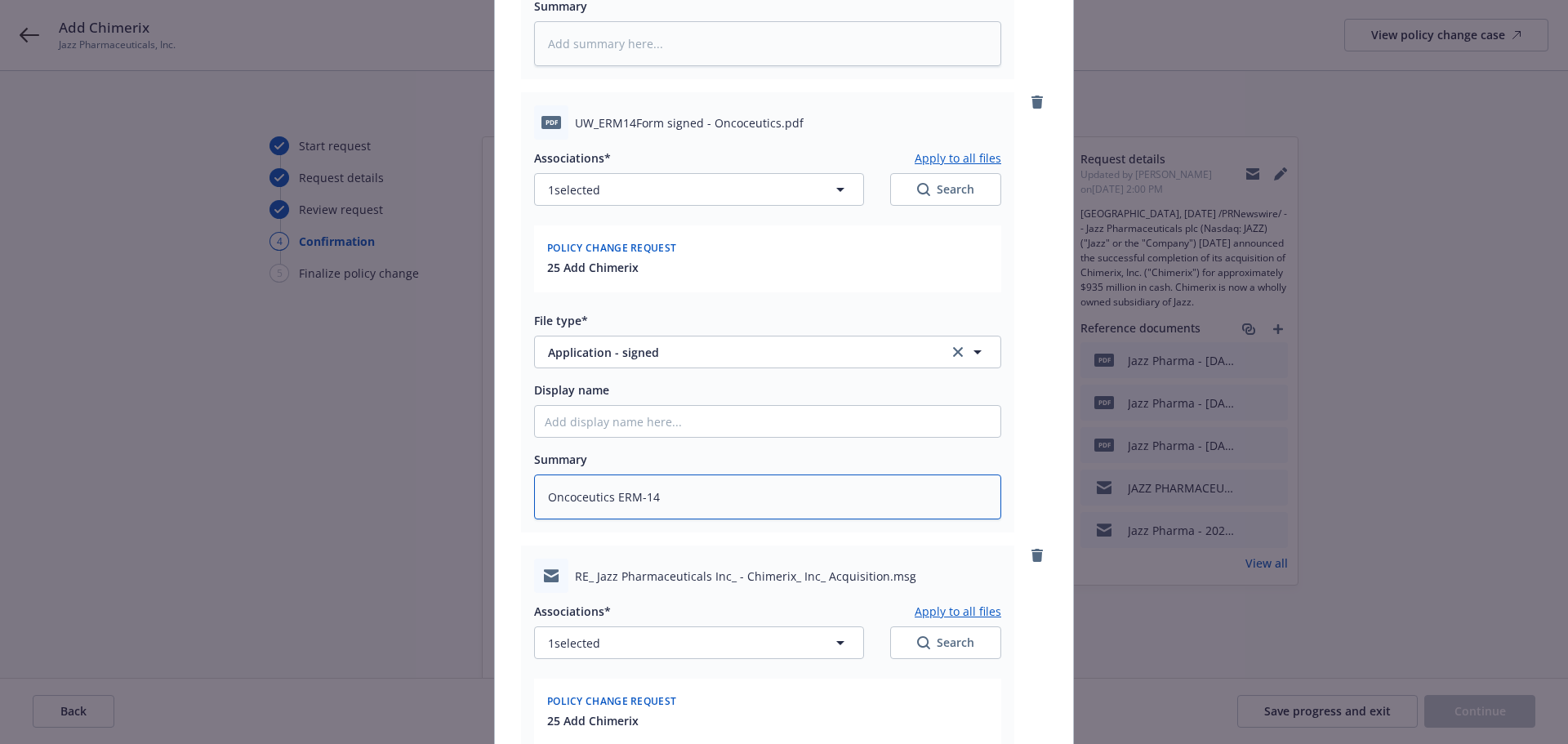
type textarea "Oncoceutics ERM-145"
type textarea "x"
type textarea "Oncoceutics ERM-14"
type textarea "x"
type textarea "Oncoceutics ERM-15"
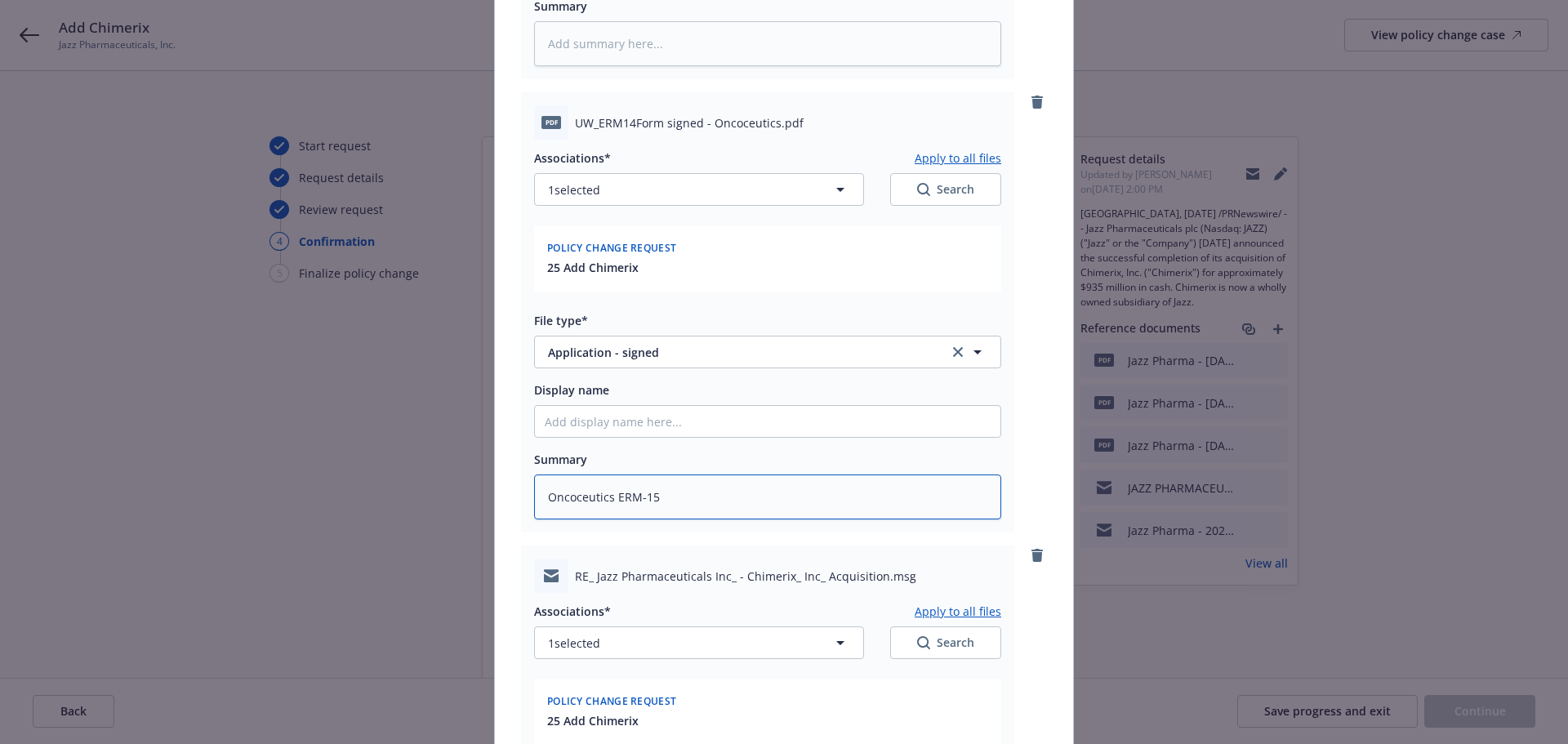
type textarea "x"
drag, startPoint x: 670, startPoint y: 507, endPoint x: 406, endPoint y: 481, distance: 265.3
click at [406, 481] on div "Add files The uploaded files will be associated with 25 Add Chimerix RE_ Jazz P…" at bounding box center [784, 372] width 1568 height 744
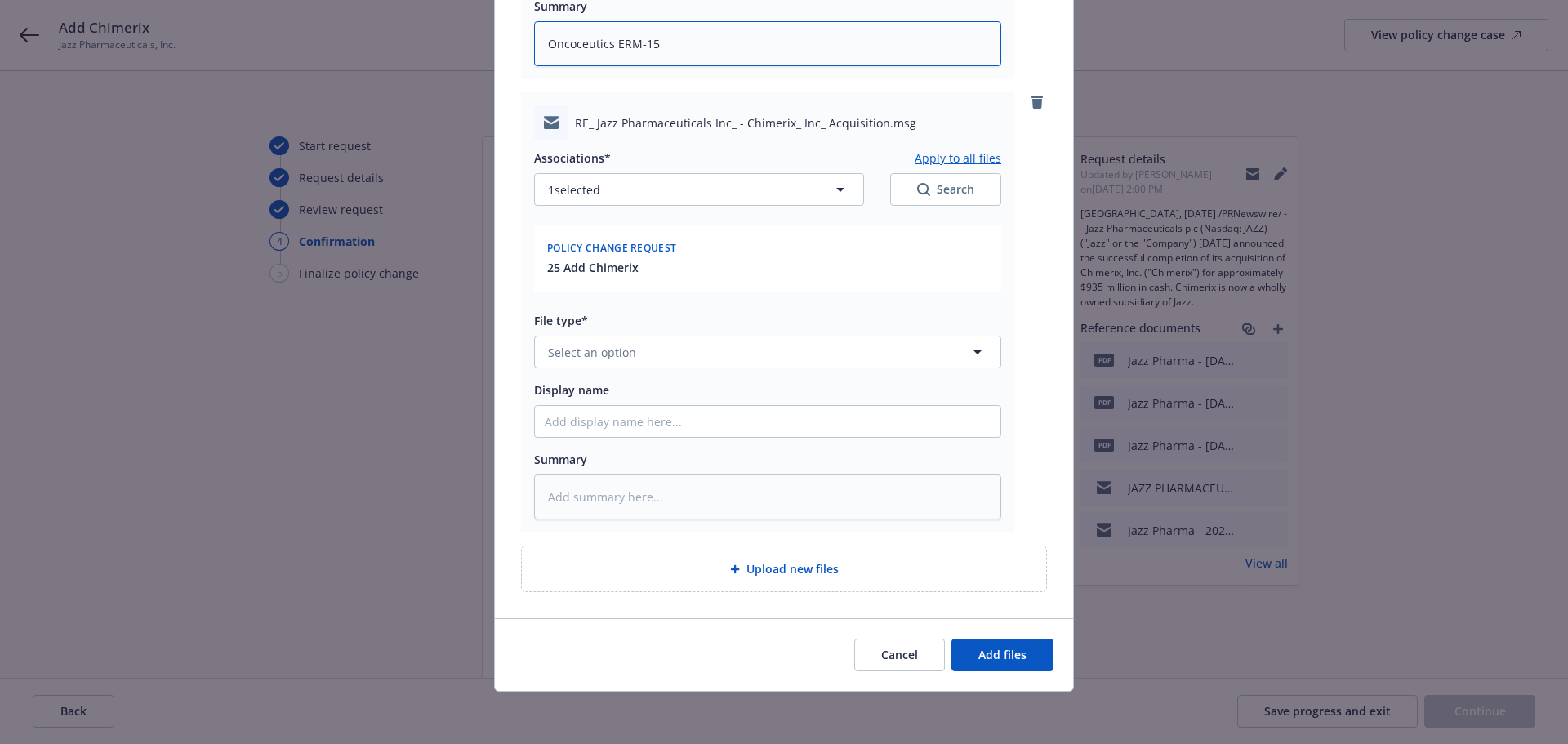
type textarea "Oncoceutics ERM-15"
click at [594, 489] on textarea at bounding box center [767, 496] width 467 height 45
paste textarea "Oncoceutics ERM-15"
type textarea "x"
type textarea "Oncoceutics ERM-15"
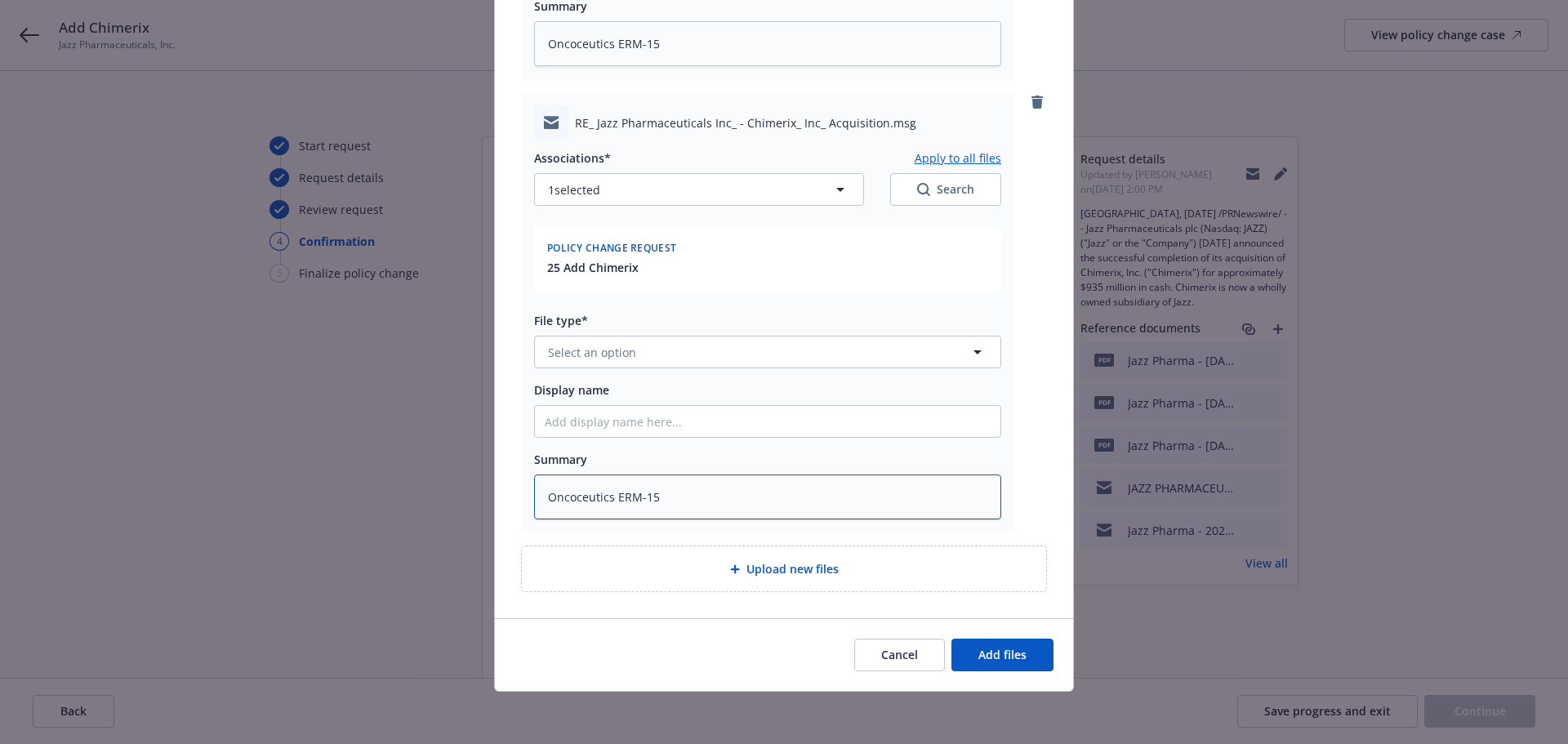
type textarea "x"
type textarea "Oncoceutics ERM-15"
type textarea "x"
type textarea "Oncoceutics ERM-15 t"
type textarea "x"
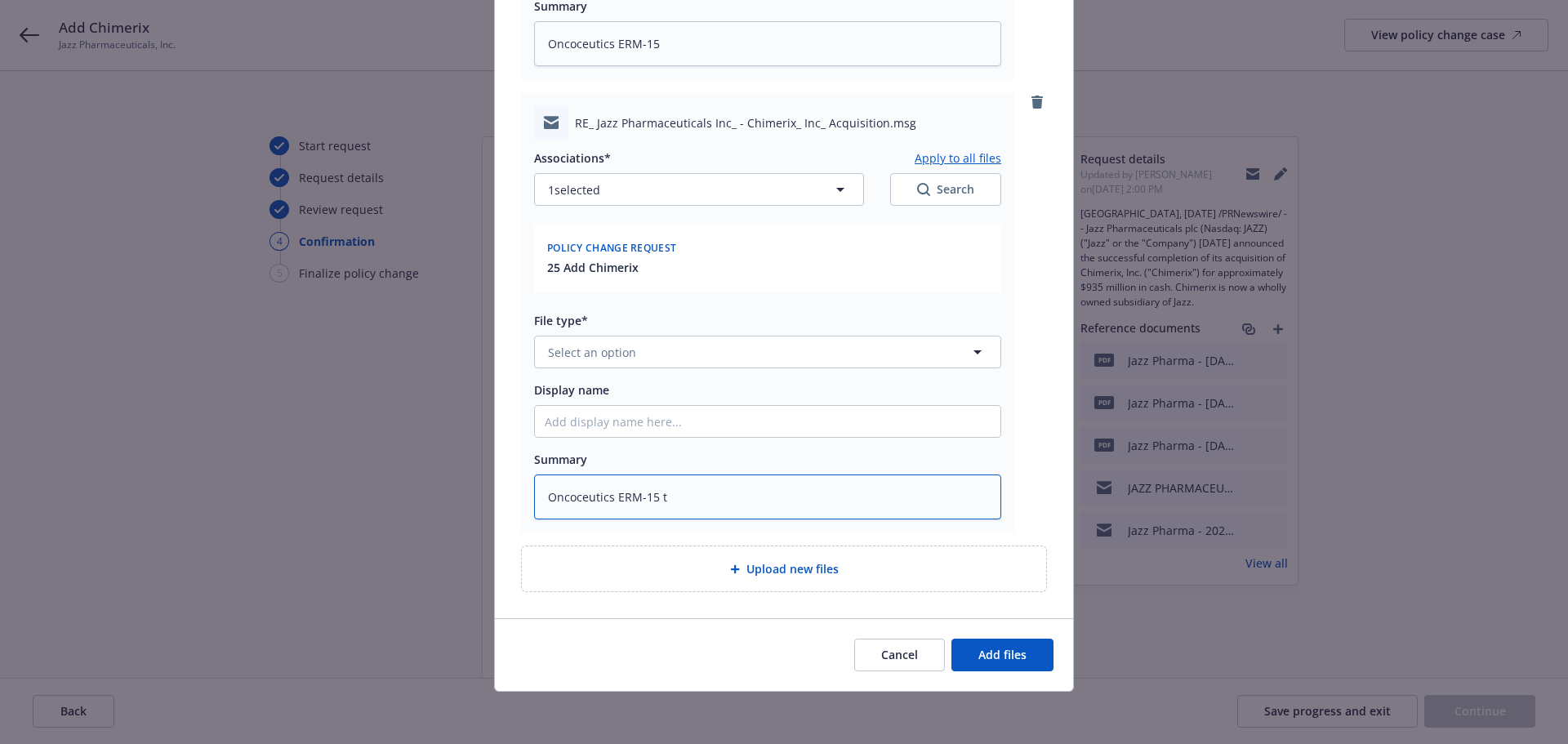
type textarea "Oncoceutics ERM-15 to"
type textarea "x"
type textarea "Oncoceutics ERM-15 to"
type textarea "x"
type textarea "Oncoceutics ERM-15 to N"
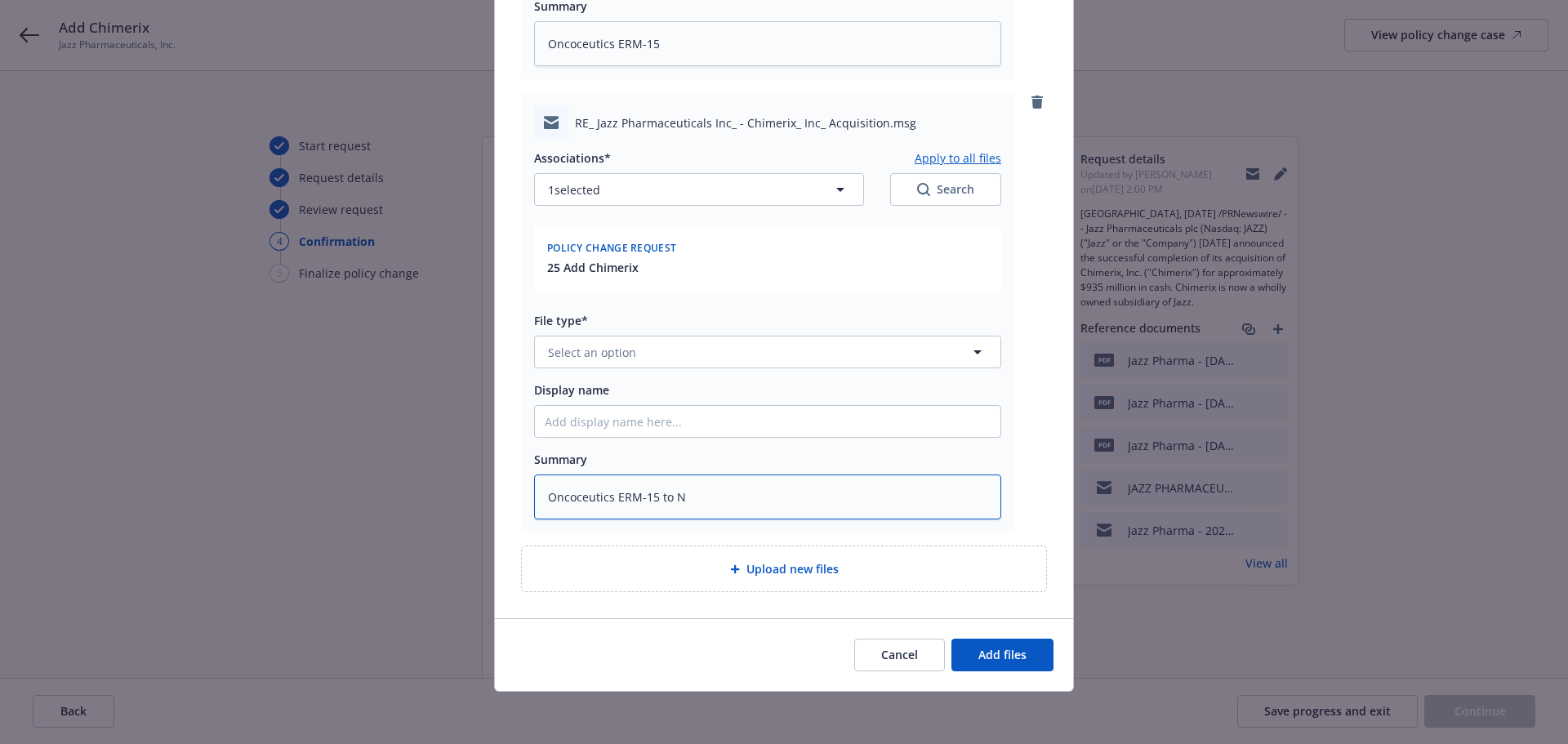
type textarea "x"
type textarea "Oncoceutics ERM-15 to NC"
type textarea "x"
type textarea "Oncoceutics ERM-15 to NCC"
type textarea "x"
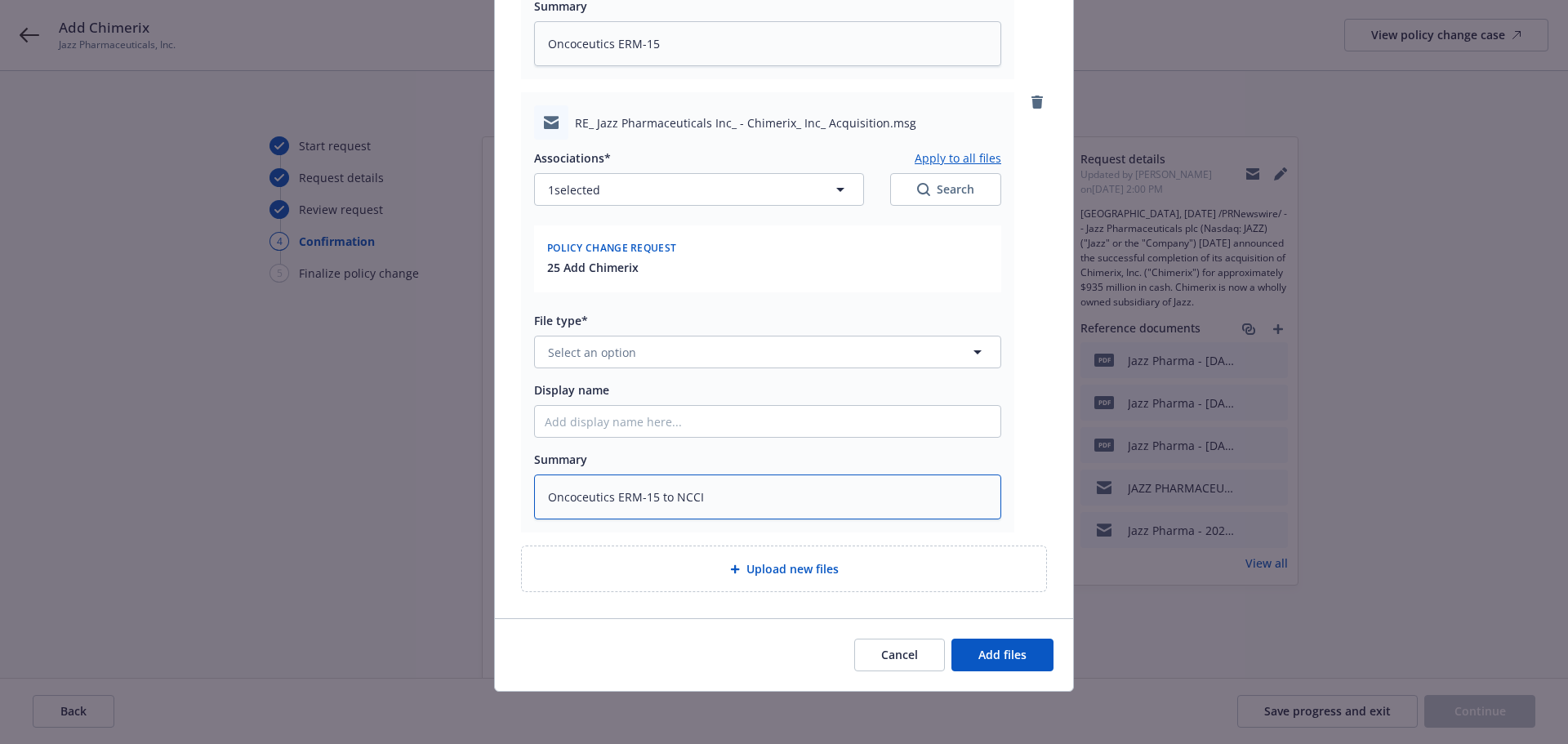
type textarea "Oncoceutics ERM-15 to NCCI"
click at [597, 370] on div "Associations* Apply to all files 1 selected Search Policy change request 25 Add…" at bounding box center [767, 329] width 467 height 379
click at [592, 363] on button "Select an option" at bounding box center [767, 352] width 467 height 33
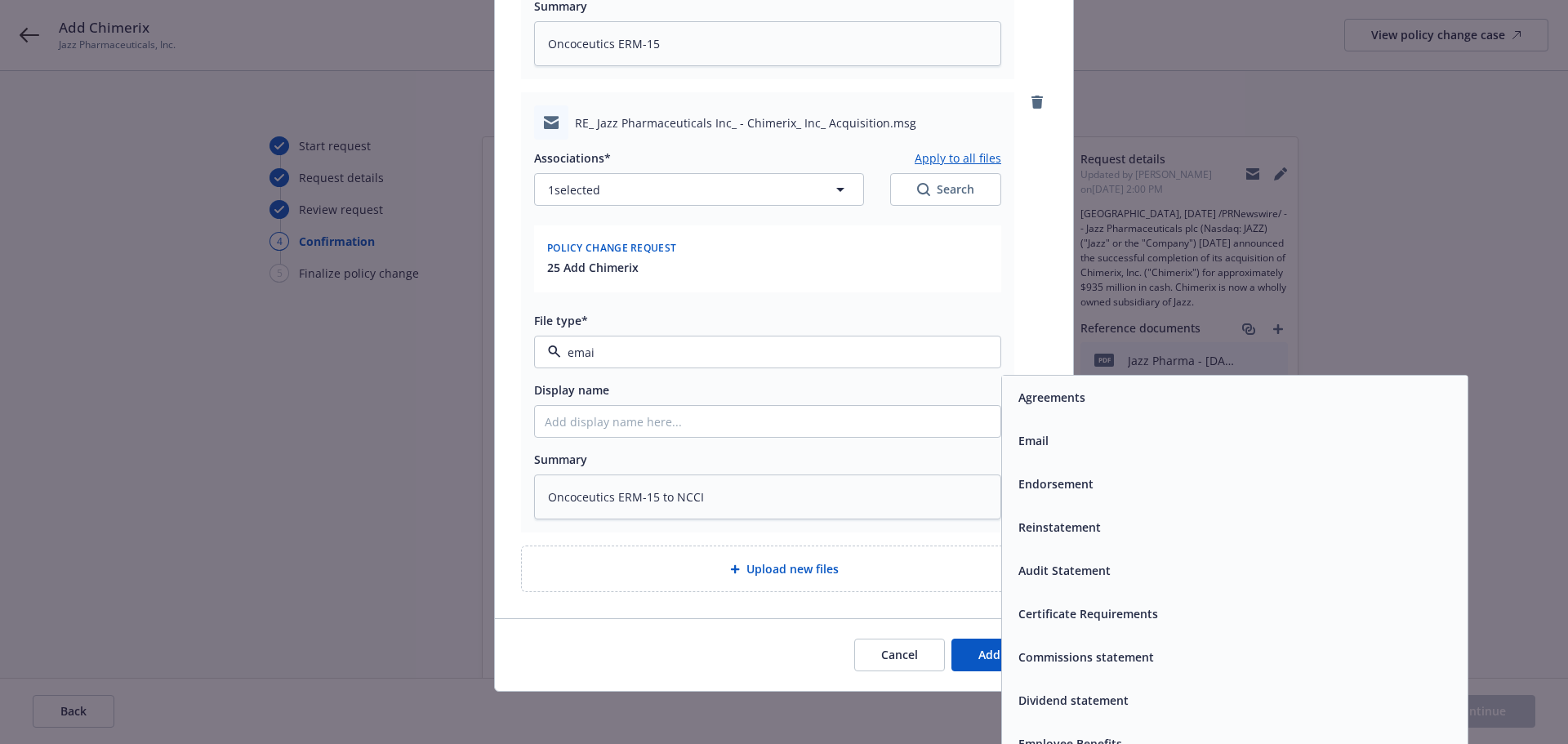
type input "email"
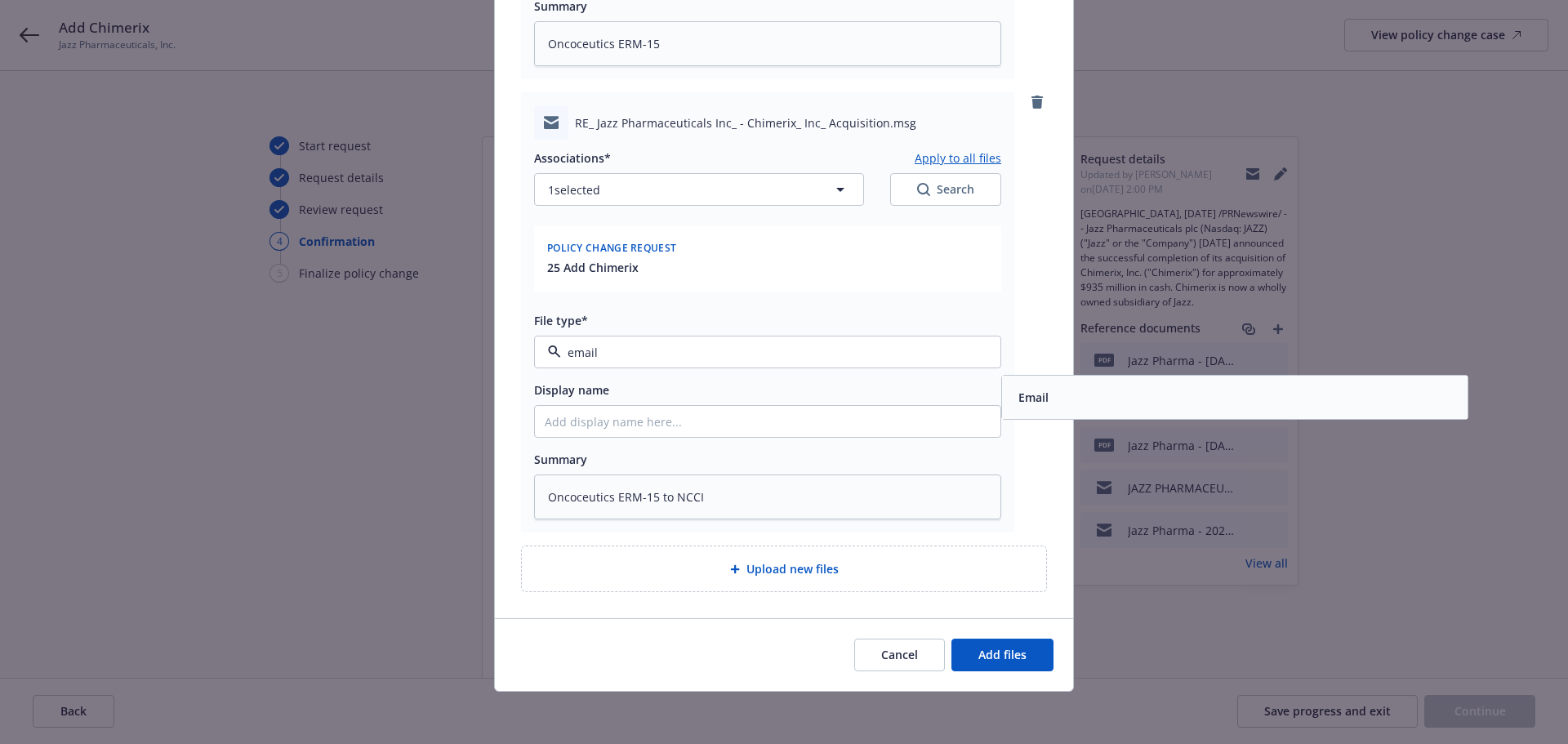
click at [1098, 388] on div "Email" at bounding box center [1235, 398] width 446 height 24
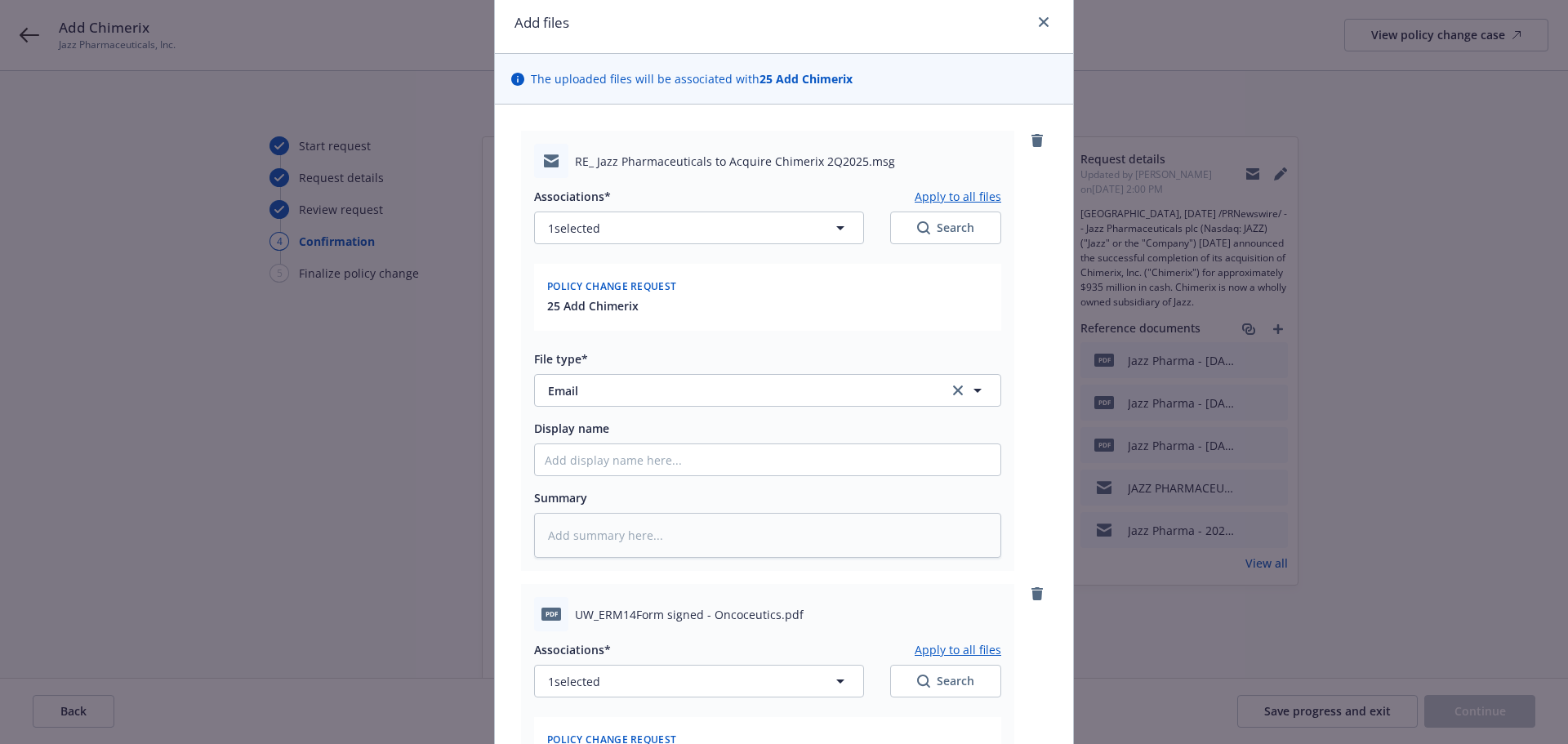
scroll to position [0, 0]
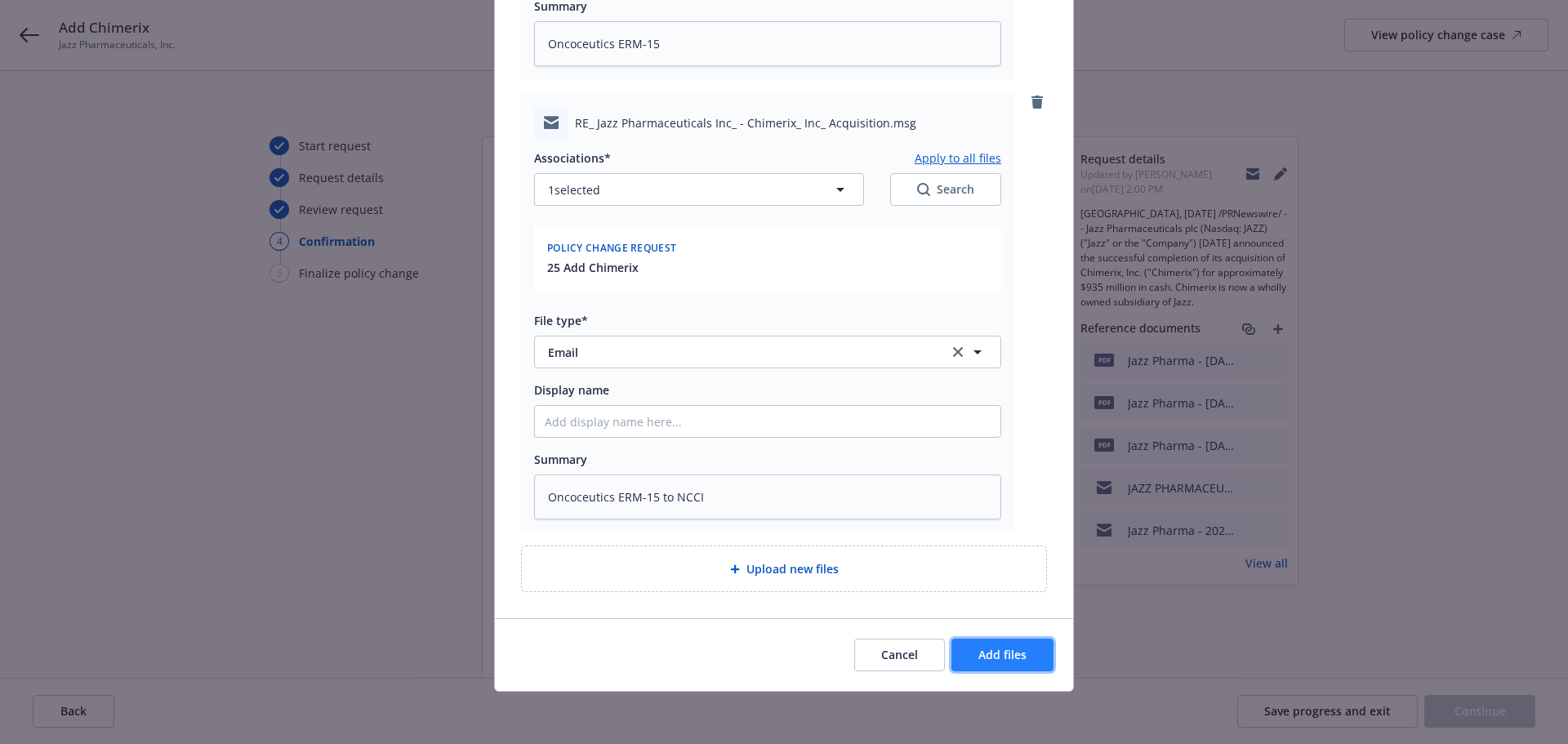
click at [1012, 668] on button "Add files" at bounding box center [1002, 654] width 102 height 33
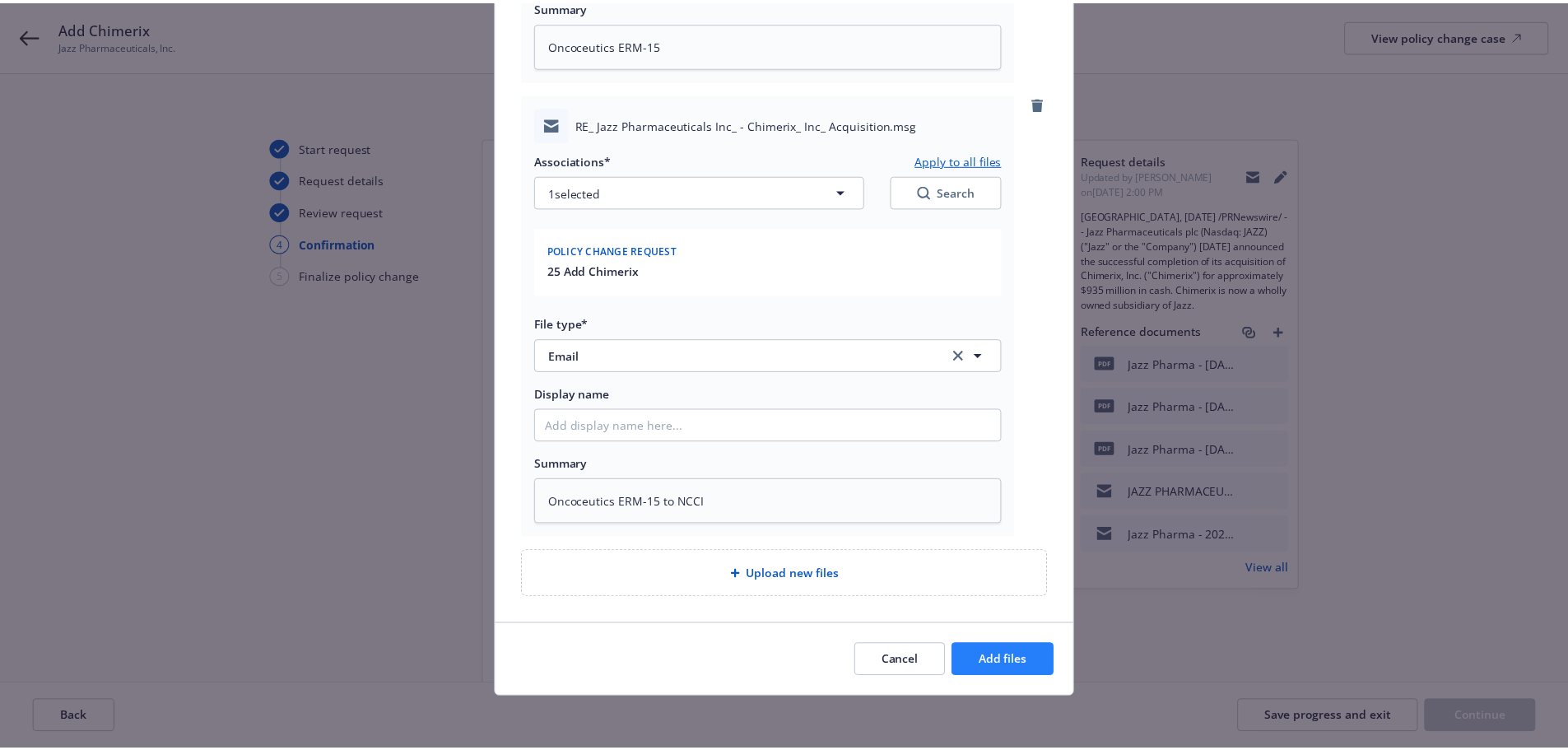
scroll to position [953, 0]
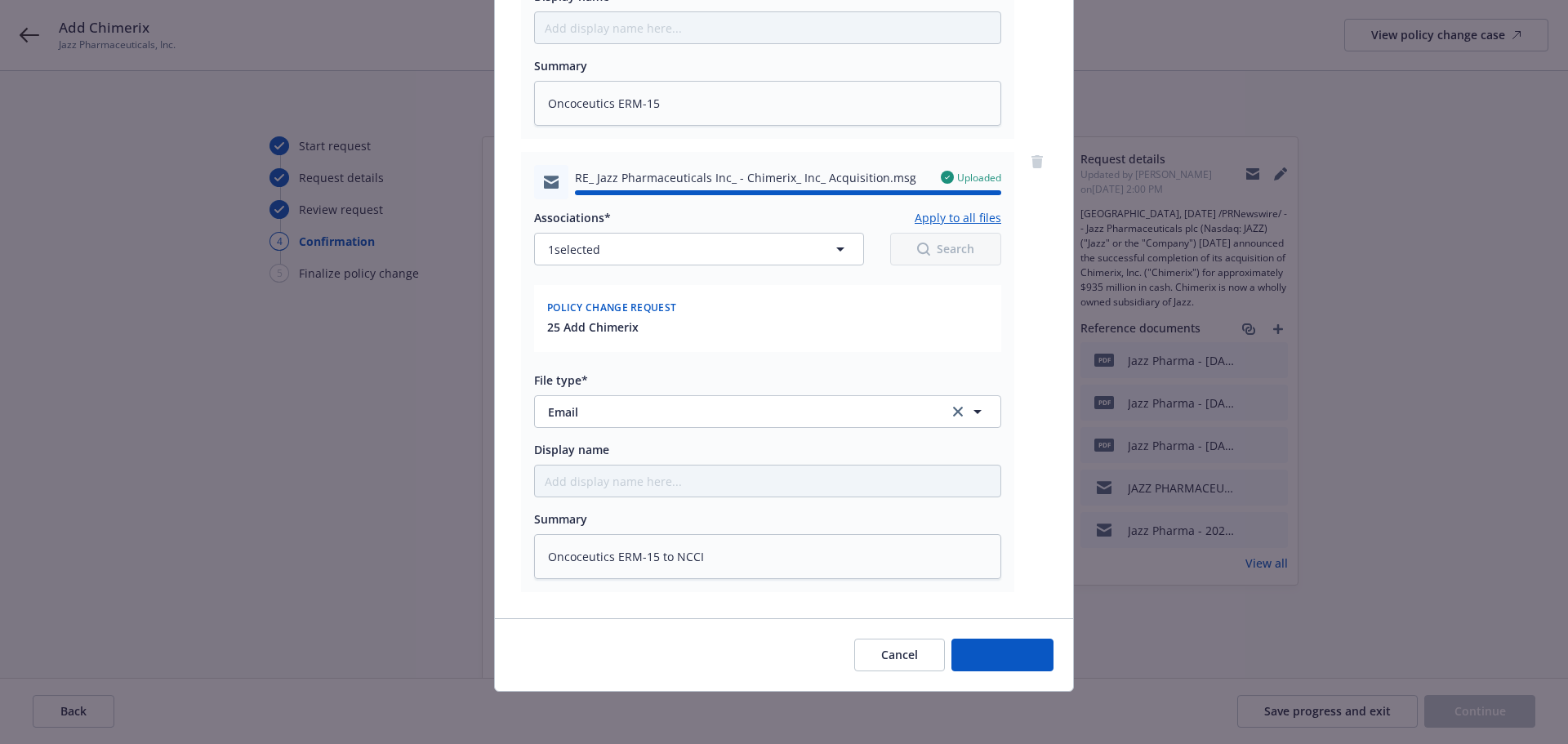
type textarea "x"
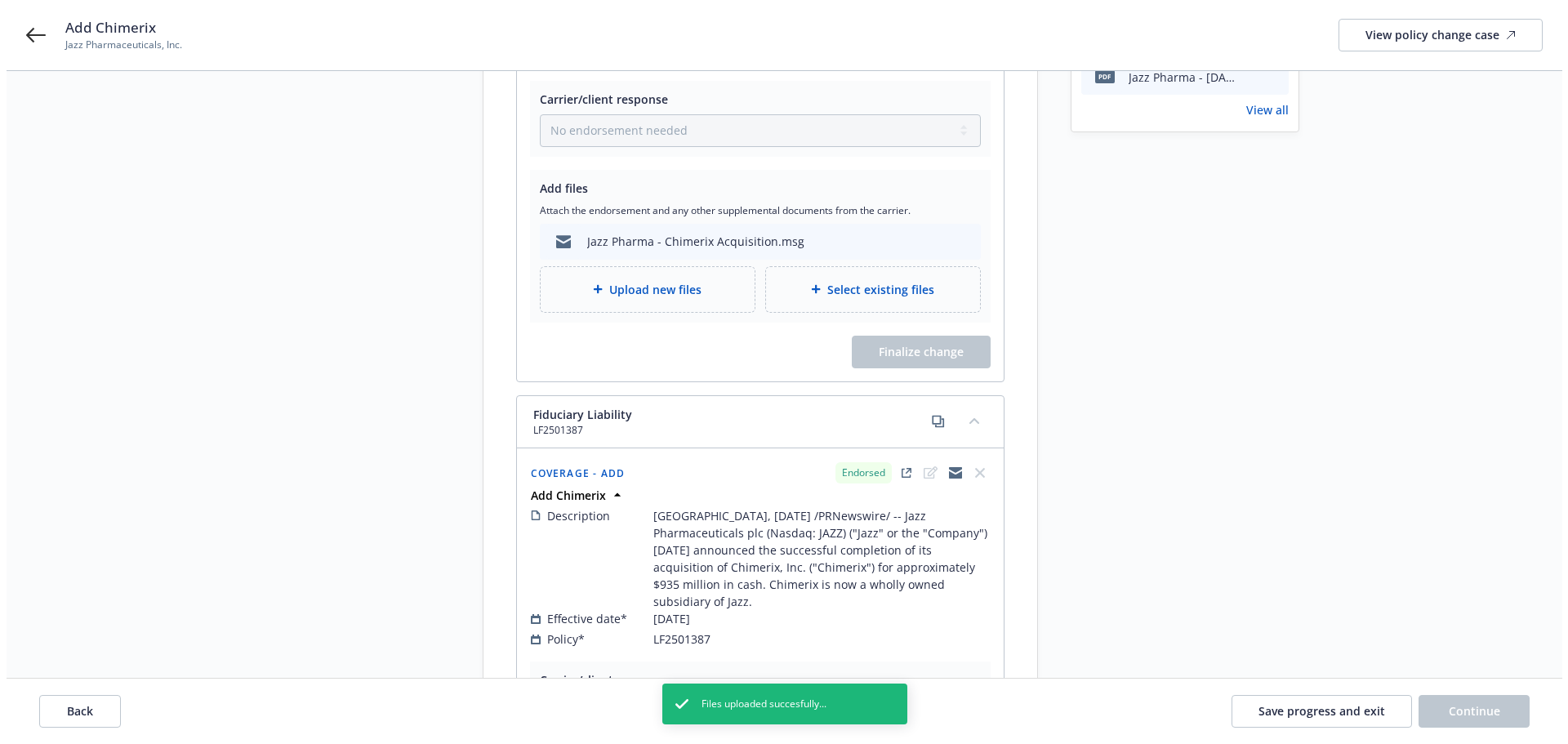
scroll to position [0, 0]
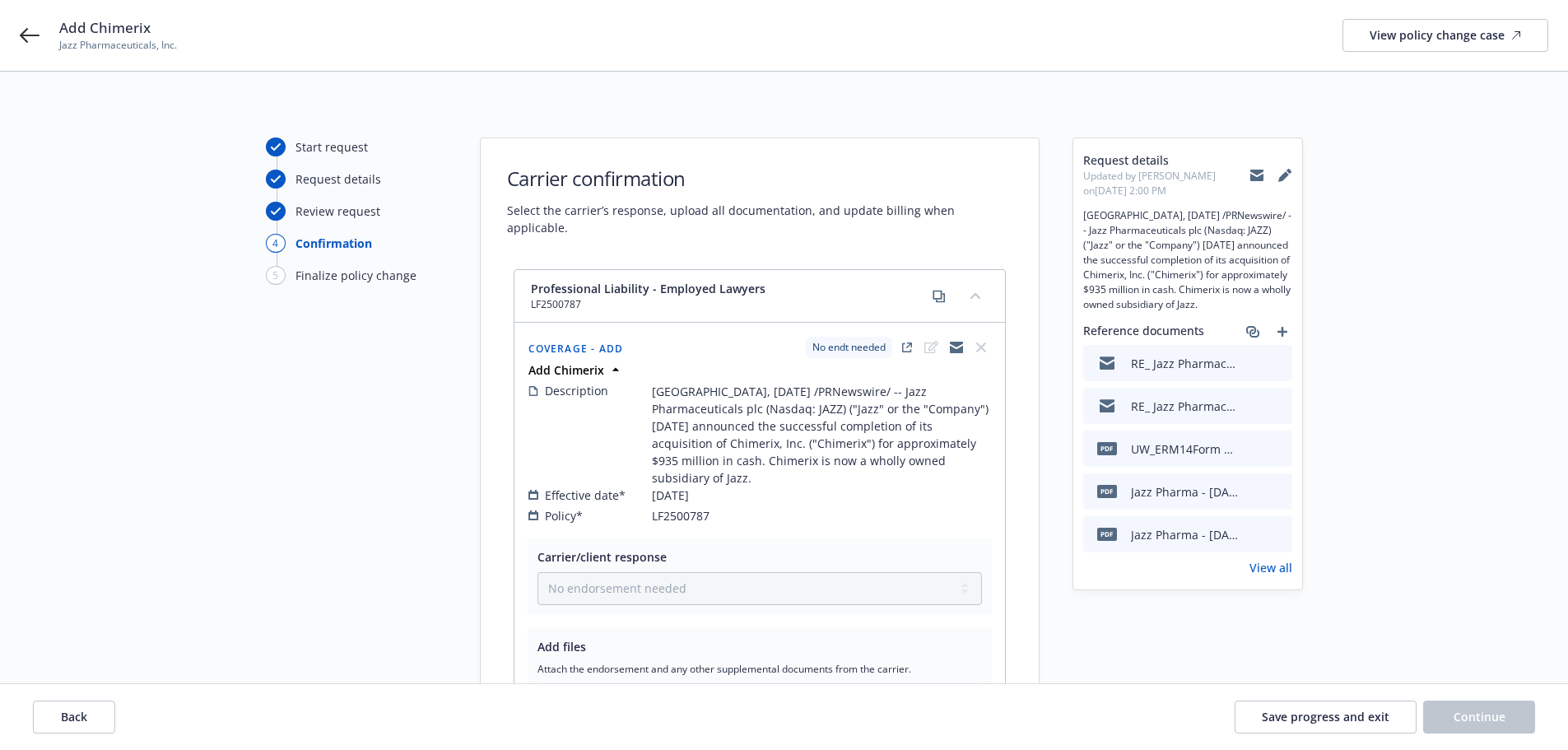
click at [14, 43] on div "Add Chimerix Jazz Pharmaceuticals, Inc. View policy change case" at bounding box center [784, 35] width 1568 height 71
click at [20, 36] on icon at bounding box center [29, 35] width 19 height 15
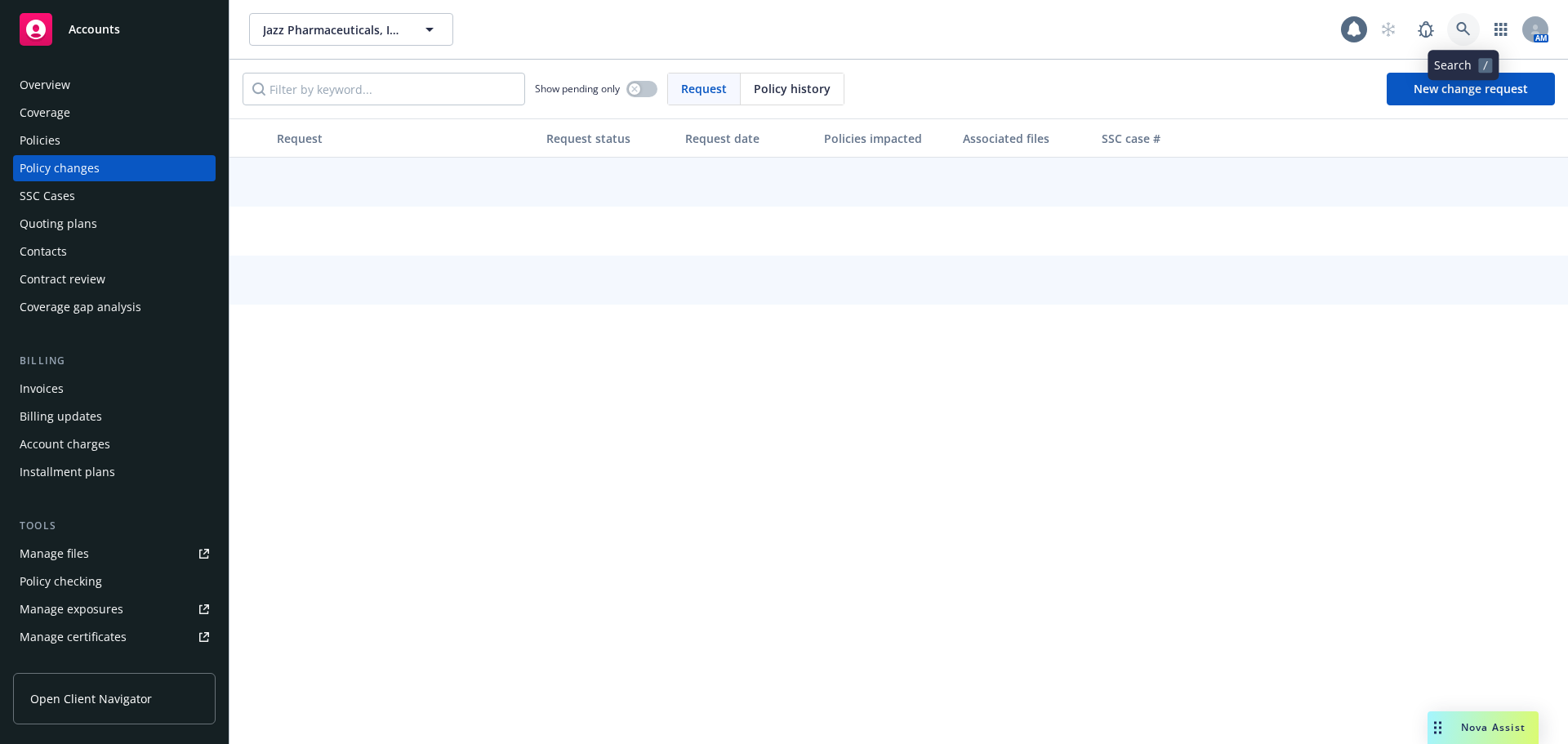
click at [1466, 27] on icon at bounding box center [1462, 28] width 14 height 14
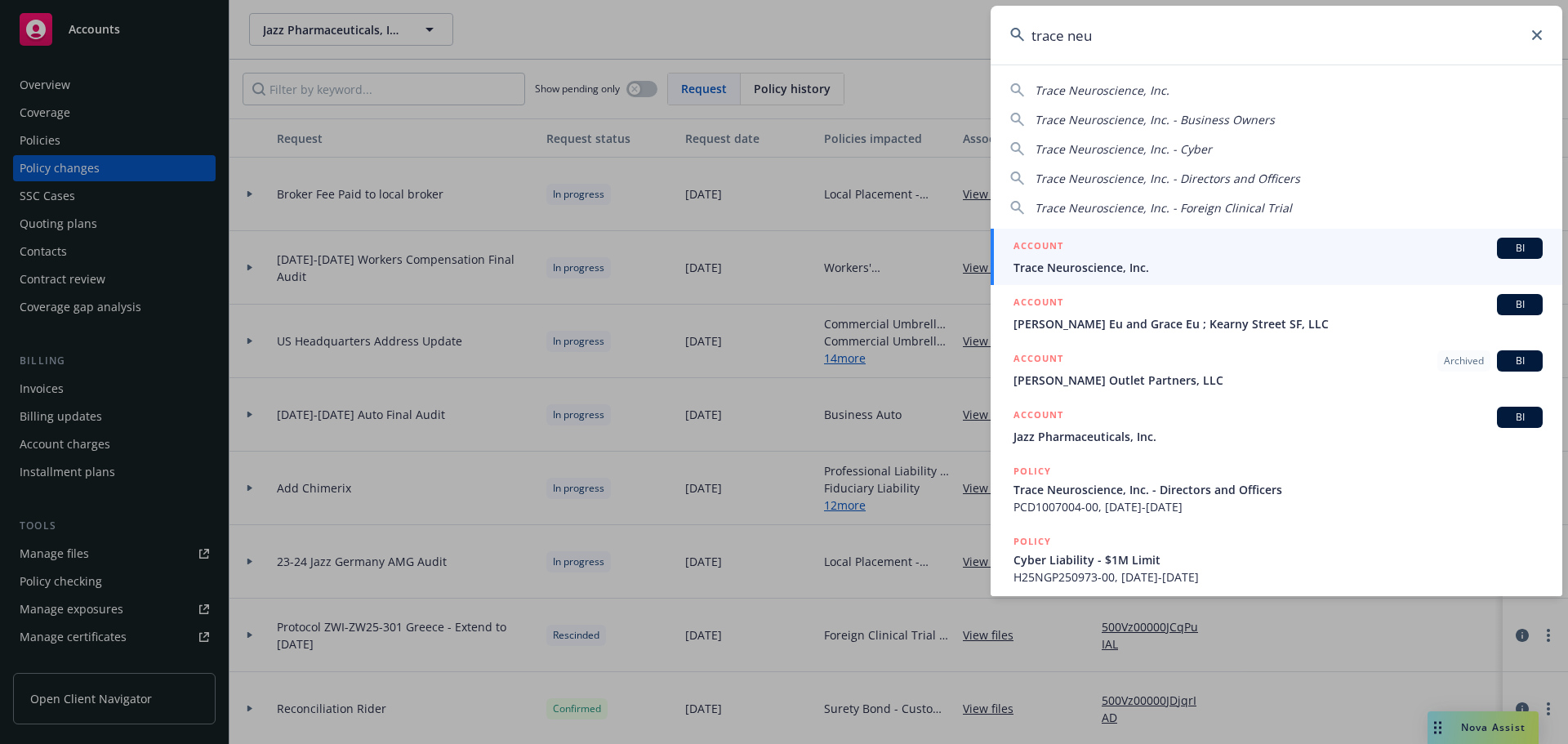
type input "trace neu"
click at [1084, 259] on span "Trace Neuroscience, Inc." at bounding box center [1277, 267] width 529 height 17
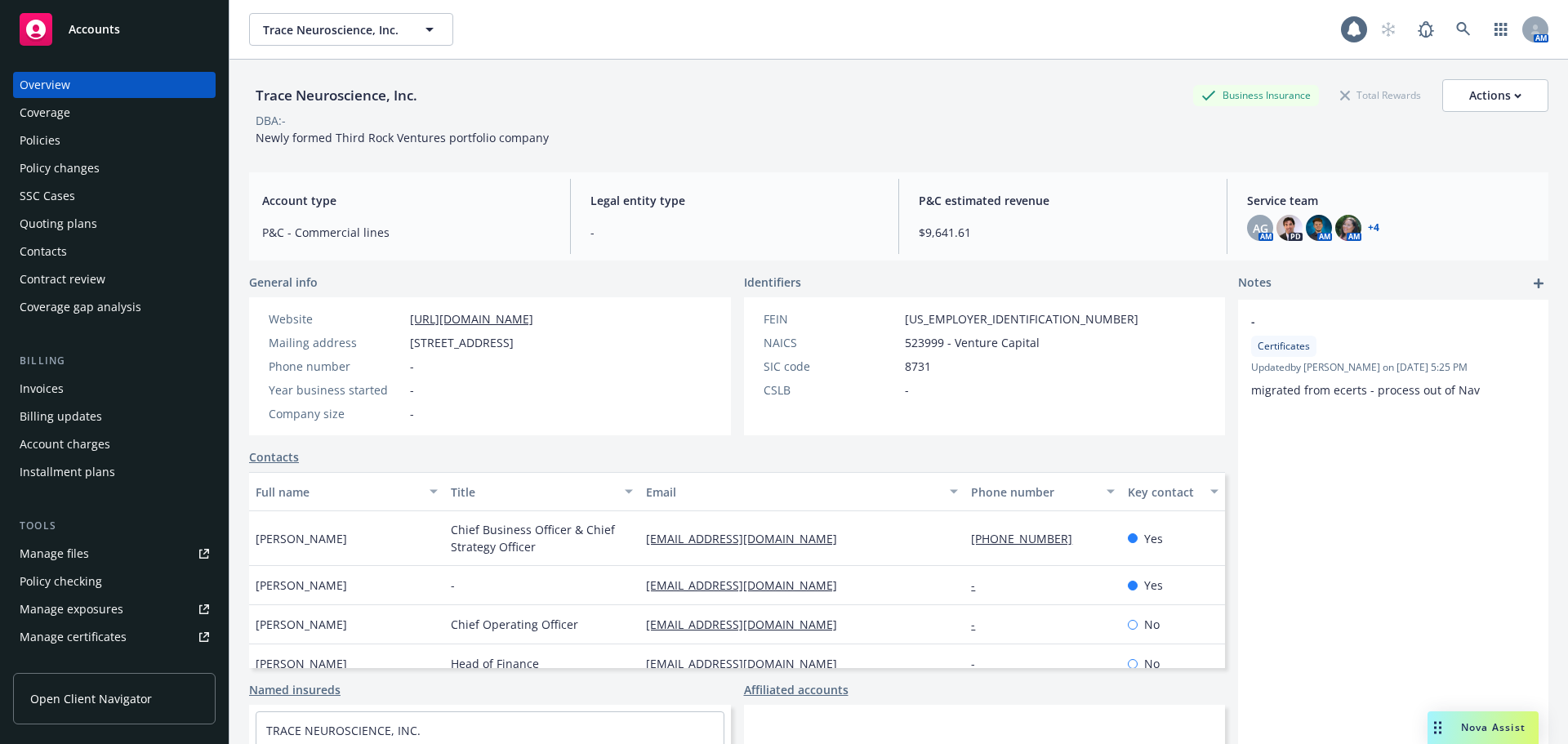
click at [37, 133] on div "Policies" at bounding box center [39, 140] width 41 height 27
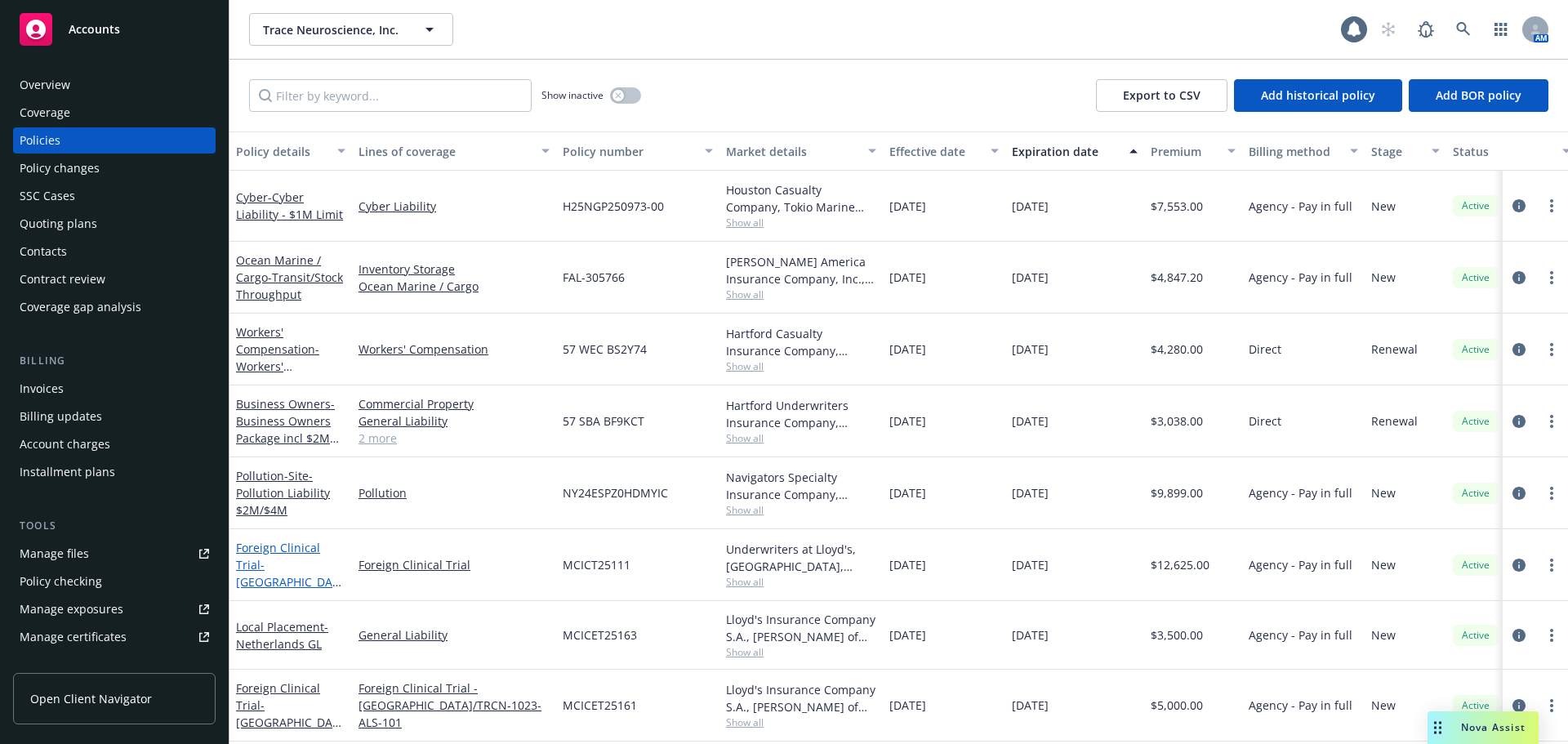
click at [306, 549] on link "Foreign Clinical Trial - USA/Canada" at bounding box center [288, 581] width 104 height 84
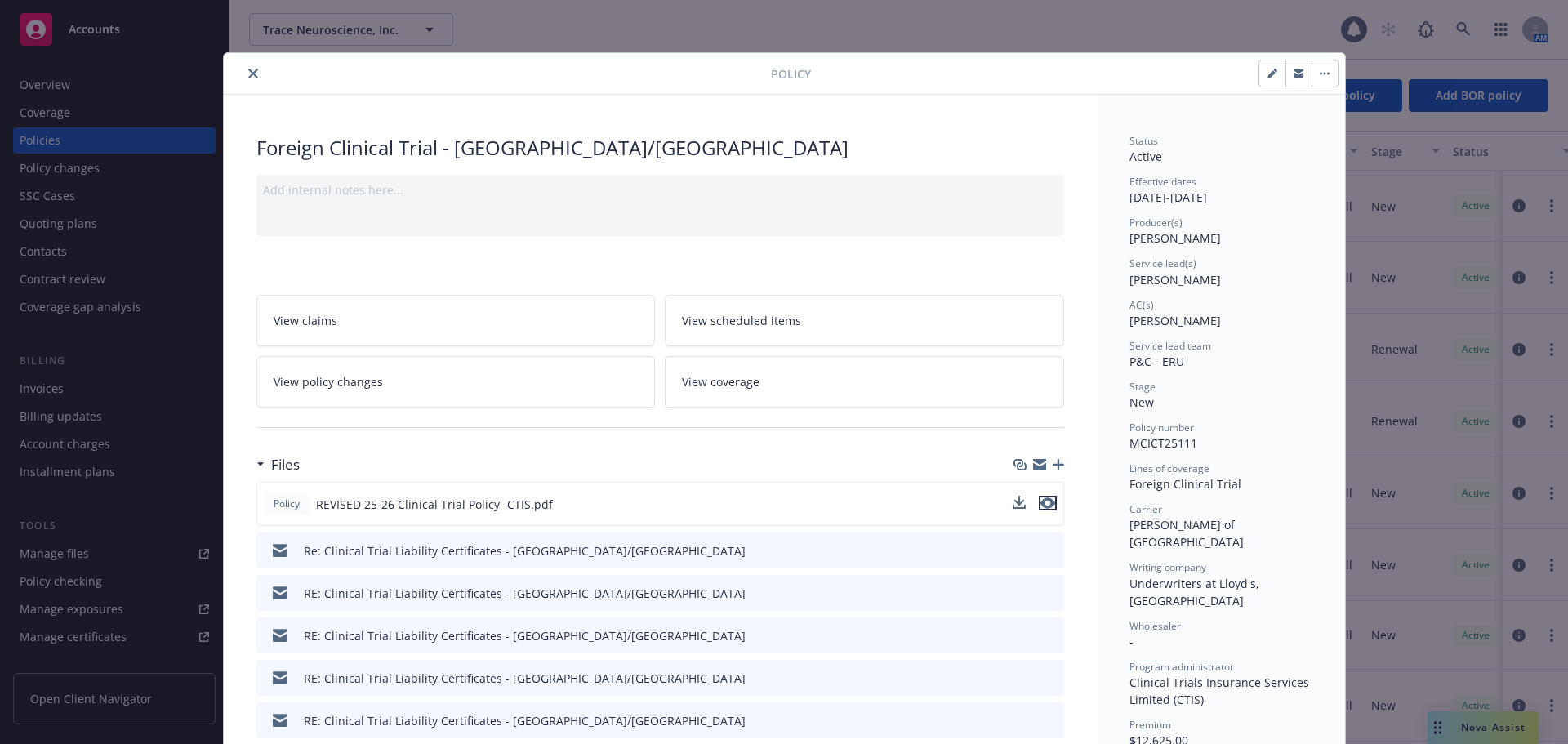
click at [1047, 497] on icon "preview file" at bounding box center [1048, 503] width 15 height 12
